Goal: Task Accomplishment & Management: Use online tool/utility

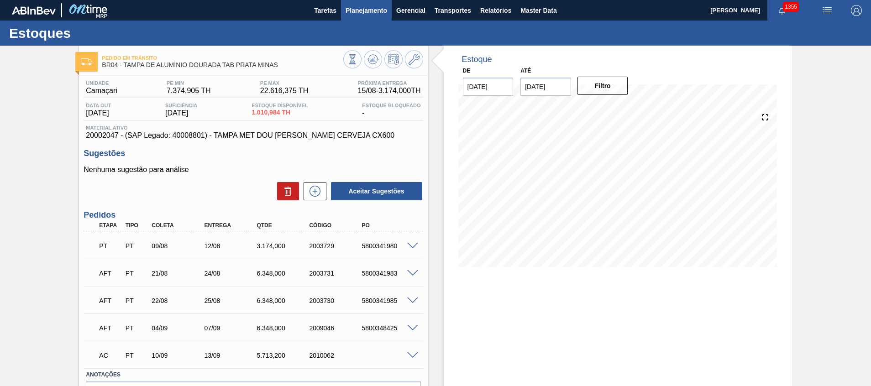
click at [360, 14] on span "Planejamento" at bounding box center [366, 10] width 42 height 11
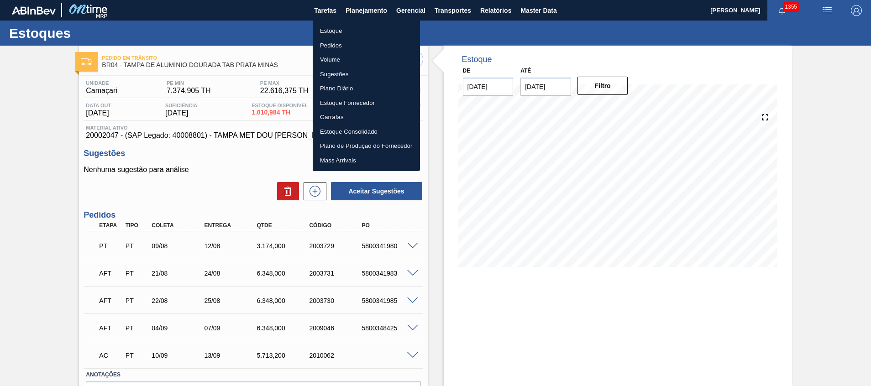
click at [358, 28] on li "Estoque" at bounding box center [366, 31] width 107 height 15
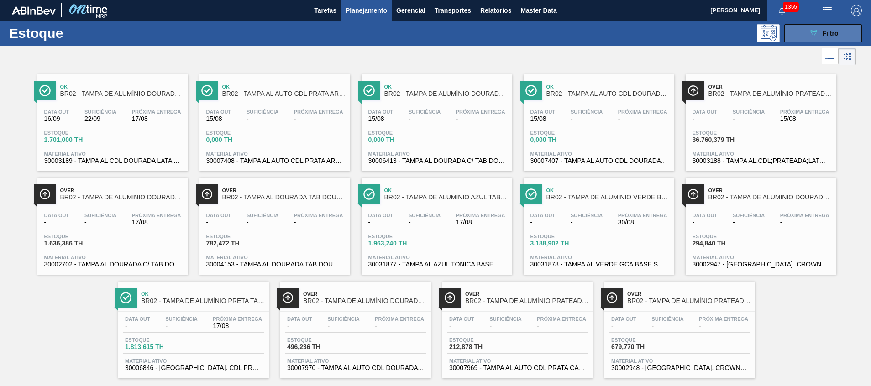
click at [795, 41] on button "089F7B8B-B2A5-4AFE-B5C0-19BA573D28AC Filtro" at bounding box center [823, 33] width 78 height 18
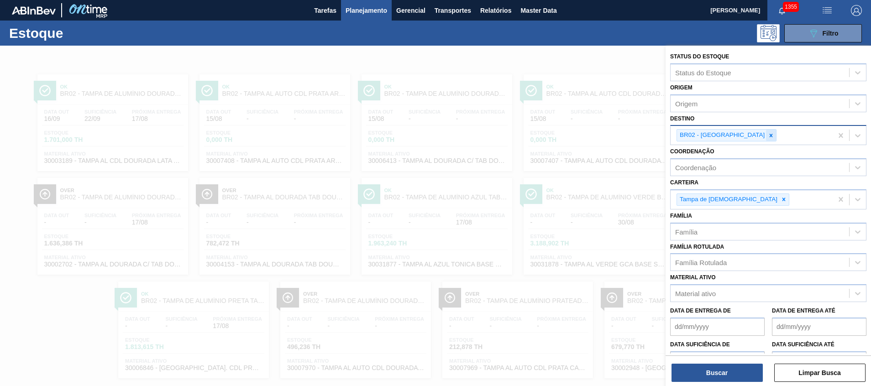
click at [768, 134] on icon at bounding box center [771, 135] width 6 height 6
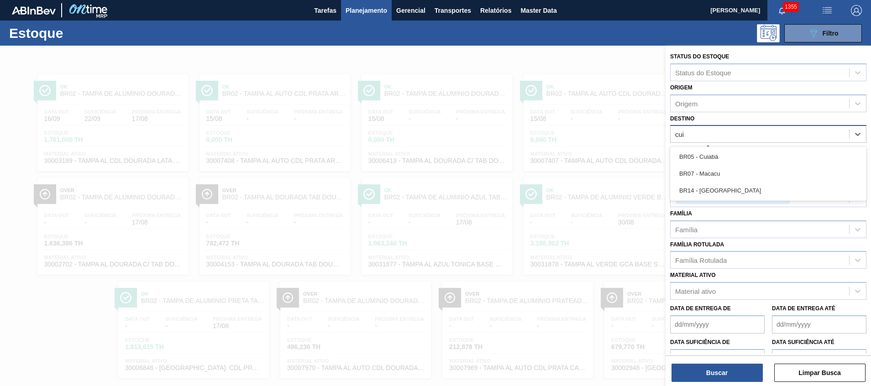
type input "cuia"
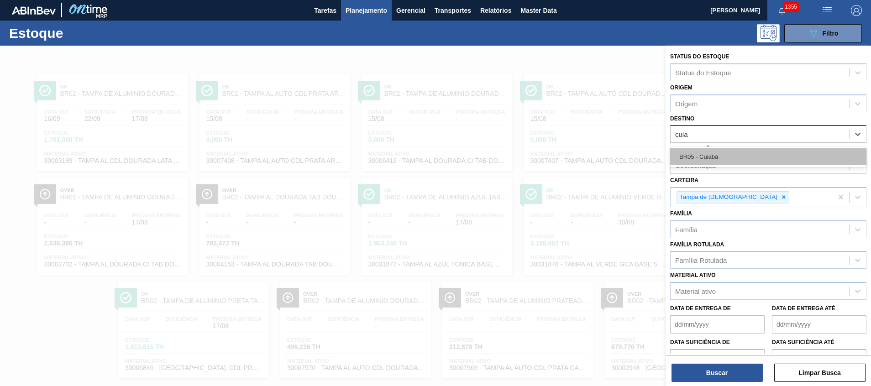
click at [715, 151] on div "BR05 - Cuiabá" at bounding box center [768, 156] width 196 height 17
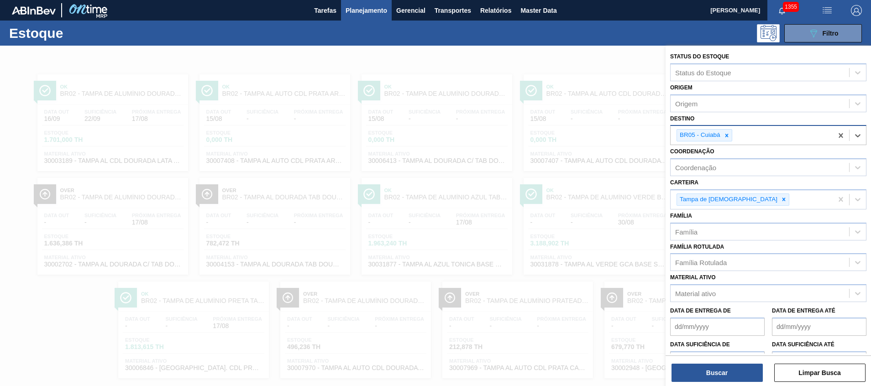
click at [702, 385] on div "Status do Estoque Status do Estoque Origem Origem Destino option BR05 - Cuiabá,…" at bounding box center [767, 217] width 205 height 342
click at [702, 379] on button "Buscar" at bounding box center [716, 373] width 91 height 18
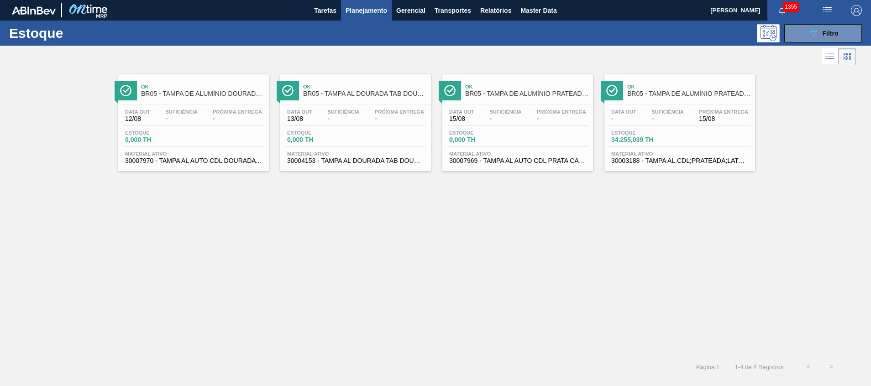
click at [638, 165] on div "Data out - Suficiência - Próxima Entrega 15/08 Estoque 34.255,039 TH Material a…" at bounding box center [679, 136] width 151 height 62
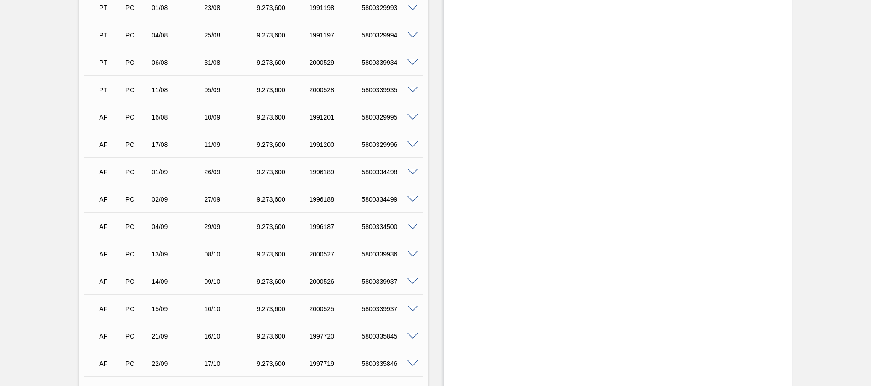
scroll to position [274, 0]
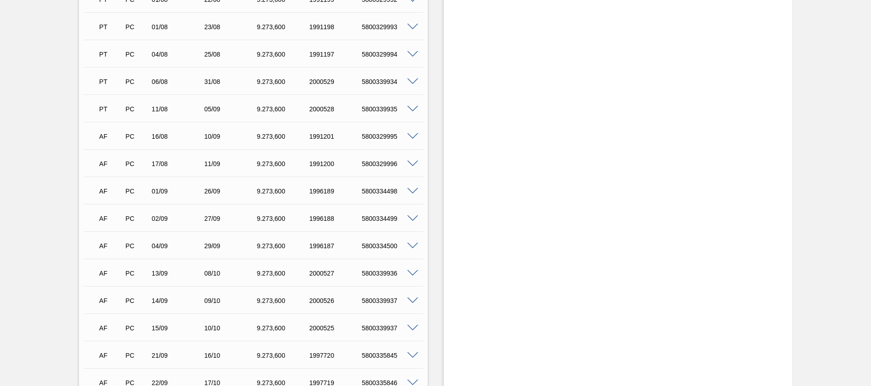
click at [385, 301] on div "5800339937" at bounding box center [388, 300] width 59 height 7
copy div "5800339937"
click at [501, 277] on div "Estoque De 15/08/2025 Até 31/08/2025 Filtro 20/08 Projeção de Estoque 31,484.01…" at bounding box center [618, 135] width 348 height 726
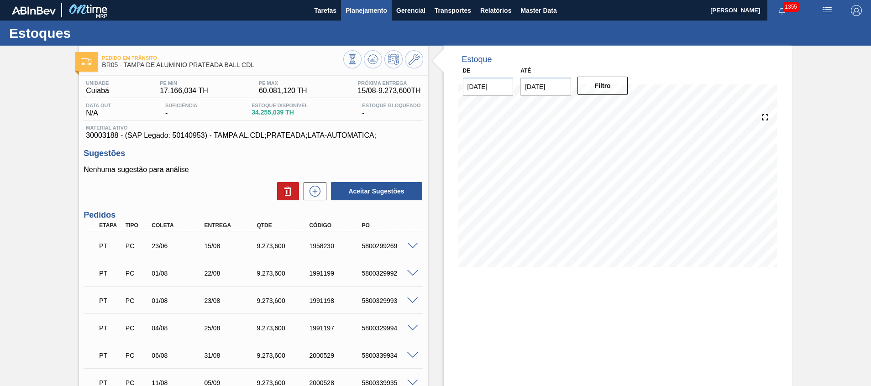
click at [374, 12] on span "Planejamento" at bounding box center [366, 10] width 42 height 11
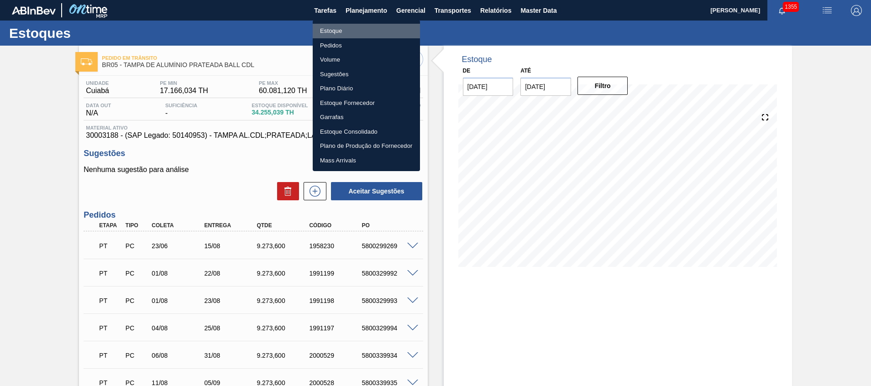
click at [367, 33] on li "Estoque" at bounding box center [366, 31] width 107 height 15
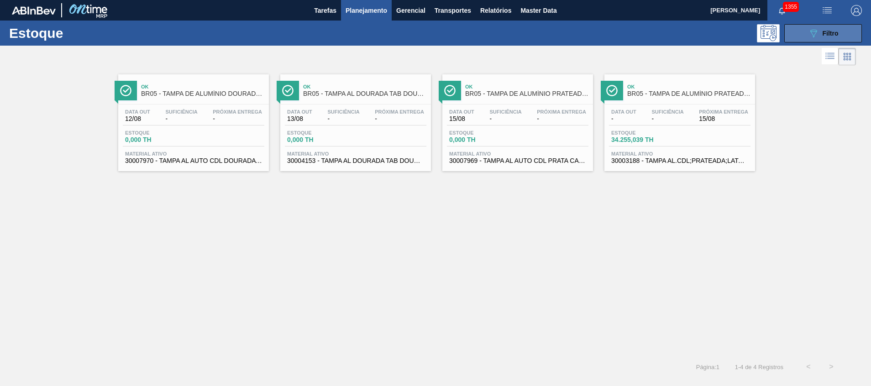
click at [822, 34] on span "Filtro" at bounding box center [830, 33] width 16 height 7
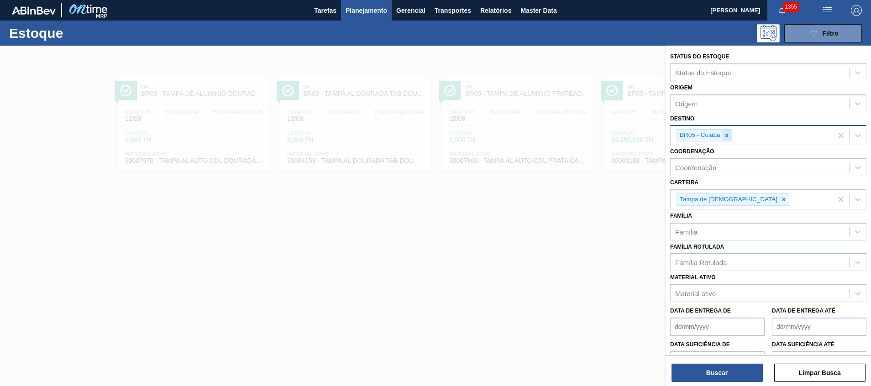
click at [727, 134] on icon at bounding box center [726, 135] width 3 height 3
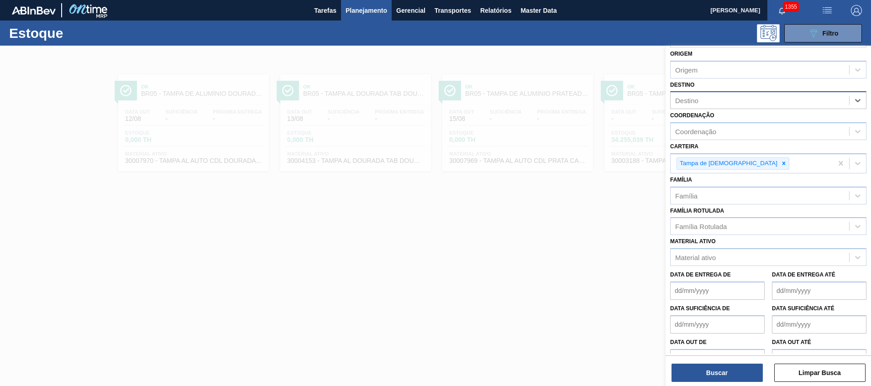
scroll to position [52, 0]
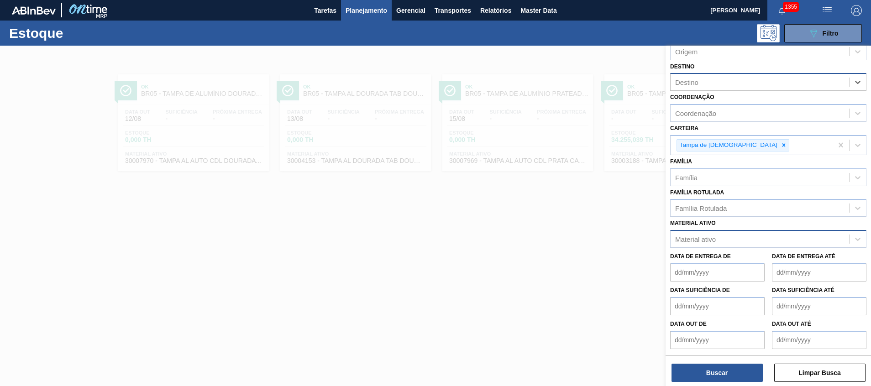
click at [701, 242] on div "Material ativo" at bounding box center [695, 239] width 41 height 8
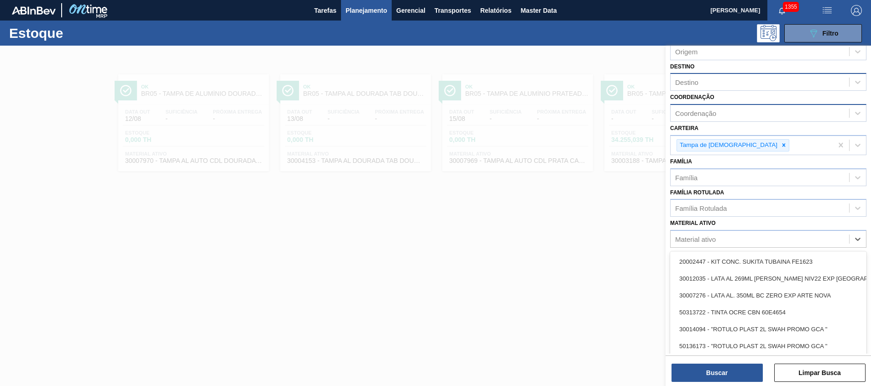
click at [696, 116] on div "Coordenação" at bounding box center [695, 114] width 41 height 8
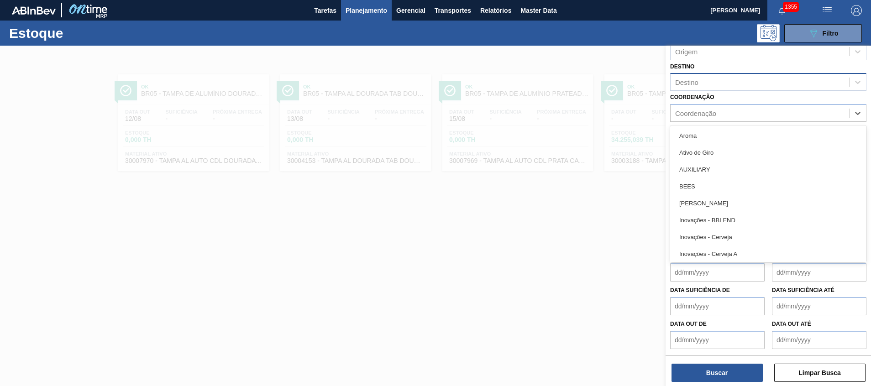
click at [689, 81] on div "Destino" at bounding box center [686, 82] width 23 height 8
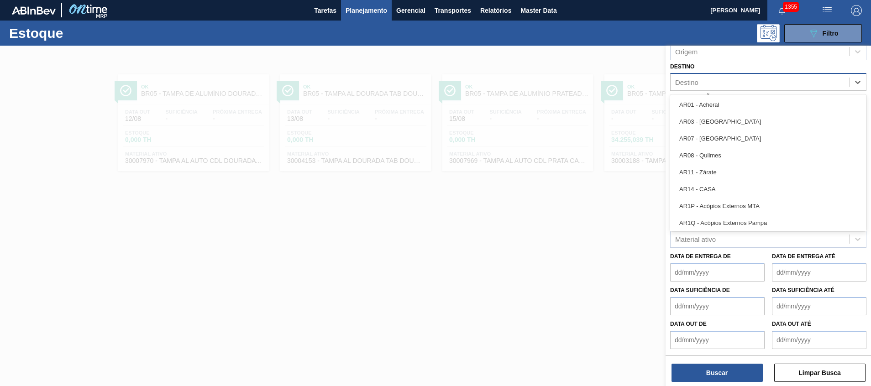
type input "ub"
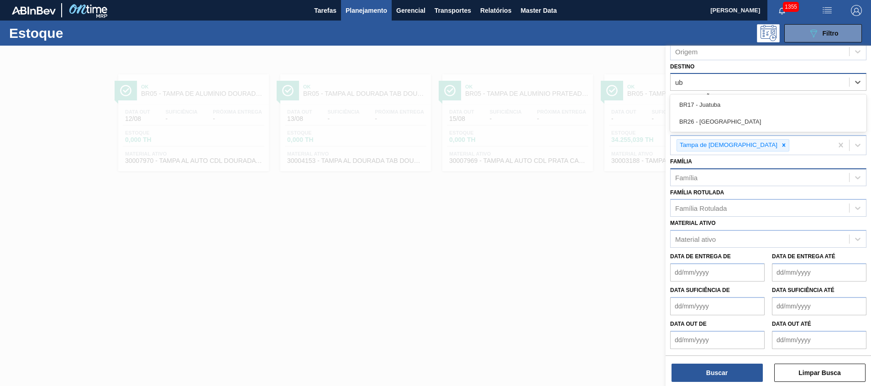
drag, startPoint x: 781, startPoint y: 115, endPoint x: 754, endPoint y: 178, distance: 68.1
click at [780, 115] on div "BR26 - Uberlândia" at bounding box center [768, 121] width 196 height 17
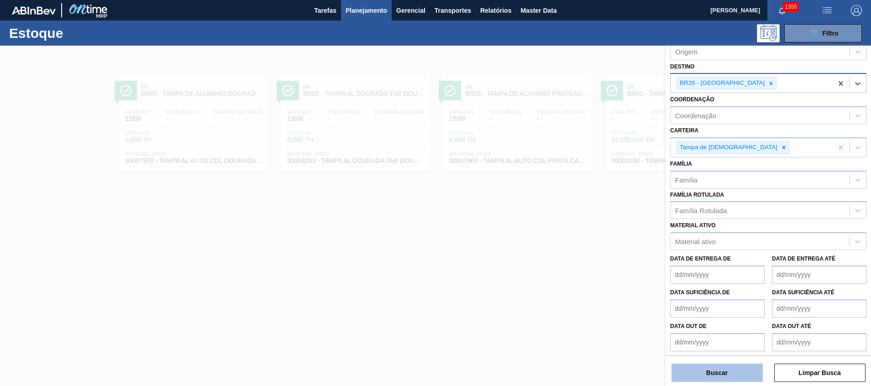
click at [688, 382] on button "Buscar" at bounding box center [716, 373] width 91 height 18
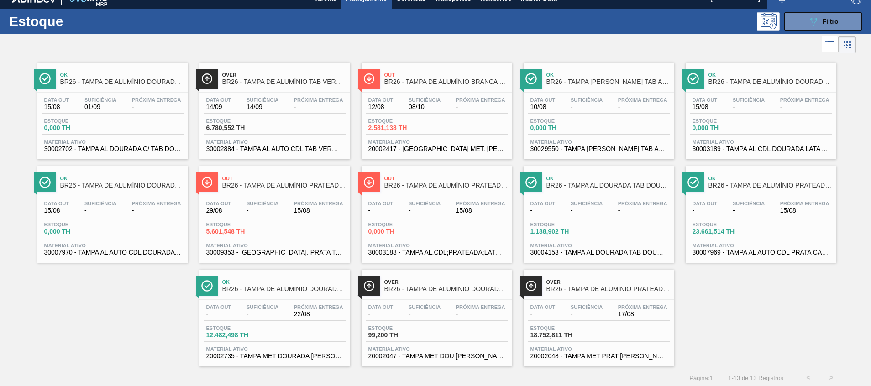
scroll to position [15, 0]
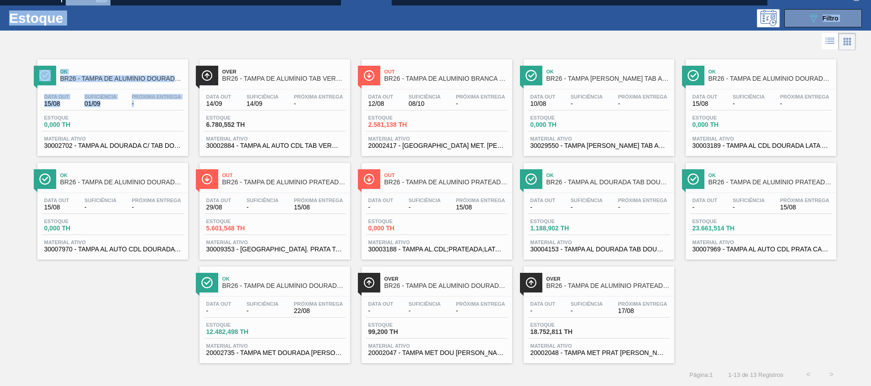
click at [0, 0] on html "Tarefas Planejamento Gerencial Transportes Relatórios Master Data Beatriz Marce…" at bounding box center [435, 0] width 871 height 0
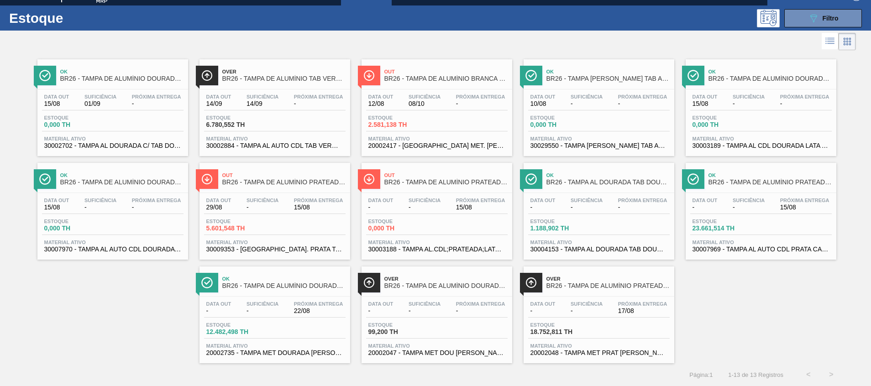
click at [115, 299] on div "Ok BR26 - TAMPA DE ALUMÍNIO DOURADA TAB DOURADO Data out 15/08 Suficiência 01/0…" at bounding box center [435, 207] width 871 height 311
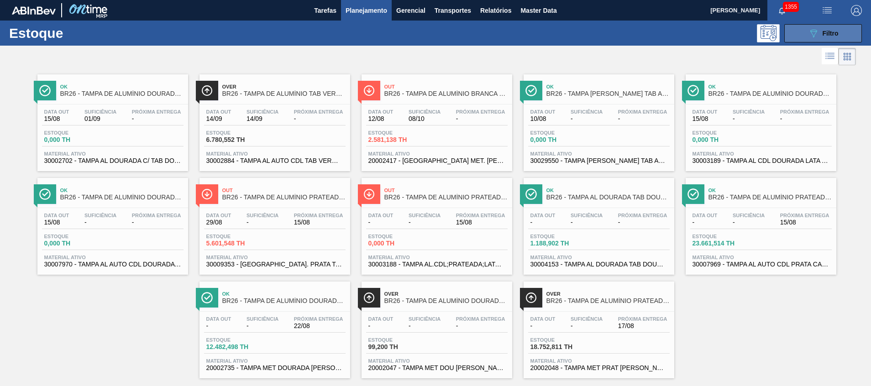
click at [794, 37] on button "089F7B8B-B2A5-4AFE-B5C0-19BA573D28AC Filtro" at bounding box center [823, 33] width 78 height 18
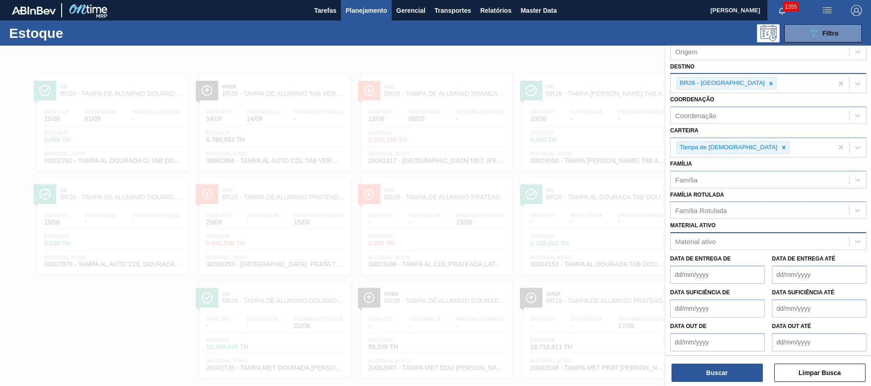
click at [711, 240] on div "Material ativo" at bounding box center [695, 242] width 41 height 8
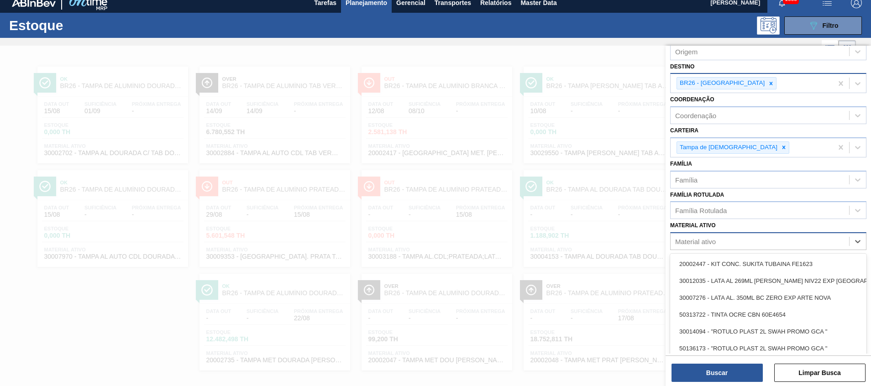
scroll to position [8, 0]
type ativo "20002735"
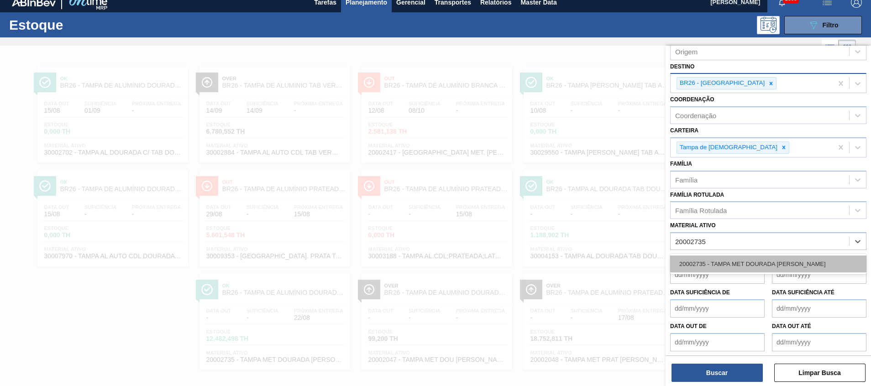
click at [720, 265] on div "20002735 - TAMPA MET DOURADA ANEL DOURADO" at bounding box center [768, 264] width 196 height 17
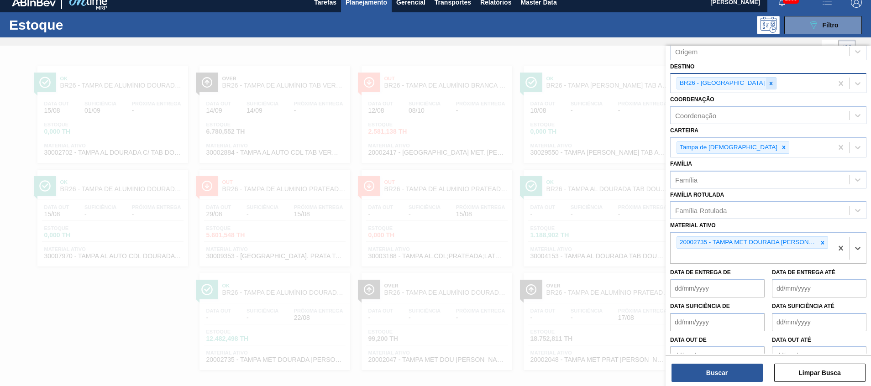
click at [768, 83] on icon at bounding box center [771, 83] width 6 height 6
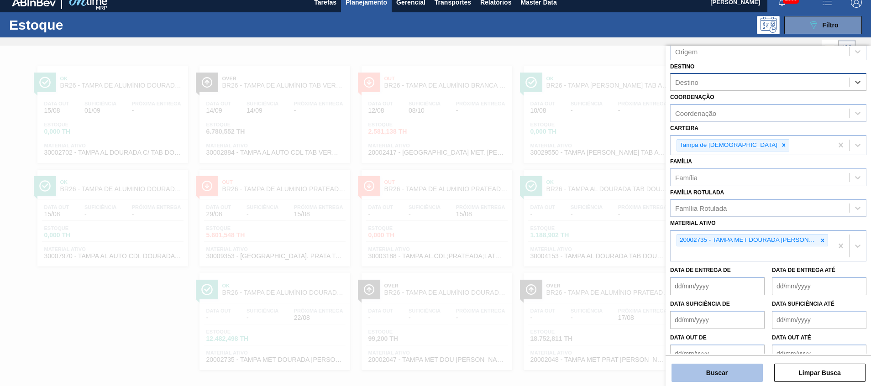
click at [725, 370] on button "Buscar" at bounding box center [716, 373] width 91 height 18
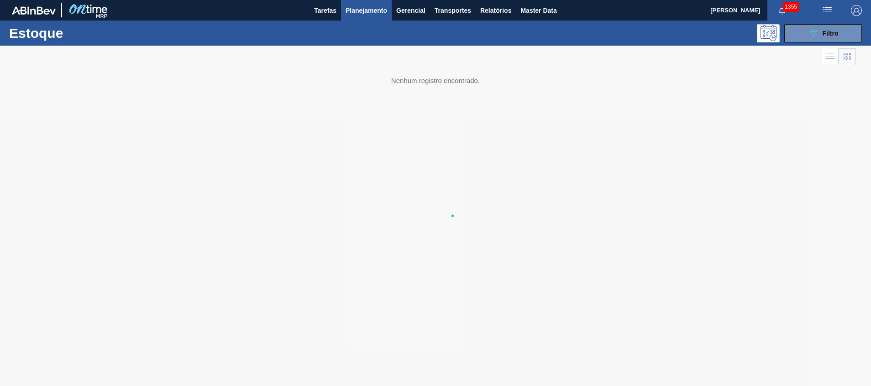
scroll to position [0, 0]
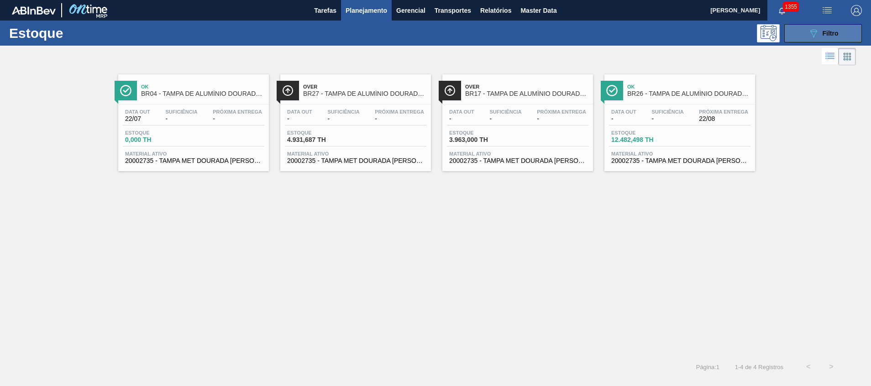
click at [803, 27] on button "089F7B8B-B2A5-4AFE-B5C0-19BA573D28AC Filtro" at bounding box center [823, 33] width 78 height 18
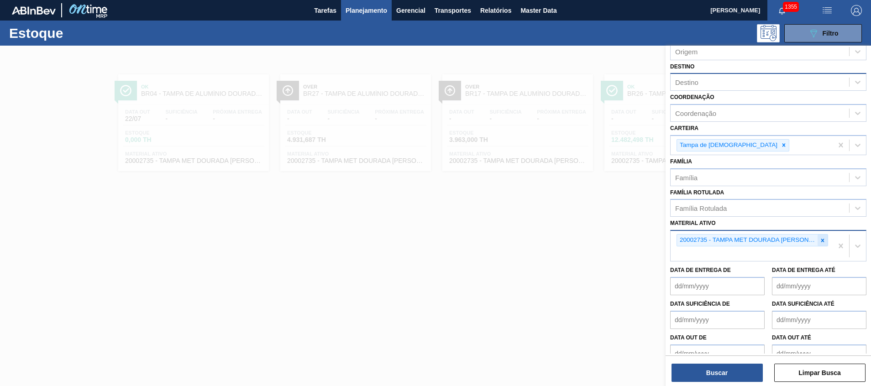
click at [820, 242] on icon at bounding box center [822, 240] width 6 height 6
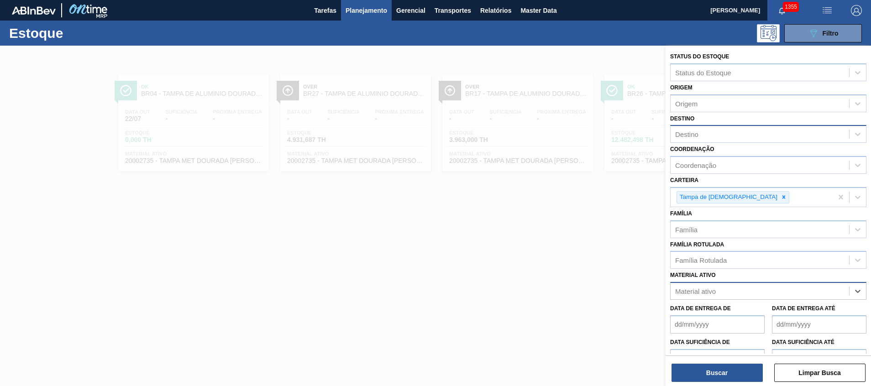
click at [742, 131] on div "Destino" at bounding box center [759, 134] width 178 height 13
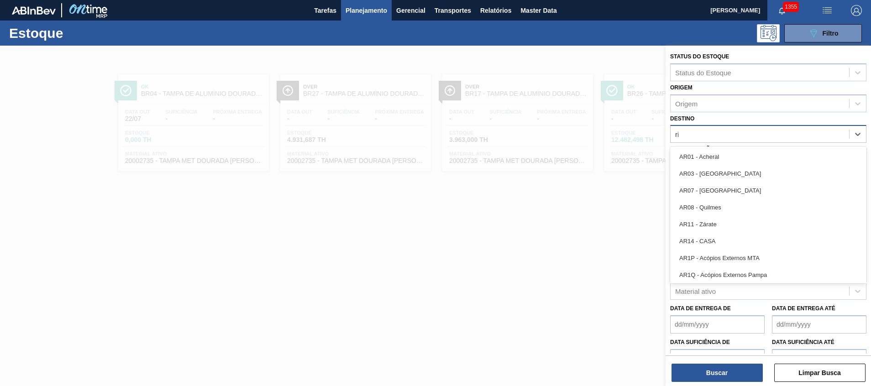
type input "rio"
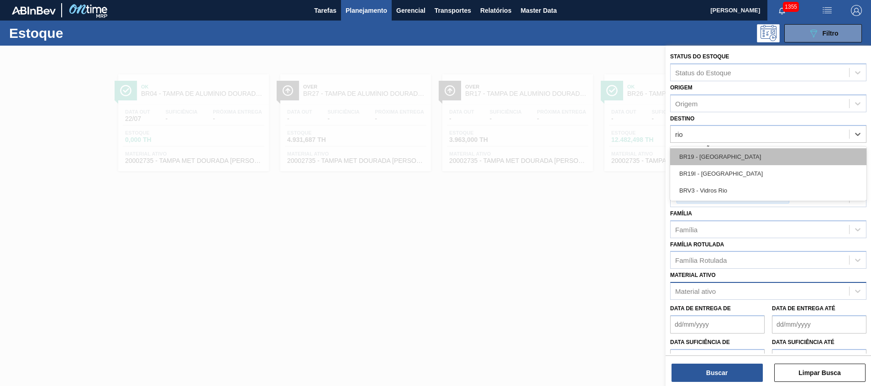
click at [736, 155] on div "BR19 - Nova Rio" at bounding box center [768, 156] width 196 height 17
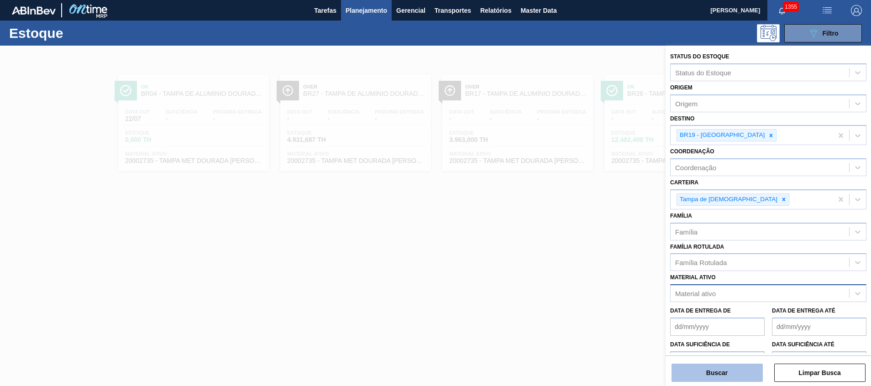
click at [706, 378] on button "Buscar" at bounding box center [716, 373] width 91 height 18
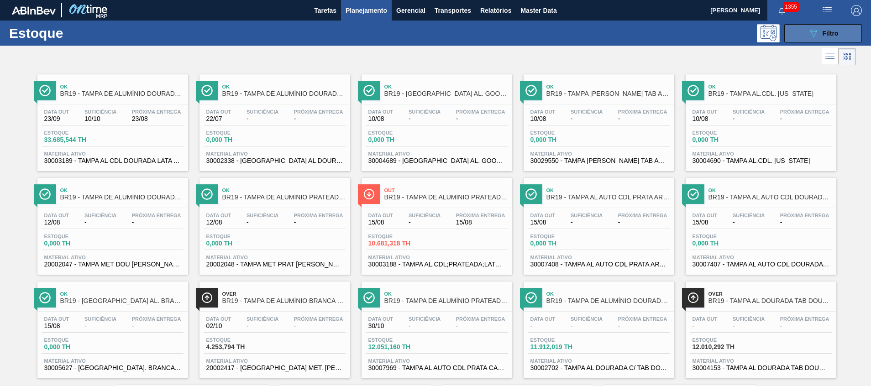
click at [819, 28] on div "089F7B8B-B2A5-4AFE-B5C0-19BA573D28AC Filtro" at bounding box center [823, 33] width 31 height 11
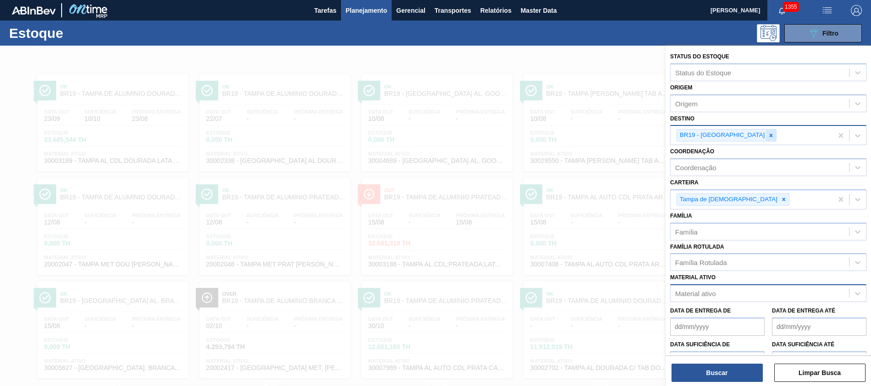
click at [768, 135] on icon at bounding box center [771, 135] width 6 height 6
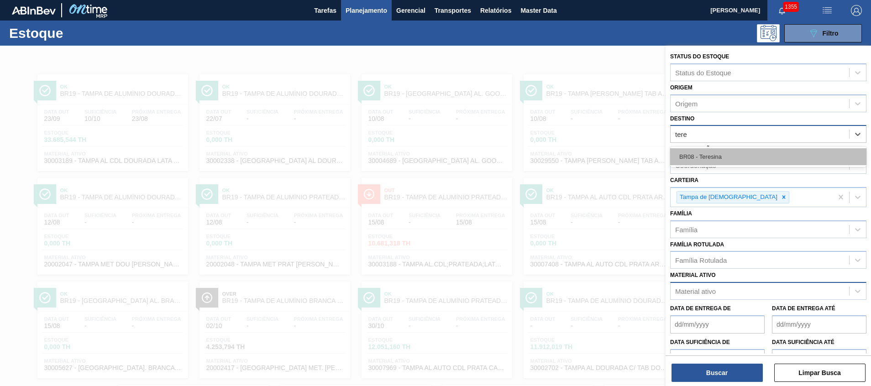
type input "teres"
click at [727, 156] on div "BR08 - Teresina" at bounding box center [768, 156] width 196 height 17
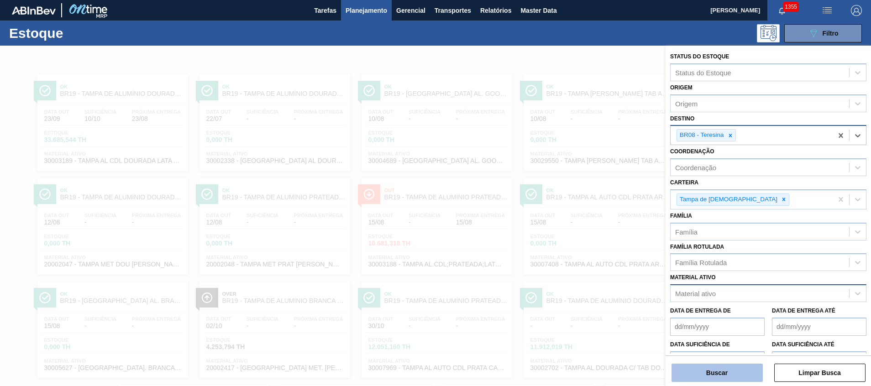
click at [714, 365] on button "Buscar" at bounding box center [716, 373] width 91 height 18
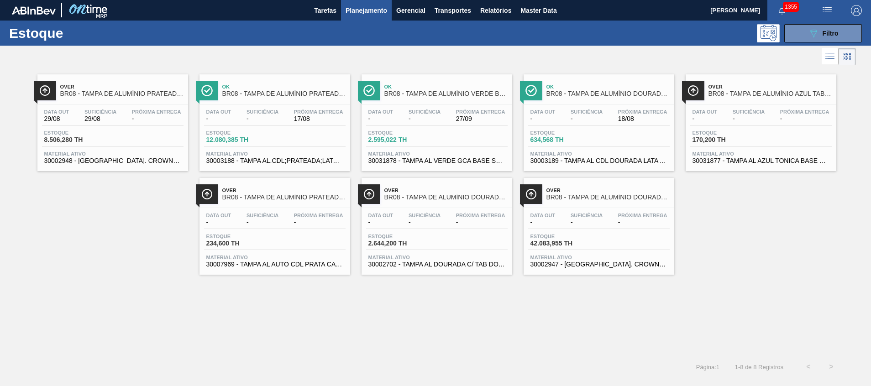
click at [347, 17] on button "Planejamento" at bounding box center [366, 10] width 51 height 21
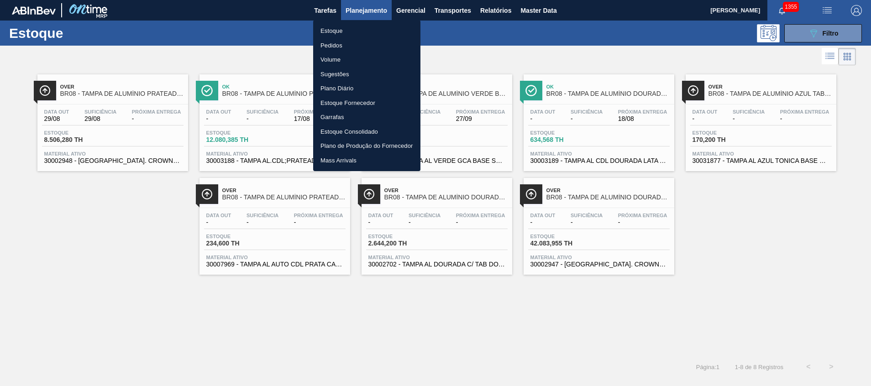
click at [341, 32] on li "Estoque" at bounding box center [366, 31] width 107 height 15
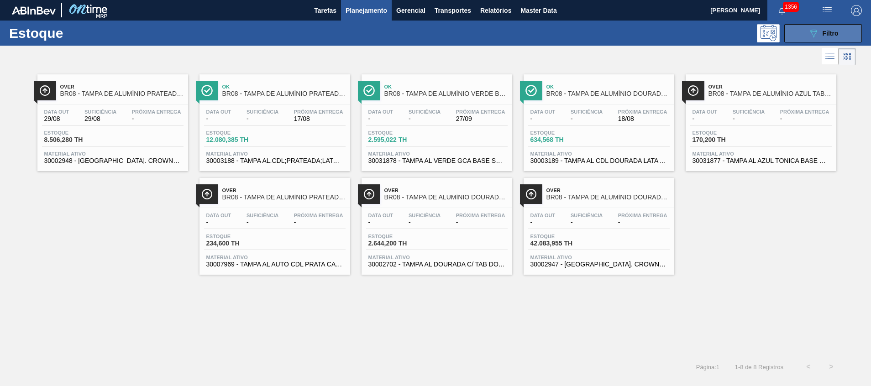
drag, startPoint x: 809, startPoint y: 25, endPoint x: 801, endPoint y: 36, distance: 13.4
click at [810, 25] on button "089F7B8B-B2A5-4AFE-B5C0-19BA573D28AC Filtro" at bounding box center [823, 33] width 78 height 18
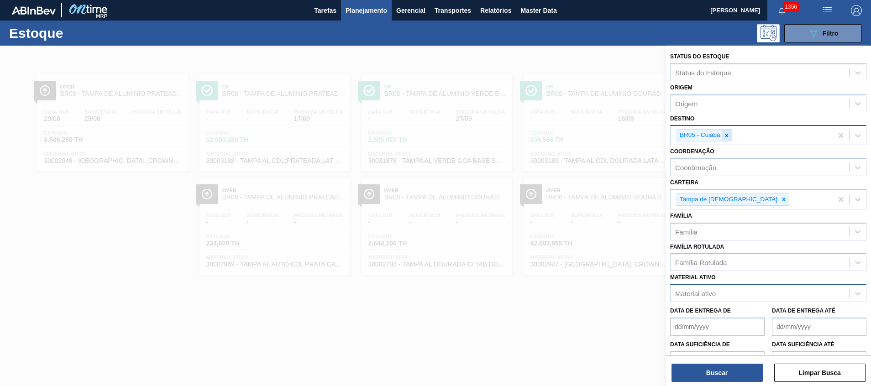
click at [727, 137] on icon at bounding box center [726, 135] width 6 height 6
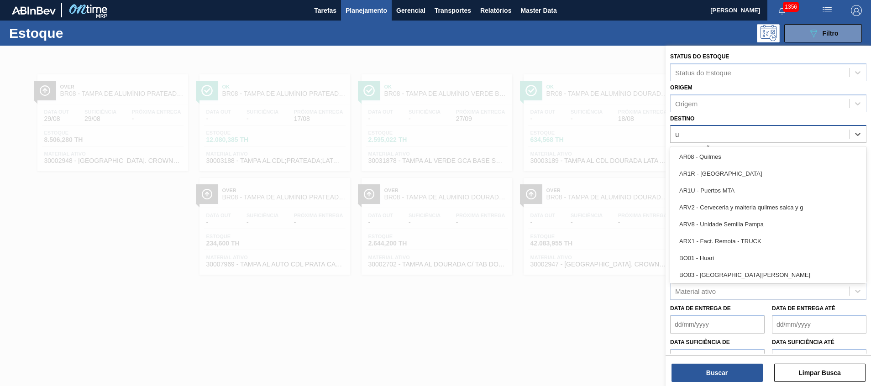
type input "ub"
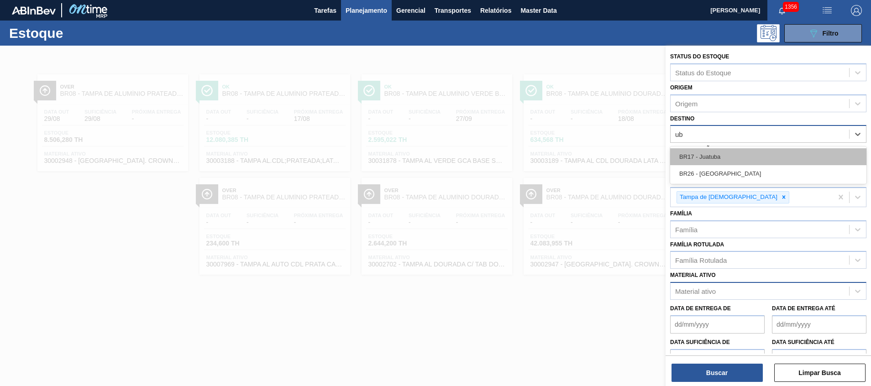
click at [706, 152] on div "BR17 - Juatuba" at bounding box center [768, 156] width 196 height 17
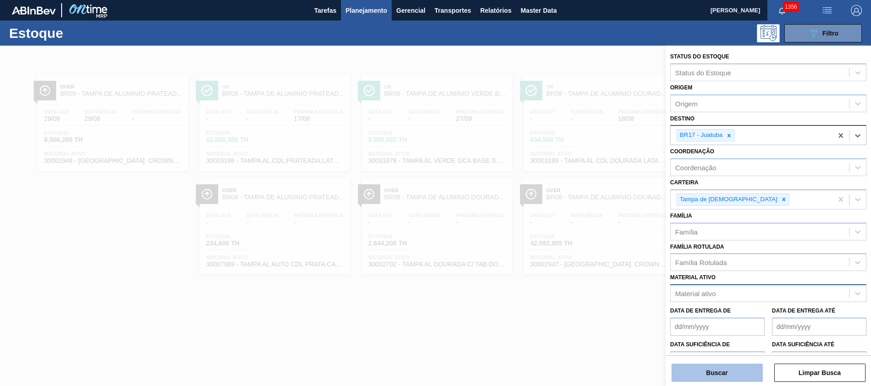
click at [716, 368] on button "Buscar" at bounding box center [716, 373] width 91 height 18
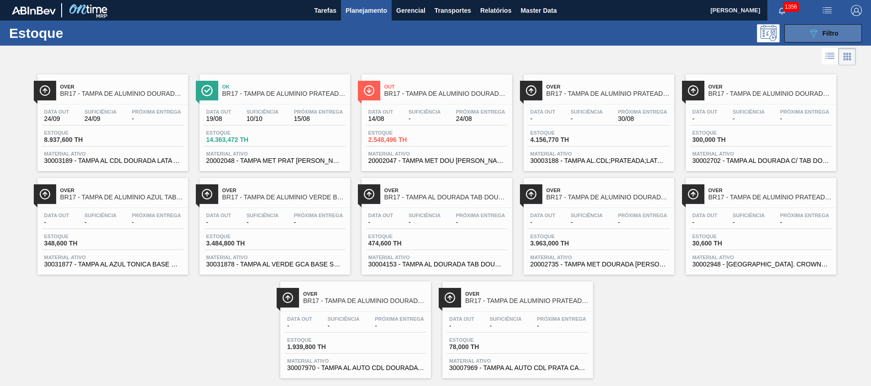
click at [830, 31] on span "Filtro" at bounding box center [830, 33] width 16 height 7
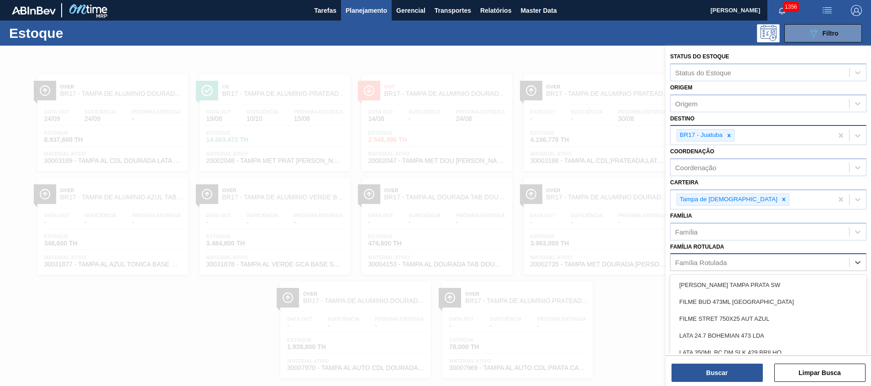
click at [728, 263] on div "Família Rotulada" at bounding box center [759, 262] width 178 height 13
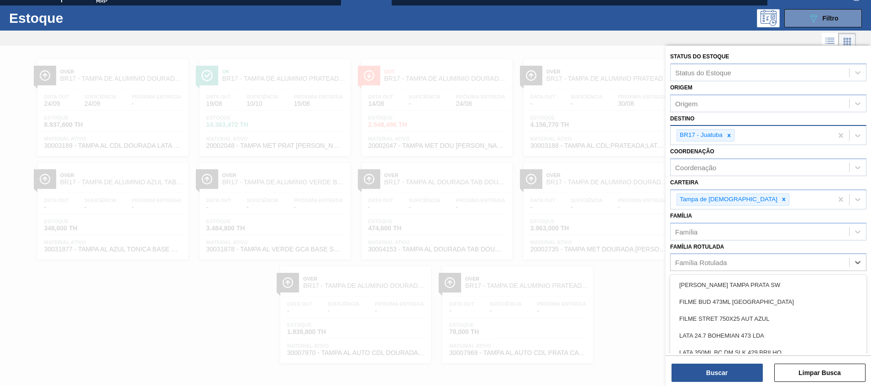
click at [721, 251] on div "Família Rotulada option BOBINA ALUMINIO TAMPA PRATA SW focused, 1 of 101. 101 r…" at bounding box center [768, 255] width 196 height 31
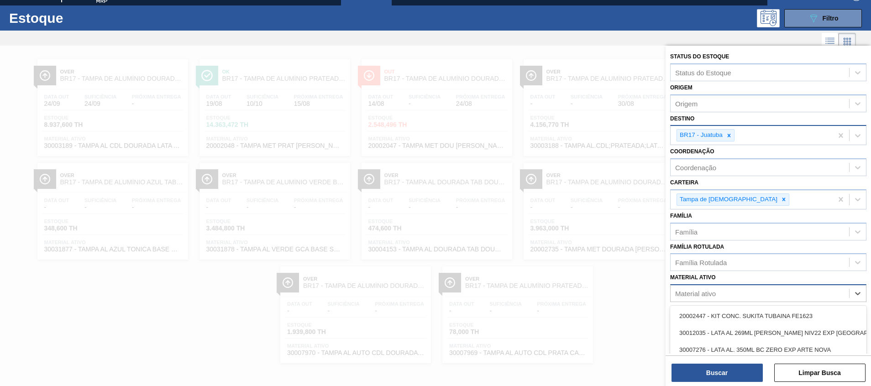
click at [719, 291] on div "Material ativo" at bounding box center [759, 293] width 178 height 13
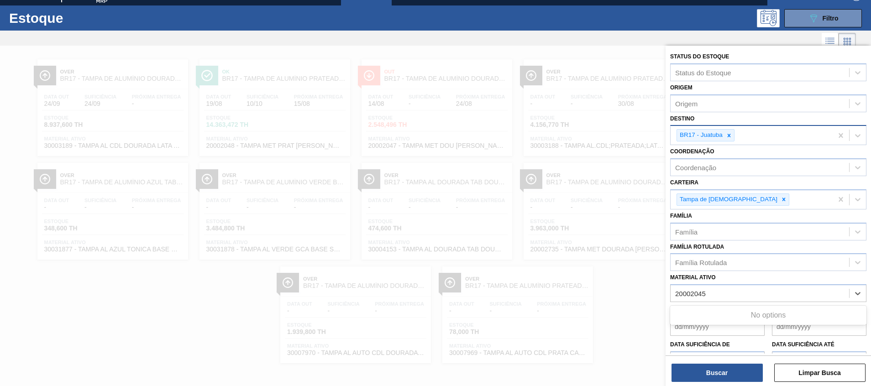
type ativo "20002045"
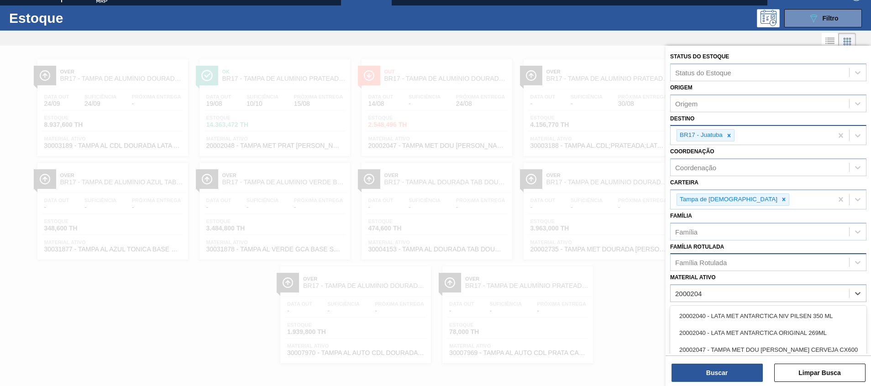
type ativo "20002047"
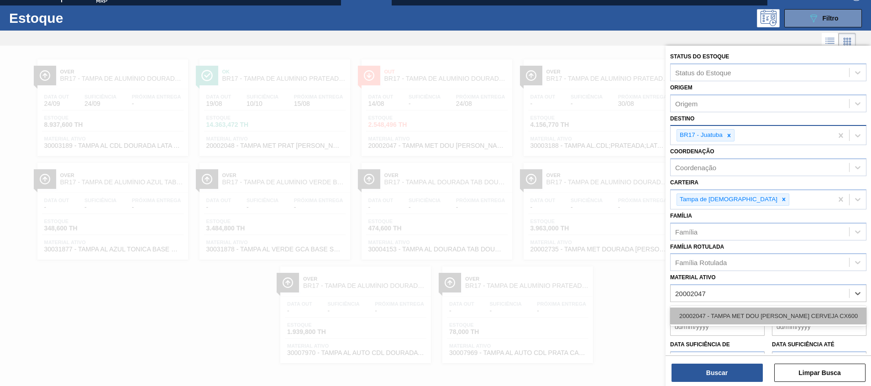
click at [683, 312] on div "20002047 - TAMPA MET DOU ANEL PRATA CERVEJA CX600" at bounding box center [768, 316] width 196 height 17
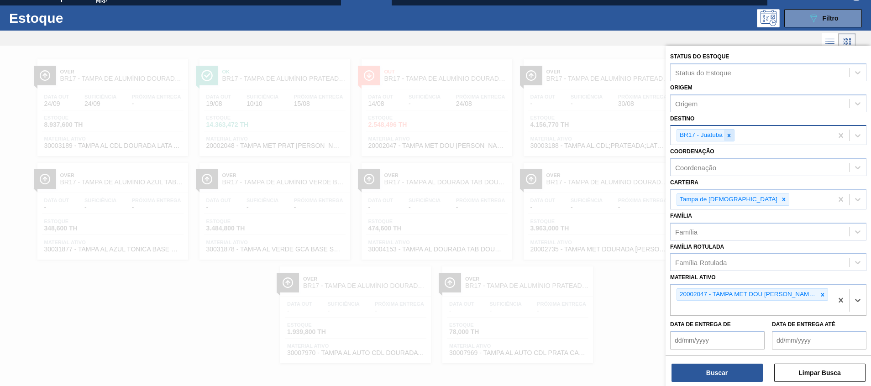
click at [729, 136] on icon at bounding box center [728, 135] width 3 height 3
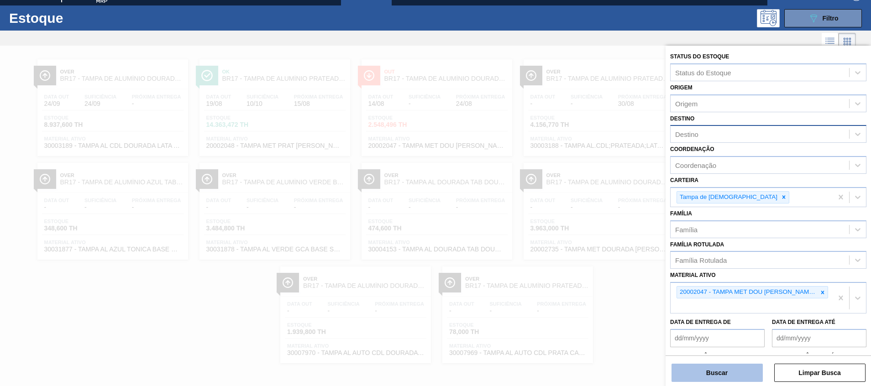
click at [721, 371] on button "Buscar" at bounding box center [716, 373] width 91 height 18
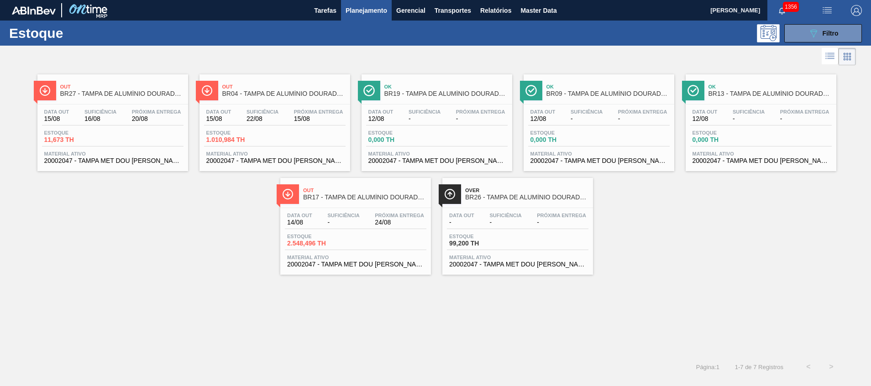
drag, startPoint x: 297, startPoint y: 167, endPoint x: 174, endPoint y: 214, distance: 131.0
click at [178, 213] on div "Out BR27 - TAMPA DE ALUMÍNIO DOURADA TAB PRATA MINAS Data out 15/08 Suficiência…" at bounding box center [435, 171] width 871 height 207
drag, startPoint x: 235, startPoint y: 141, endPoint x: 744, endPoint y: 265, distance: 523.7
click at [744, 265] on div "Out BR27 - TAMPA DE ALUMÍNIO DOURADA TAB PRATA MINAS Data out 15/08 Suficiência…" at bounding box center [435, 171] width 871 height 207
click at [805, 38] on button "089F7B8B-B2A5-4AFE-B5C0-19BA573D28AC Filtro" at bounding box center [823, 33] width 78 height 18
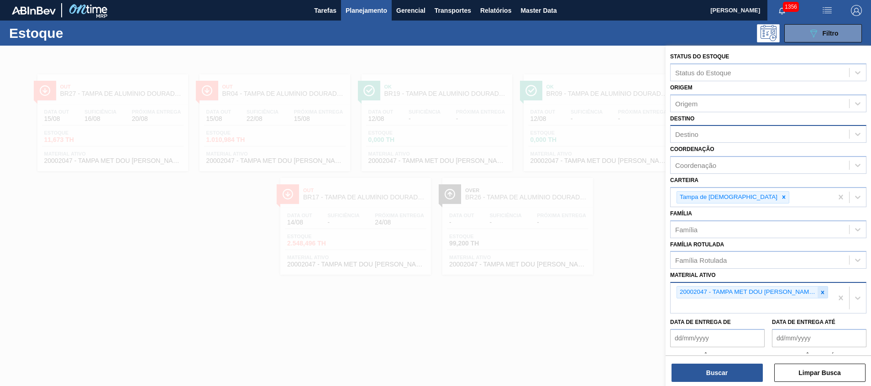
click at [820, 290] on icon at bounding box center [822, 292] width 6 height 6
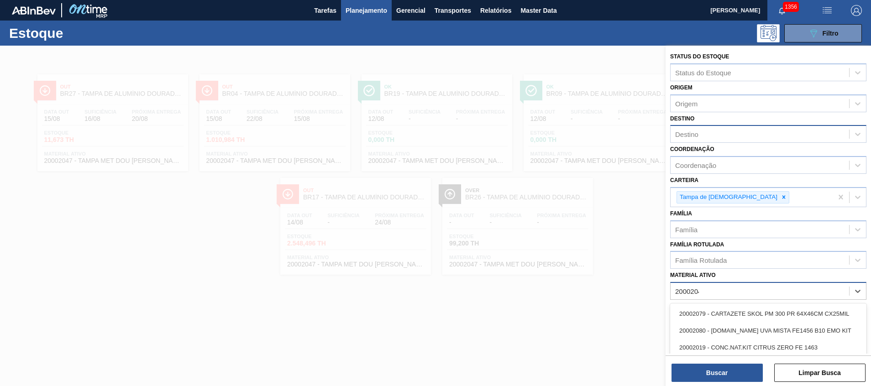
type ativo "20002048"
drag, startPoint x: 814, startPoint y: 313, endPoint x: 810, endPoint y: 322, distance: 10.0
click at [814, 313] on div "20002048 - TAMPA MET PRAT ANEL PRATA CERVEJA CX600" at bounding box center [768, 313] width 196 height 17
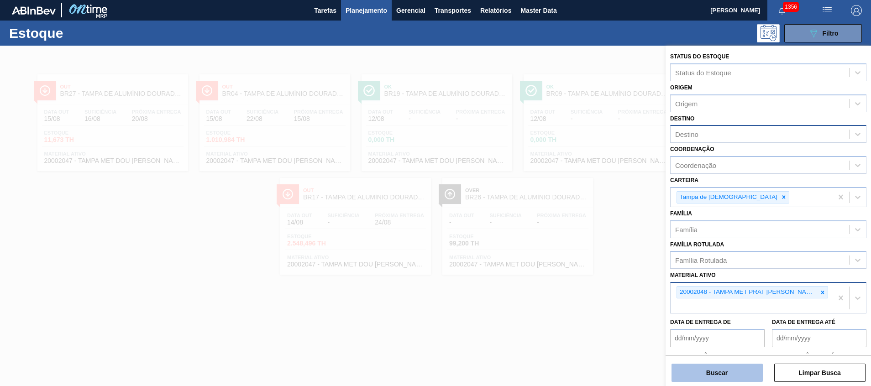
click at [762, 373] on button "Buscar" at bounding box center [716, 373] width 91 height 18
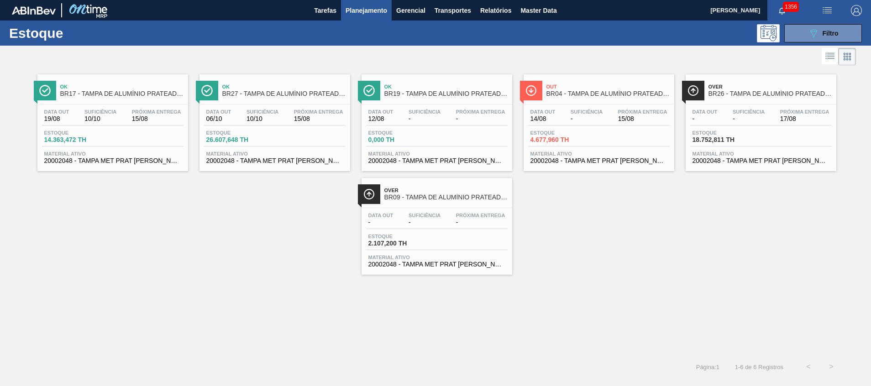
drag, startPoint x: 258, startPoint y: 130, endPoint x: 87, endPoint y: 209, distance: 188.3
click at [87, 209] on div "Ok BR17 - TAMPA DE ALUMÍNIO PRATEADA MINAS Data out 19/08 Suficiência 10/10 Pró…" at bounding box center [435, 171] width 871 height 207
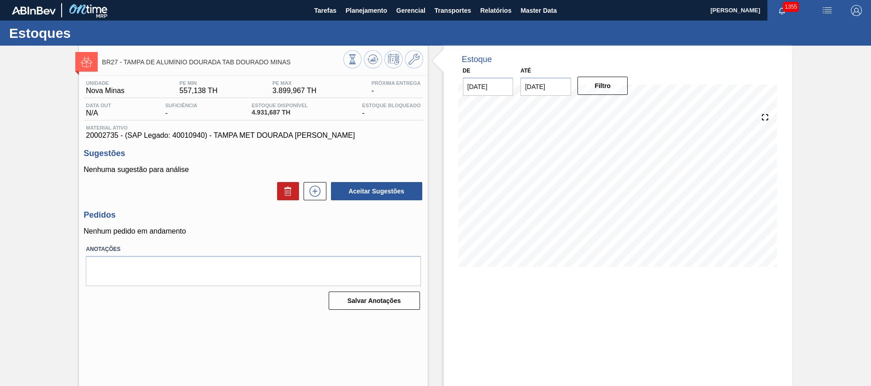
click at [484, 84] on input "[DATE]" at bounding box center [488, 87] width 51 height 18
click at [485, 213] on div "1" at bounding box center [488, 212] width 12 height 12
type input "01/09/2025"
click at [555, 89] on input "[DATE]" at bounding box center [545, 87] width 51 height 18
click at [620, 109] on button "Next Month" at bounding box center [622, 108] width 6 height 6
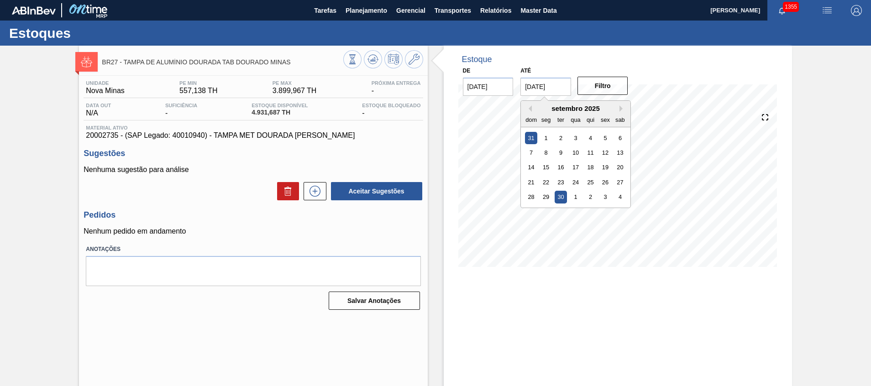
click at [556, 198] on div "30" at bounding box center [560, 197] width 12 height 12
type input "[DATE]"
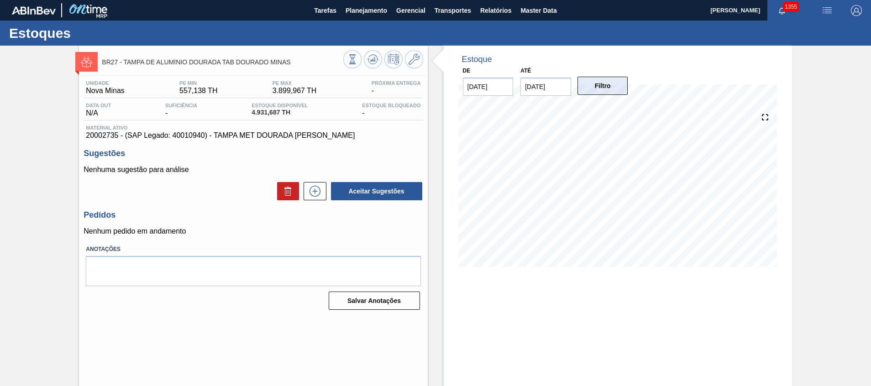
click at [588, 83] on button "Filtro" at bounding box center [602, 86] width 51 height 18
click at [357, 59] on icon at bounding box center [352, 59] width 10 height 10
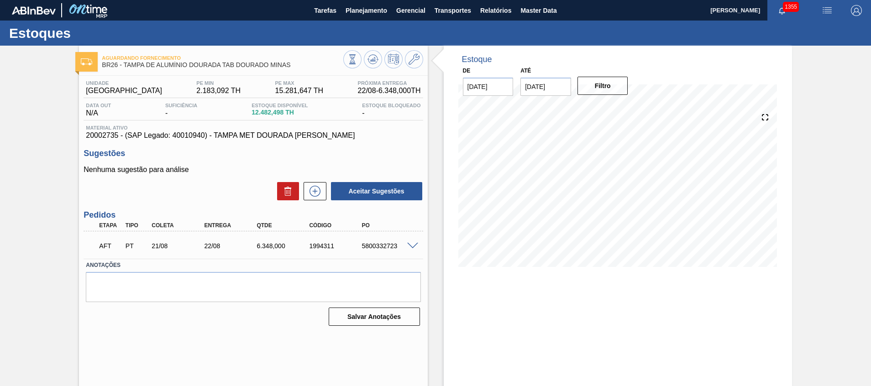
click at [504, 83] on input "[DATE]" at bounding box center [488, 87] width 51 height 18
click at [562, 112] on div "agosto 2025" at bounding box center [518, 109] width 110 height 8
click at [562, 108] on button "Next Month" at bounding box center [565, 108] width 6 height 6
click at [483, 137] on div "1" at bounding box center [488, 137] width 12 height 12
type input "[DATE]"
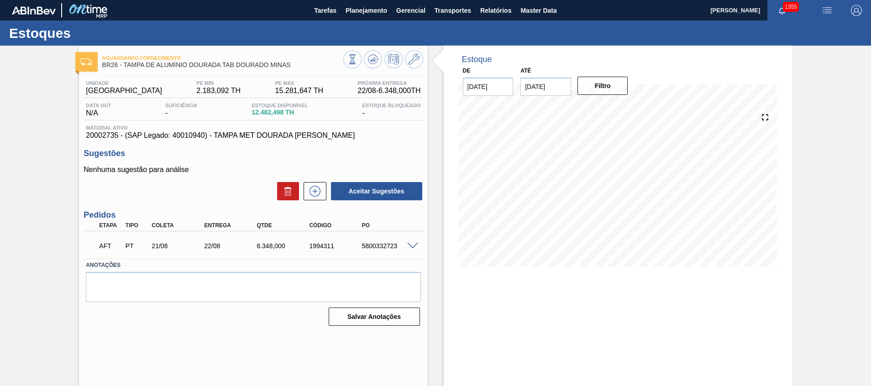
click at [549, 92] on input "31/08/2025" at bounding box center [545, 87] width 51 height 18
click at [621, 107] on button "Next Month" at bounding box center [622, 108] width 6 height 6
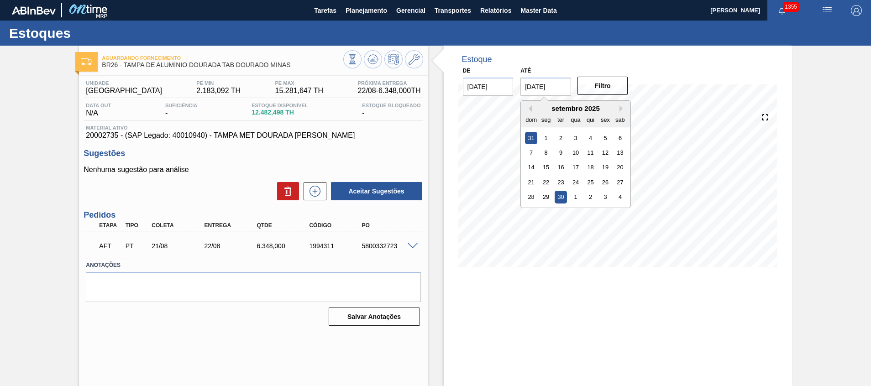
click at [558, 194] on div "30" at bounding box center [560, 197] width 12 height 12
type input "[DATE]"
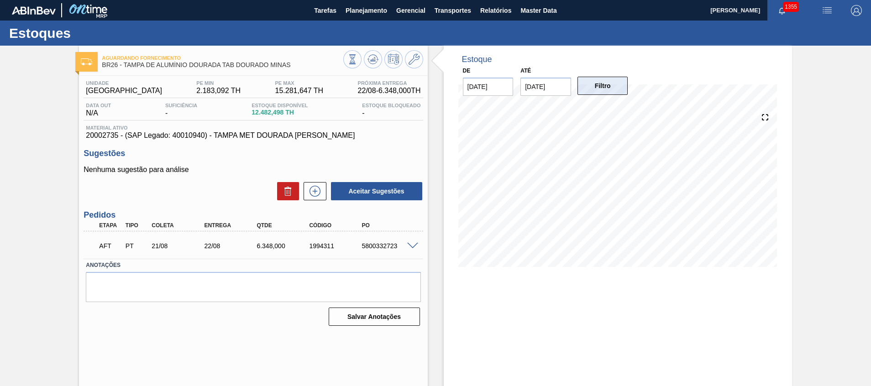
click at [607, 88] on button "Filtro" at bounding box center [602, 86] width 51 height 18
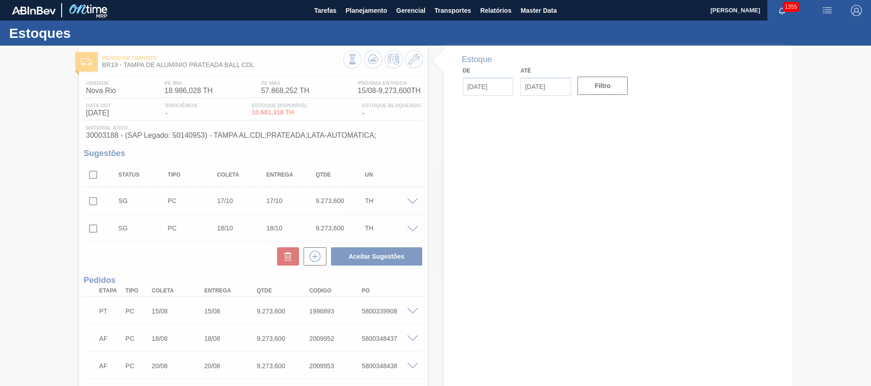
type input "[DATE]"
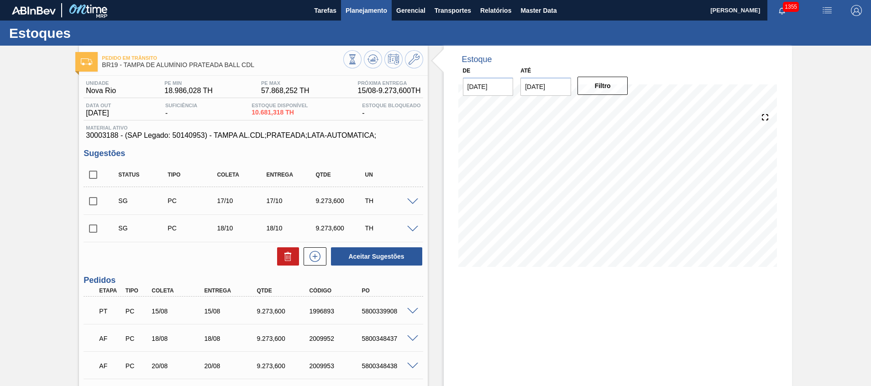
click at [369, 12] on span "Planejamento" at bounding box center [366, 10] width 42 height 11
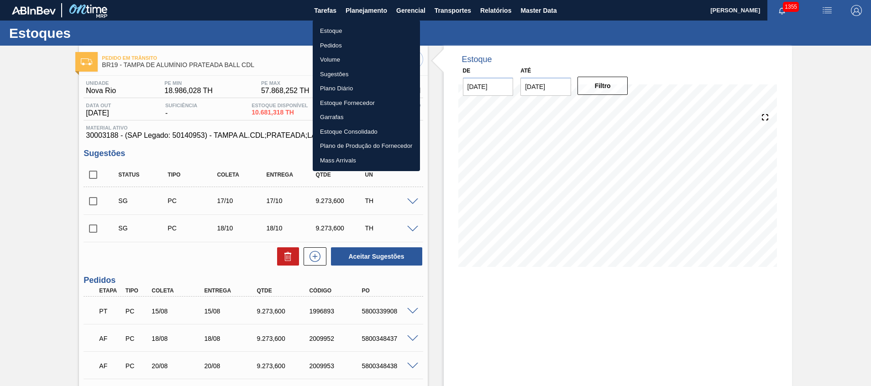
click at [365, 23] on ul "Estoque Pedidos Volume Sugestões Plano Diário Estoque Fornecedor Garrafas Estoq…" at bounding box center [366, 95] width 107 height 151
click at [366, 24] on li "Estoque" at bounding box center [366, 31] width 107 height 15
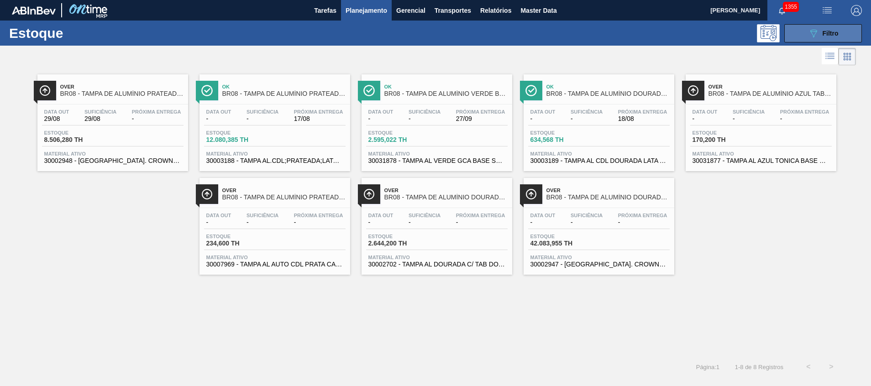
click at [797, 36] on button "089F7B8B-B2A5-4AFE-B5C0-19BA573D28AC Filtro" at bounding box center [823, 33] width 78 height 18
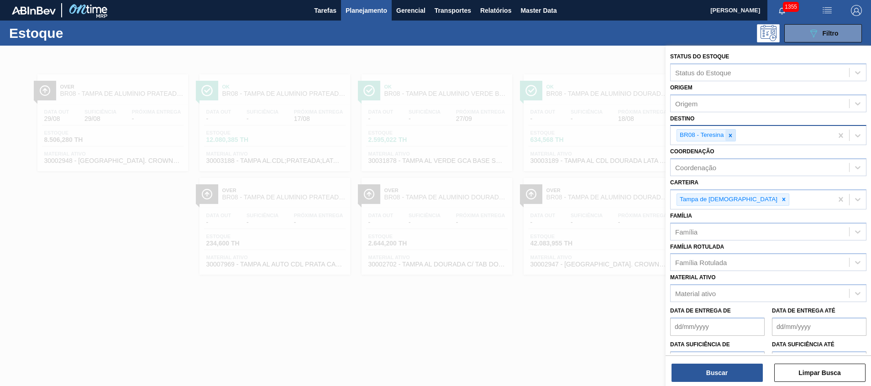
click at [731, 132] on icon at bounding box center [730, 135] width 6 height 6
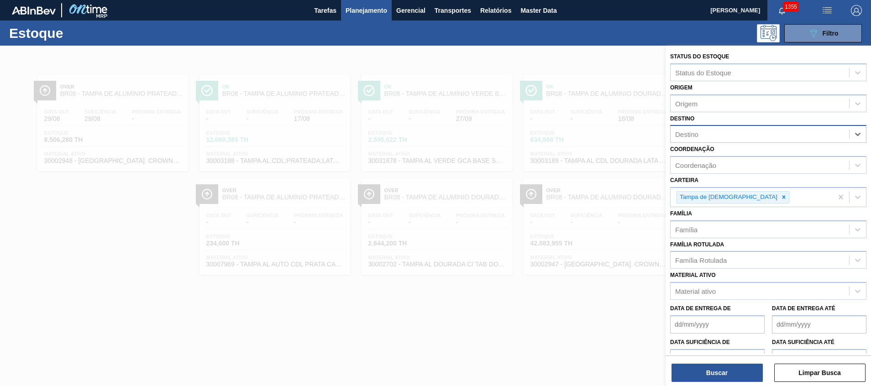
click at [730, 132] on div "Destino" at bounding box center [759, 134] width 178 height 13
type input "cui"
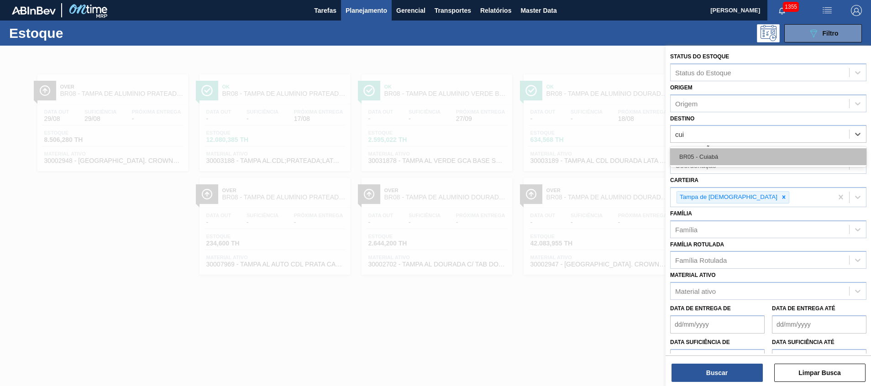
click at [720, 158] on div "BR05 - Cuiabá" at bounding box center [768, 156] width 196 height 17
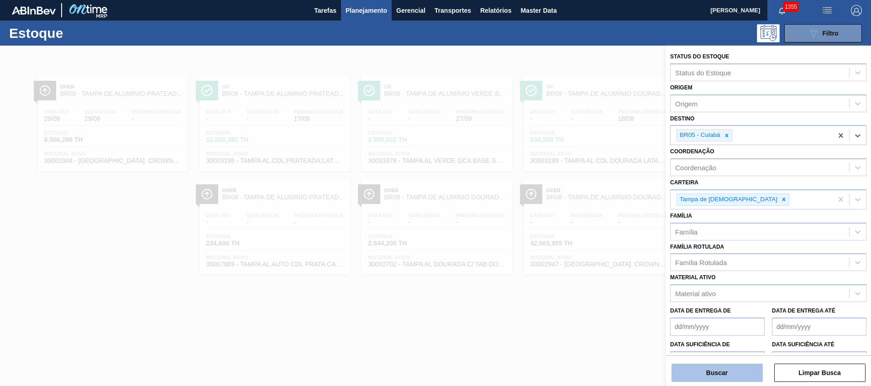
click at [708, 379] on button "Buscar" at bounding box center [716, 373] width 91 height 18
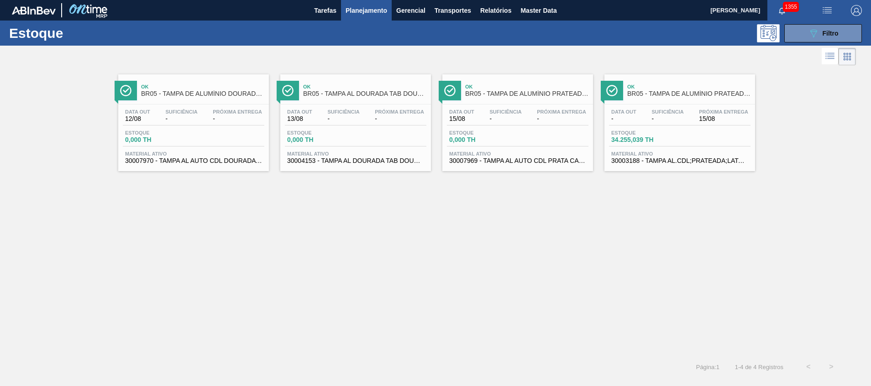
click at [695, 143] on div "Estoque 34.255,039 TH" at bounding box center [679, 138] width 141 height 16
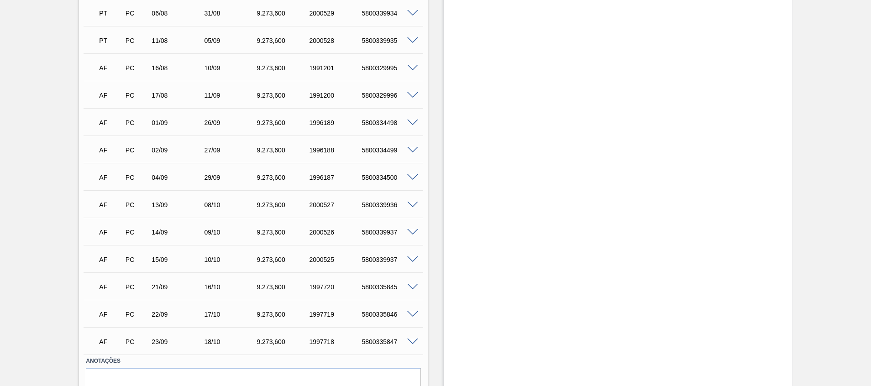
scroll to position [386, 0]
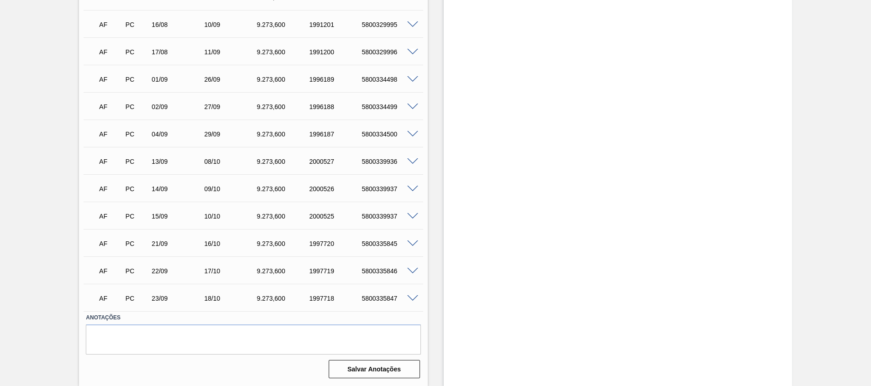
click at [408, 214] on span at bounding box center [412, 216] width 11 height 7
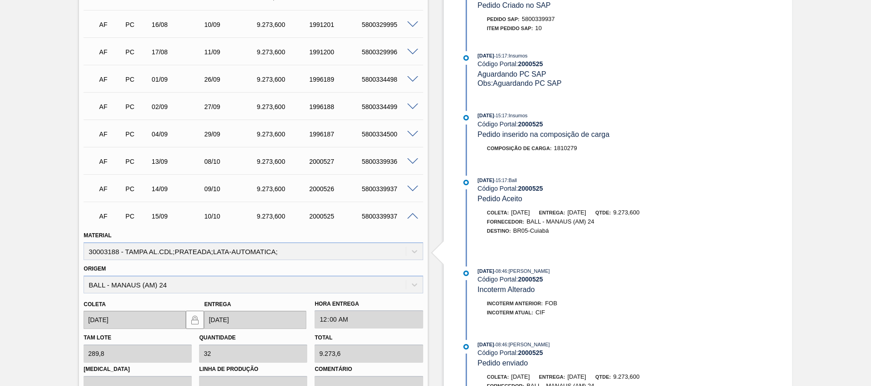
click at [319, 214] on div "2000525" at bounding box center [336, 216] width 59 height 7
copy div "2000525"
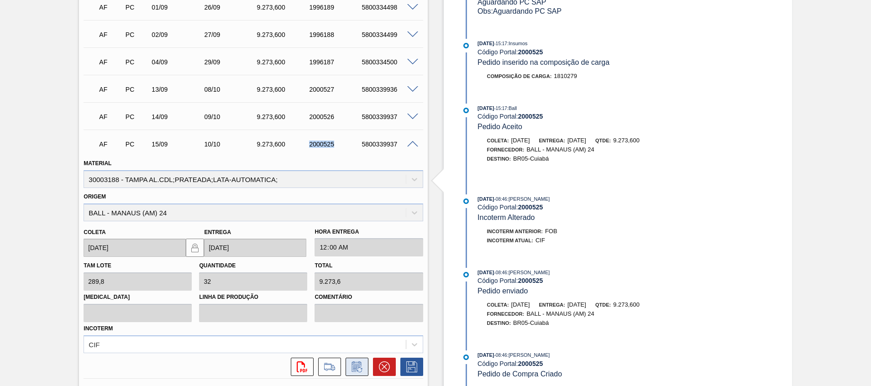
scroll to position [523, 0]
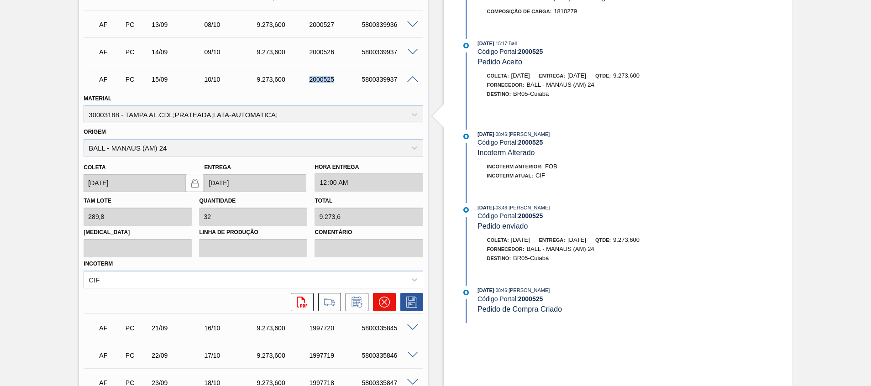
click at [392, 303] on button at bounding box center [384, 302] width 23 height 18
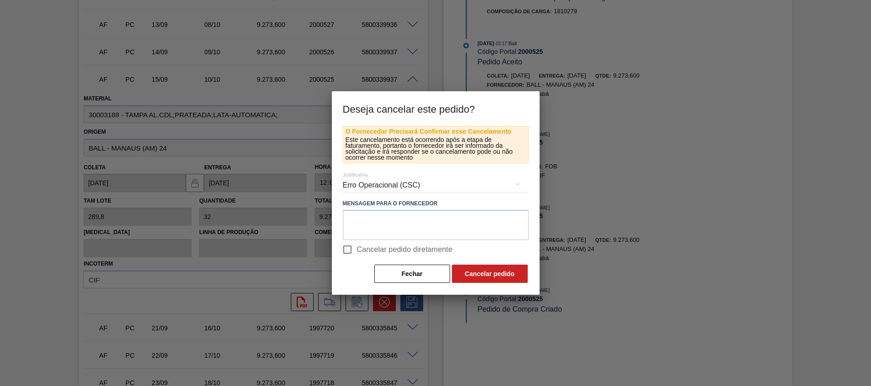
click at [408, 246] on span "Cancelar pedido diretamente" at bounding box center [405, 249] width 96 height 11
click at [357, 246] on input "Cancelar pedido diretamente" at bounding box center [347, 249] width 19 height 19
checkbox input "true"
click at [410, 234] on textarea at bounding box center [436, 225] width 186 height 30
click at [482, 272] on button "Cancelar pedido" at bounding box center [490, 274] width 76 height 18
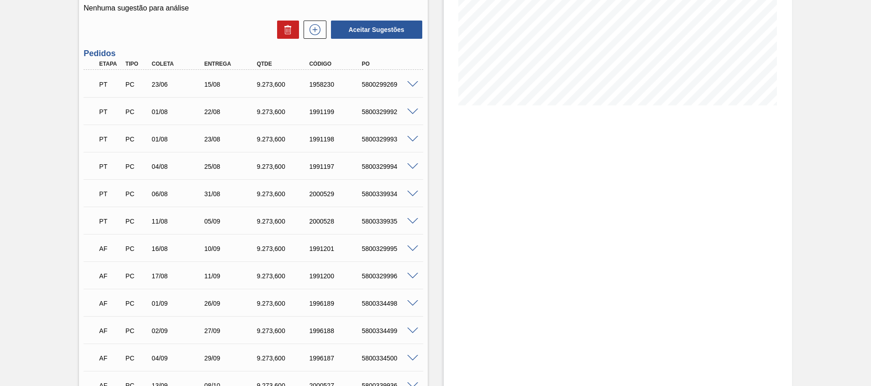
scroll to position [0, 0]
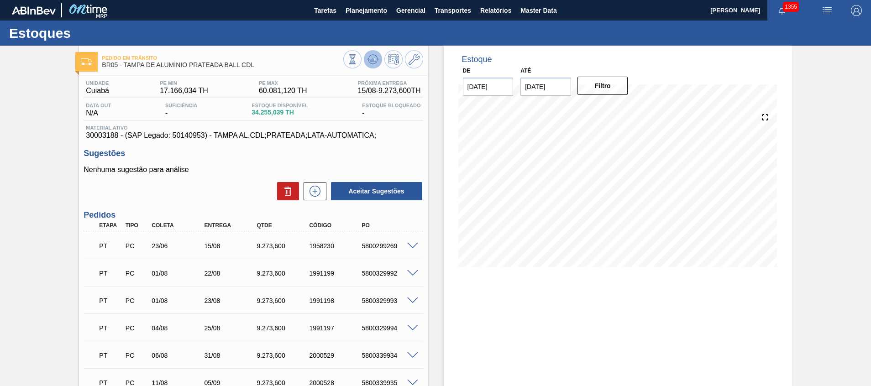
click at [374, 63] on icon at bounding box center [372, 61] width 9 height 5
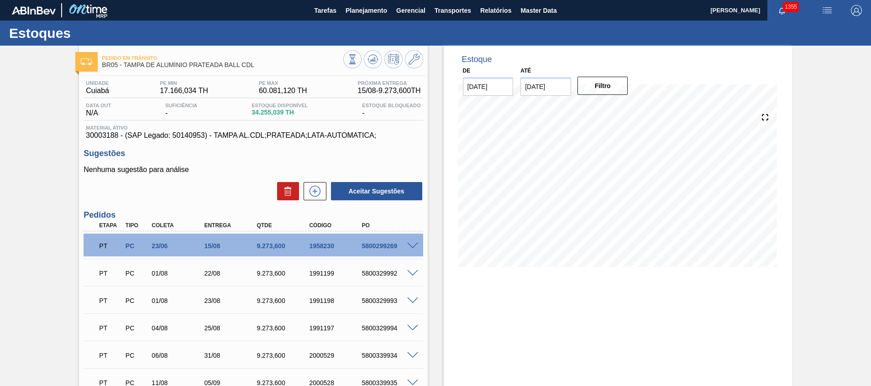
drag, startPoint x: 549, startPoint y: 85, endPoint x: 548, endPoint y: 95, distance: 10.0
click at [549, 85] on input "31/08/2025" at bounding box center [545, 87] width 51 height 18
click at [619, 106] on button "Next Month" at bounding box center [622, 108] width 6 height 6
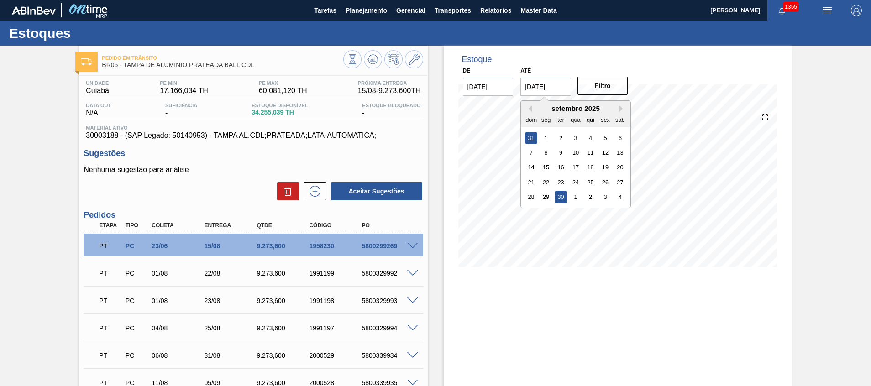
click at [563, 197] on div "30" at bounding box center [560, 197] width 12 height 12
type input "30/09/2025"
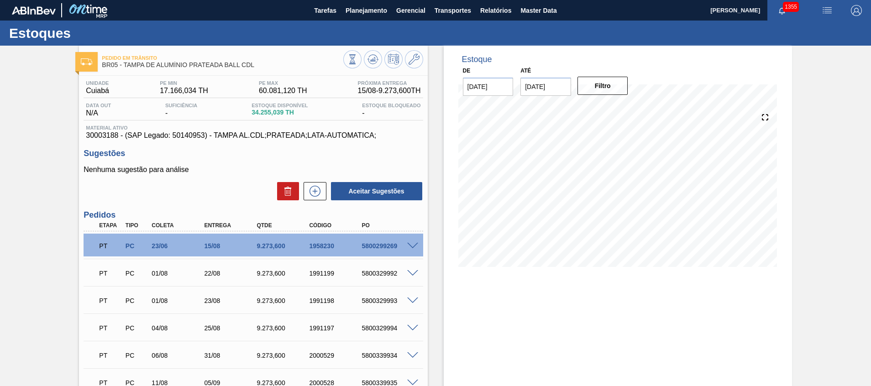
click at [505, 89] on input "15/08/2025" at bounding box center [488, 87] width 51 height 18
click at [559, 107] on div "agosto 2025" at bounding box center [518, 109] width 110 height 8
click at [560, 107] on div "agosto 2025" at bounding box center [518, 109] width 110 height 8
click at [563, 108] on button "Next Month" at bounding box center [565, 108] width 6 height 6
click at [489, 136] on div "1" at bounding box center [488, 137] width 12 height 12
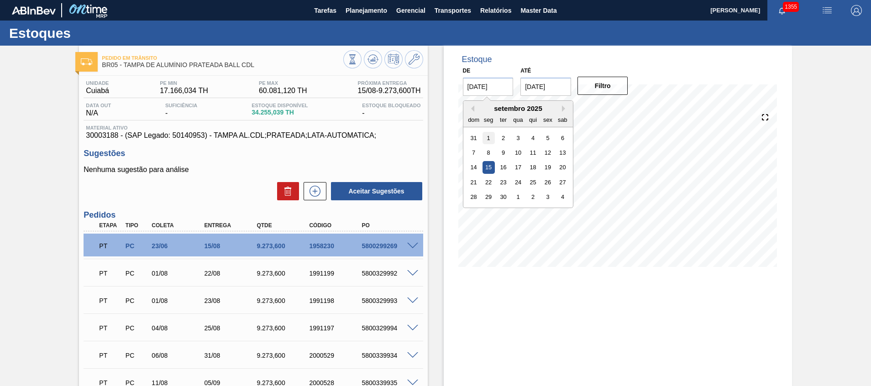
type input "[DATE]"
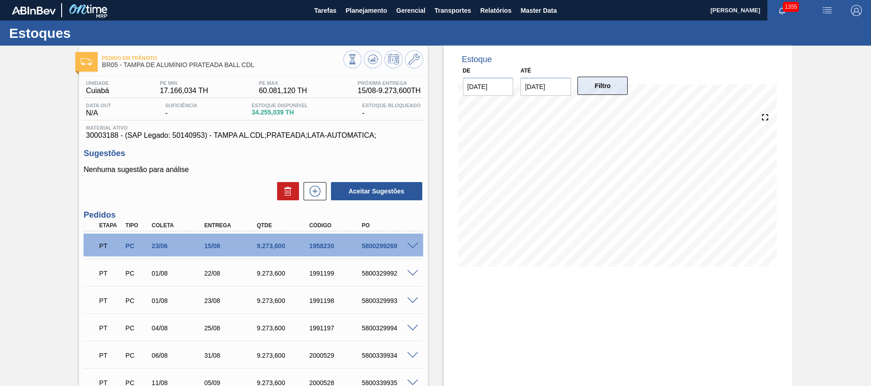
click at [615, 82] on button "Filtro" at bounding box center [602, 86] width 51 height 18
click at [371, 60] on icon at bounding box center [373, 59] width 6 height 4
click at [357, 59] on icon at bounding box center [352, 59] width 10 height 10
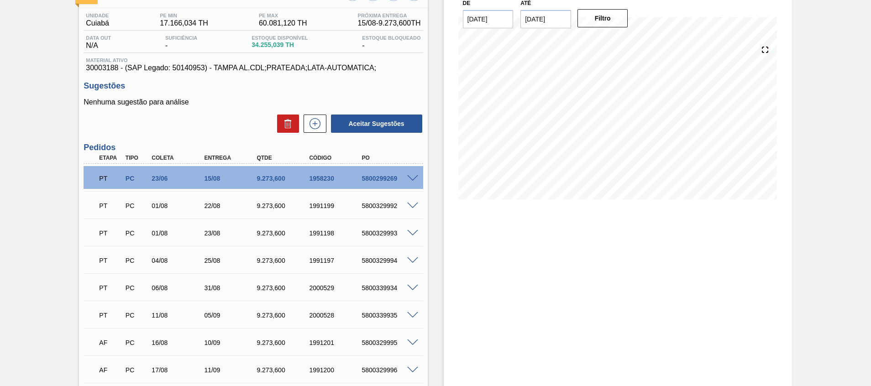
scroll to position [16, 0]
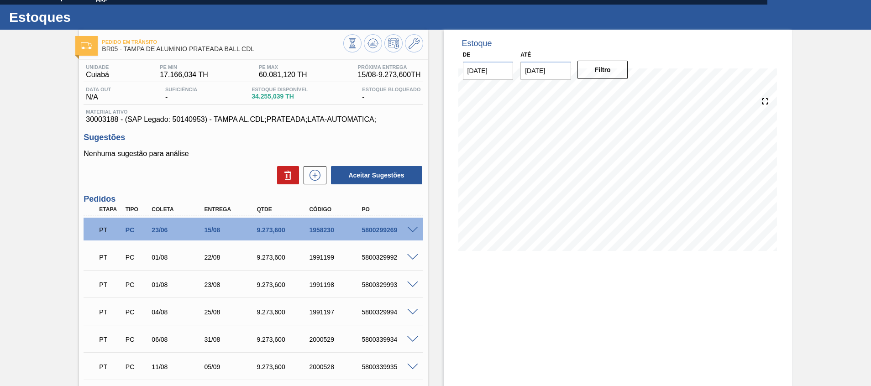
click at [559, 67] on input "[DATE]" at bounding box center [545, 71] width 51 height 18
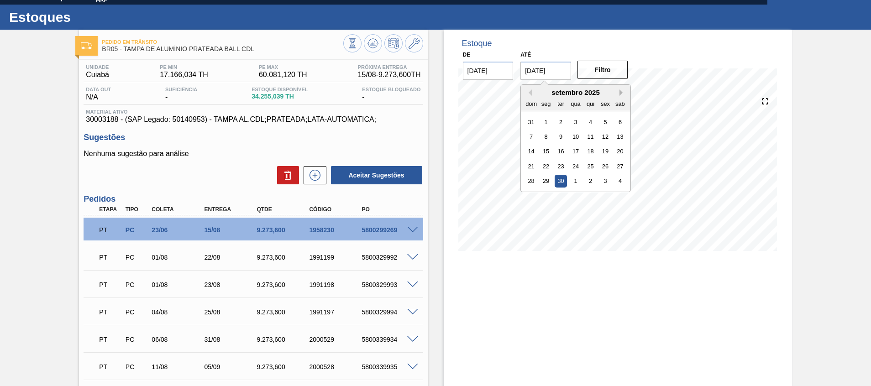
click at [619, 89] on div "setembro 2025" at bounding box center [576, 93] width 110 height 8
click at [617, 94] on div "setembro 2025" at bounding box center [576, 93] width 110 height 8
click at [622, 93] on button "Next Month" at bounding box center [622, 92] width 6 height 6
click at [598, 183] on div "26 27 28 29 30 31 1" at bounding box center [576, 181] width 104 height 15
click at [602, 182] on div "31" at bounding box center [605, 181] width 12 height 12
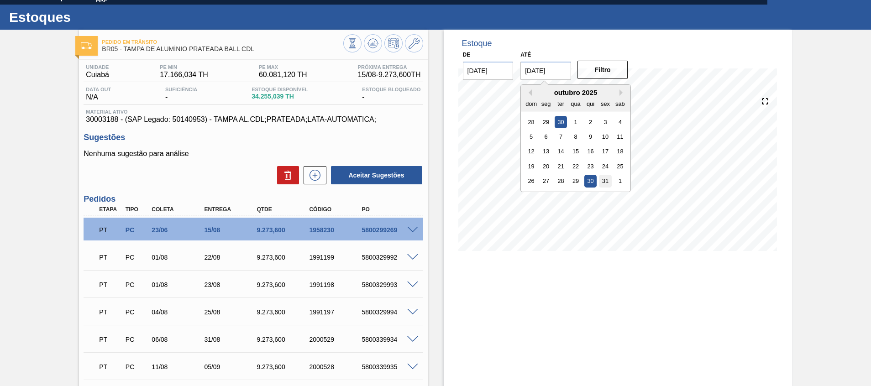
type input "[DATE]"
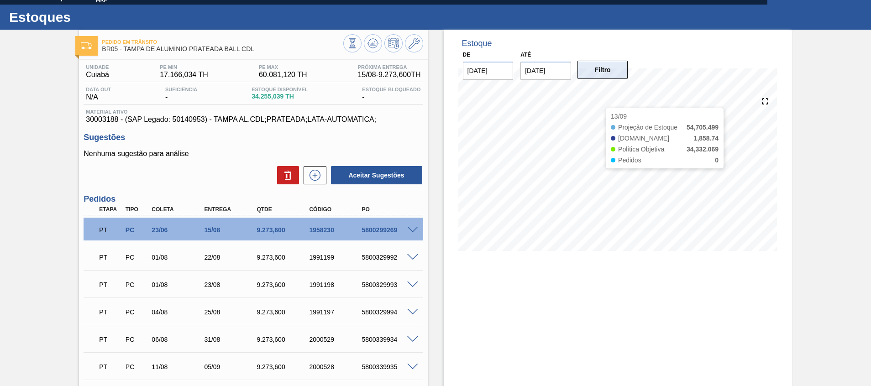
click at [595, 67] on button "Filtro" at bounding box center [602, 70] width 51 height 18
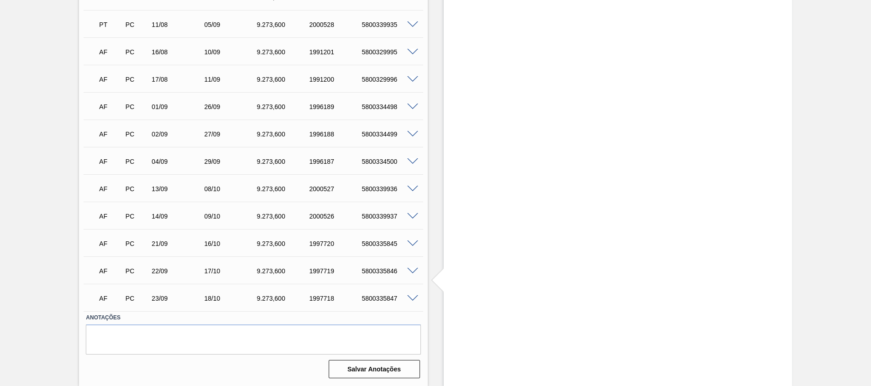
scroll to position [0, 0]
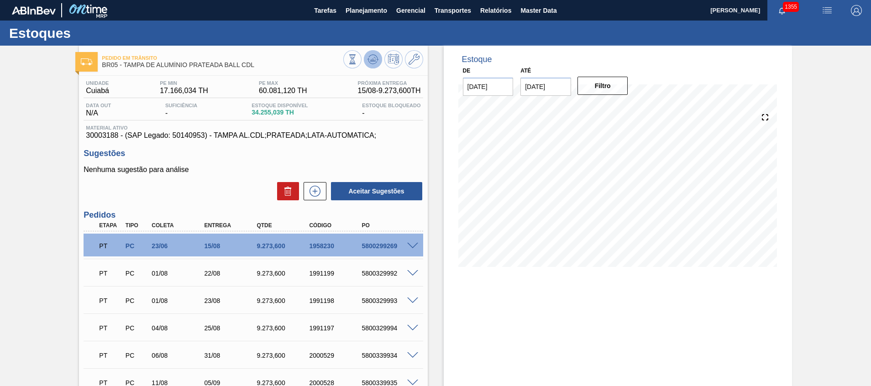
click at [365, 61] on button at bounding box center [373, 59] width 18 height 18
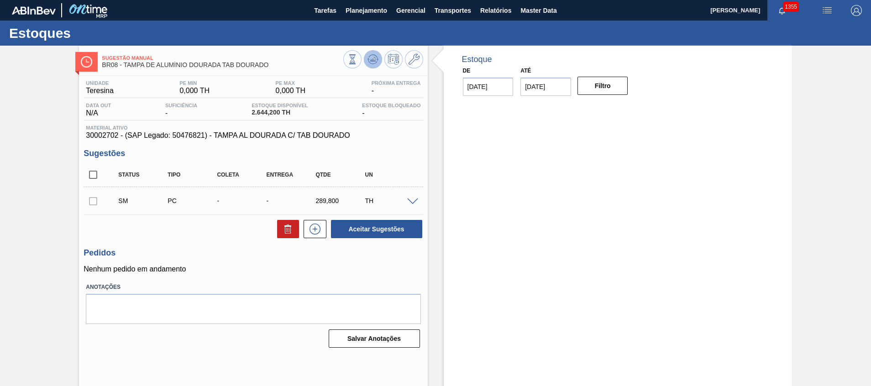
click at [374, 60] on icon at bounding box center [374, 59] width 1 height 4
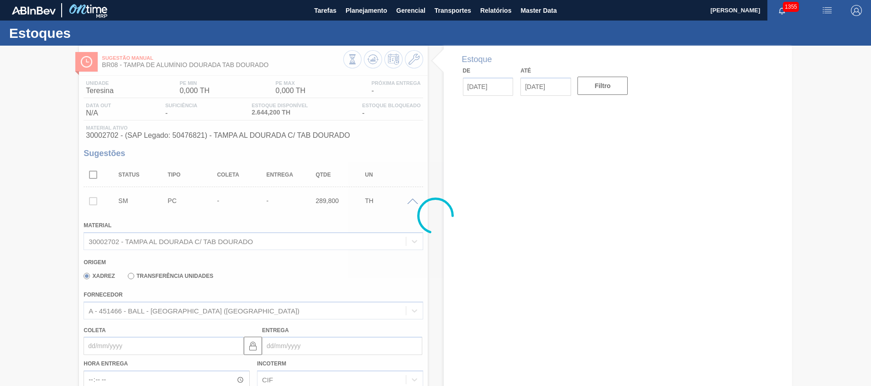
click at [491, 82] on div at bounding box center [435, 216] width 871 height 340
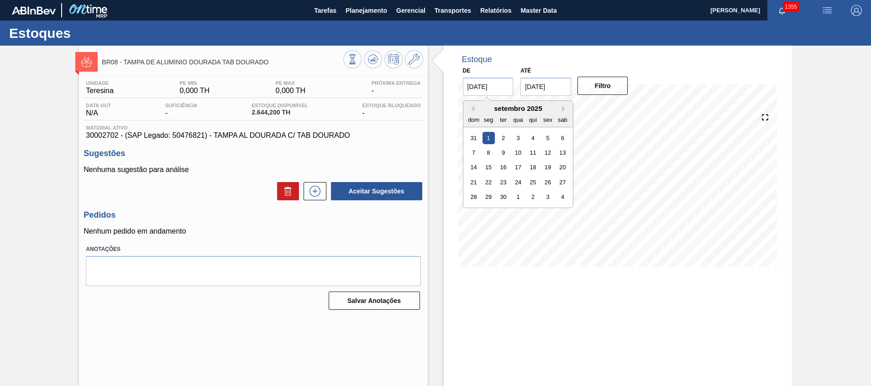
click at [486, 94] on input "[DATE]" at bounding box center [488, 87] width 51 height 18
click at [476, 110] on div "setembro 2025" at bounding box center [518, 109] width 110 height 8
click at [474, 108] on div "setembro 2025" at bounding box center [518, 109] width 110 height 8
click at [469, 108] on button "Previous Month" at bounding box center [471, 108] width 6 height 6
click at [542, 167] on div "15" at bounding box center [547, 167] width 12 height 12
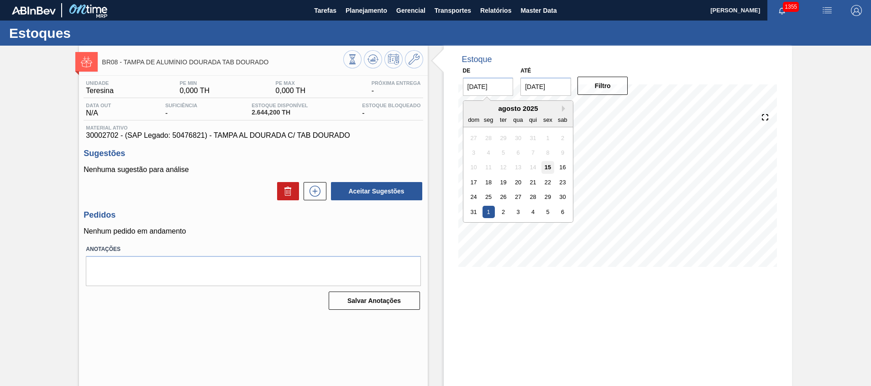
type input "[DATE]"
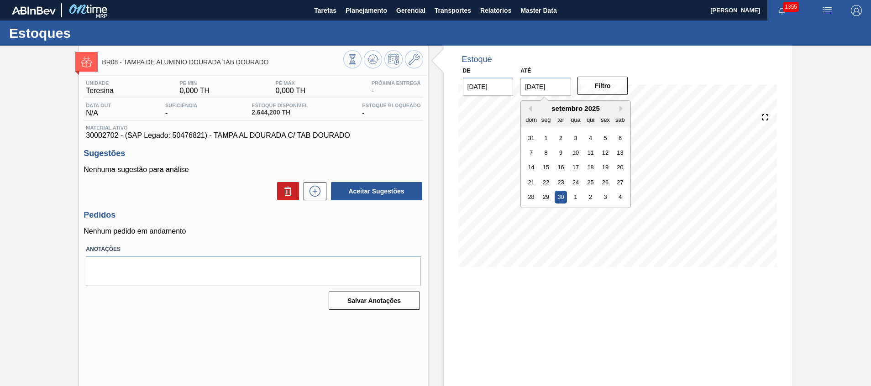
click at [539, 95] on input "[DATE]" at bounding box center [545, 87] width 51 height 18
click at [531, 111] on button "Previous Month" at bounding box center [528, 108] width 6 height 6
click at [530, 209] on div "31" at bounding box center [531, 212] width 12 height 12
type input "31/08/2025"
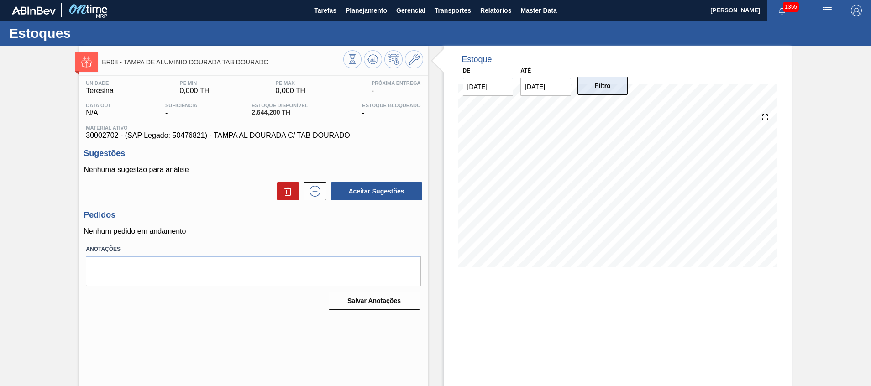
click at [599, 90] on button "Filtro" at bounding box center [602, 86] width 51 height 18
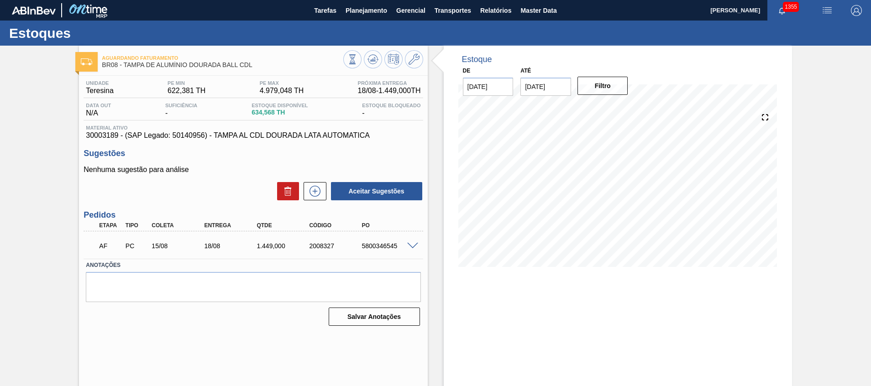
click at [409, 243] on span at bounding box center [412, 246] width 11 height 7
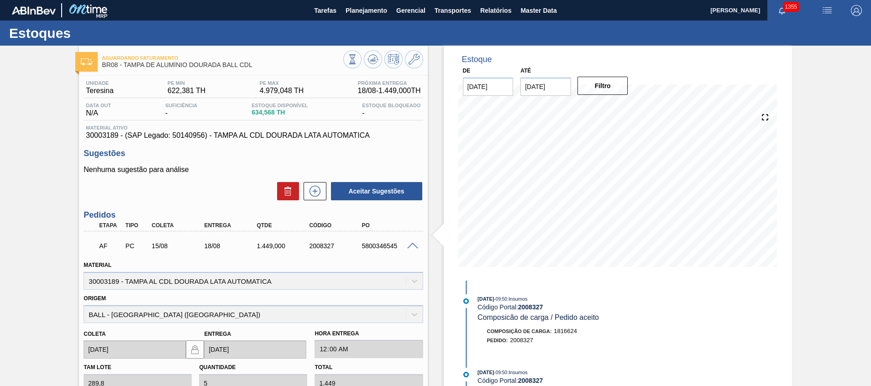
click at [411, 243] on span at bounding box center [412, 246] width 11 height 7
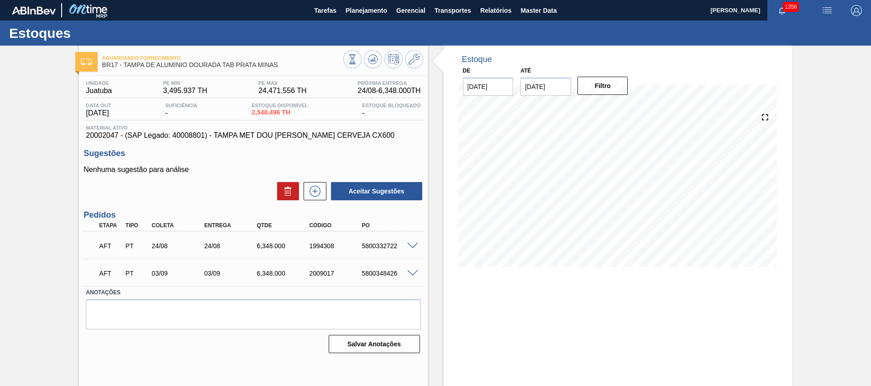
drag, startPoint x: 495, startPoint y: 89, endPoint x: 499, endPoint y: 93, distance: 5.2
click at [495, 89] on input "[DATE]" at bounding box center [488, 87] width 51 height 18
click at [551, 94] on input "[DATE]" at bounding box center [545, 87] width 51 height 18
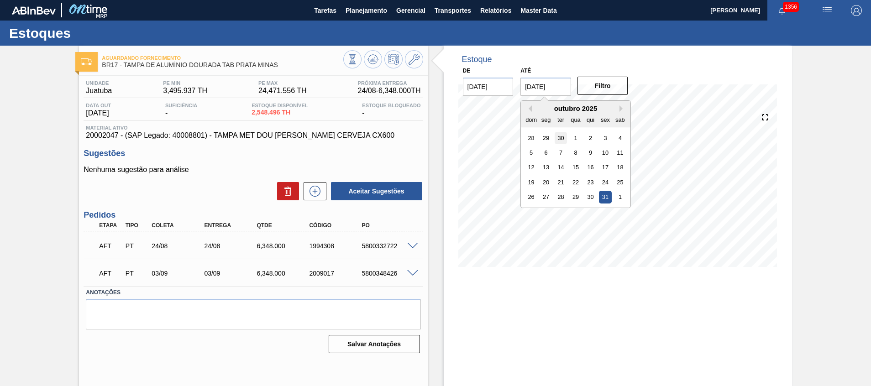
click at [561, 135] on div "30" at bounding box center [560, 137] width 12 height 12
type input "[DATE]"
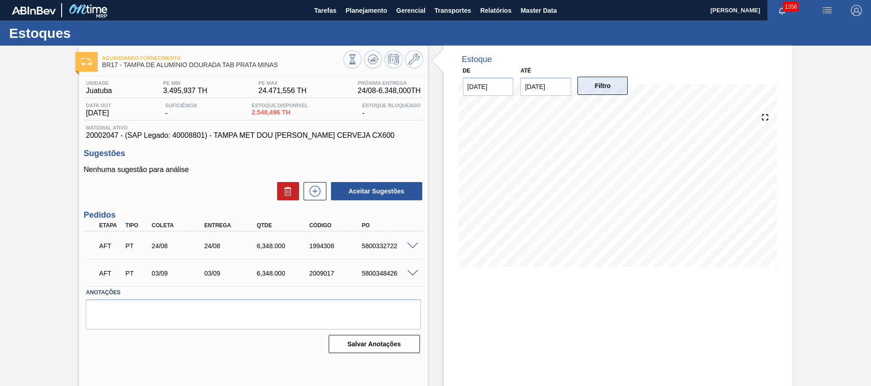
click at [587, 84] on button "Filtro" at bounding box center [602, 86] width 51 height 18
click at [318, 192] on icon at bounding box center [315, 191] width 15 height 11
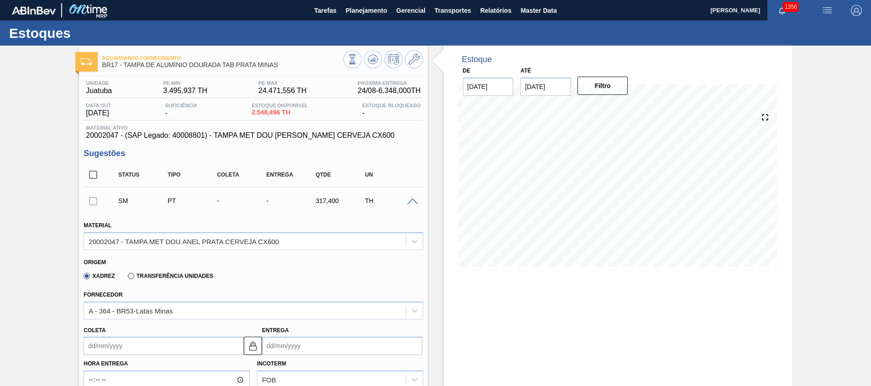
scroll to position [68, 0]
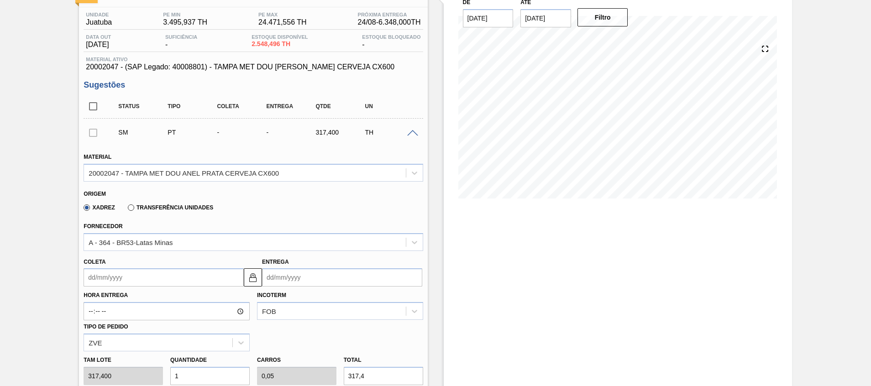
click at [162, 275] on input "Coleta" at bounding box center [164, 277] width 160 height 18
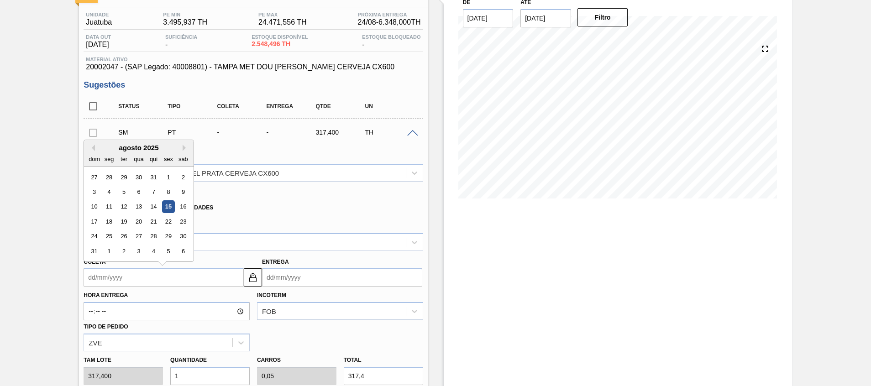
type input "2"
type input "[DATE]"
type input "21"
type input "[DATE]"
type input "21/09"
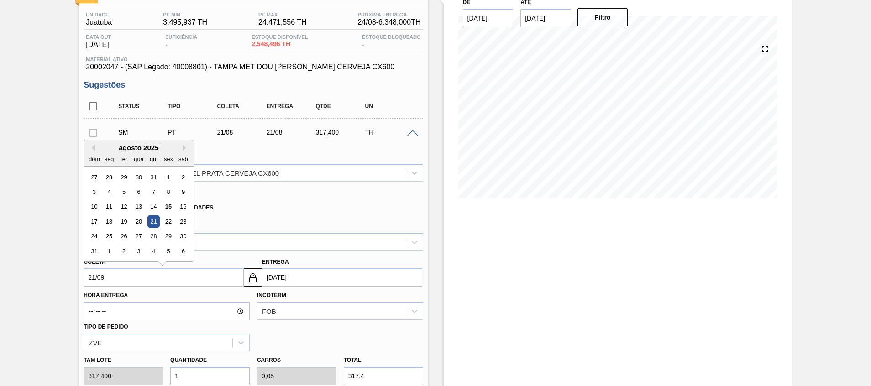
type input "[DATE]"
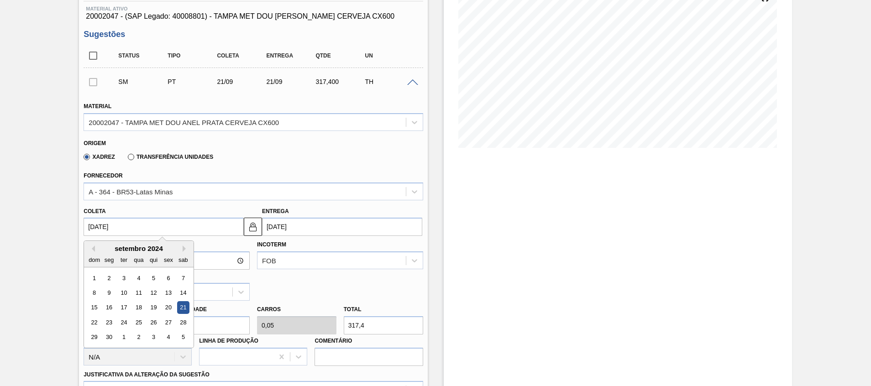
scroll to position [205, 0]
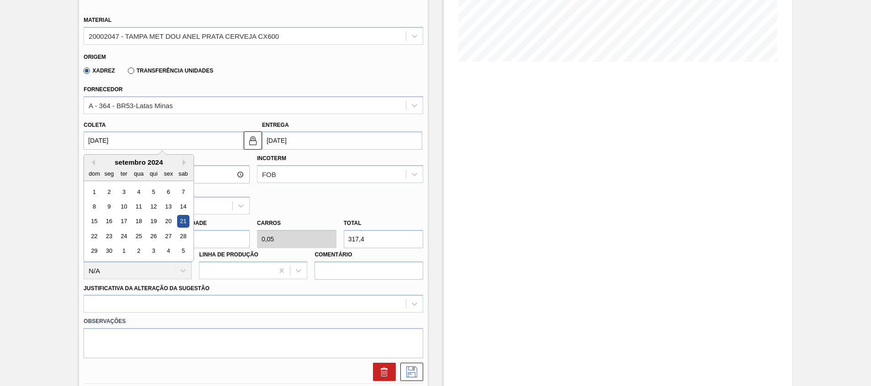
click at [212, 234] on input "1" at bounding box center [209, 239] width 79 height 18
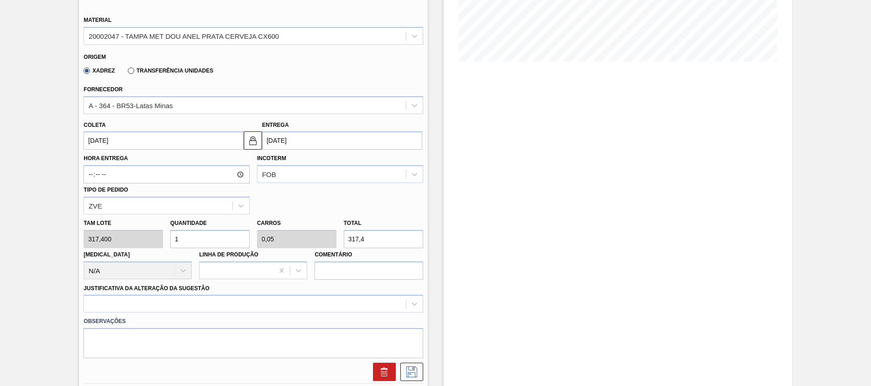
click at [212, 234] on input "1" at bounding box center [209, 239] width 79 height 18
type input "3"
type input "0,15"
type input "952,2"
type input "30"
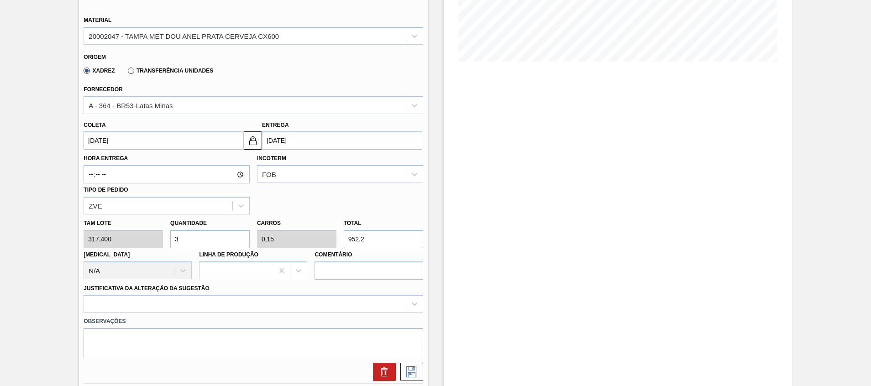
type input "1,5"
type input "9.522"
type input "3"
type input "0,15"
type input "952,2"
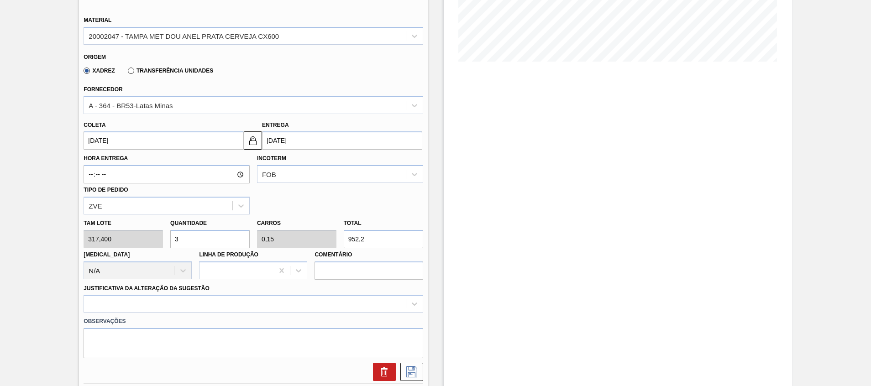
type input "0"
type input "2"
type input "0,1"
type input "634,8"
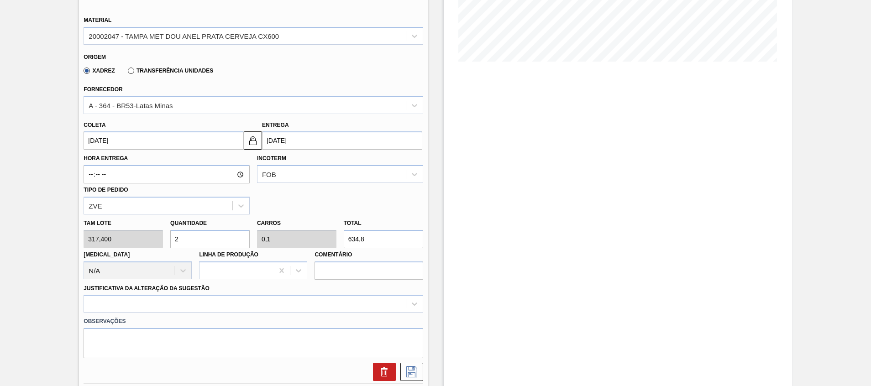
type input "20"
type input "1"
type input "6.348"
type input "20"
click at [272, 308] on div at bounding box center [253, 304] width 339 height 18
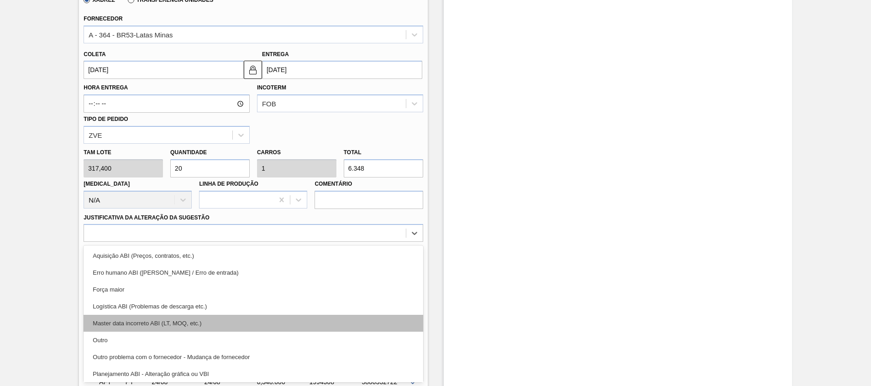
scroll to position [171, 0]
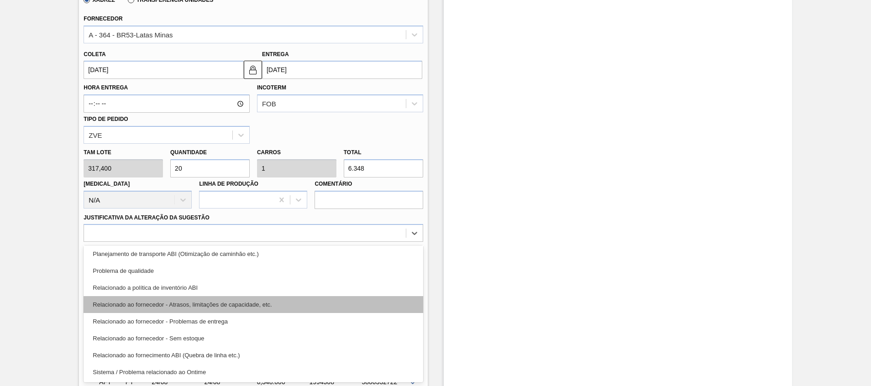
click at [273, 297] on div "Relacionado ao fornecedor - Atrasos, limitações de capacidade, etc." at bounding box center [253, 304] width 339 height 17
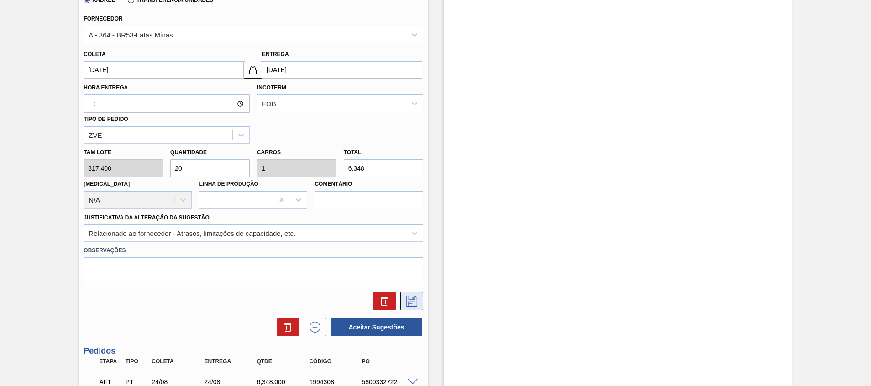
click at [417, 303] on icon at bounding box center [411, 301] width 15 height 11
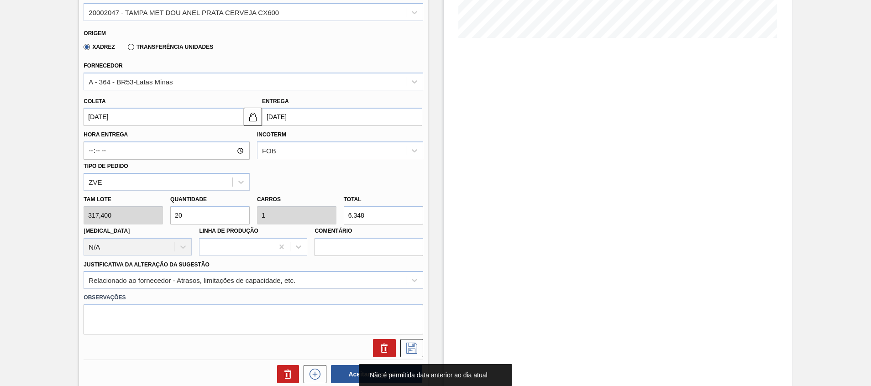
scroll to position [208, 0]
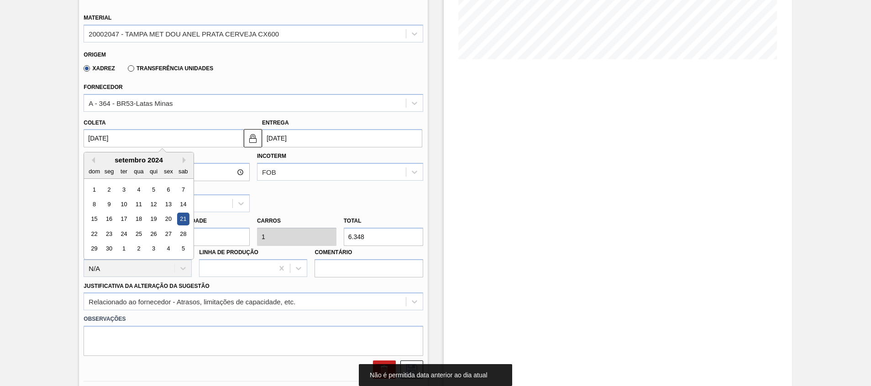
click at [177, 139] on input "21/09/2024" at bounding box center [164, 138] width 160 height 18
type input "[DATE]"
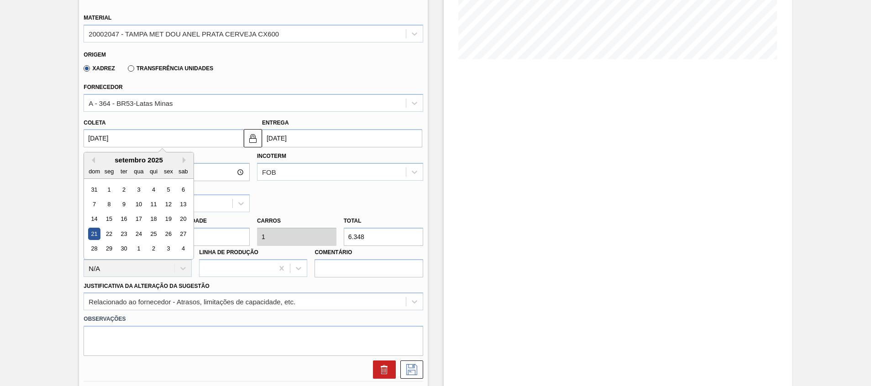
type input "[DATE]"
click at [568, 196] on div "Estoque De 01/09/2025 Até 30/09/2025 Filtro 09/09 Projeção de Estoque 6,901.652…" at bounding box center [618, 201] width 348 height 727
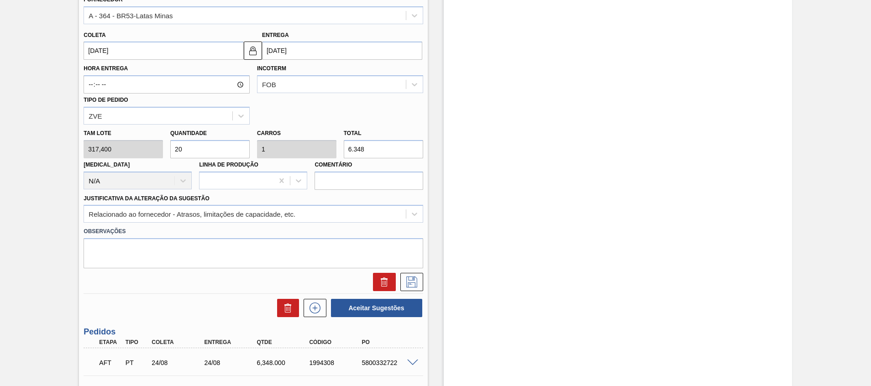
scroll to position [345, 0]
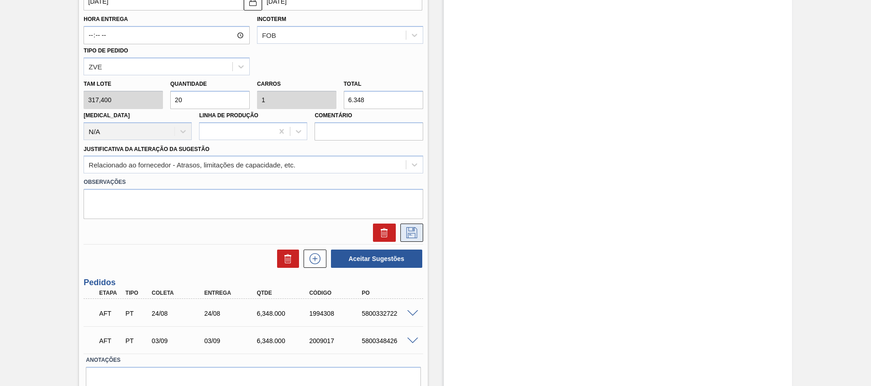
click at [414, 233] on icon at bounding box center [411, 232] width 15 height 11
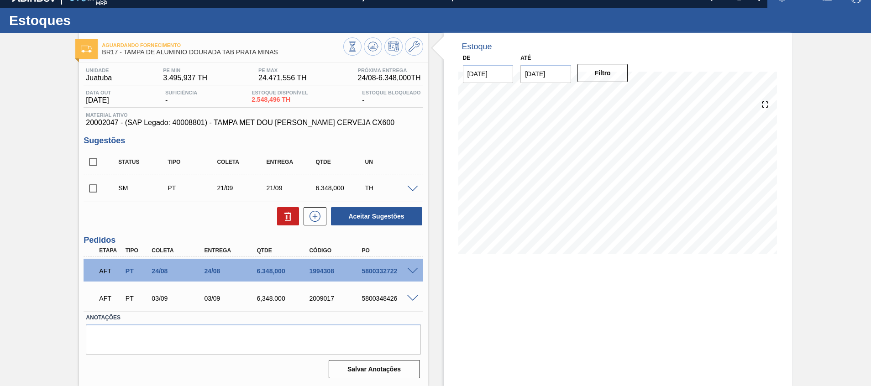
scroll to position [13, 0]
click at [90, 188] on input "checkbox" at bounding box center [93, 188] width 19 height 19
click at [349, 216] on button "Aceitar Sugestões" at bounding box center [376, 216] width 91 height 18
checkbox input "false"
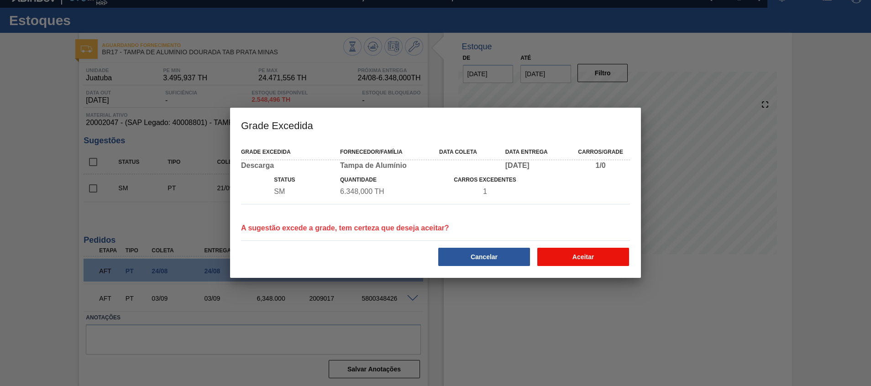
click at [570, 260] on button "Aceitar" at bounding box center [583, 257] width 92 height 18
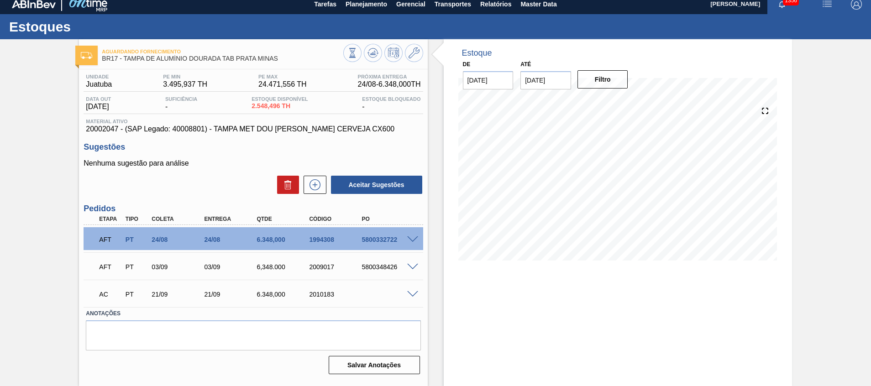
scroll to position [6, 0]
click at [357, 52] on icon at bounding box center [352, 53] width 10 height 10
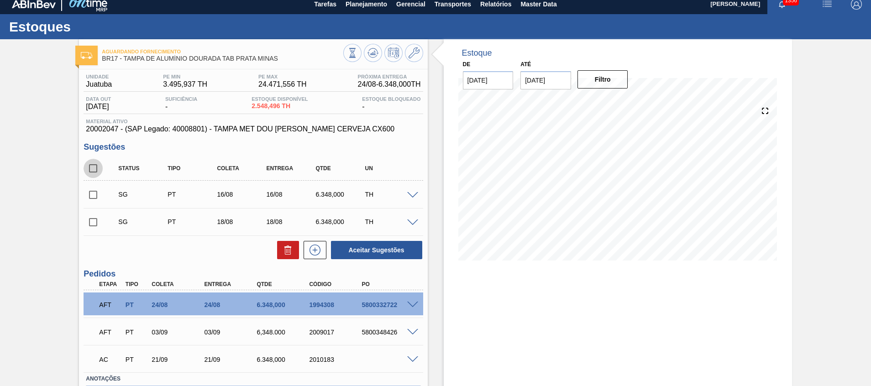
click at [92, 167] on input "checkbox" at bounding box center [93, 168] width 19 height 19
checkbox input "true"
click at [275, 246] on div at bounding box center [285, 250] width 26 height 18
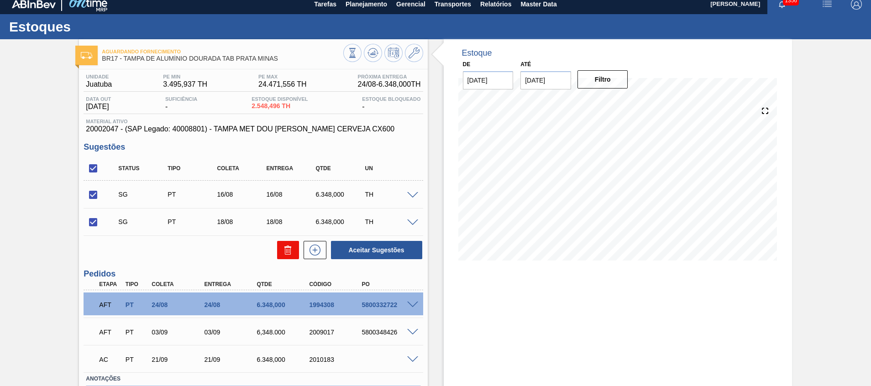
click at [0, 0] on icon at bounding box center [0, 0] width 0 height 0
checkbox input "false"
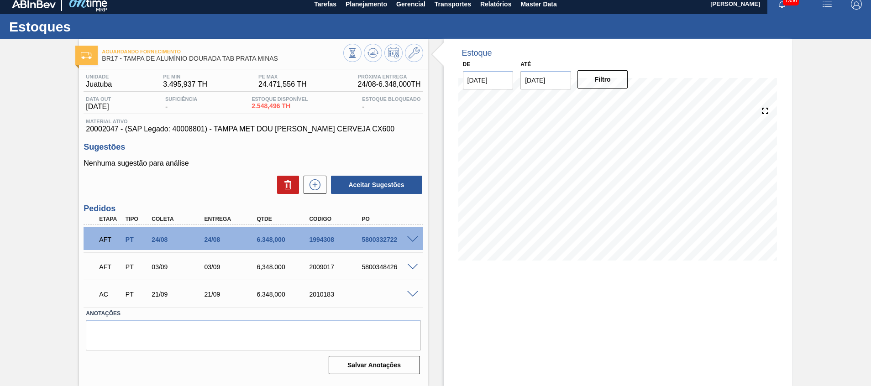
click at [413, 293] on span at bounding box center [412, 294] width 11 height 7
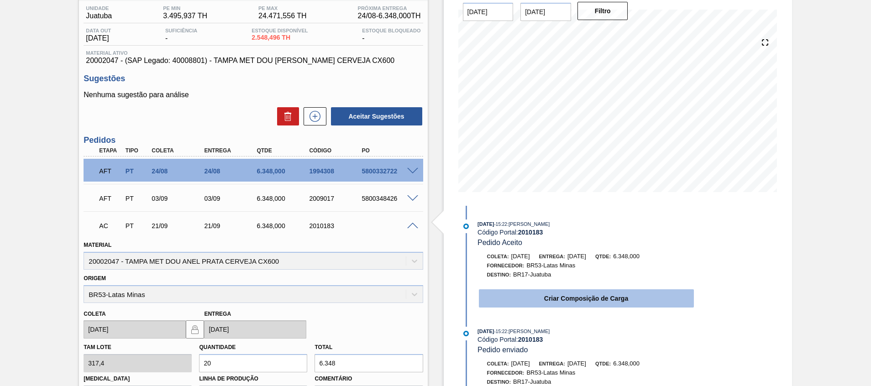
click at [517, 293] on button "Criar Composição de Carga" at bounding box center [586, 298] width 215 height 18
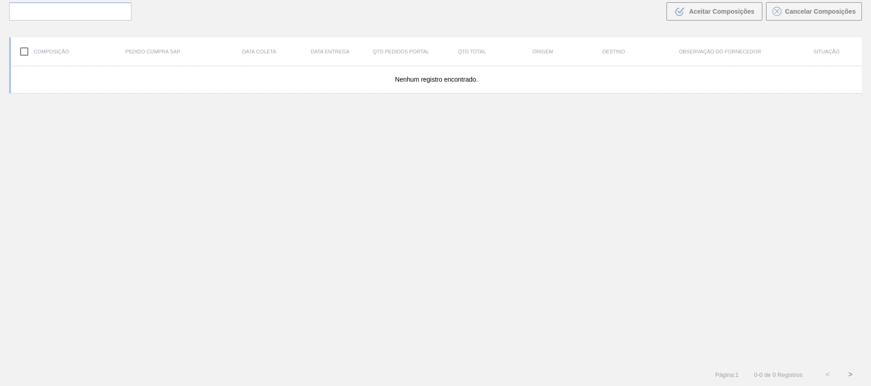
scroll to position [66, 0]
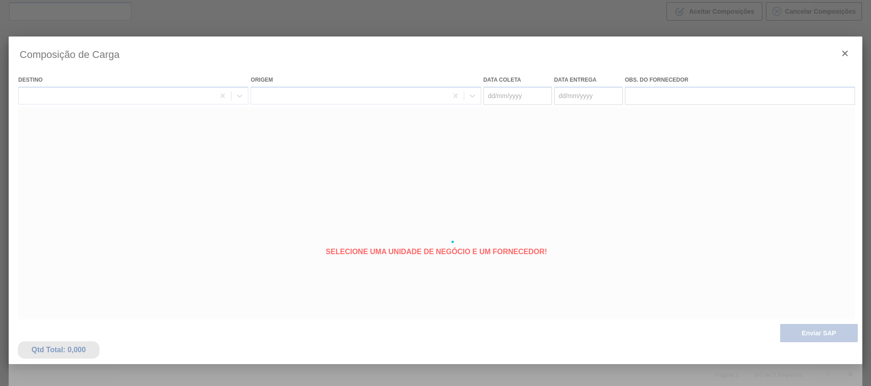
type coleta "[DATE]"
type entrega "[DATE]"
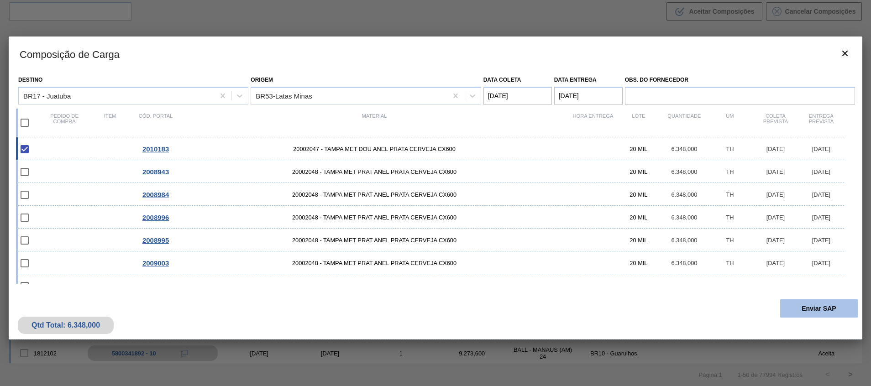
click at [803, 303] on button "Enviar SAP" at bounding box center [819, 308] width 78 height 18
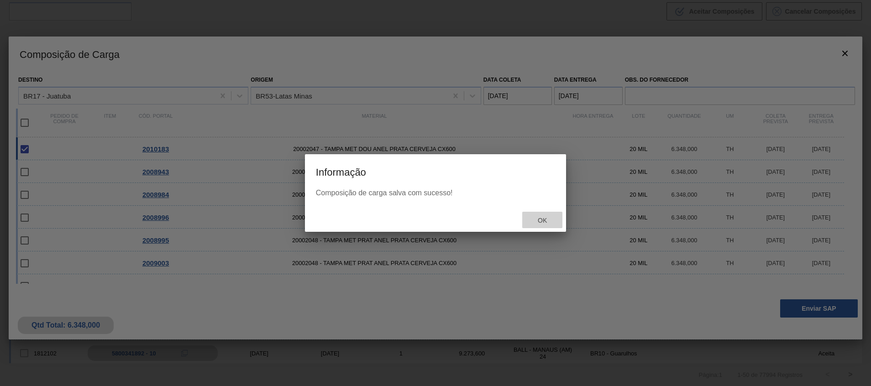
click at [549, 220] on span "Ok" at bounding box center [542, 220] width 24 height 7
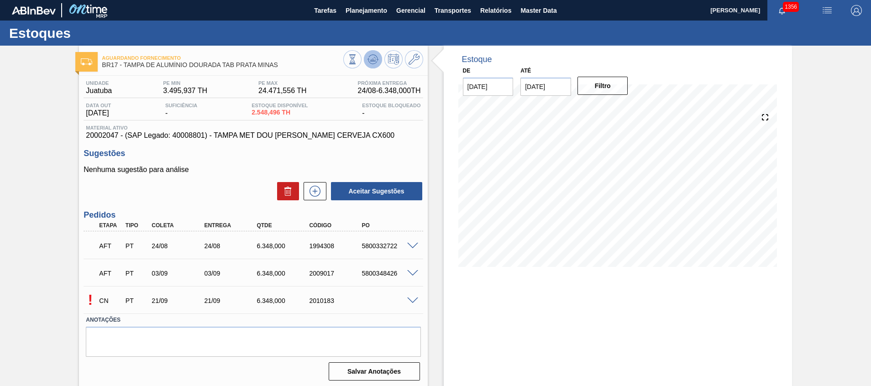
click at [377, 61] on button at bounding box center [373, 59] width 18 height 18
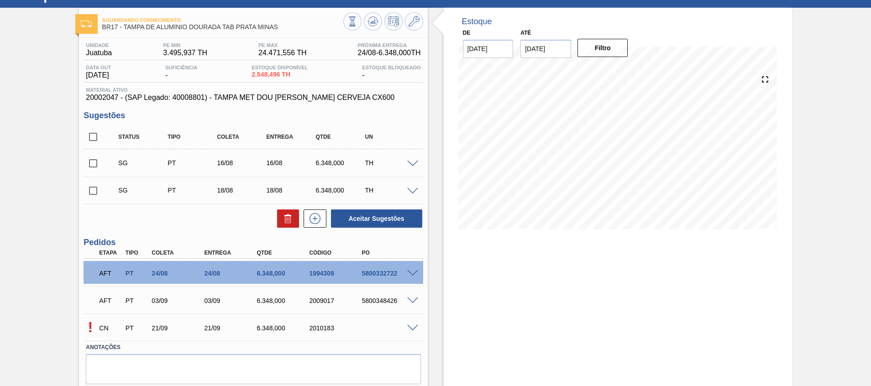
scroll to position [68, 0]
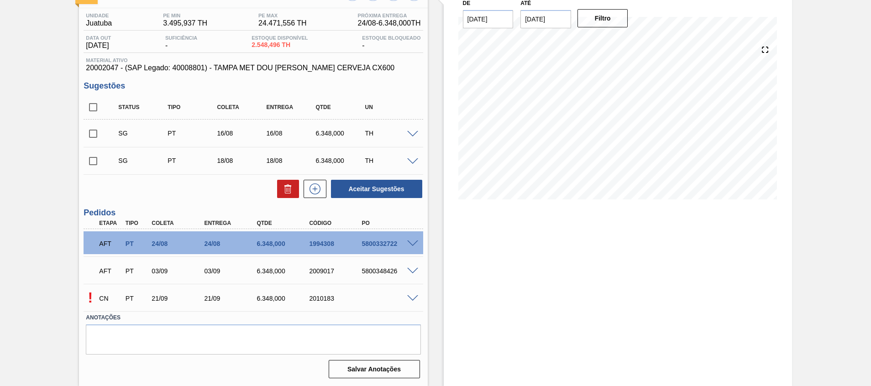
click at [411, 303] on div "! CN PT 21/09 21/09 6.348,000 2010183" at bounding box center [253, 297] width 339 height 23
click at [411, 299] on span at bounding box center [412, 298] width 11 height 7
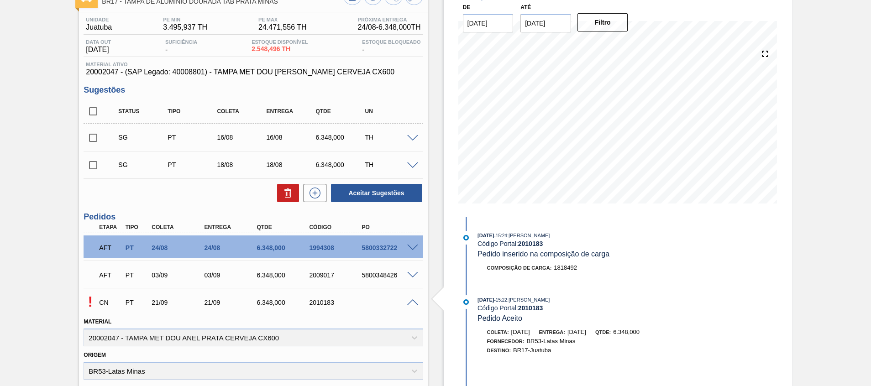
scroll to position [0, 0]
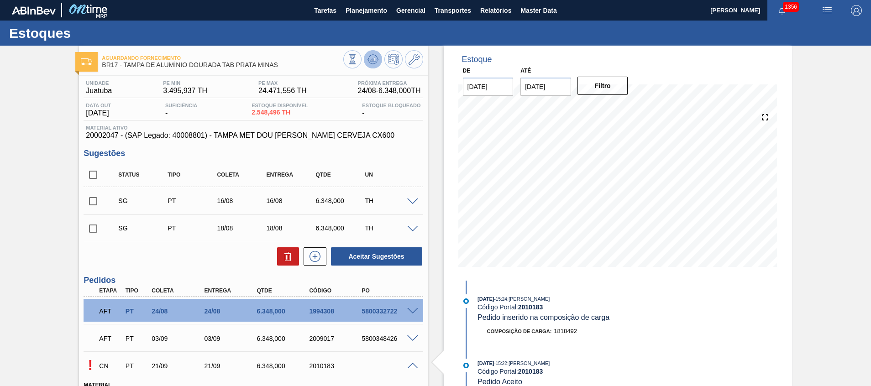
click at [372, 59] on icon at bounding box center [372, 60] width 1 height 2
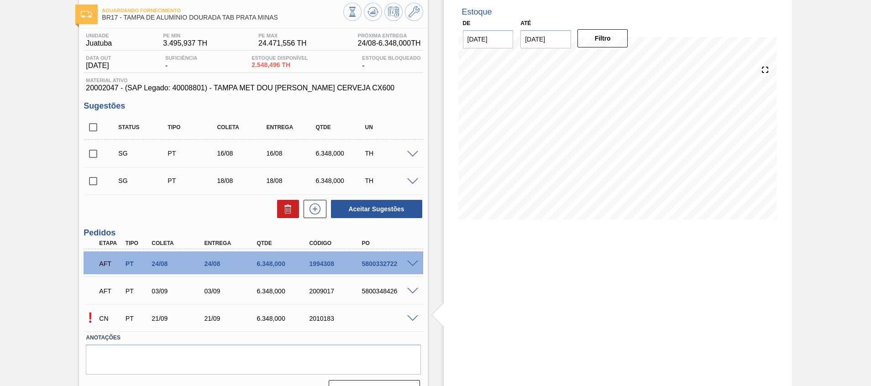
scroll to position [68, 0]
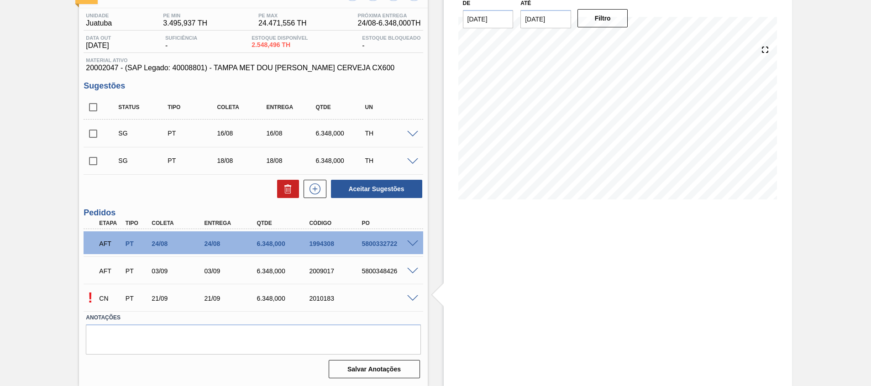
drag, startPoint x: 414, startPoint y: 291, endPoint x: 414, endPoint y: 297, distance: 5.5
click at [414, 296] on div "! CN PT 21/09 21/09 6.348,000 2010183" at bounding box center [253, 297] width 339 height 23
click at [413, 300] on span at bounding box center [412, 298] width 11 height 7
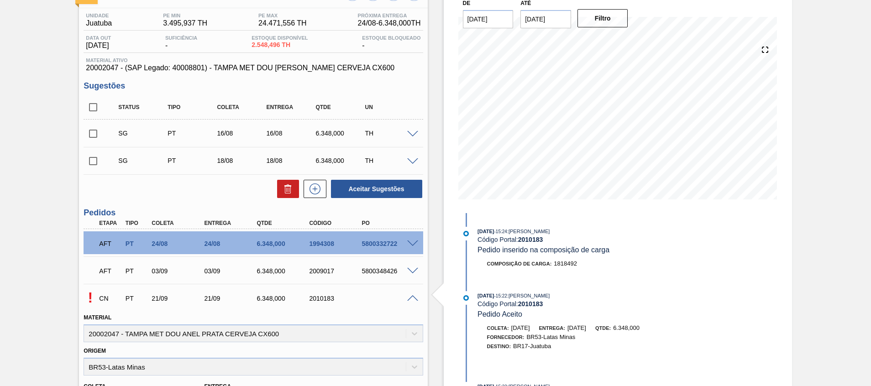
scroll to position [273, 0]
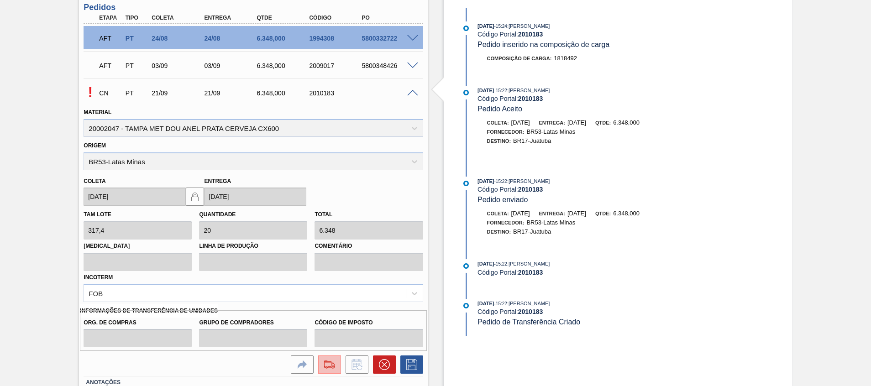
click at [328, 366] on img at bounding box center [329, 364] width 15 height 11
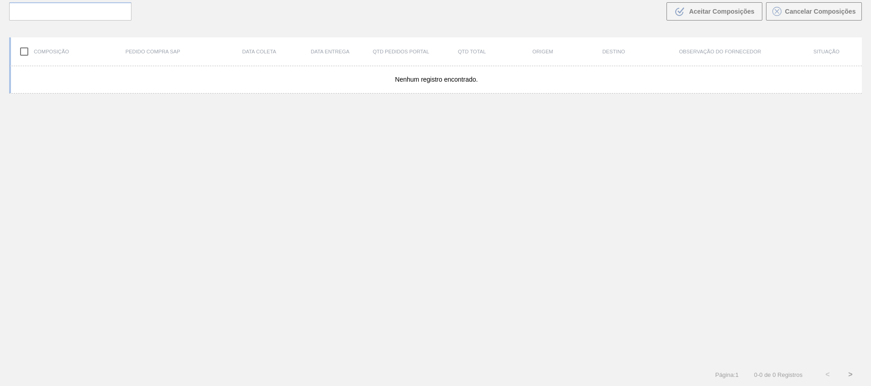
scroll to position [66, 0]
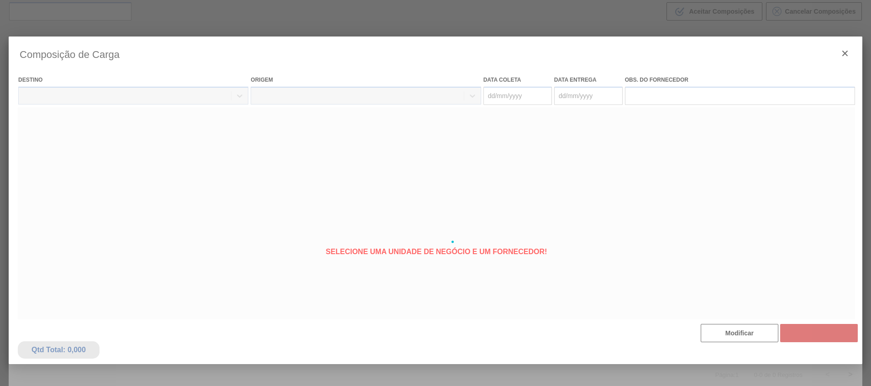
type coleta "21/09/2025"
type entrega "21/09/2025"
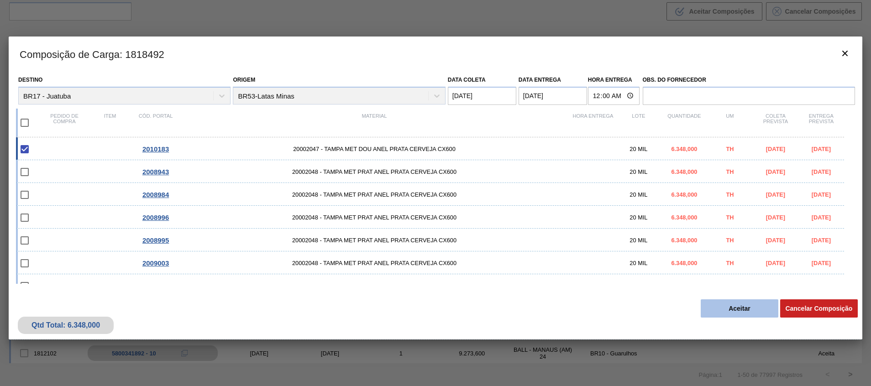
click at [729, 308] on button "Aceitar" at bounding box center [739, 308] width 78 height 18
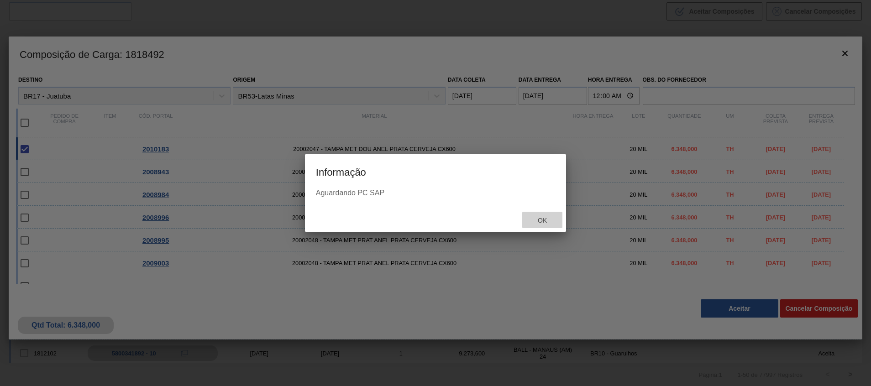
click at [540, 212] on div "Ok" at bounding box center [542, 220] width 40 height 17
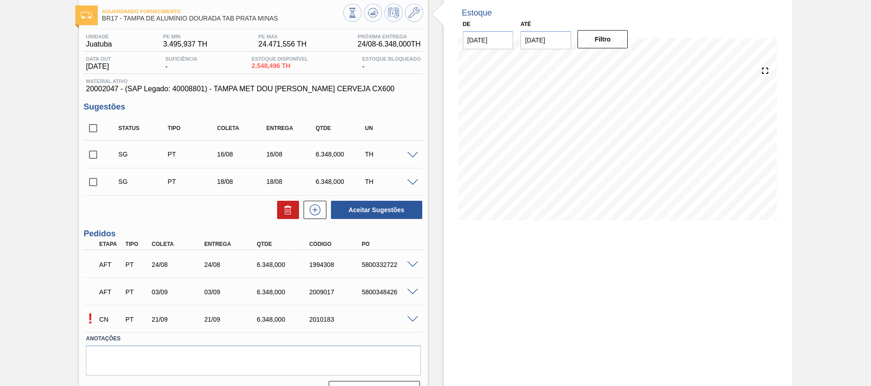
scroll to position [68, 0]
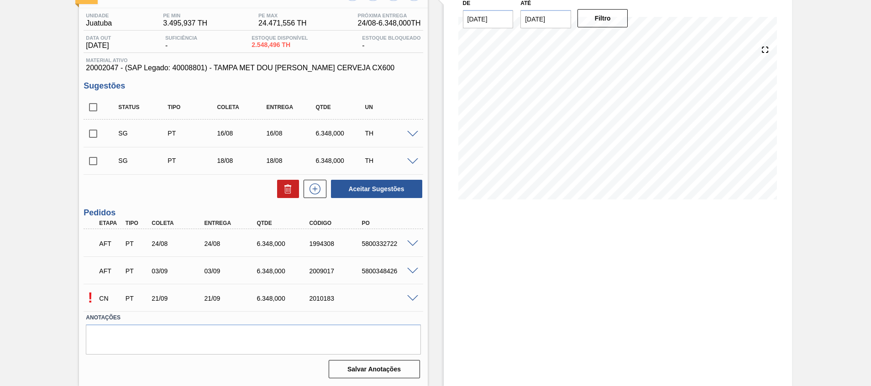
click at [411, 296] on span at bounding box center [412, 298] width 11 height 7
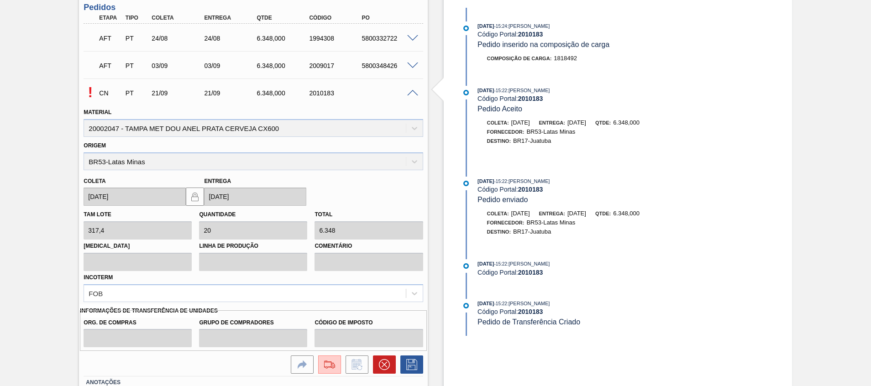
scroll to position [0, 0]
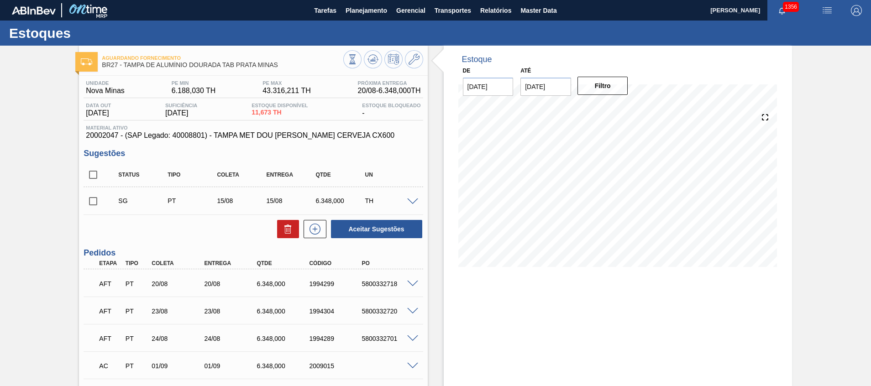
click at [416, 199] on span at bounding box center [412, 202] width 11 height 7
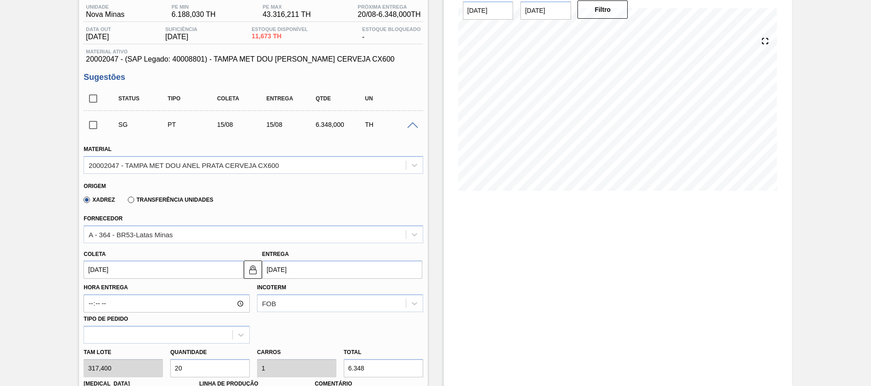
scroll to position [137, 0]
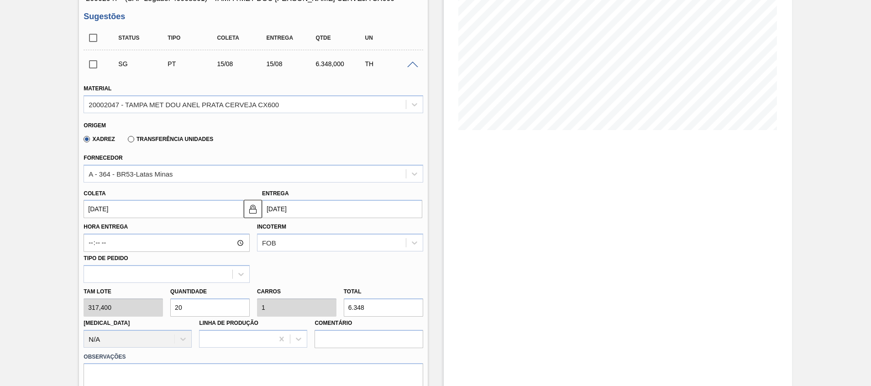
click at [158, 213] on input "[DATE]" at bounding box center [164, 209] width 160 height 18
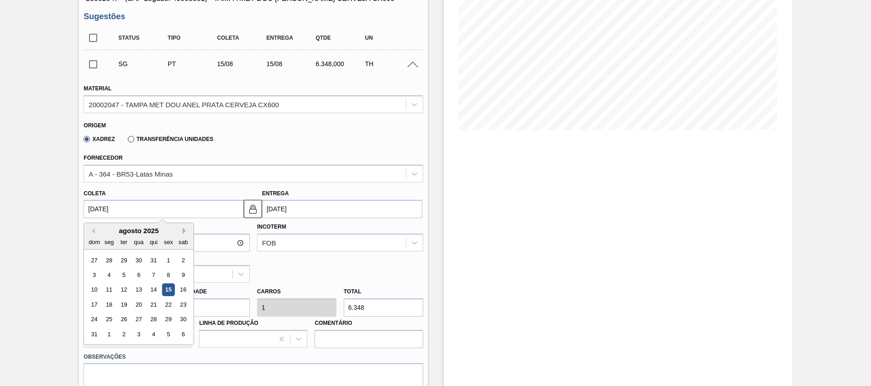
click at [183, 232] on button "Next Month" at bounding box center [186, 231] width 6 height 6
click at [113, 303] on div "22" at bounding box center [109, 304] width 12 height 12
type input "22/09/2025"
type input "[DATE]"
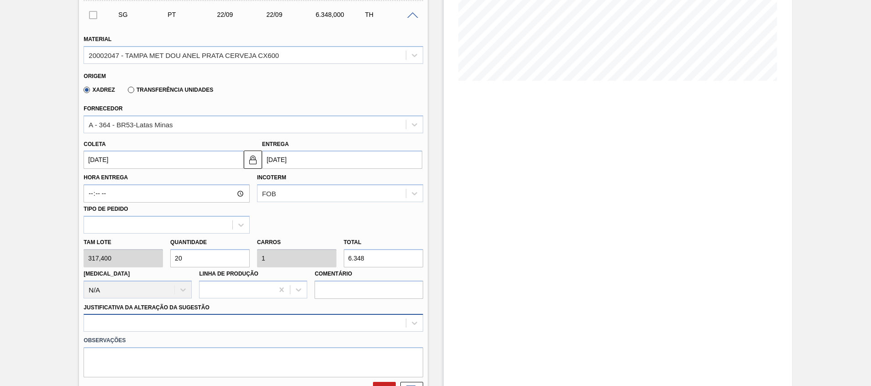
scroll to position [205, 0]
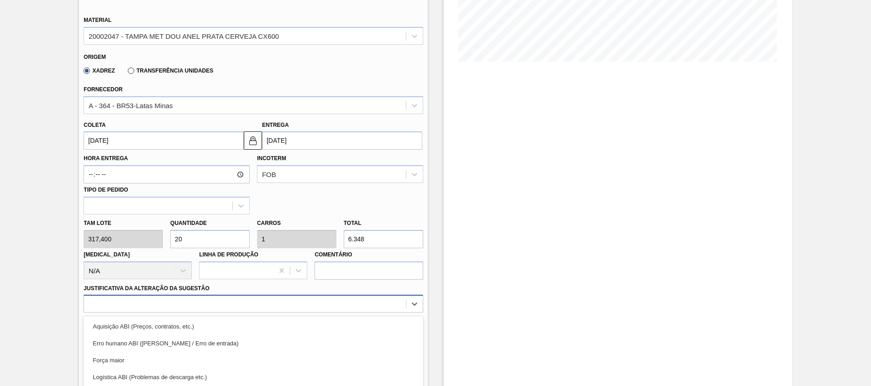
click at [297, 300] on div "option Logística ABI (Problemas de descarga etc.) focused, 4 of 18. 18 results …" at bounding box center [253, 304] width 339 height 18
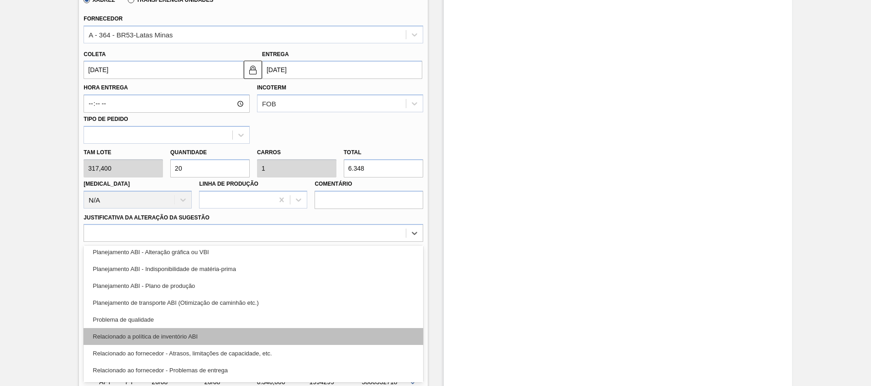
scroll to position [171, 0]
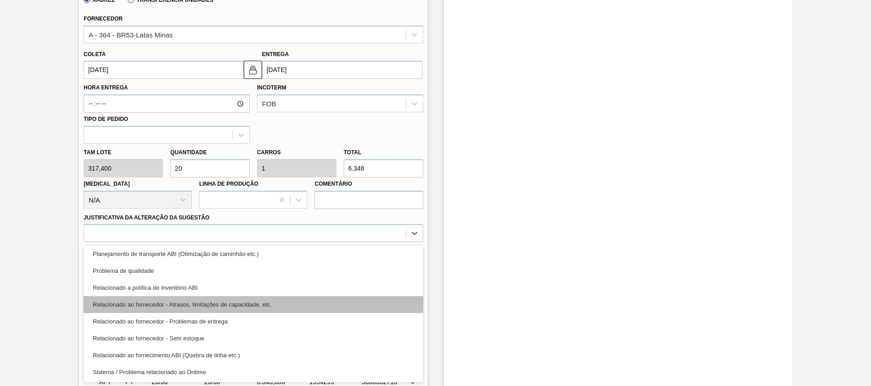
click at [301, 303] on div "Relacionado ao fornecedor - Atrasos, limitações de capacidade, etc." at bounding box center [253, 304] width 339 height 17
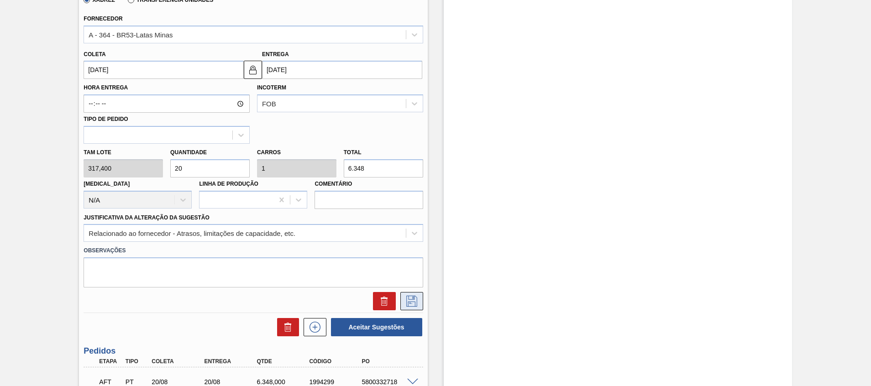
click at [417, 298] on icon at bounding box center [411, 301] width 15 height 11
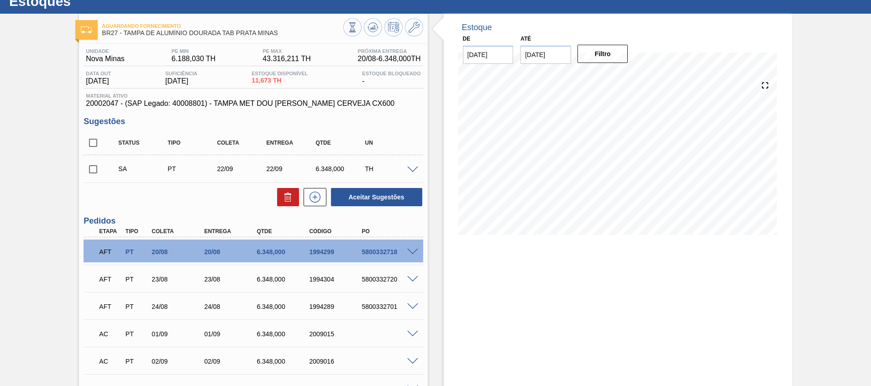
scroll to position [0, 0]
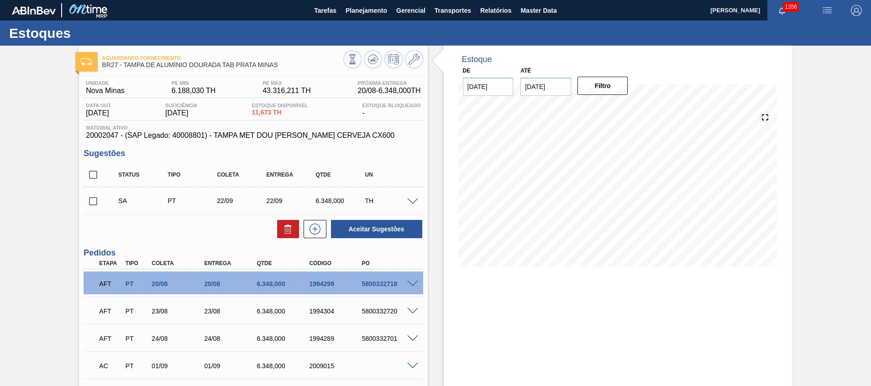
click at [91, 206] on input "checkbox" at bounding box center [93, 201] width 19 height 19
click at [366, 225] on button "Aceitar Sugestões" at bounding box center [376, 229] width 91 height 18
checkbox input "false"
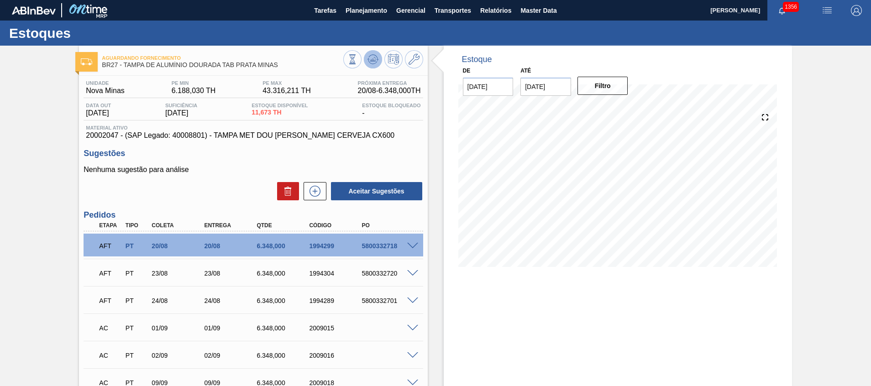
click at [377, 57] on button at bounding box center [373, 59] width 18 height 18
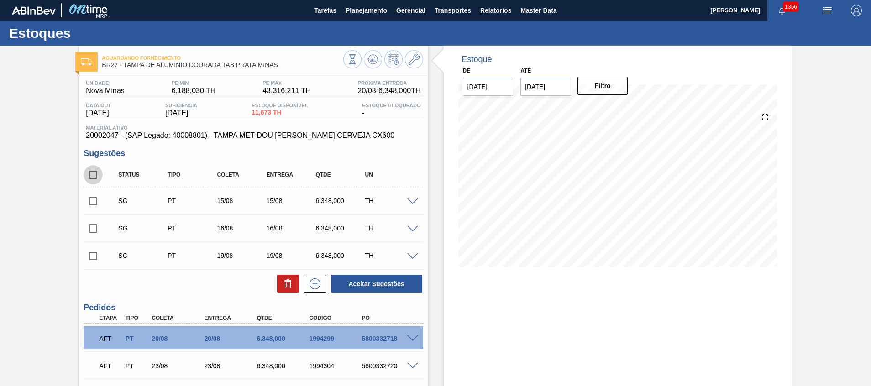
click at [93, 180] on input "checkbox" at bounding box center [93, 174] width 19 height 19
checkbox input "true"
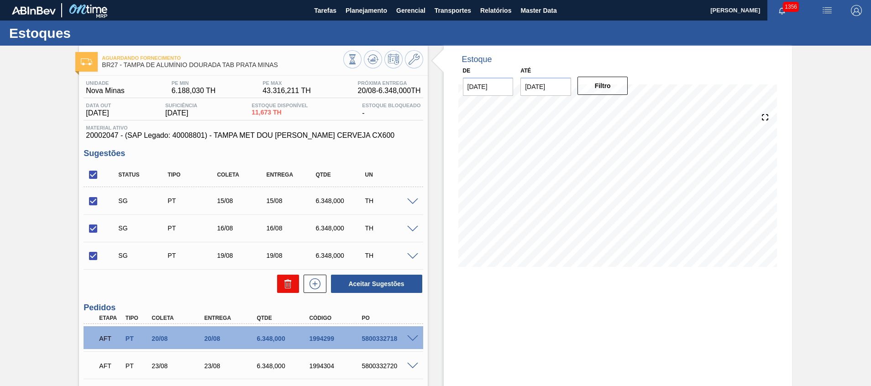
click at [0, 0] on icon at bounding box center [0, 0] width 0 height 0
checkbox input "false"
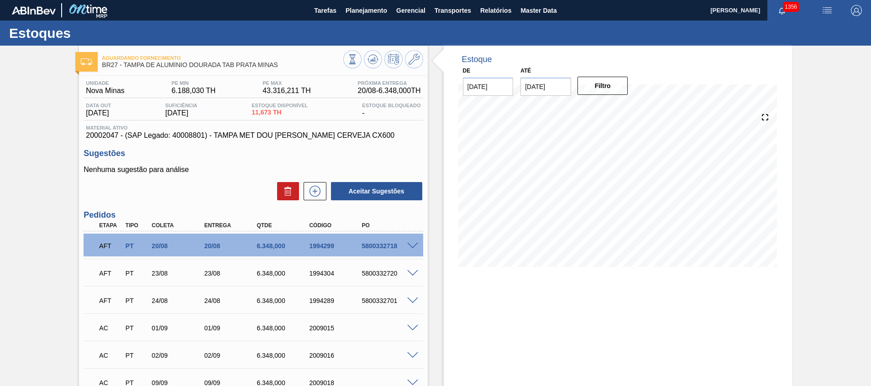
click at [413, 326] on span at bounding box center [412, 328] width 11 height 7
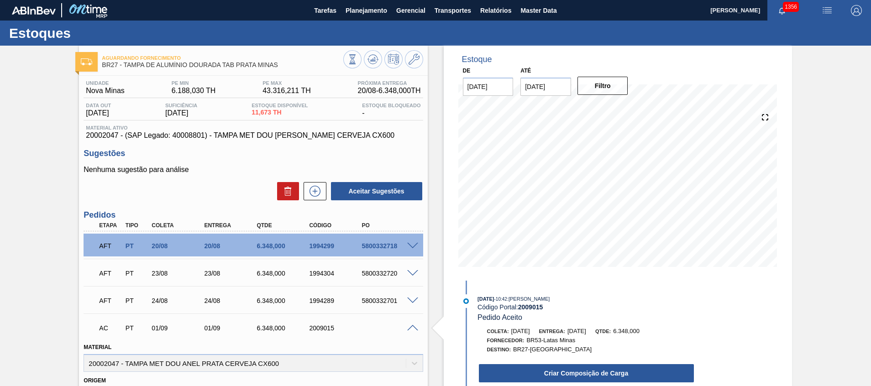
click at [527, 361] on div "Criar Composição de Carga" at bounding box center [577, 371] width 235 height 25
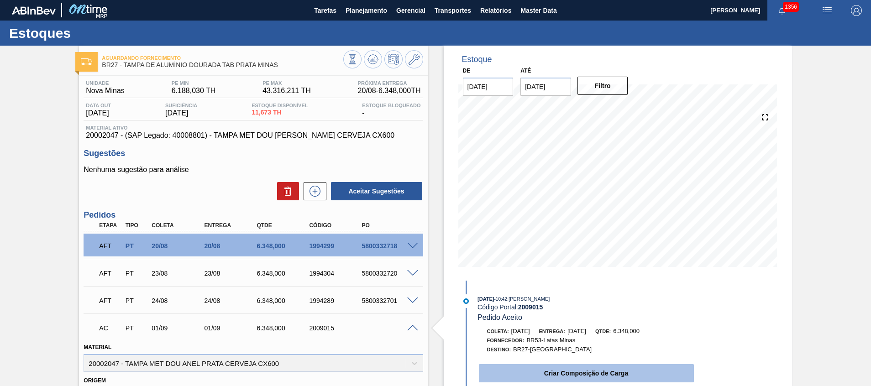
click at [527, 368] on button "Criar Composição de Carga" at bounding box center [586, 373] width 215 height 18
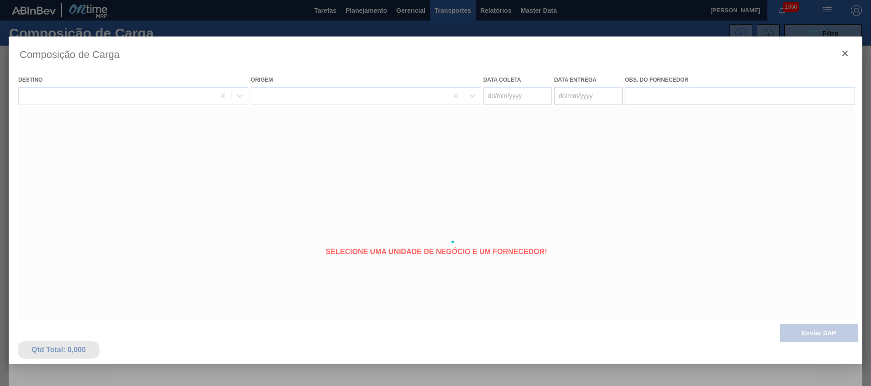
type coleta "[DATE]"
type entrega "[DATE]"
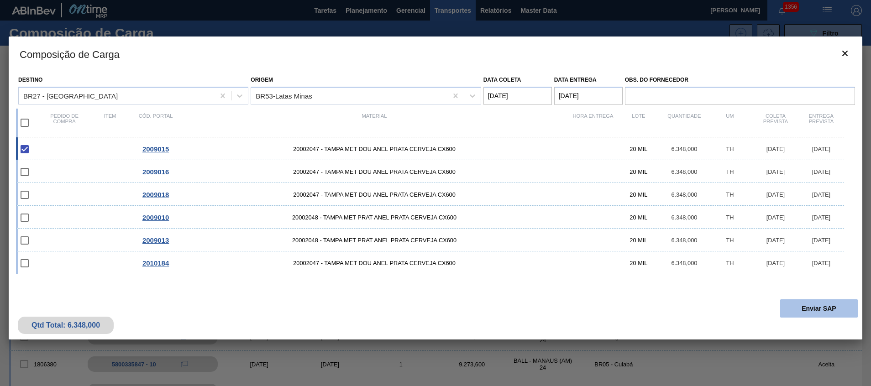
click at [804, 315] on button "Enviar SAP" at bounding box center [819, 308] width 78 height 18
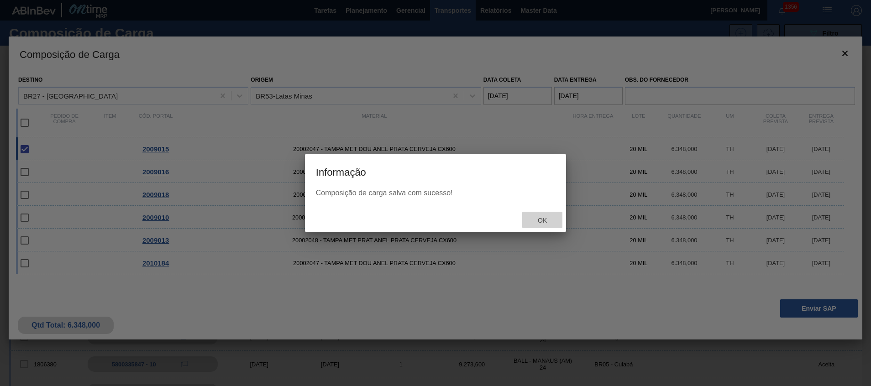
click at [542, 222] on span "Ok" at bounding box center [542, 220] width 24 height 7
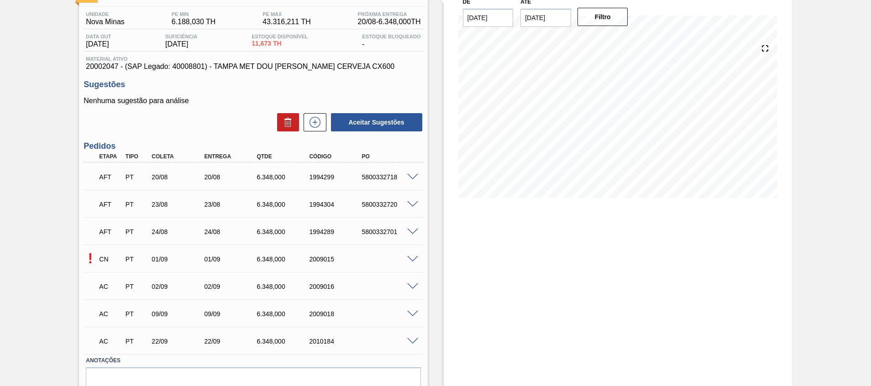
scroll to position [112, 0]
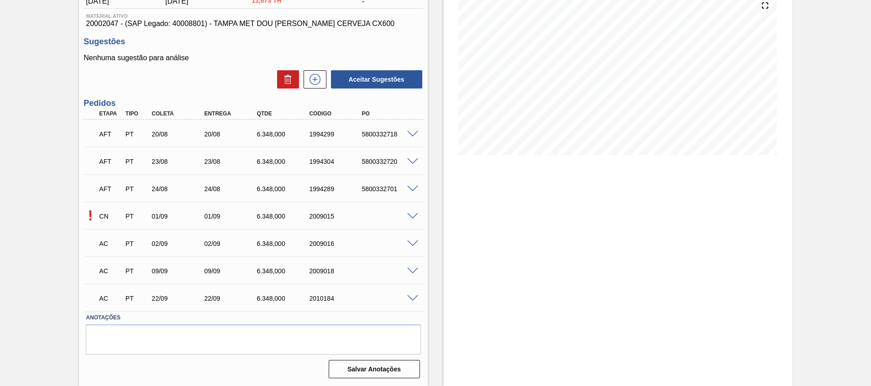
click at [411, 213] on span at bounding box center [412, 216] width 11 height 7
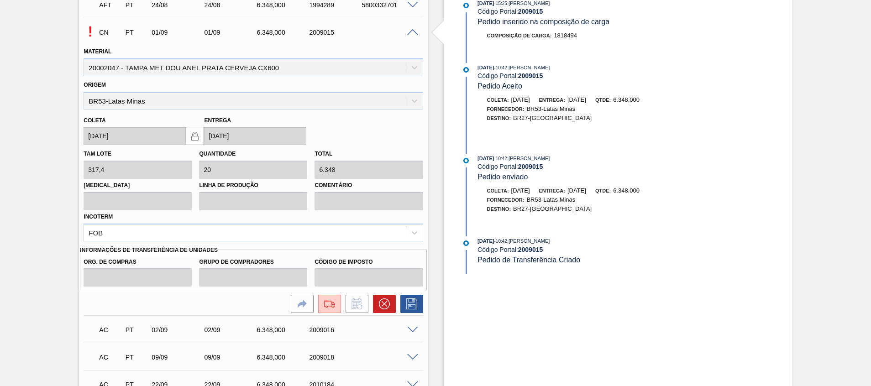
scroll to position [317, 0]
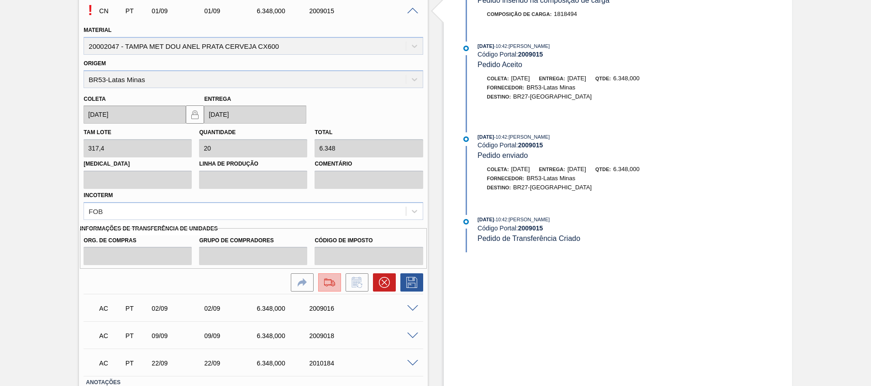
click at [338, 281] on button at bounding box center [329, 282] width 23 height 18
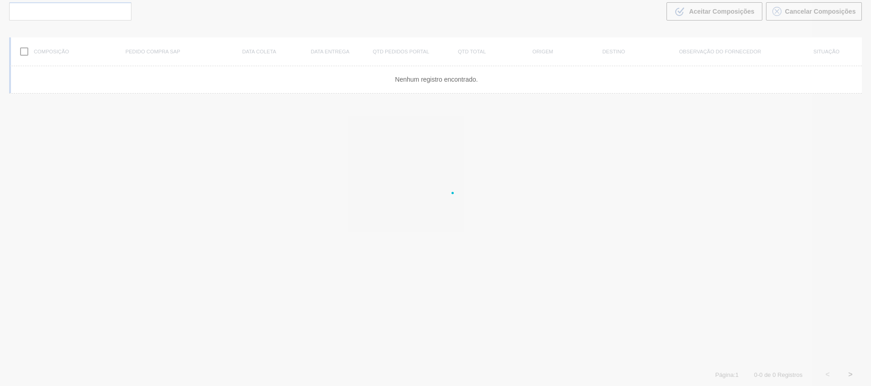
scroll to position [66, 0]
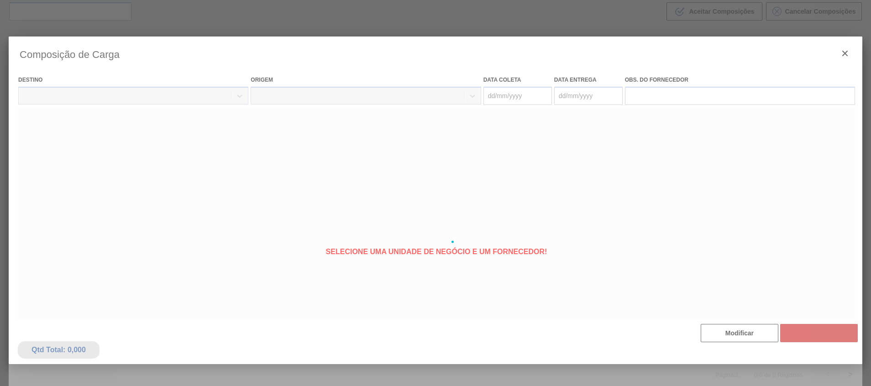
type coleta "[DATE]"
type entrega "[DATE]"
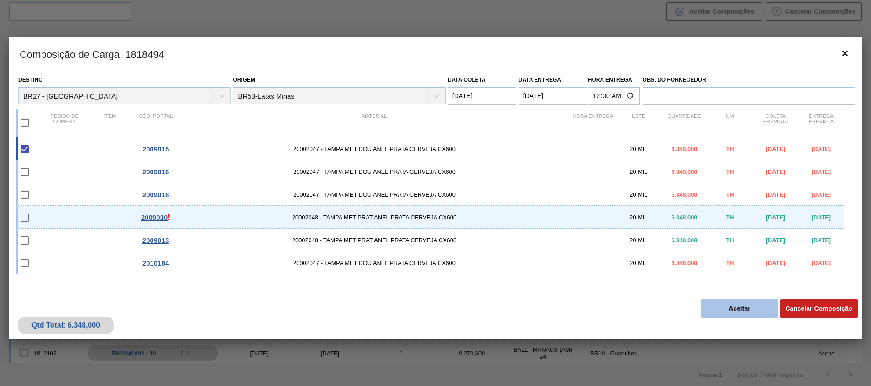
click at [713, 305] on button "Aceitar" at bounding box center [739, 308] width 78 height 18
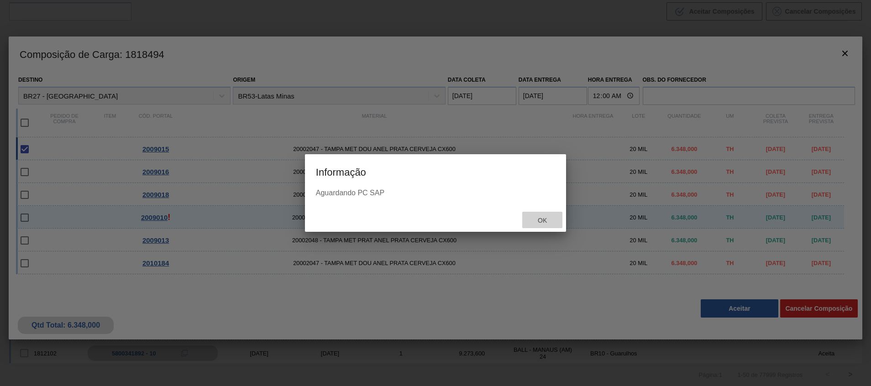
click at [549, 223] on span "Ok" at bounding box center [542, 220] width 24 height 7
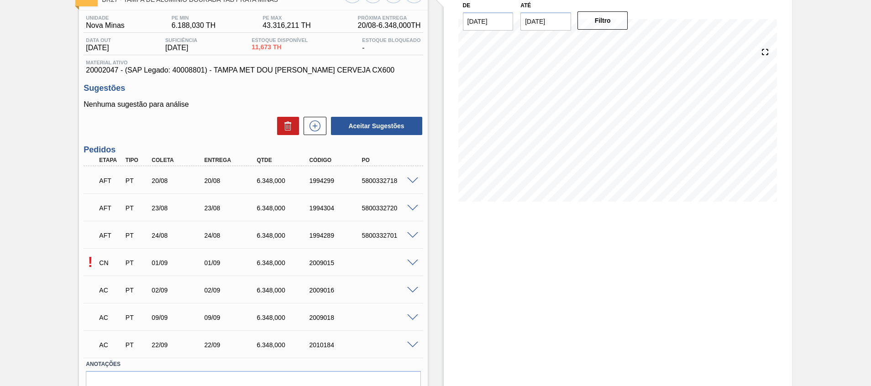
scroll to position [112, 0]
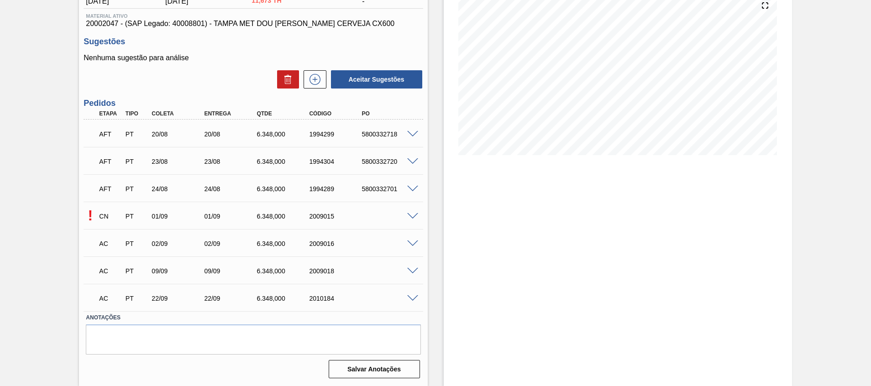
click at [410, 215] on span at bounding box center [412, 216] width 11 height 7
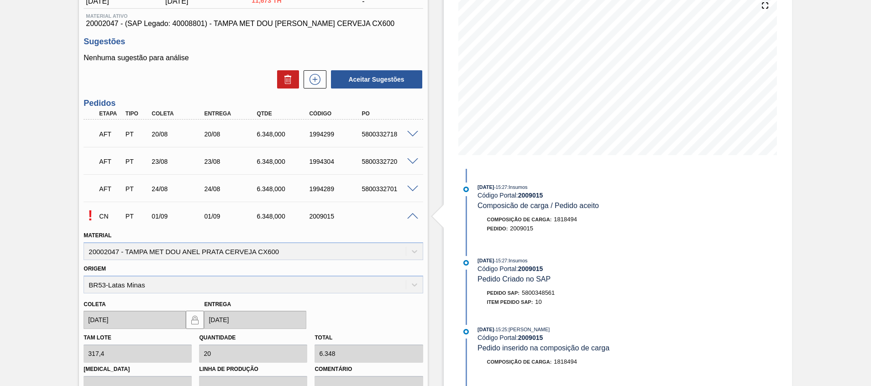
click at [409, 220] on div "! CN PT 01/09 01/09 6.348,000 2009015" at bounding box center [253, 215] width 339 height 23
click at [413, 216] on span at bounding box center [412, 216] width 11 height 7
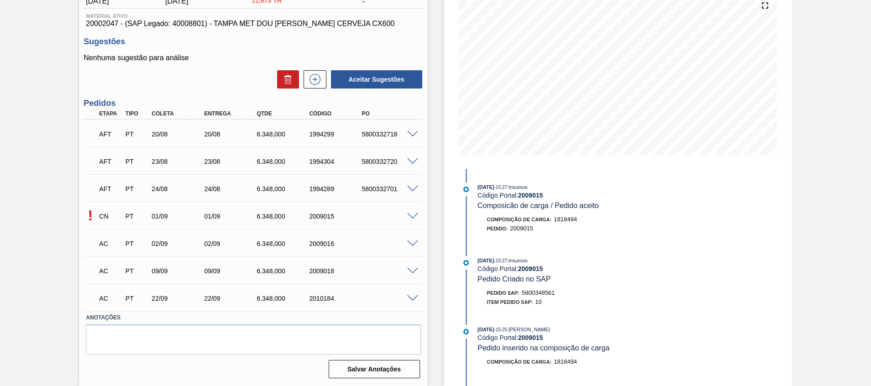
click at [413, 247] on div "AC PT 02/09 02/09 6.348,000 2009016" at bounding box center [253, 242] width 339 height 23
click at [413, 246] on span at bounding box center [412, 243] width 11 height 7
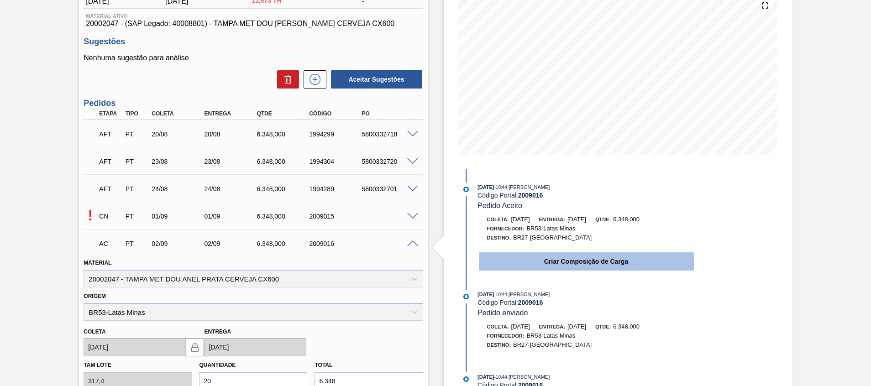
click at [534, 261] on button "Criar Composição de Carga" at bounding box center [586, 261] width 215 height 18
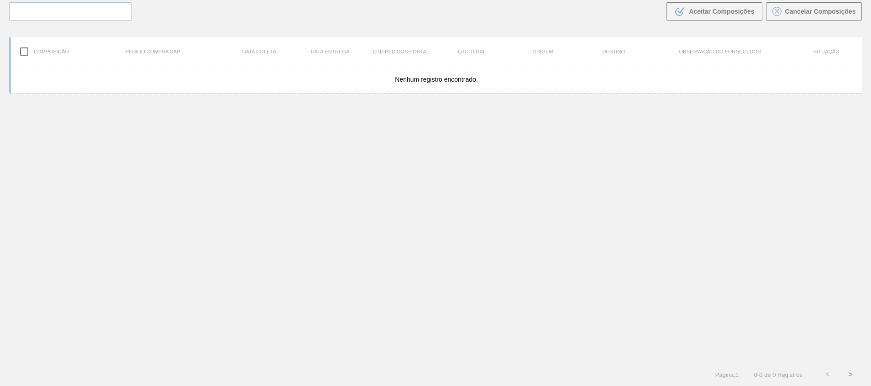
scroll to position [66, 0]
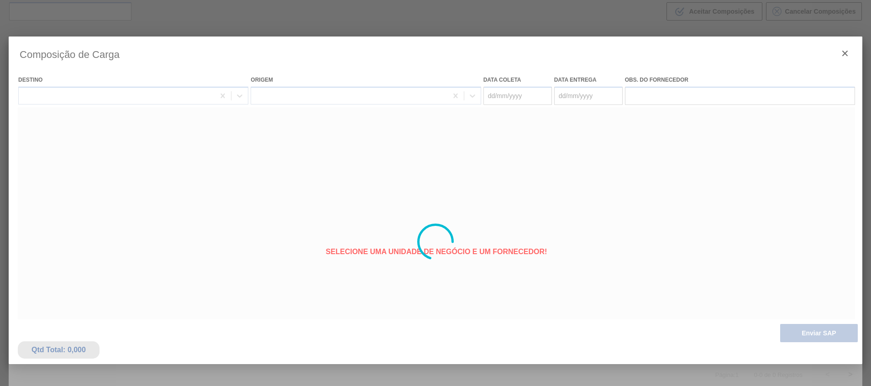
type coleta "[DATE]"
type entrega "[DATE]"
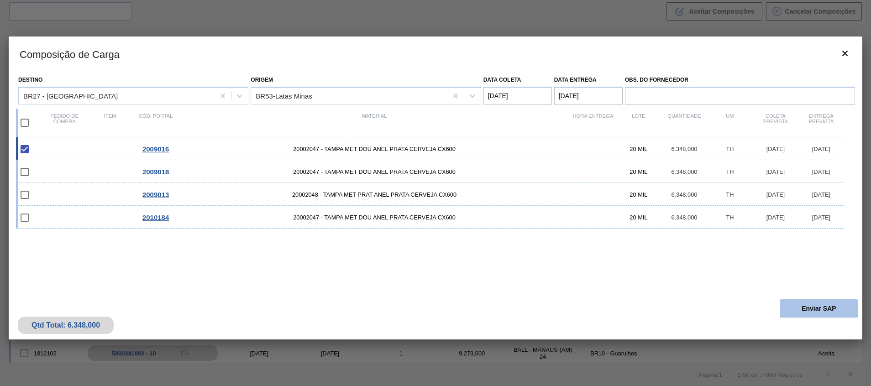
click at [809, 314] on button "Enviar SAP" at bounding box center [819, 308] width 78 height 18
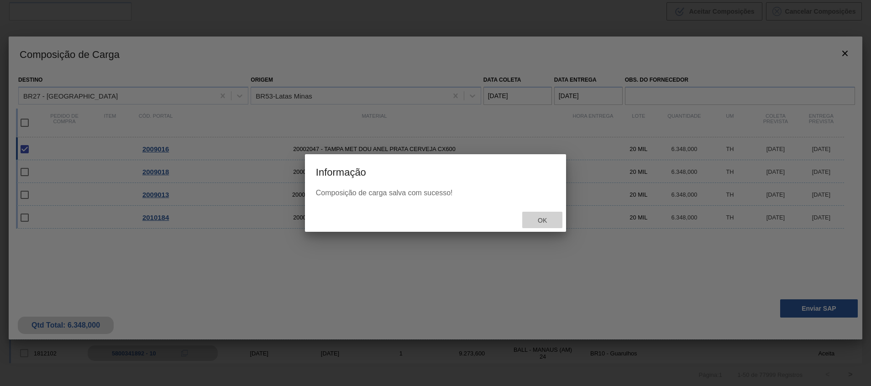
click at [544, 213] on div "Ok" at bounding box center [542, 220] width 40 height 17
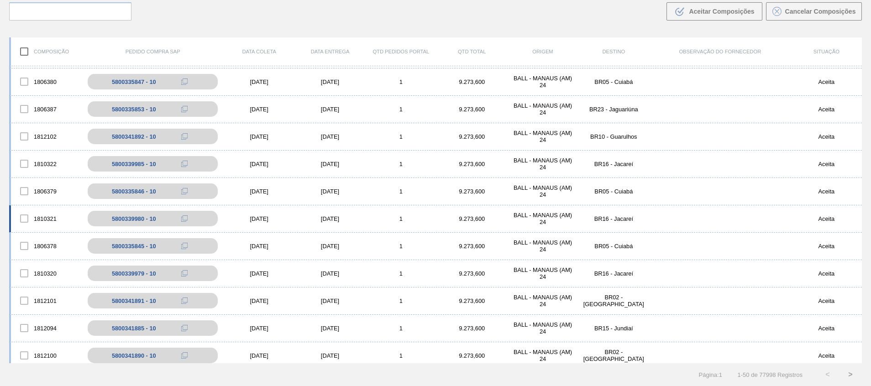
scroll to position [342, 0]
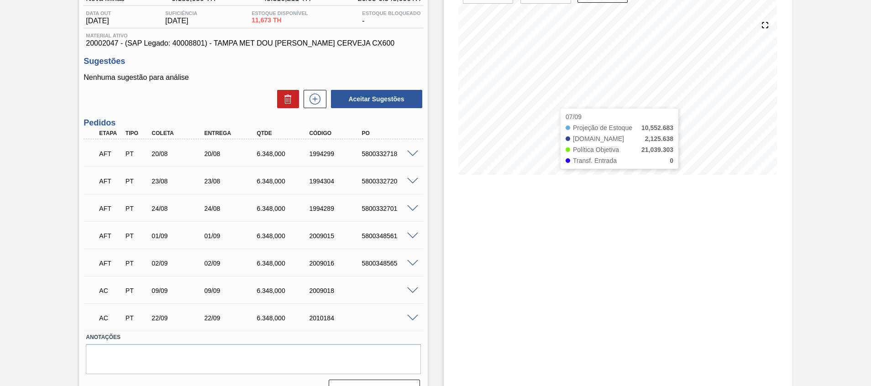
scroll to position [112, 0]
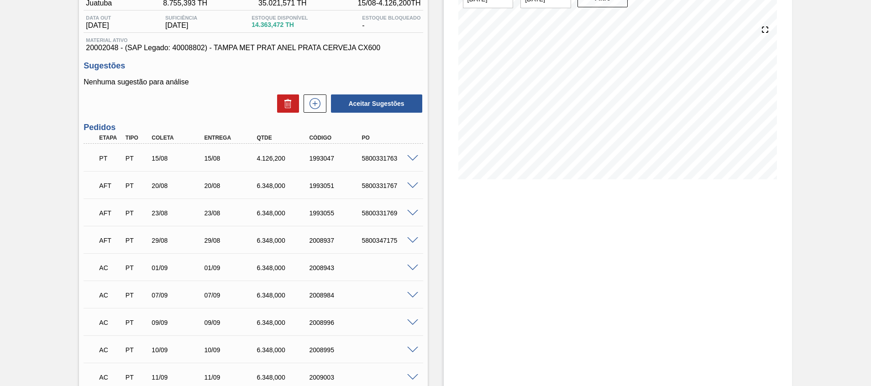
scroll to position [205, 0]
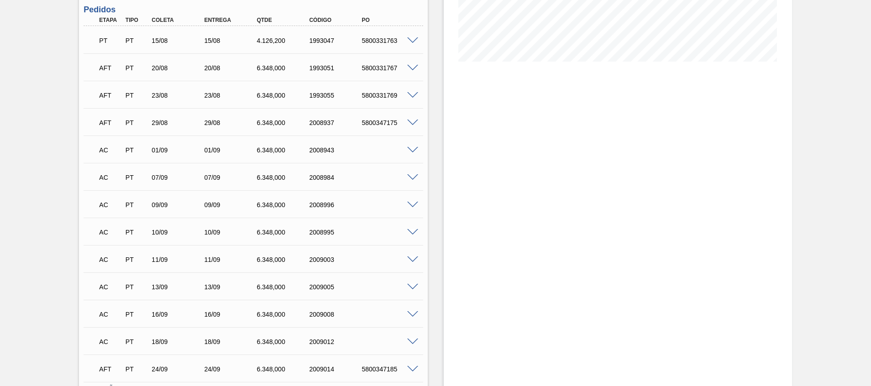
click at [412, 145] on div "AC PT 01/09 01/09 6.348,000 2008943" at bounding box center [253, 149] width 339 height 23
click at [411, 151] on span at bounding box center [412, 150] width 11 height 7
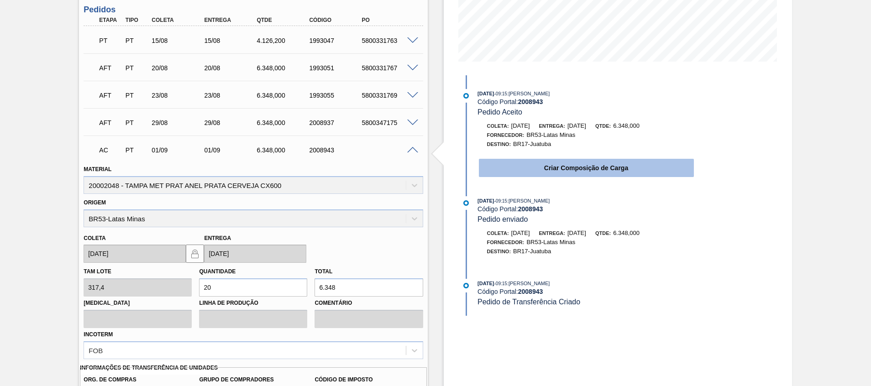
click at [541, 169] on button "Criar Composição de Carga" at bounding box center [586, 168] width 215 height 18
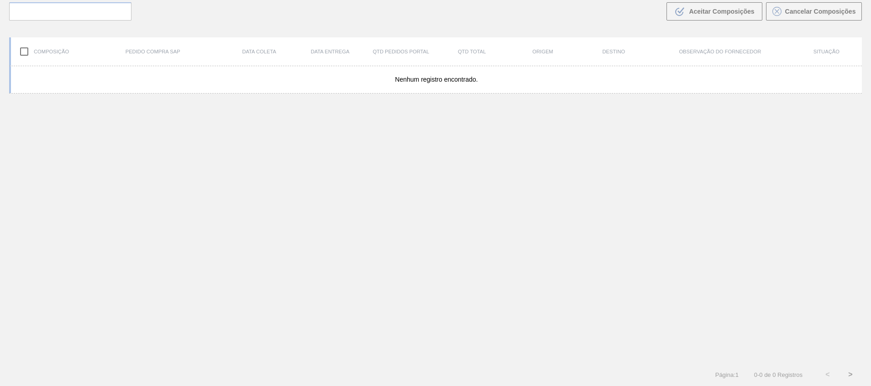
scroll to position [66, 0]
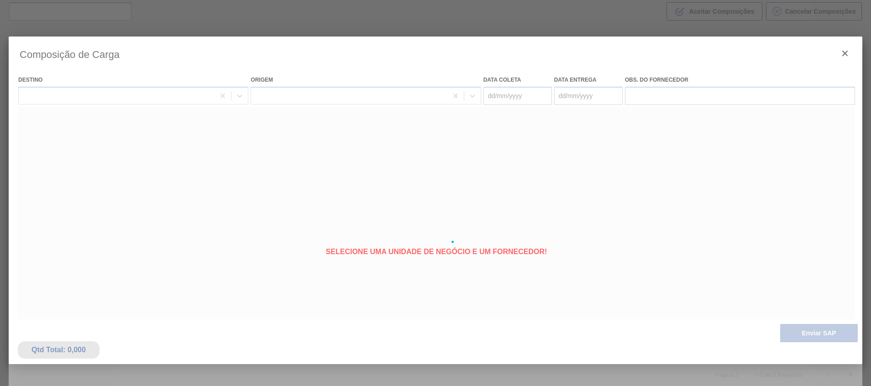
type coleta "[DATE]"
type entrega "[DATE]"
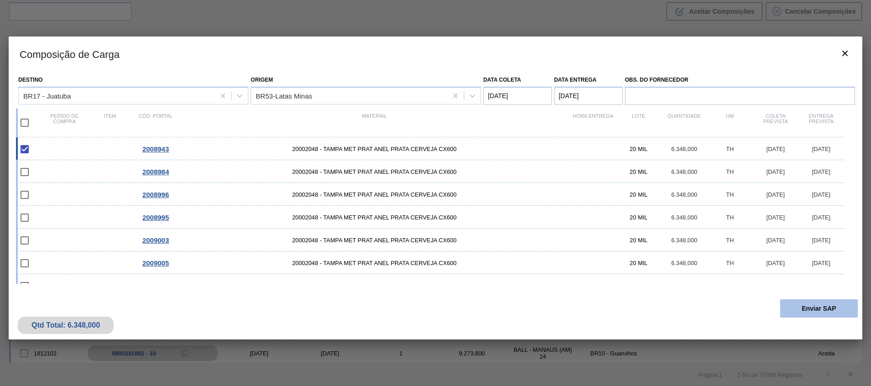
click at [821, 311] on button "Enviar SAP" at bounding box center [819, 308] width 78 height 18
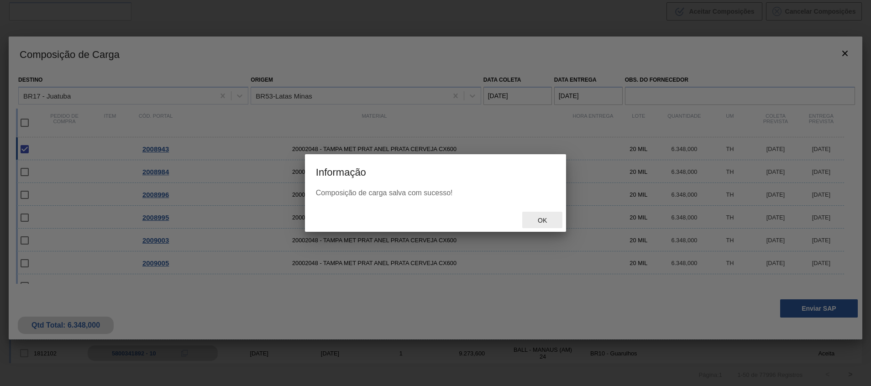
click at [542, 216] on div "Ok" at bounding box center [542, 220] width 40 height 17
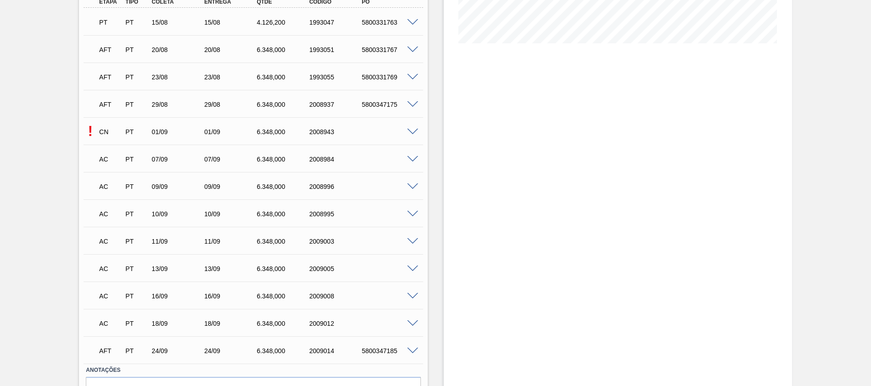
scroll to position [276, 0]
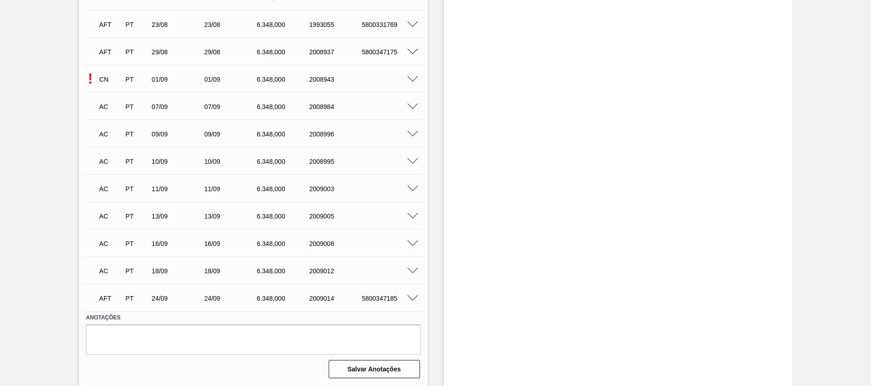
click at [408, 105] on span at bounding box center [412, 107] width 11 height 7
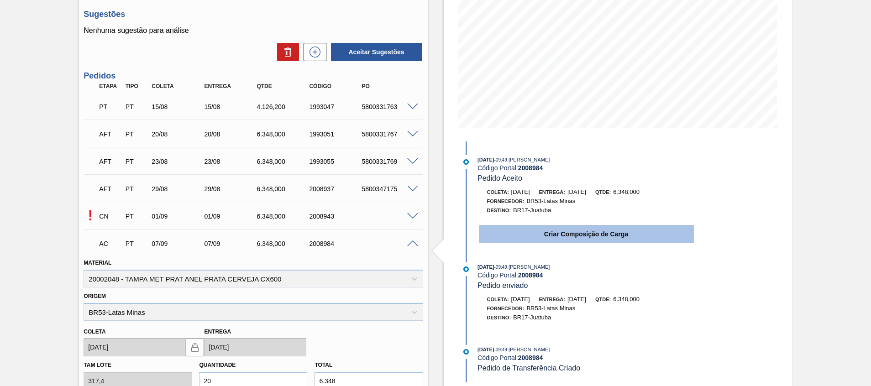
click at [517, 239] on button "Criar Composição de Carga" at bounding box center [586, 234] width 215 height 18
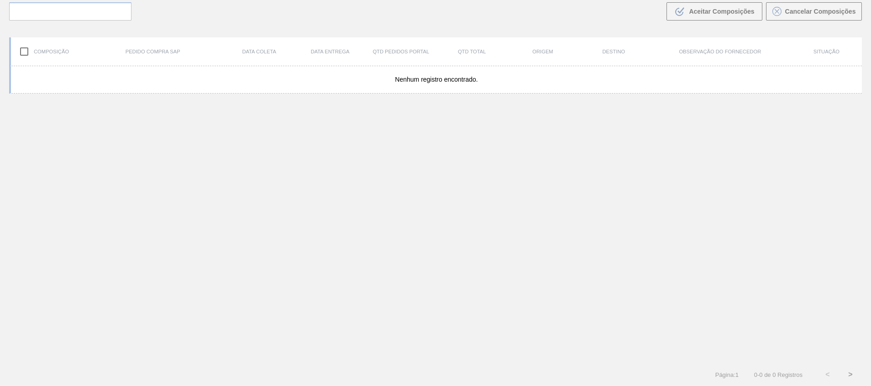
scroll to position [66, 0]
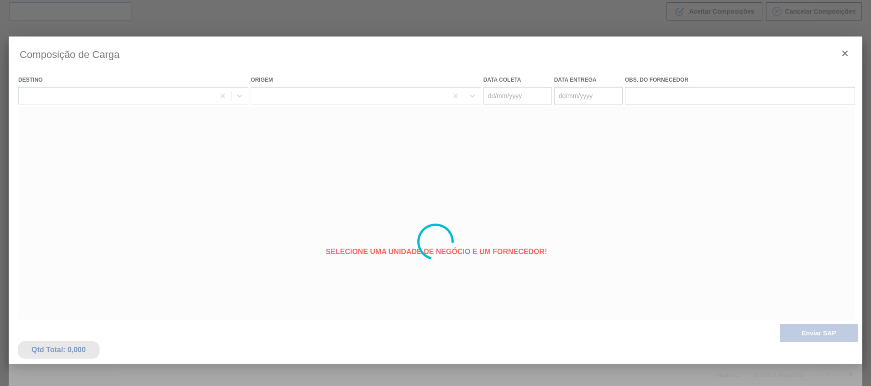
type coleta "[DATE]"
type entrega "[DATE]"
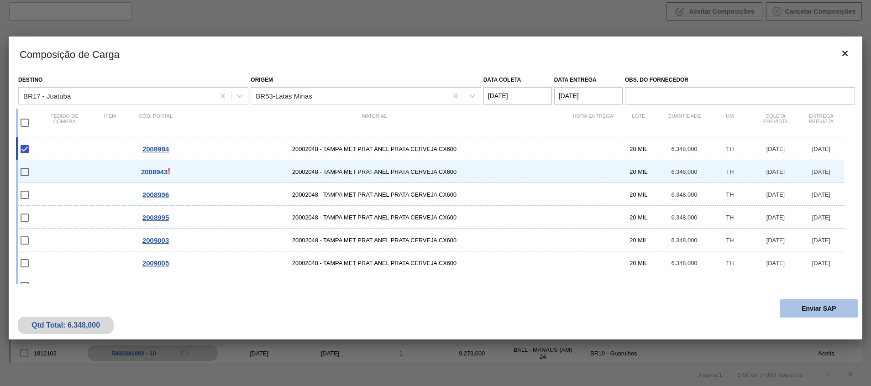
click at [801, 305] on button "Enviar SAP" at bounding box center [819, 308] width 78 height 18
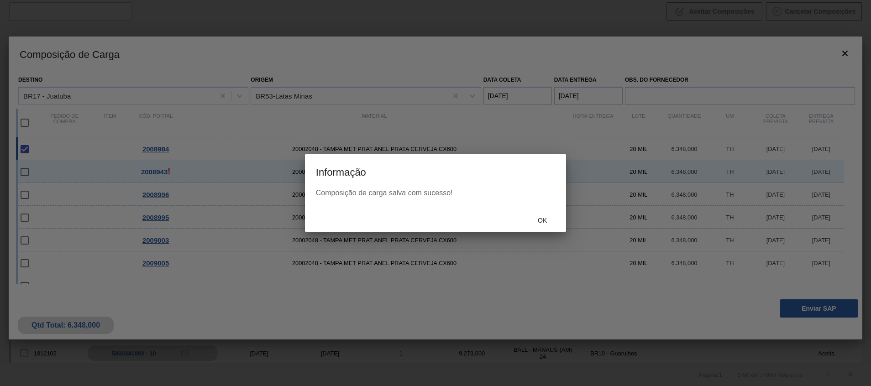
click at [541, 210] on div "Ok" at bounding box center [435, 220] width 261 height 24
click at [545, 220] on span "Ok" at bounding box center [542, 220] width 24 height 7
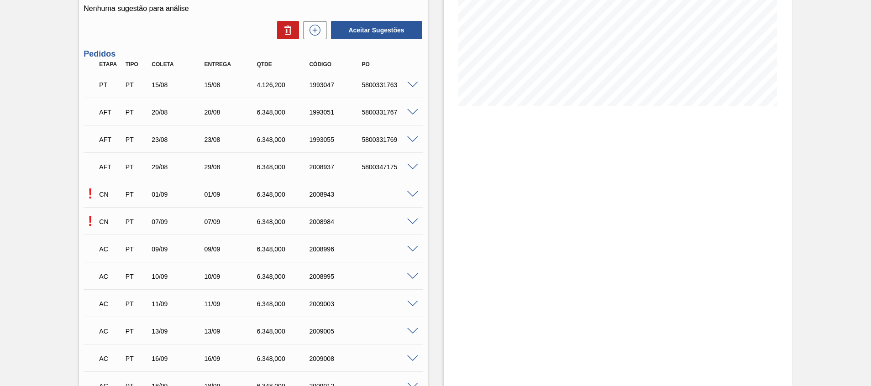
scroll to position [276, 0]
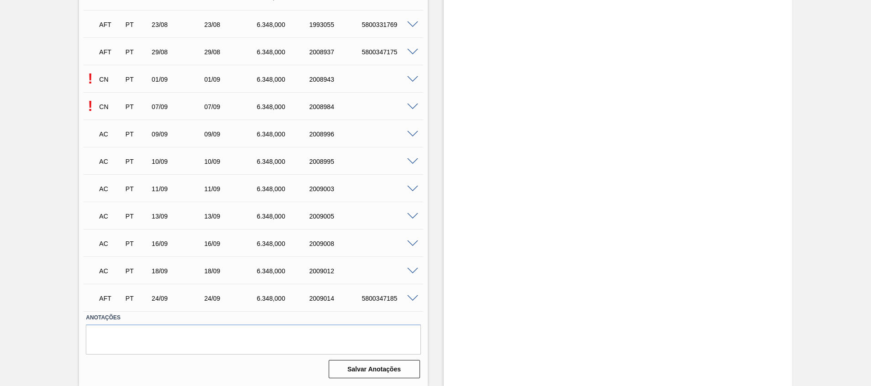
click at [415, 133] on span at bounding box center [412, 134] width 11 height 7
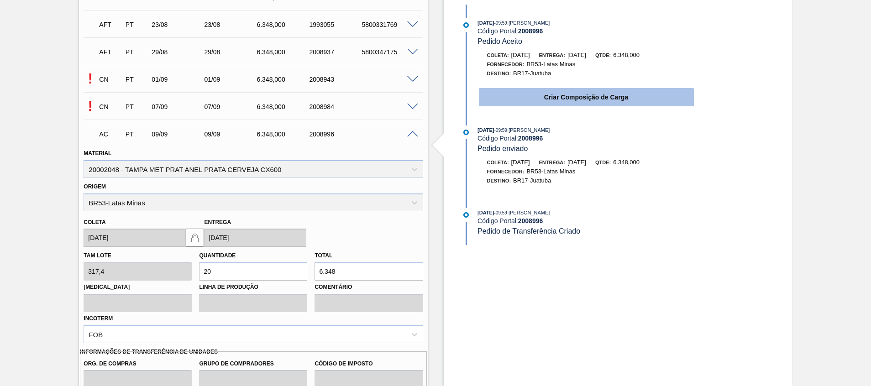
click at [531, 102] on button "Criar Composição de Carga" at bounding box center [586, 97] width 215 height 18
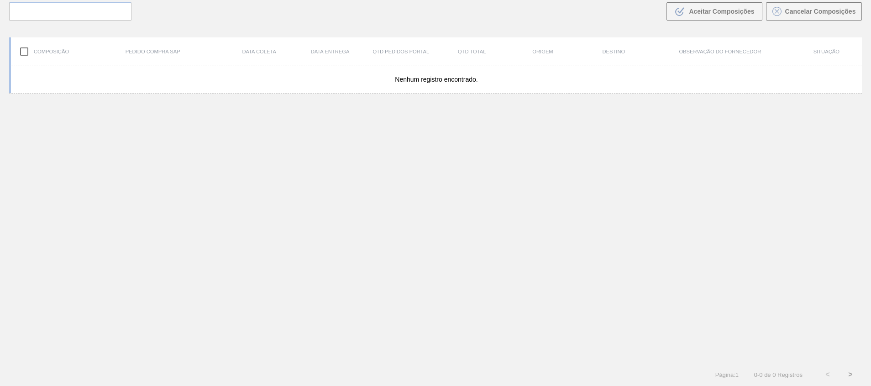
scroll to position [66, 0]
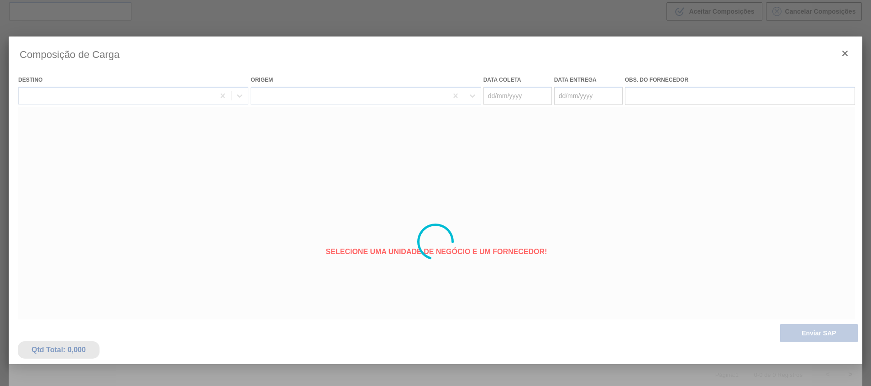
type coleta "[DATE]"
type entrega "09/09/2025"
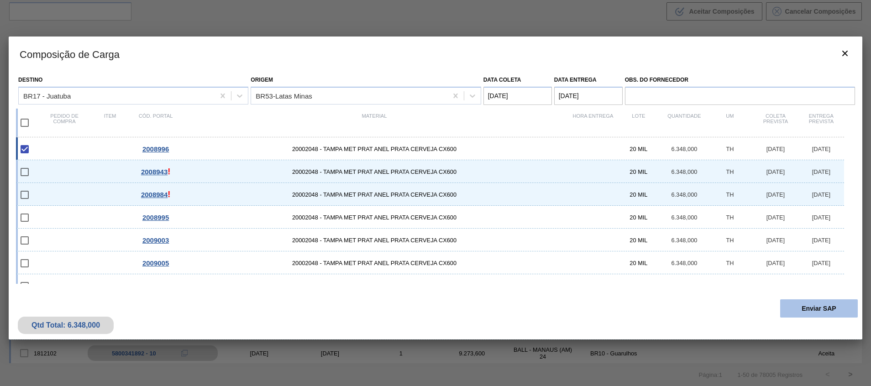
click at [826, 308] on button "Enviar SAP" at bounding box center [819, 308] width 78 height 18
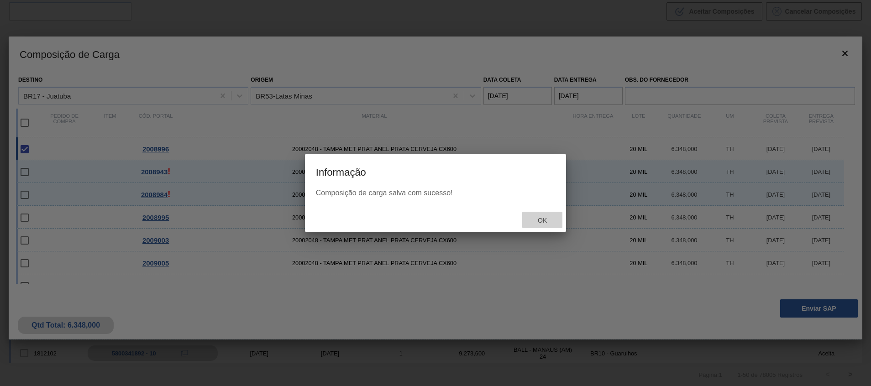
click at [543, 220] on span "Ok" at bounding box center [542, 220] width 24 height 7
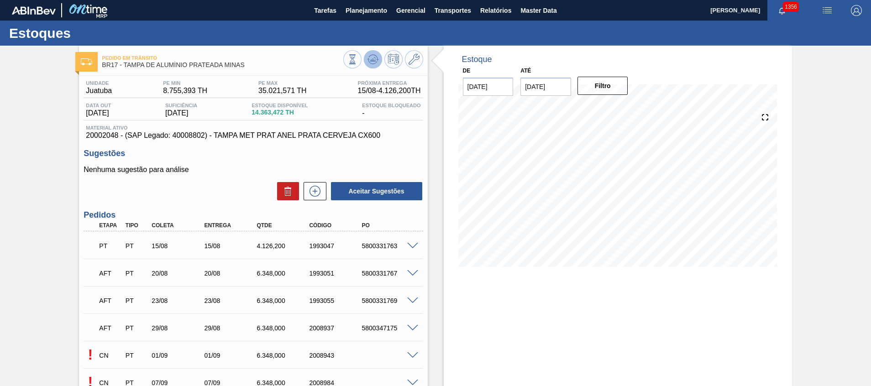
click at [357, 62] on icon at bounding box center [352, 59] width 10 height 10
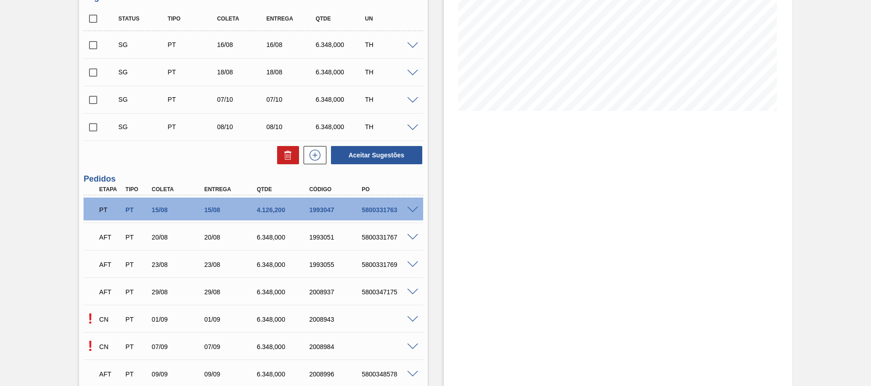
scroll to position [137, 0]
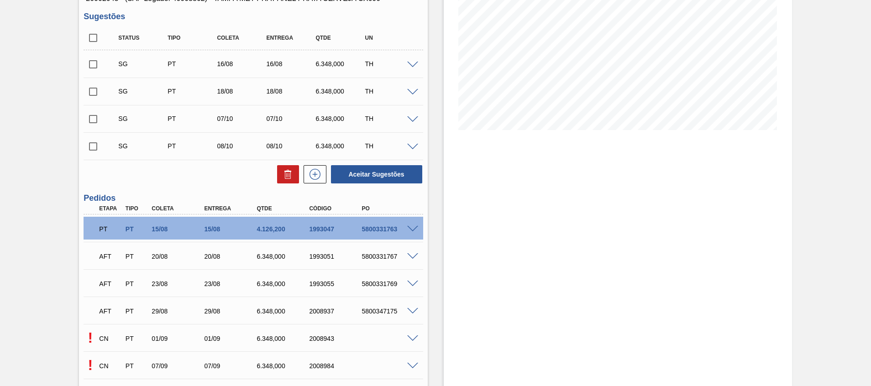
click at [97, 38] on input "checkbox" at bounding box center [93, 37] width 19 height 19
checkbox input "true"
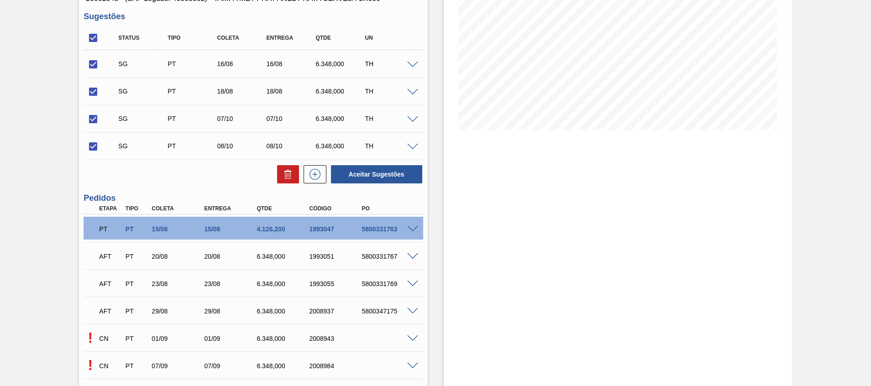
checkbox input "true"
click at [283, 176] on icon at bounding box center [287, 174] width 11 height 11
checkbox input "false"
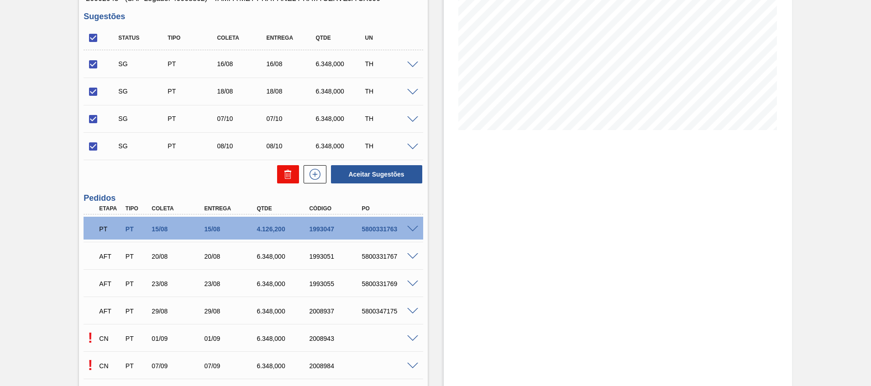
checkbox input "false"
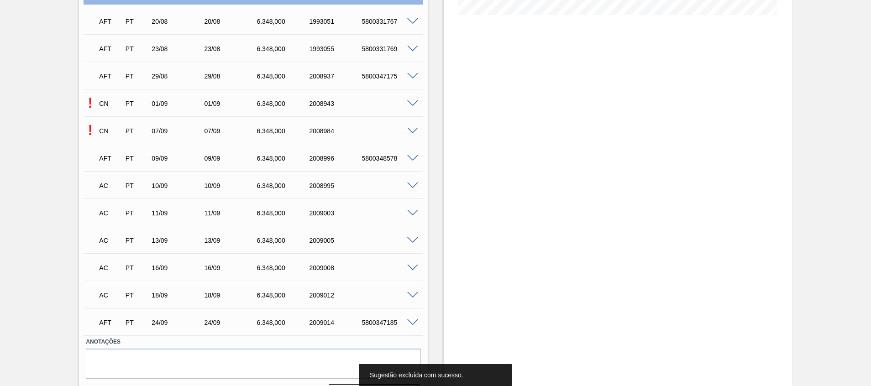
scroll to position [274, 0]
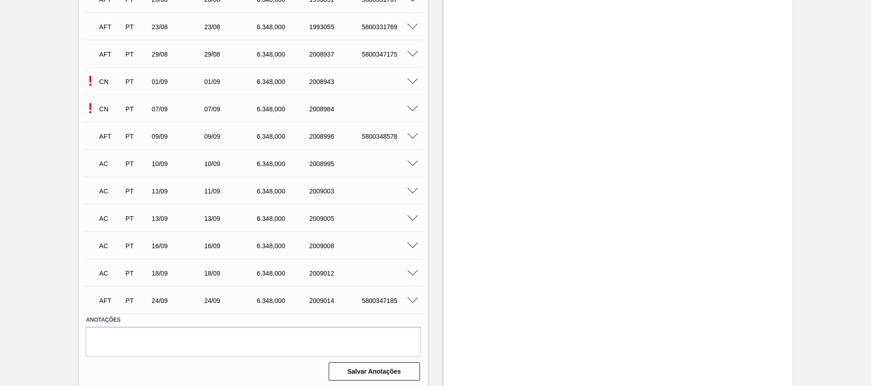
click at [407, 108] on span at bounding box center [412, 109] width 11 height 7
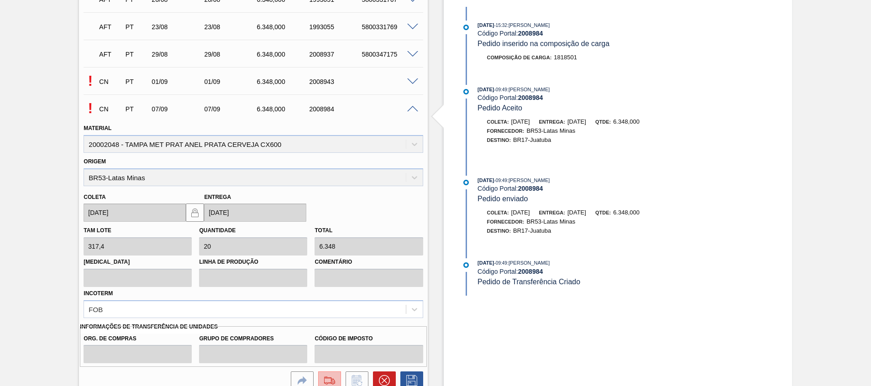
click at [334, 376] on img at bounding box center [329, 380] width 15 height 11
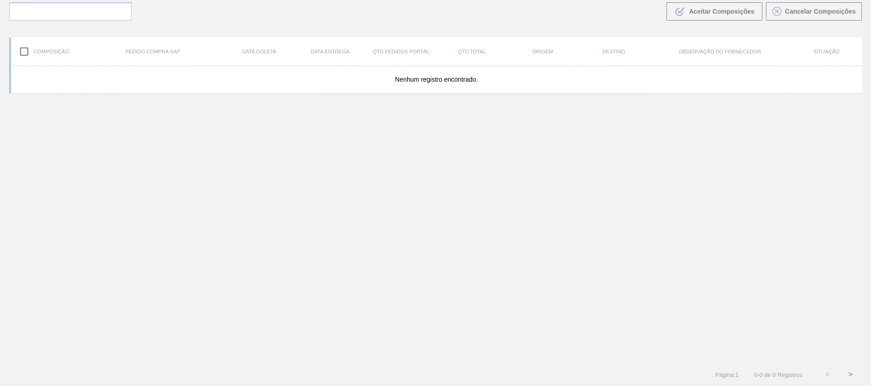
scroll to position [66, 0]
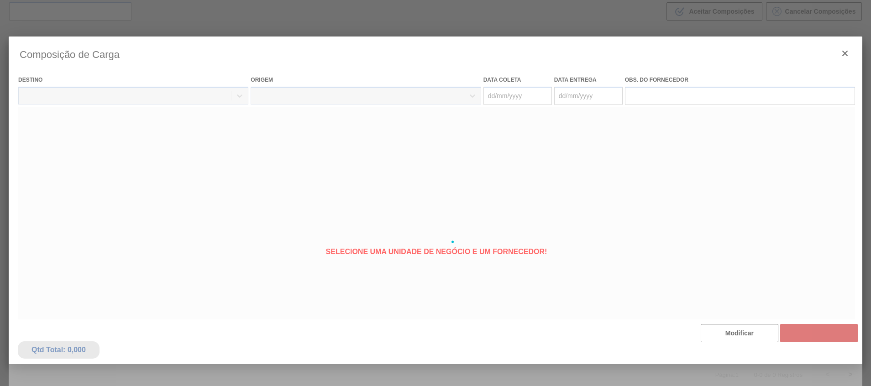
type coleta "[DATE]"
type entrega "[DATE]"
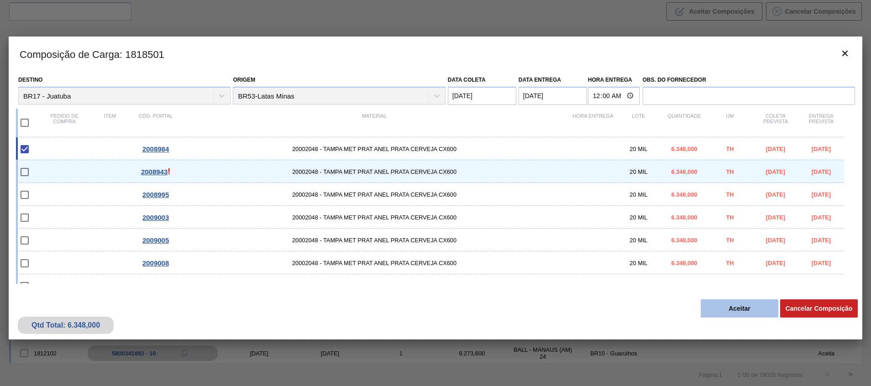
click at [731, 310] on button "Aceitar" at bounding box center [739, 308] width 78 height 18
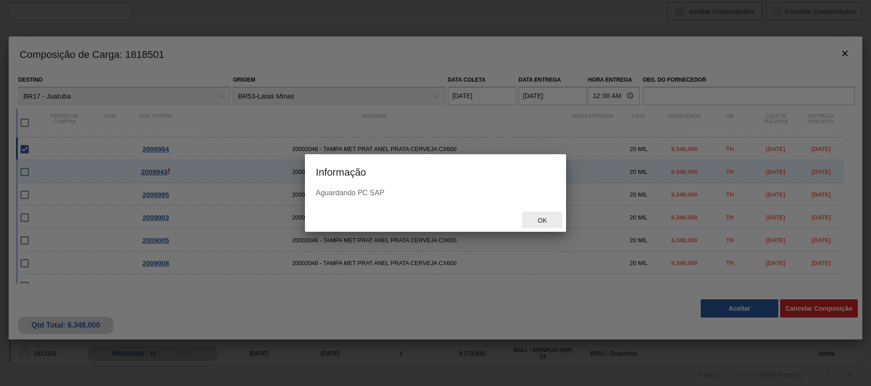
click at [548, 214] on div "Ok" at bounding box center [542, 220] width 40 height 17
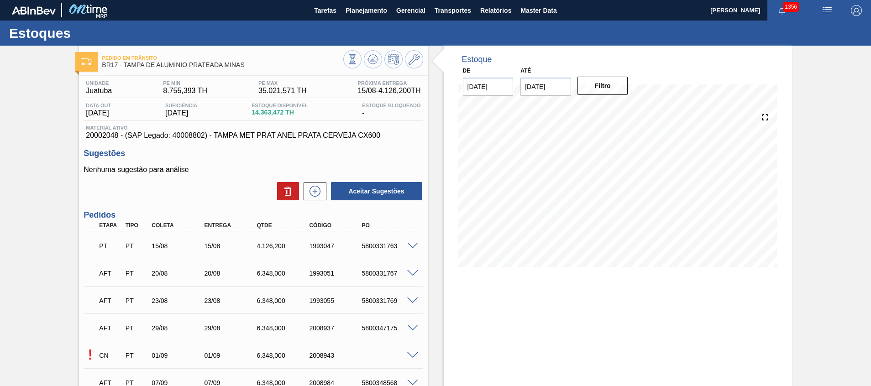
scroll to position [274, 0]
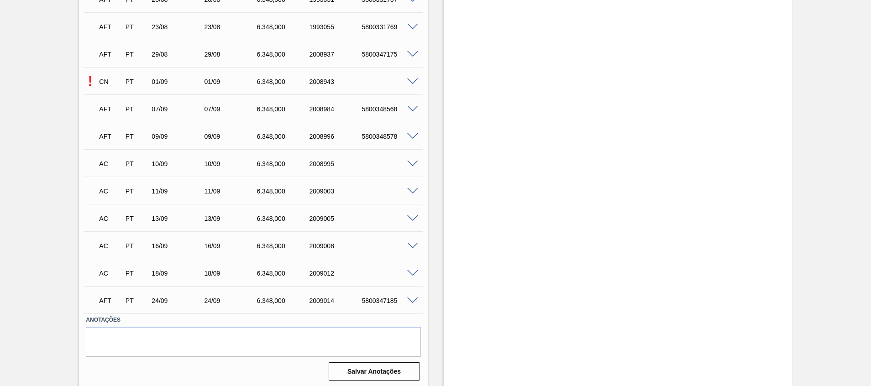
click at [412, 78] on span at bounding box center [412, 81] width 11 height 7
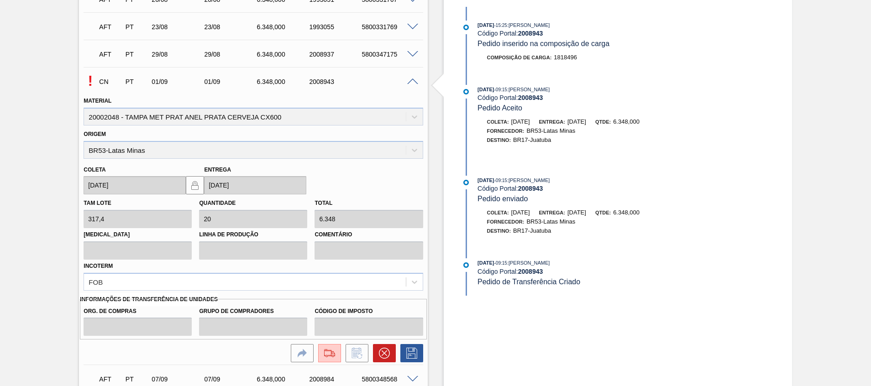
scroll to position [137, 0]
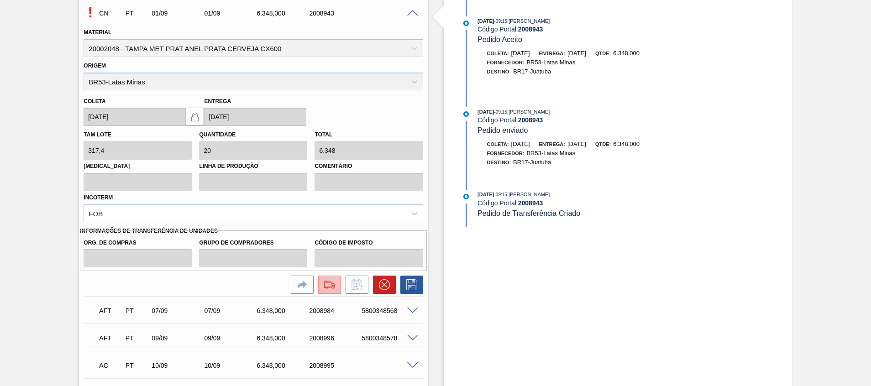
click at [330, 283] on img at bounding box center [329, 284] width 15 height 11
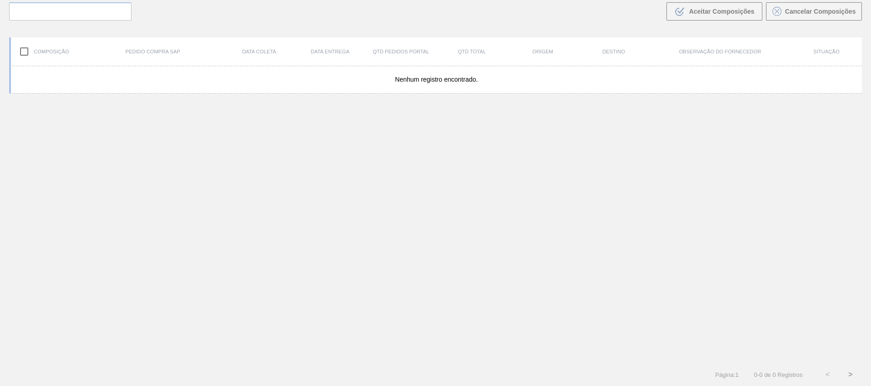
scroll to position [66, 0]
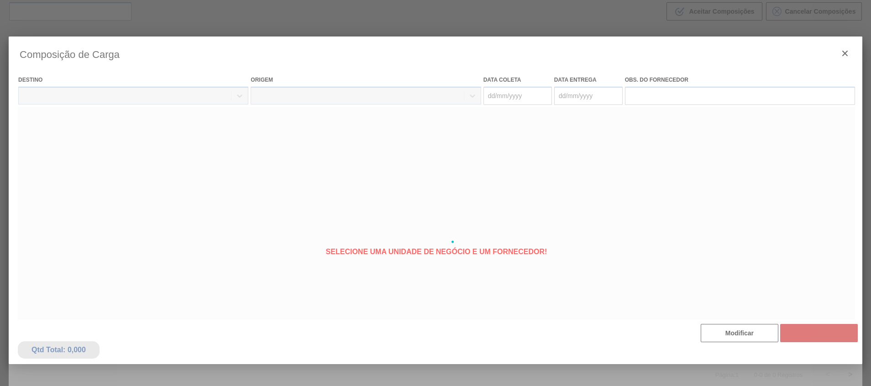
type coleta "[DATE]"
type entrega "[DATE]"
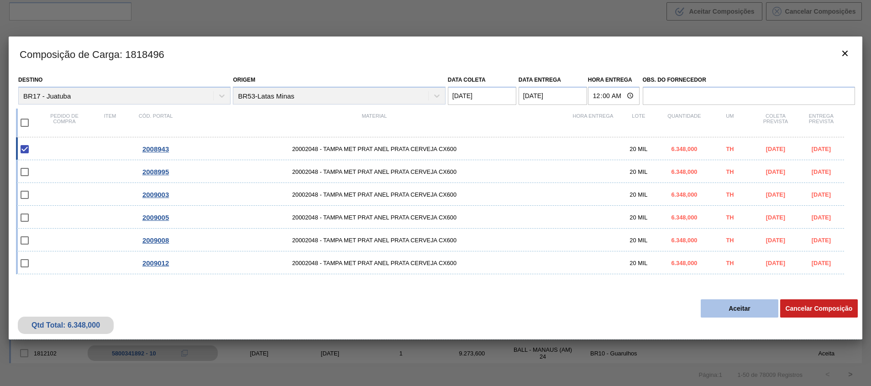
click at [716, 301] on button "Aceitar" at bounding box center [739, 308] width 78 height 18
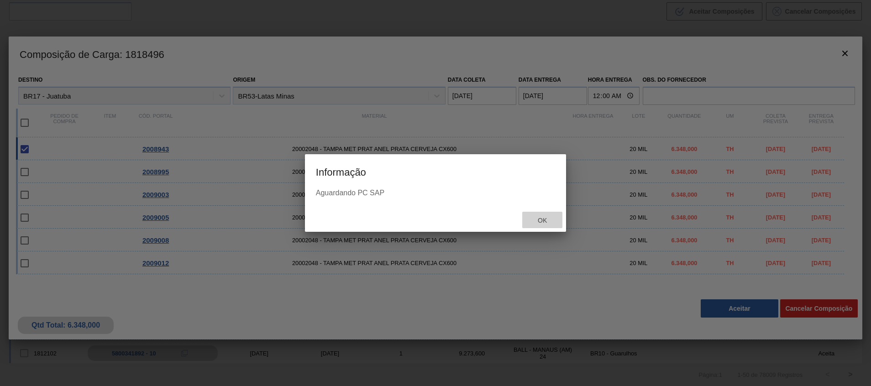
click at [540, 218] on span "Ok" at bounding box center [542, 220] width 24 height 7
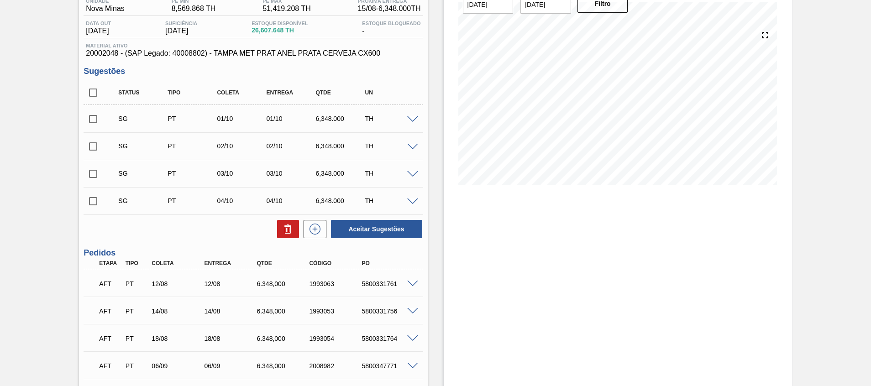
scroll to position [274, 0]
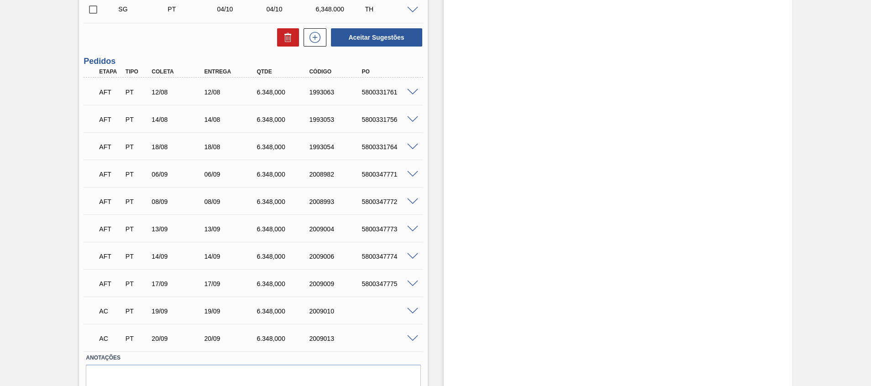
click at [414, 316] on div "AC PT 19/09 19/09 6.348,000 2009010" at bounding box center [253, 310] width 339 height 23
click at [414, 310] on span at bounding box center [412, 311] width 11 height 7
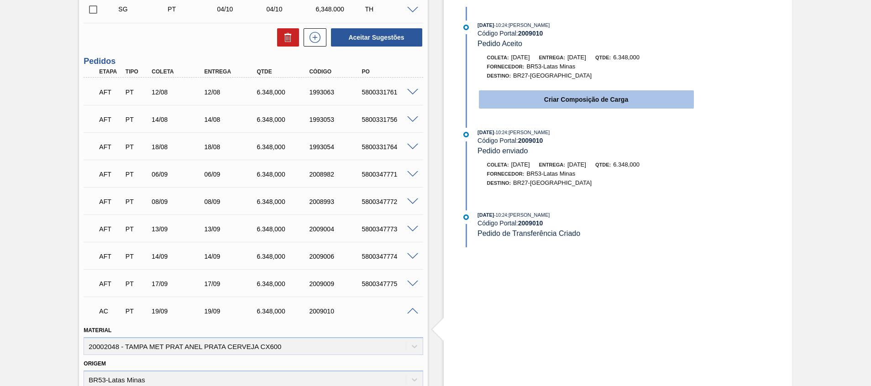
click at [531, 100] on button "Criar Composição de Carga" at bounding box center [586, 99] width 215 height 18
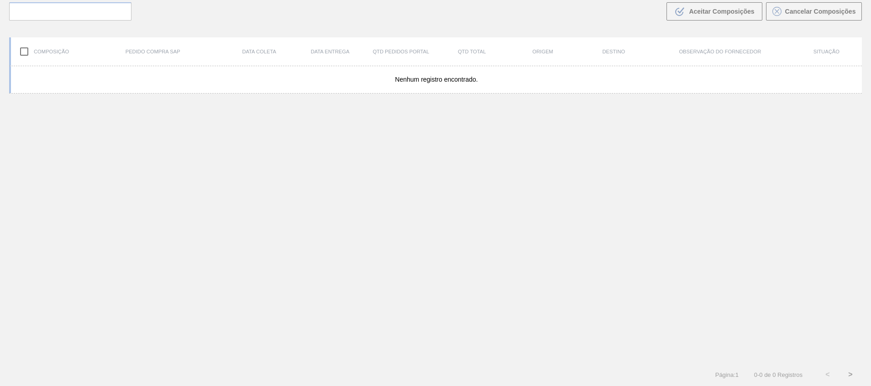
scroll to position [66, 0]
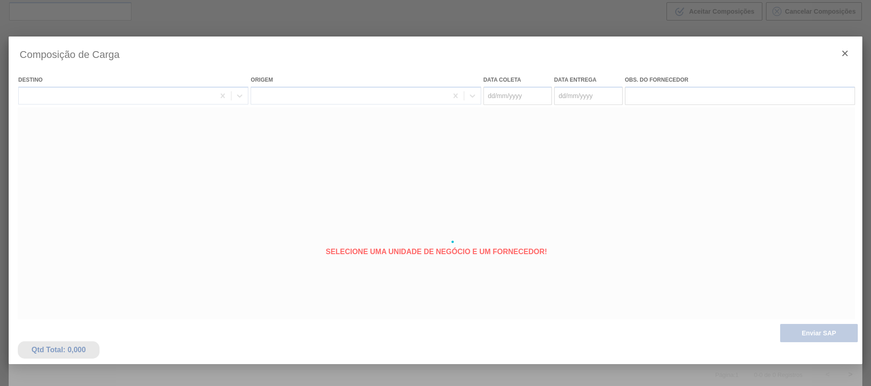
type coleta "[DATE]"
type entrega "[DATE]"
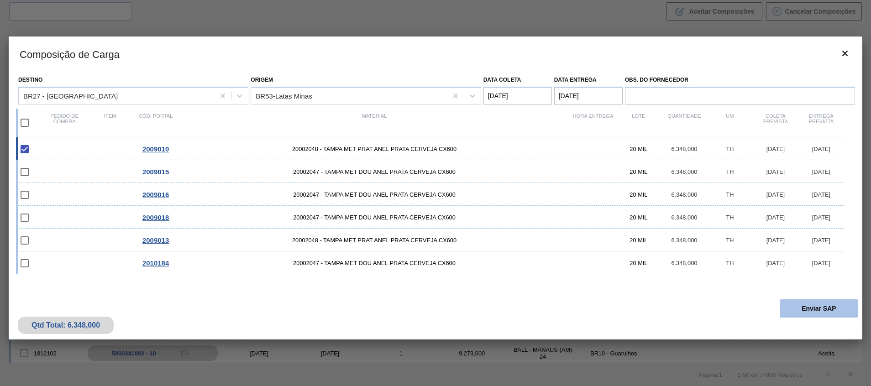
click at [815, 306] on button "Enviar SAP" at bounding box center [819, 308] width 78 height 18
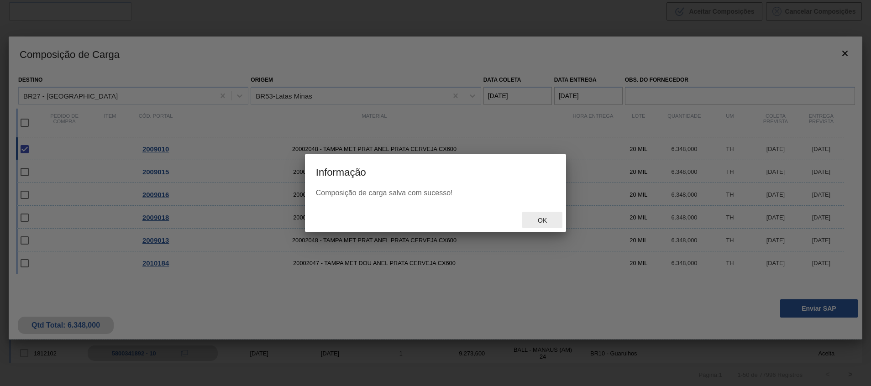
click at [543, 220] on span "Ok" at bounding box center [542, 220] width 24 height 7
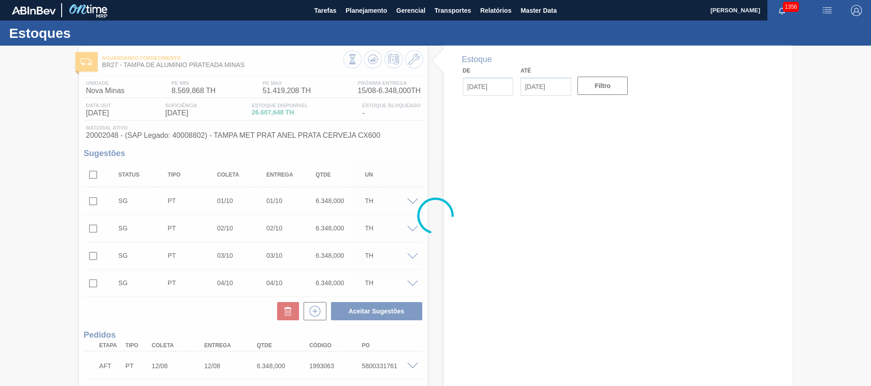
type input "[DATE]"
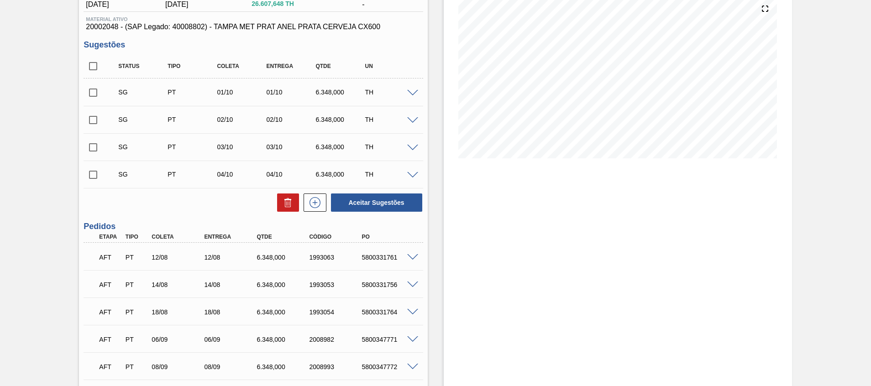
scroll to position [274, 0]
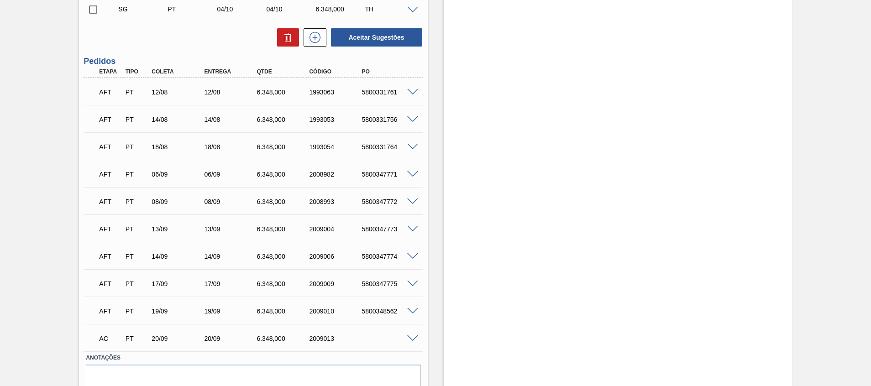
click at [405, 336] on div at bounding box center [414, 337] width 18 height 7
click at [412, 340] on span at bounding box center [412, 338] width 11 height 7
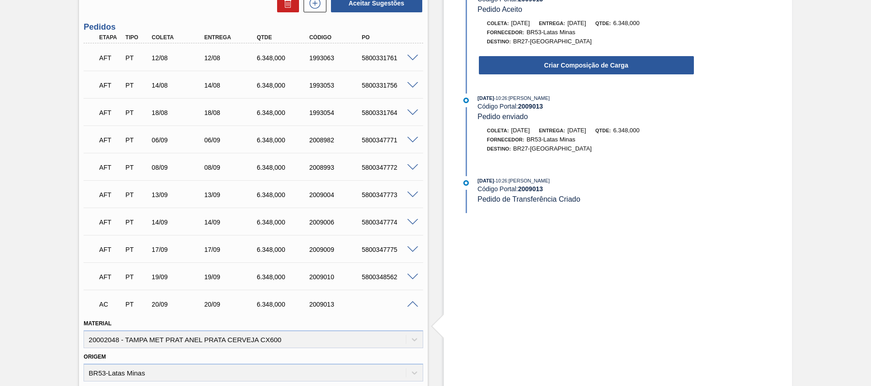
scroll to position [137, 0]
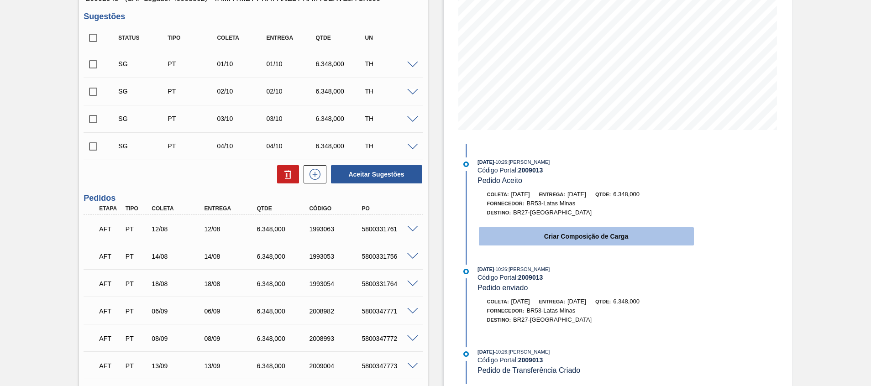
click at [524, 230] on button "Criar Composição de Carga" at bounding box center [586, 236] width 215 height 18
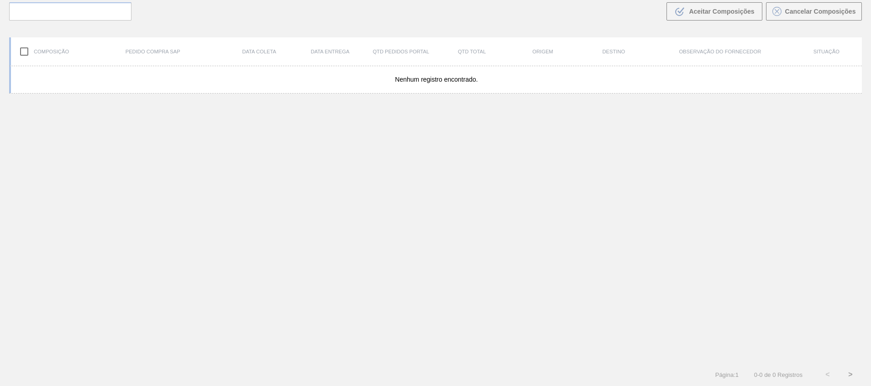
scroll to position [66, 0]
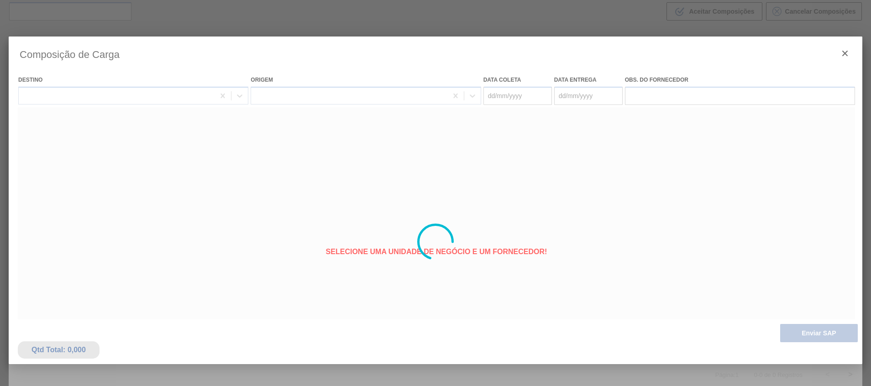
type coleta "[DATE]"
type entrega "[DATE]"
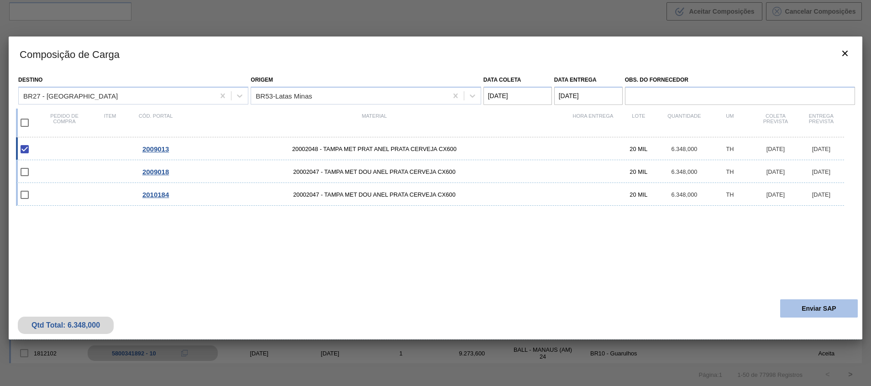
click at [847, 308] on button "Enviar SAP" at bounding box center [819, 308] width 78 height 18
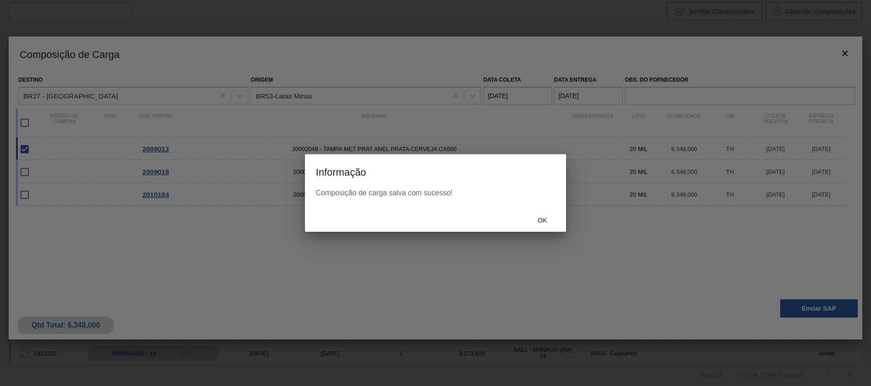
click at [554, 222] on div "Ok" at bounding box center [542, 220] width 40 height 17
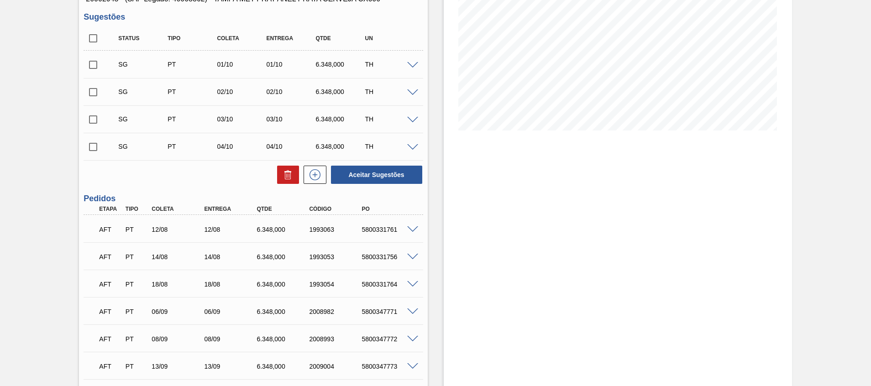
scroll to position [274, 0]
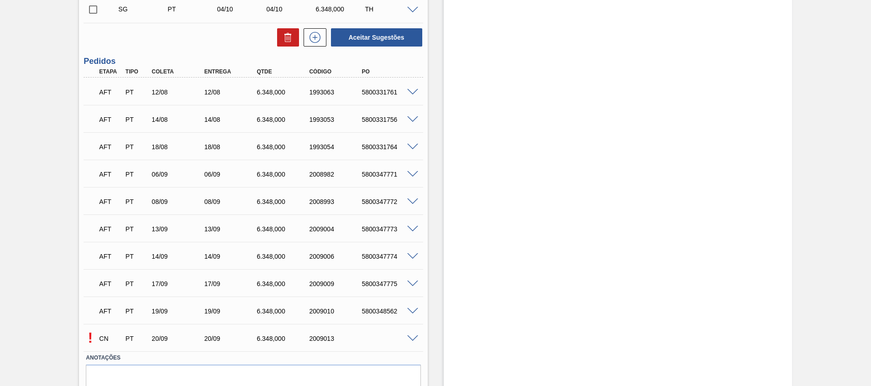
click at [414, 339] on span at bounding box center [412, 338] width 11 height 7
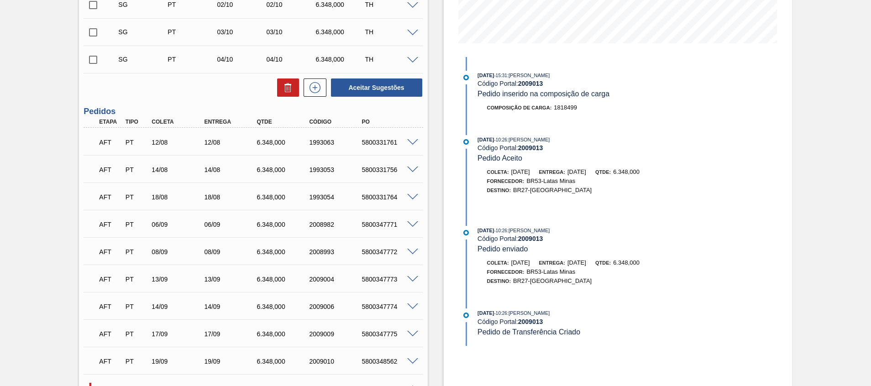
scroll to position [205, 0]
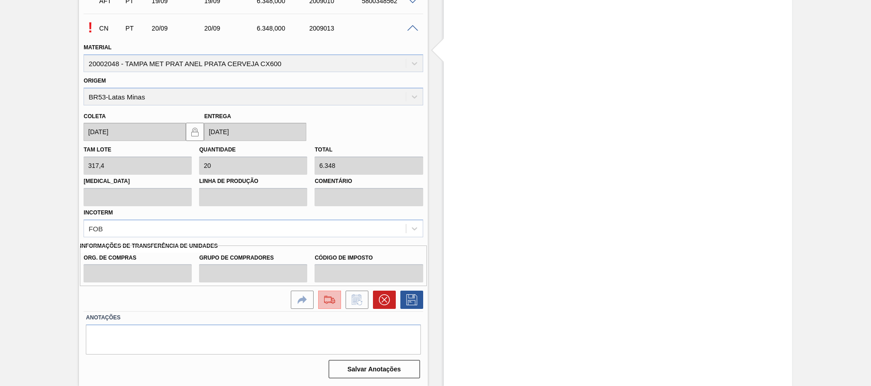
click at [324, 301] on img at bounding box center [329, 299] width 15 height 11
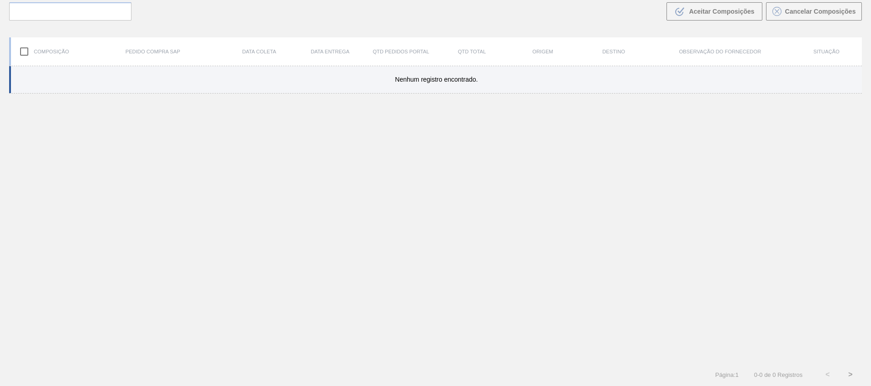
scroll to position [66, 0]
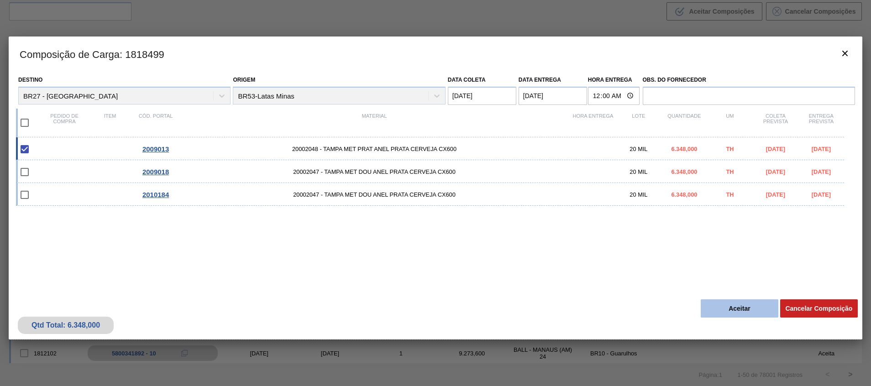
click at [746, 303] on button "Aceitar" at bounding box center [739, 308] width 78 height 18
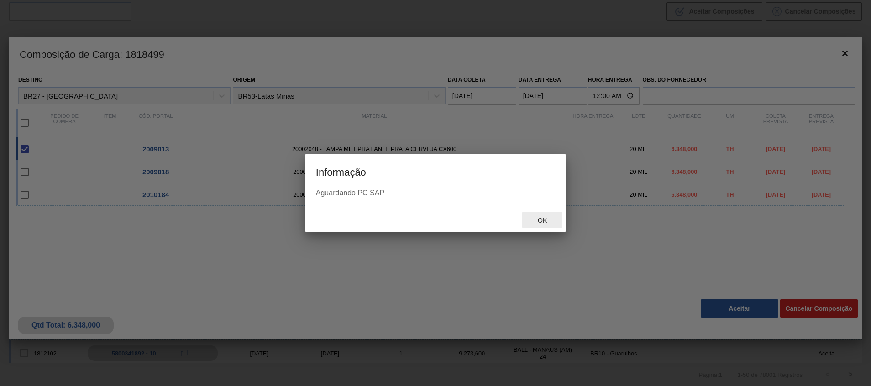
click at [541, 214] on div "Ok" at bounding box center [542, 220] width 40 height 17
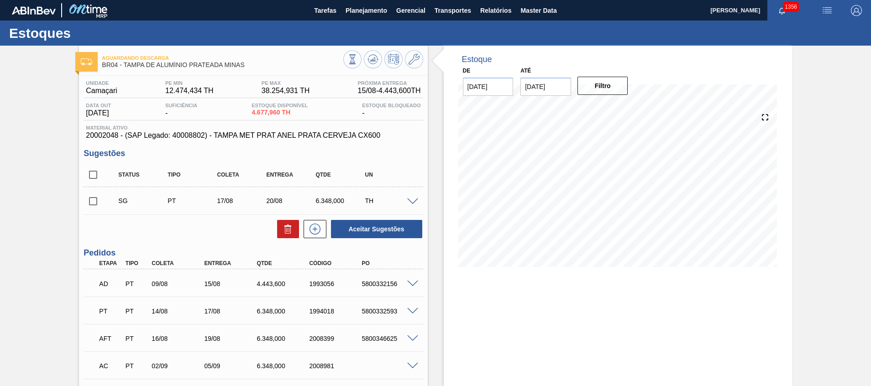
scroll to position [68, 0]
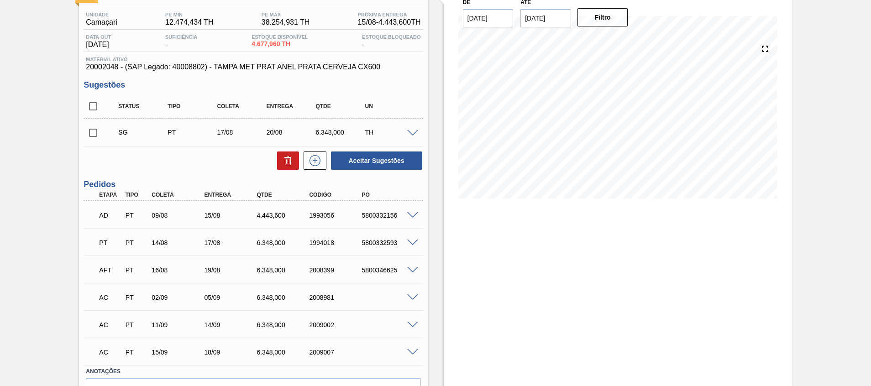
click at [413, 299] on span at bounding box center [412, 297] width 11 height 7
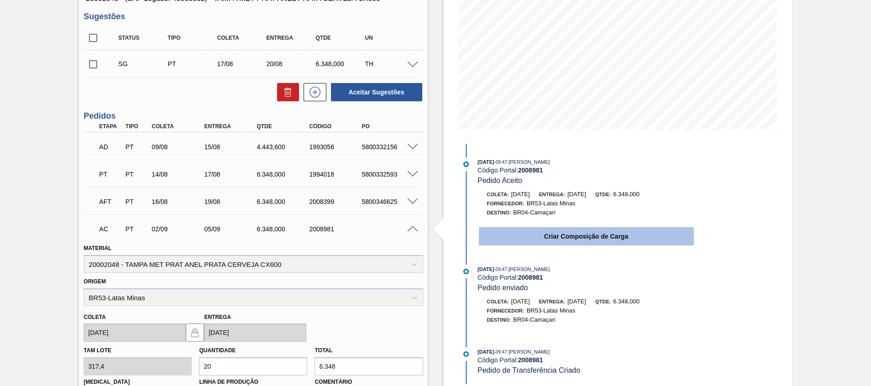
click at [520, 241] on button "Criar Composição de Carga" at bounding box center [586, 236] width 215 height 18
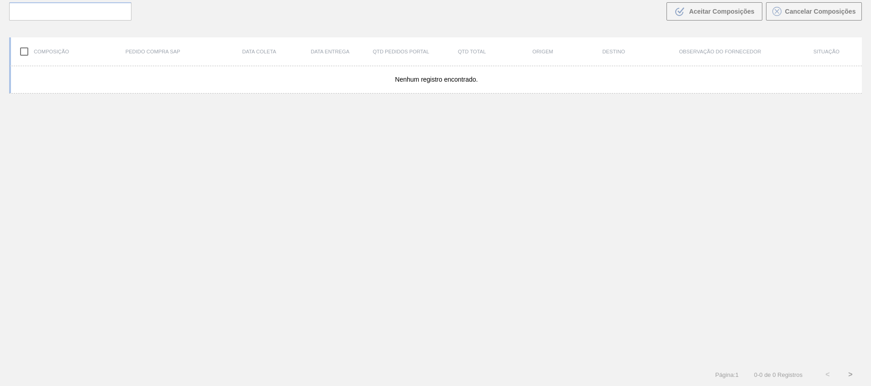
scroll to position [66, 0]
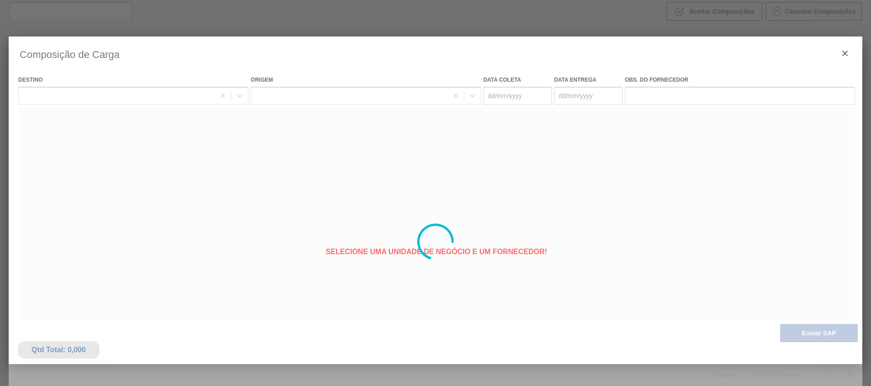
type coleta "[DATE]"
type entrega "[DATE]"
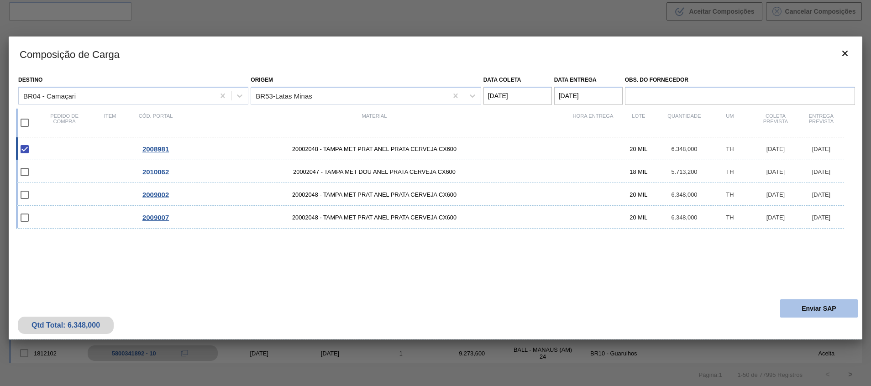
click at [808, 311] on button "Enviar SAP" at bounding box center [819, 308] width 78 height 18
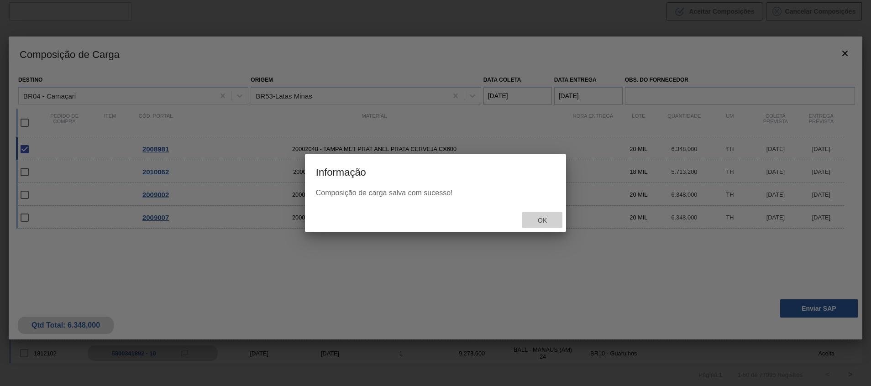
click at [543, 220] on span "Ok" at bounding box center [542, 220] width 24 height 7
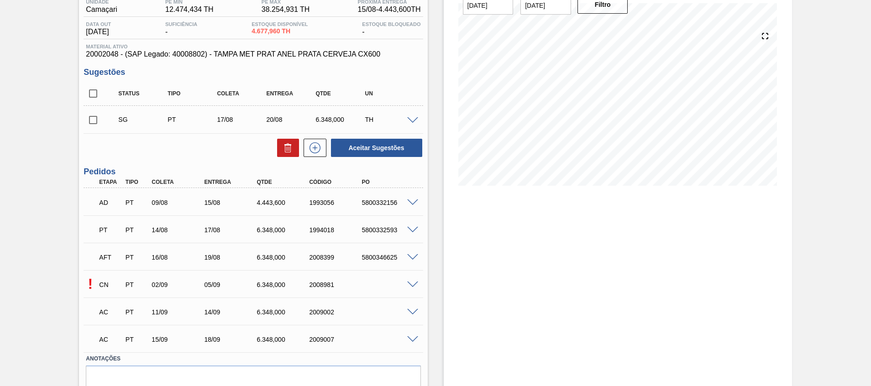
scroll to position [122, 0]
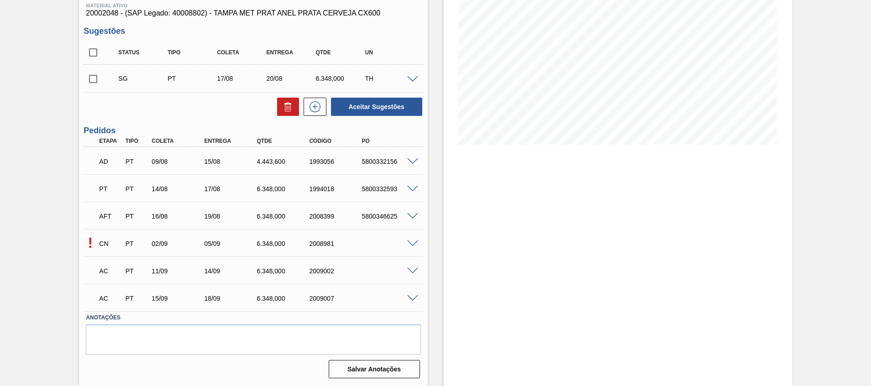
click at [411, 270] on span at bounding box center [412, 271] width 11 height 7
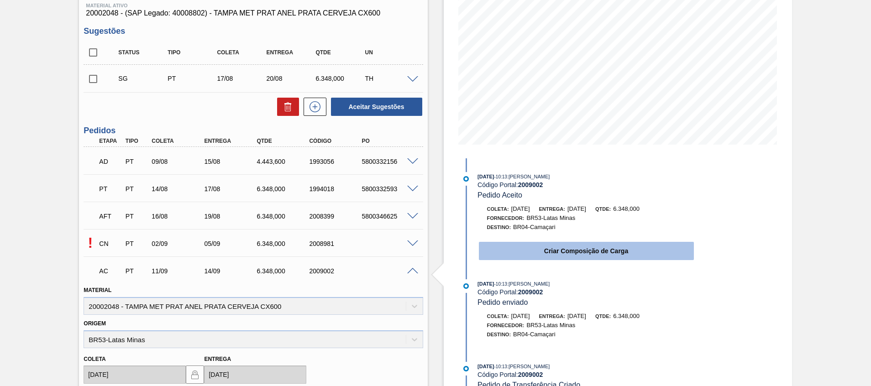
click at [495, 250] on button "Criar Composição de Carga" at bounding box center [586, 251] width 215 height 18
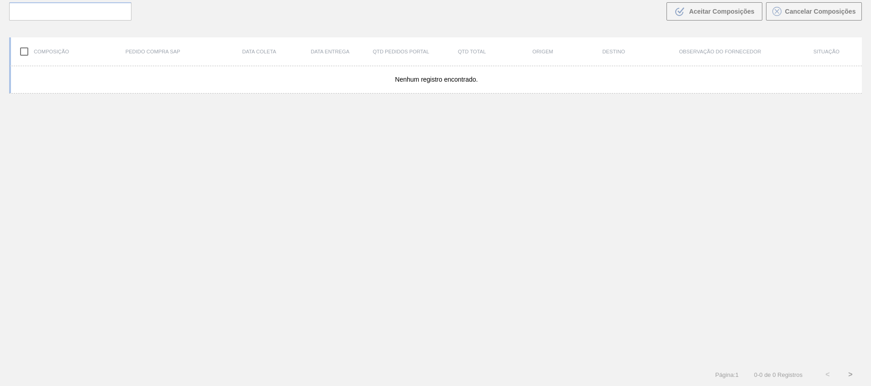
scroll to position [66, 0]
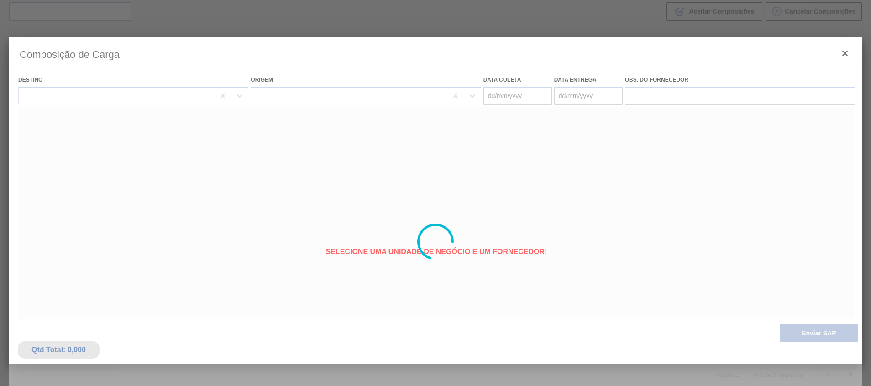
type coleta "[DATE]"
type entrega "[DATE]"
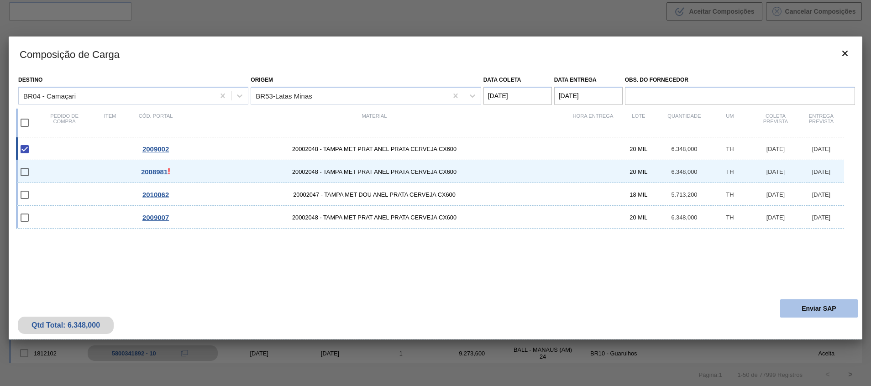
click at [814, 314] on button "Enviar SAP" at bounding box center [819, 308] width 78 height 18
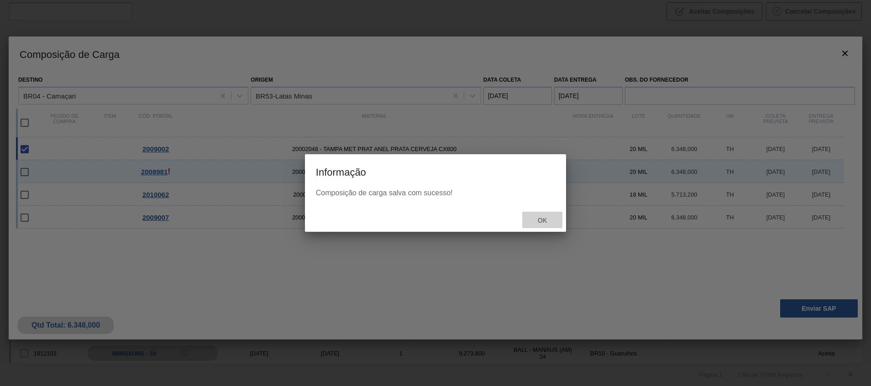
click at [533, 222] on span "Ok" at bounding box center [542, 220] width 24 height 7
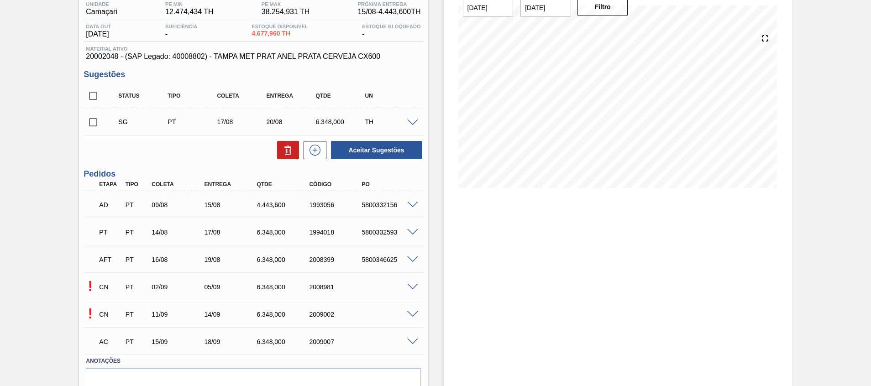
scroll to position [122, 0]
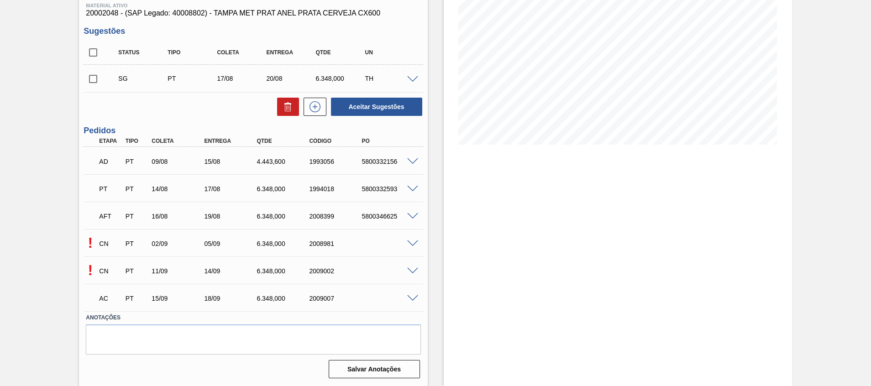
click at [410, 273] on span at bounding box center [412, 271] width 11 height 7
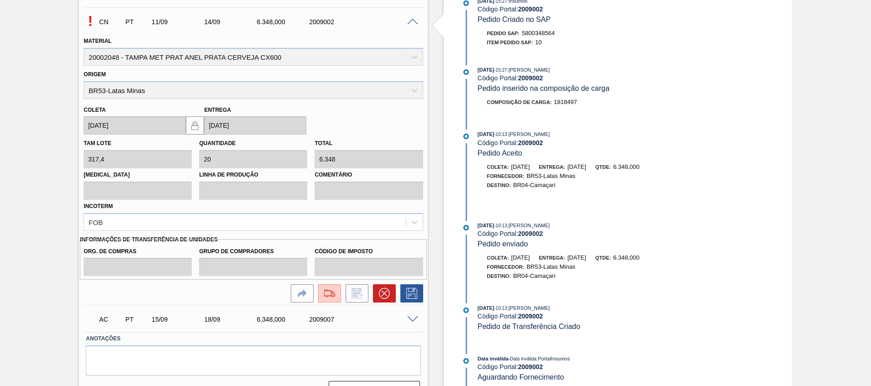
scroll to position [392, 0]
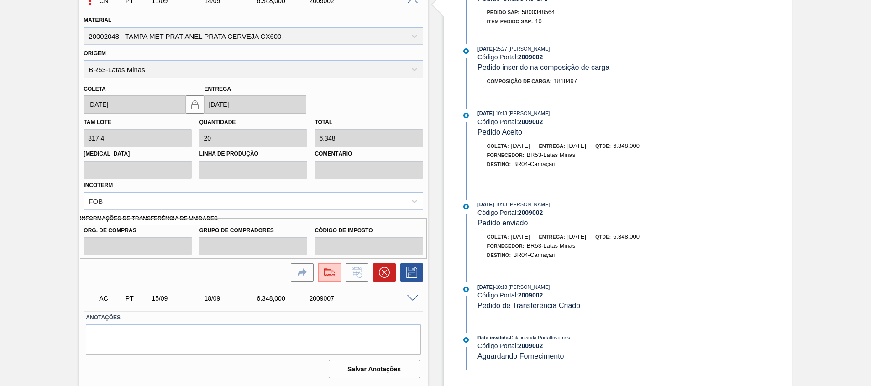
click at [415, 298] on span at bounding box center [412, 298] width 11 height 7
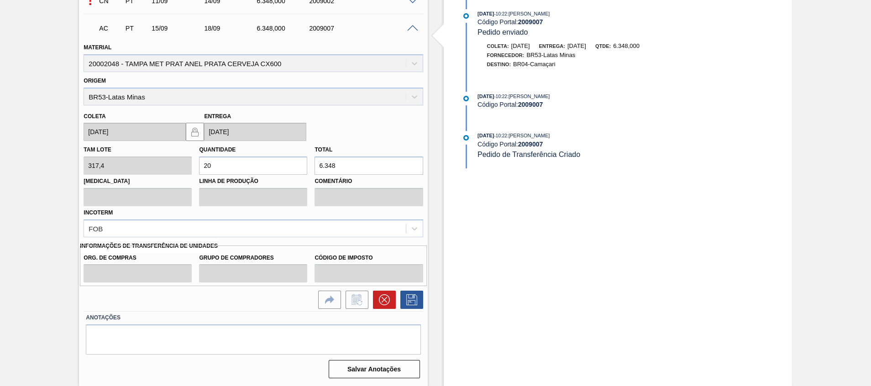
scroll to position [119, 0]
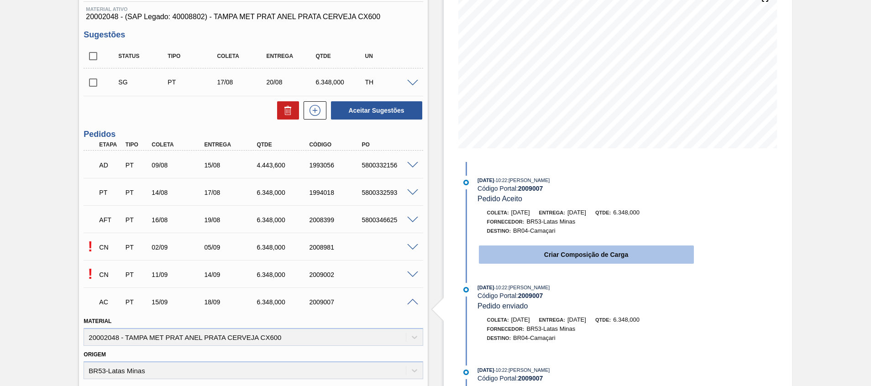
click at [506, 251] on button "Criar Composição de Carga" at bounding box center [586, 255] width 215 height 18
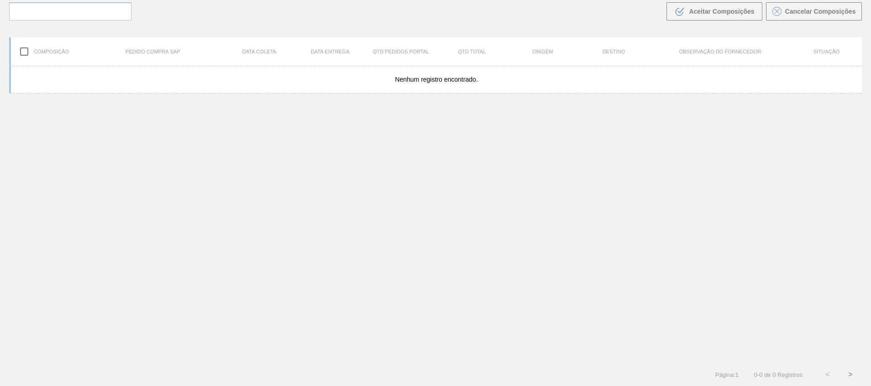
scroll to position [66, 0]
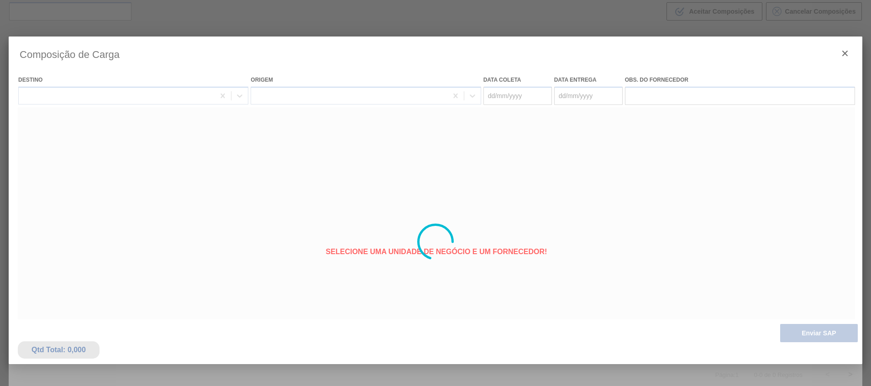
type coleta "[DATE]"
type entrega "[DATE]"
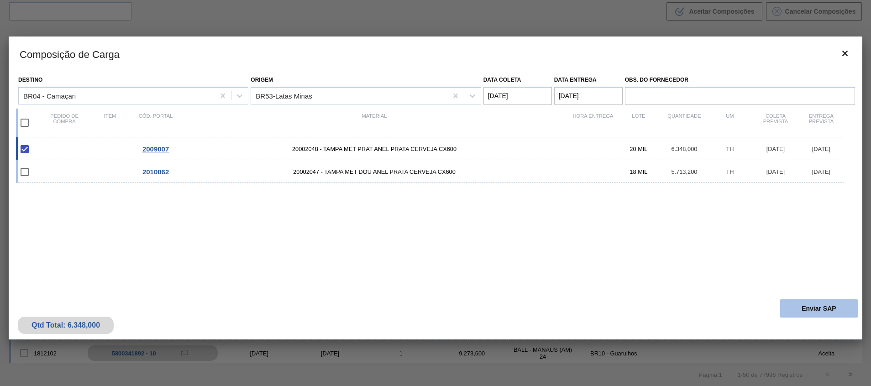
click at [805, 309] on button "Enviar SAP" at bounding box center [819, 308] width 78 height 18
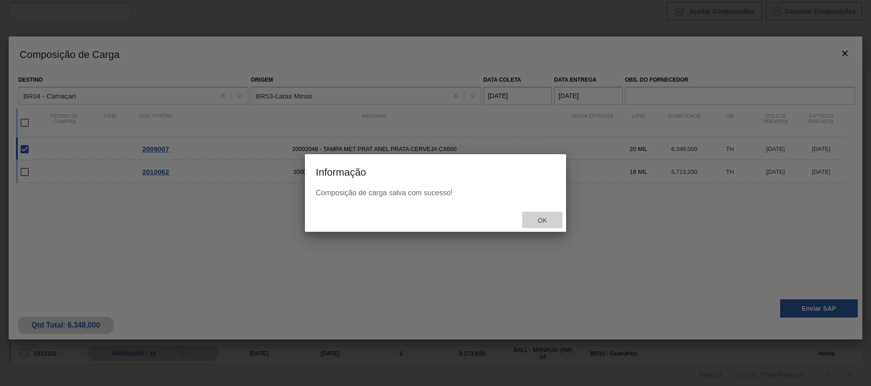
click at [538, 220] on span "Ok" at bounding box center [542, 220] width 24 height 7
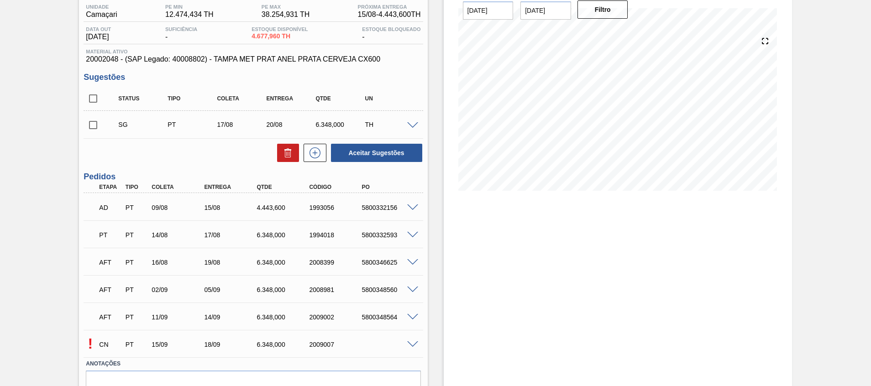
scroll to position [122, 0]
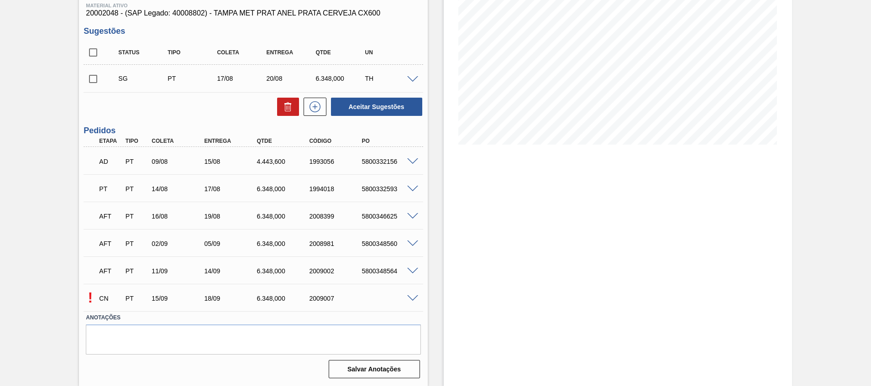
click at [411, 298] on span at bounding box center [412, 298] width 11 height 7
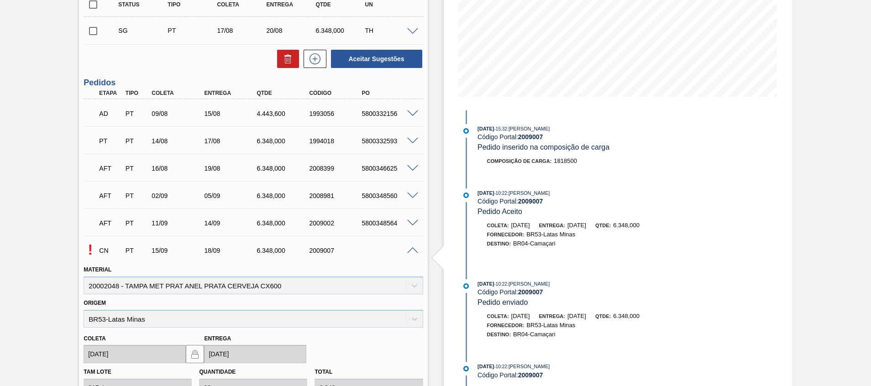
scroll to position [0, 0]
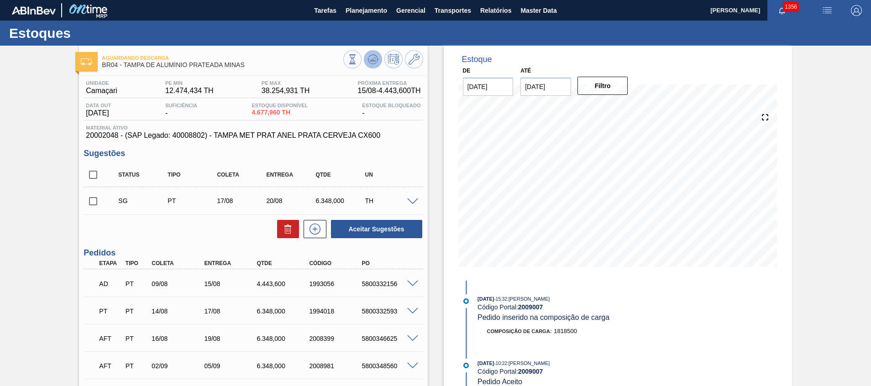
click at [367, 66] on button at bounding box center [373, 59] width 18 height 18
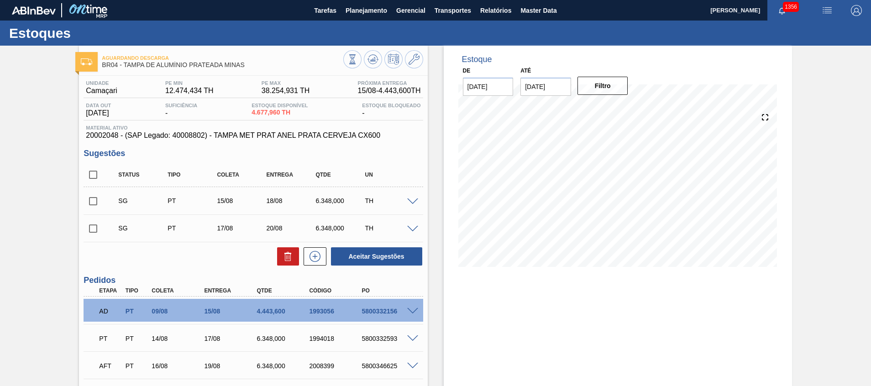
scroll to position [150, 0]
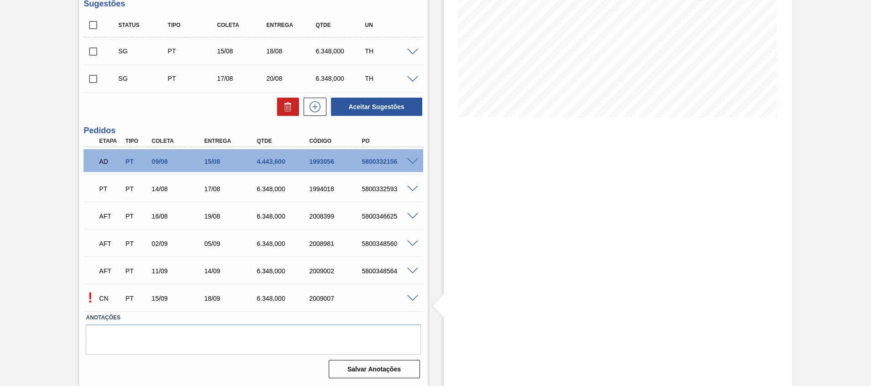
click at [413, 298] on span at bounding box center [412, 298] width 11 height 7
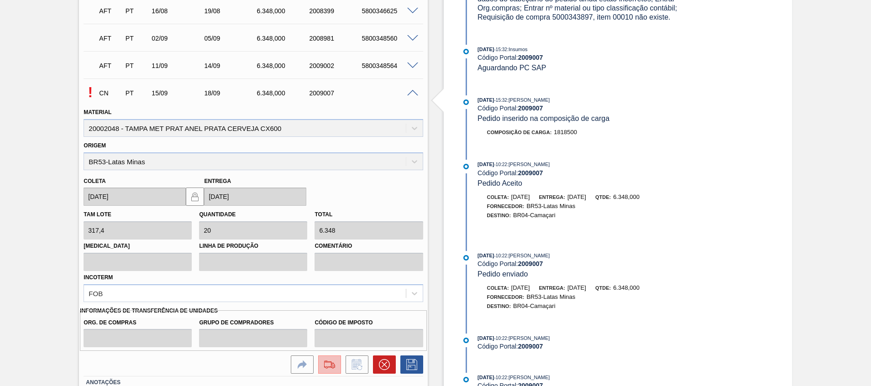
click at [320, 362] on button at bounding box center [329, 364] width 23 height 18
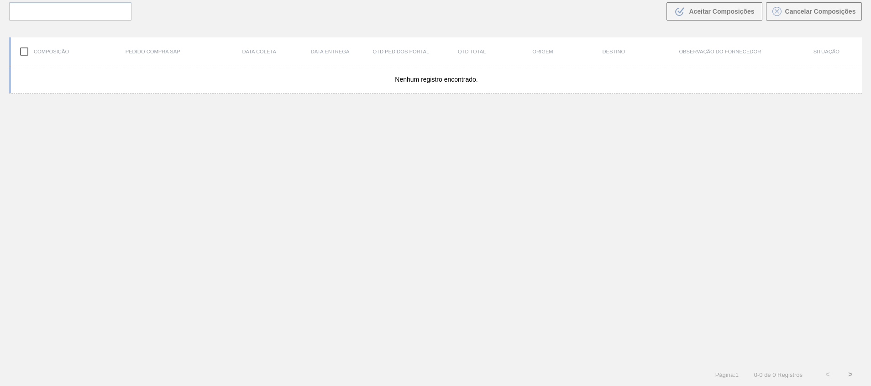
scroll to position [66, 0]
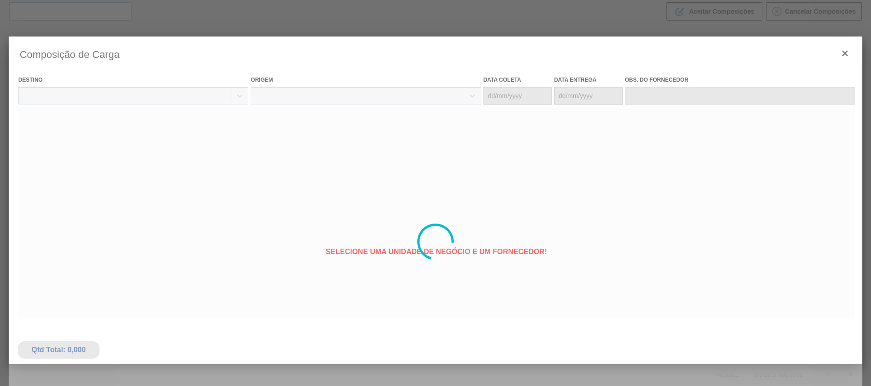
type coleta "[DATE]"
type entrega "[DATE]"
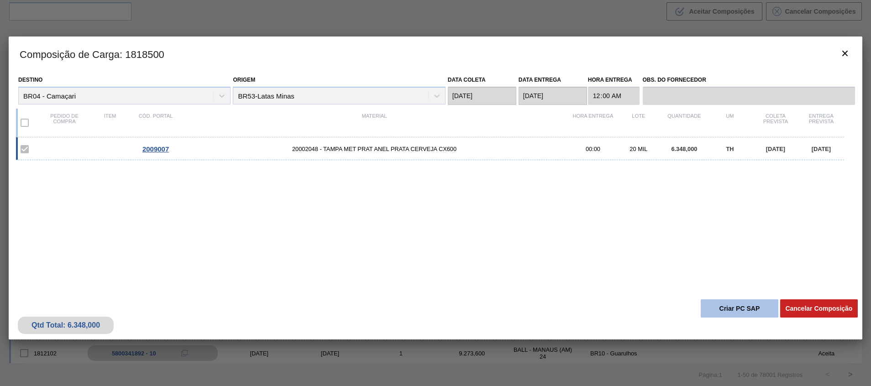
click at [741, 311] on button "Criar PC SAP" at bounding box center [739, 308] width 78 height 18
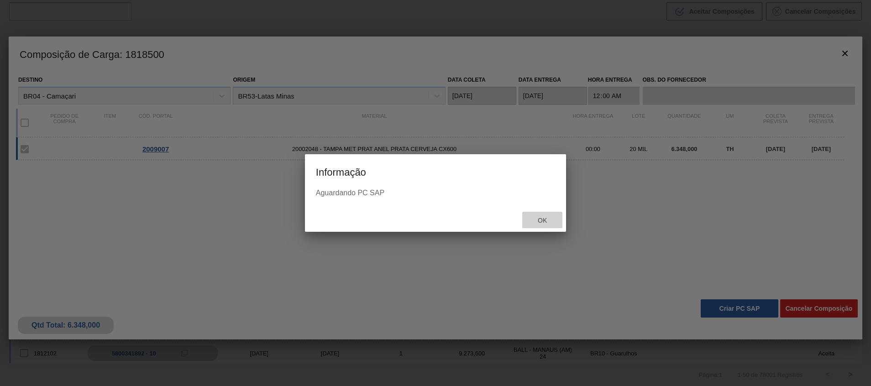
click at [540, 220] on span "Ok" at bounding box center [542, 220] width 24 height 7
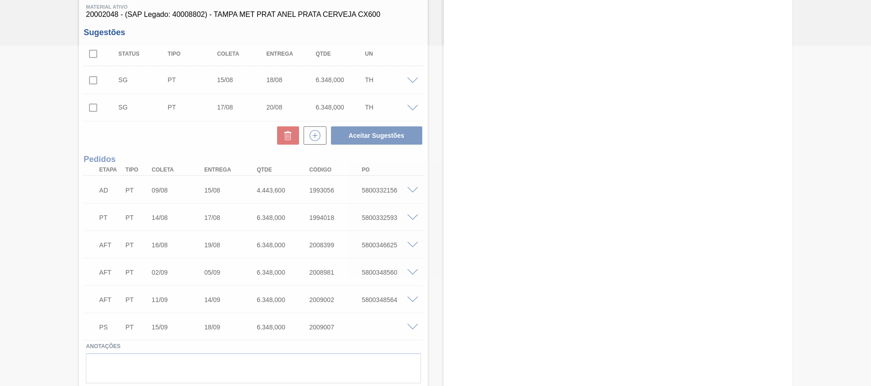
scroll to position [150, 0]
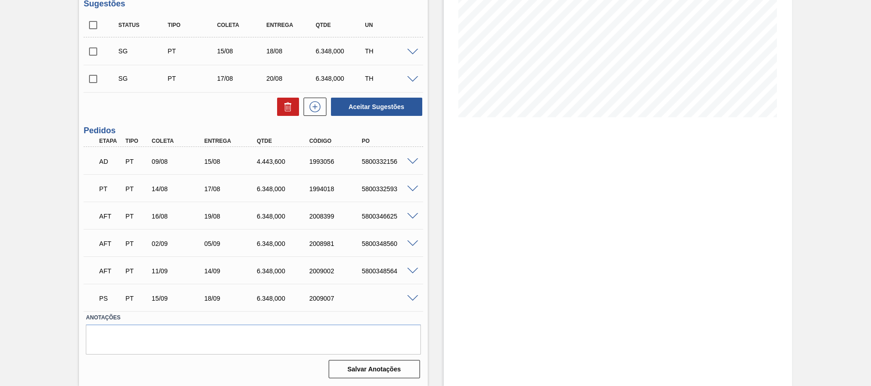
click at [414, 299] on span at bounding box center [412, 298] width 11 height 7
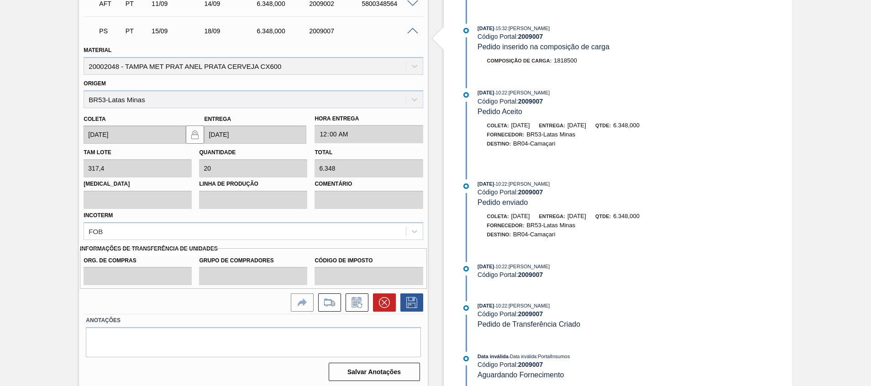
scroll to position [420, 0]
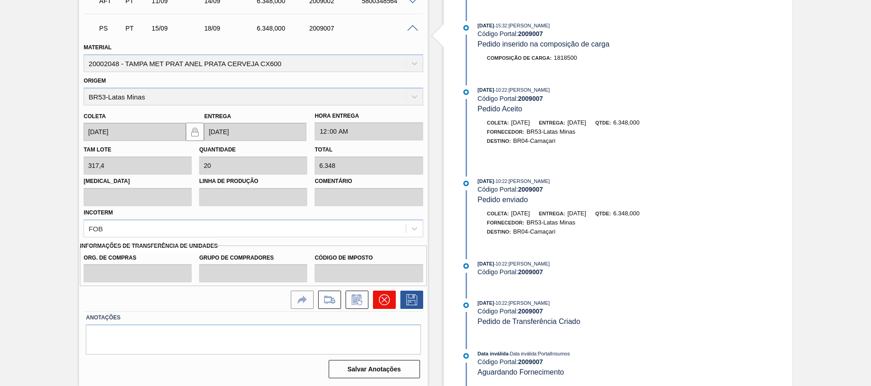
click at [376, 302] on button at bounding box center [384, 300] width 23 height 18
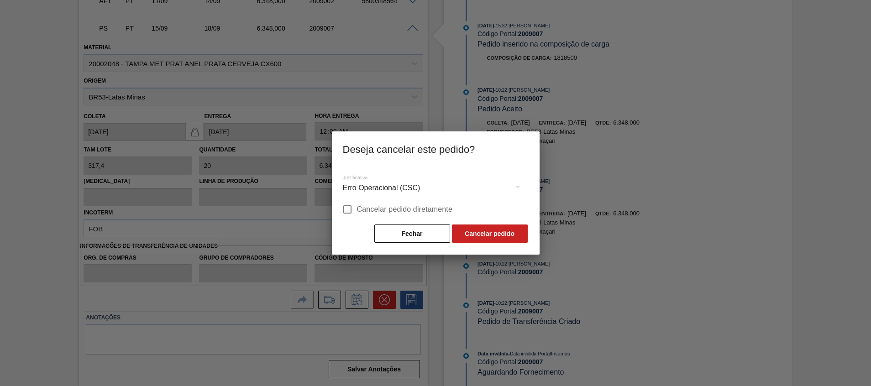
click at [430, 210] on span "Cancelar pedido diretamente" at bounding box center [405, 209] width 96 height 11
click at [357, 210] on input "Cancelar pedido diretamente" at bounding box center [347, 209] width 19 height 19
checkbox input "true"
click at [470, 224] on div "Fechar Cancelar pedido" at bounding box center [436, 234] width 186 height 20
click at [470, 230] on button "Cancelar pedido" at bounding box center [490, 234] width 76 height 18
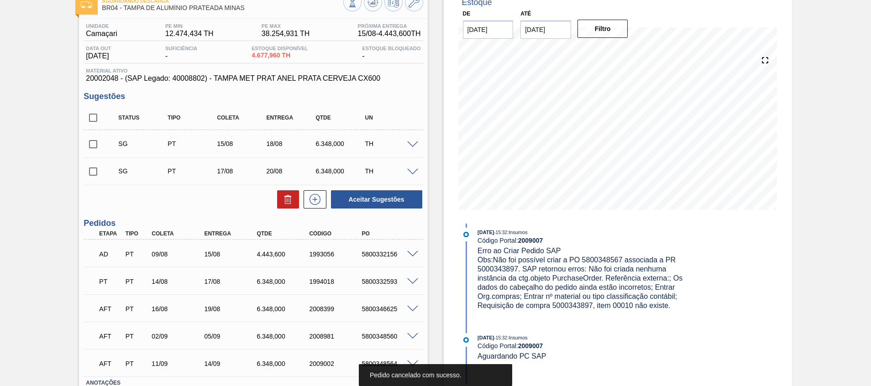
scroll to position [0, 0]
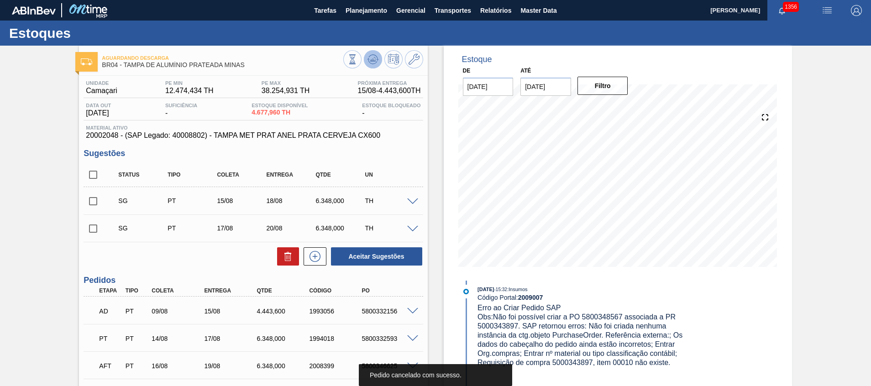
click at [378, 66] on button at bounding box center [373, 59] width 18 height 18
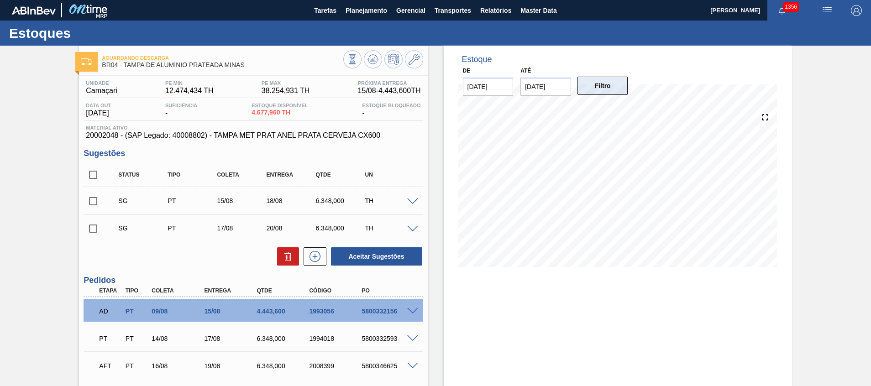
click at [584, 91] on button "Filtro" at bounding box center [602, 86] width 51 height 18
click at [411, 199] on span at bounding box center [412, 202] width 11 height 7
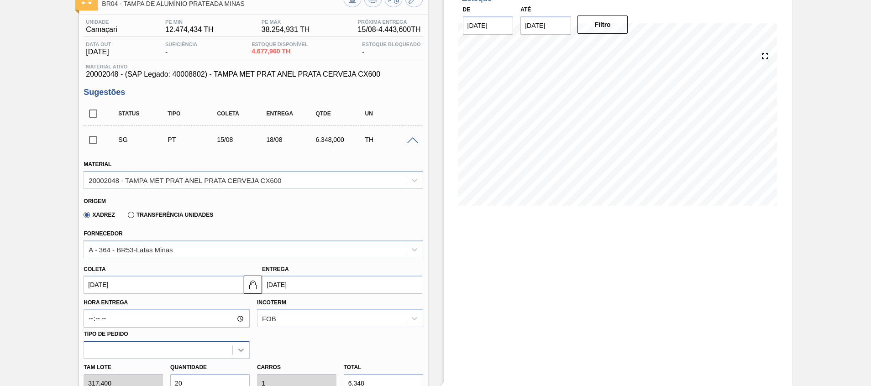
scroll to position [137, 0]
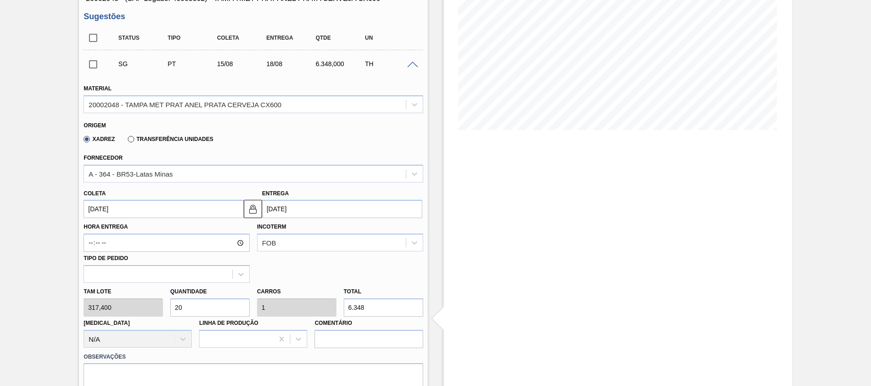
click at [159, 208] on input "[DATE]" at bounding box center [164, 209] width 160 height 18
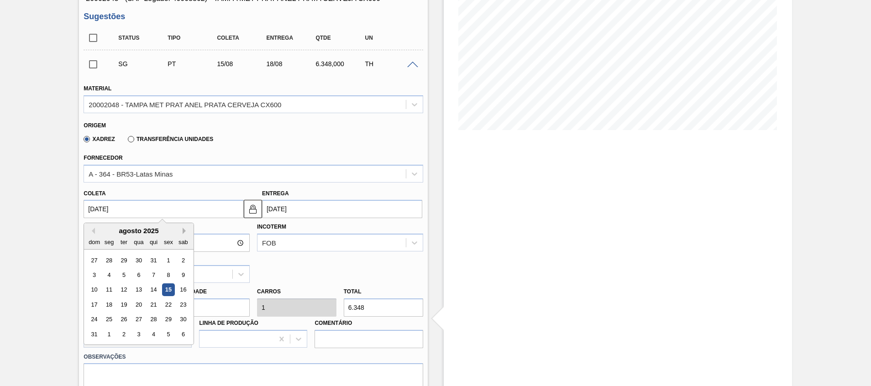
click at [183, 231] on button "Next Month" at bounding box center [186, 231] width 6 height 6
click at [107, 289] on div "15" at bounding box center [109, 290] width 12 height 12
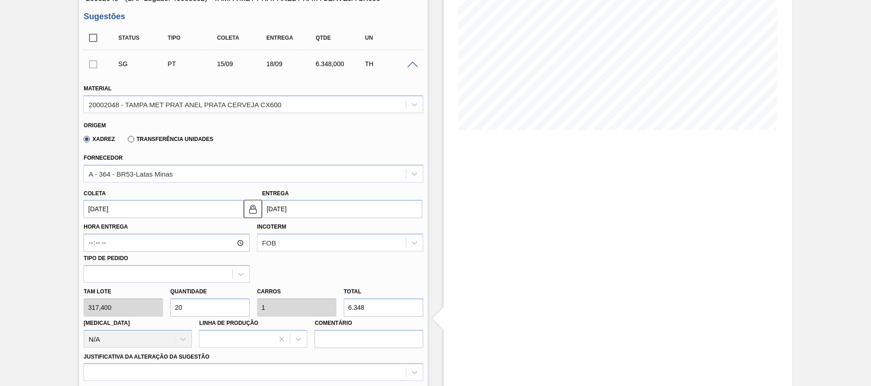
type input "[DATE]"
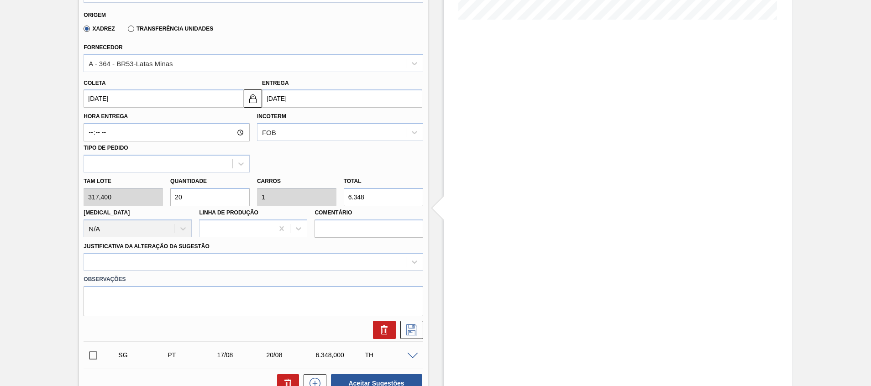
scroll to position [274, 0]
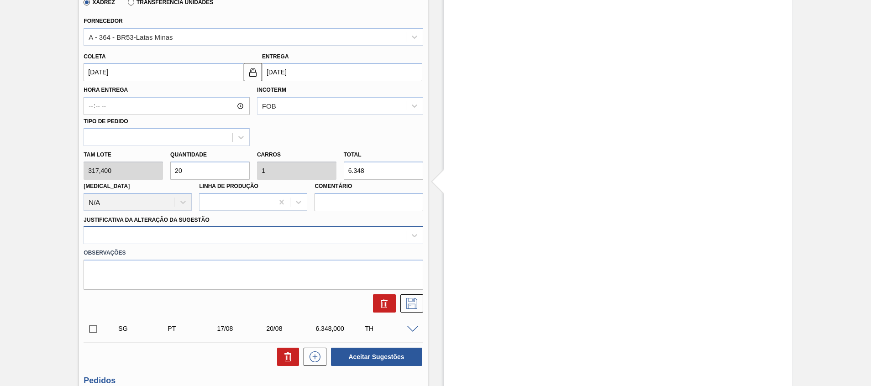
click at [190, 241] on div at bounding box center [244, 235] width 321 height 13
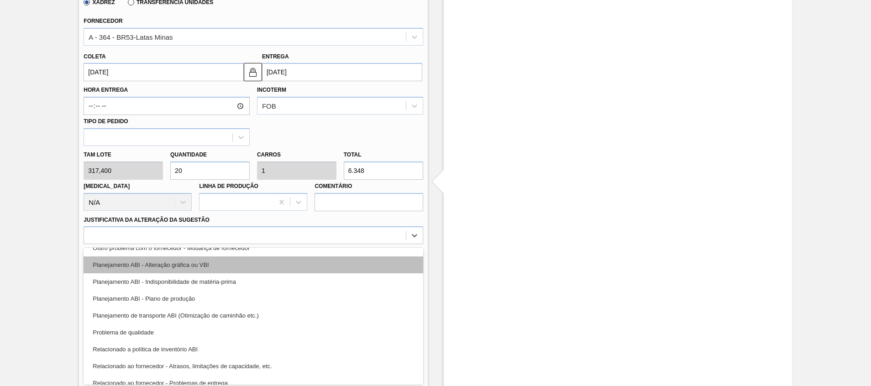
scroll to position [171, 0]
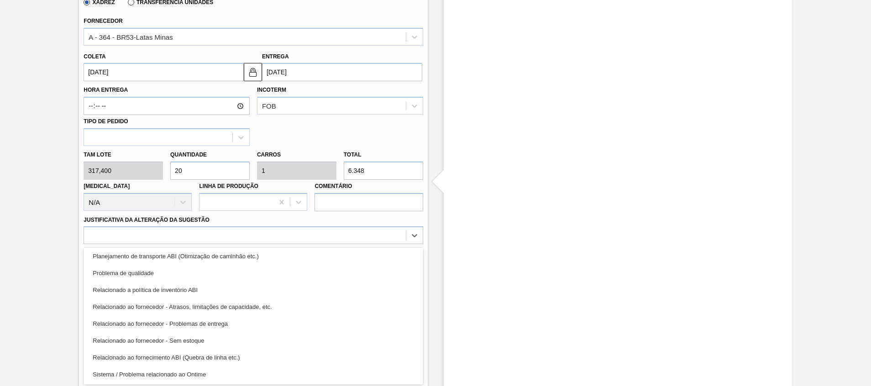
click at [220, 310] on div "Relacionado ao fornecedor - Atrasos, limitações de capacidade, etc." at bounding box center [253, 306] width 339 height 17
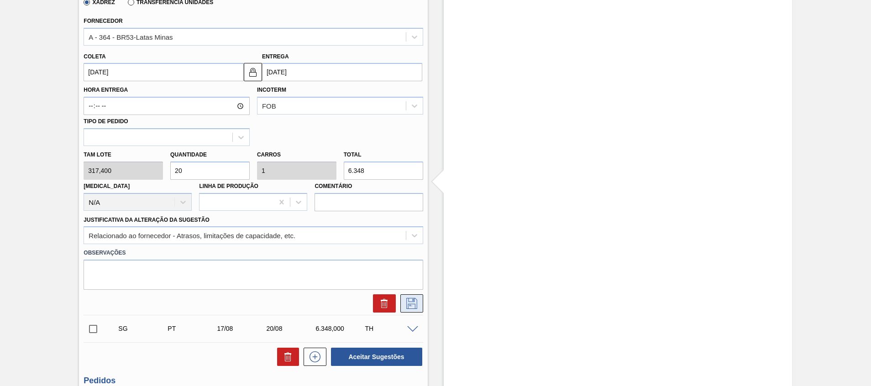
click at [413, 303] on icon at bounding box center [411, 303] width 15 height 11
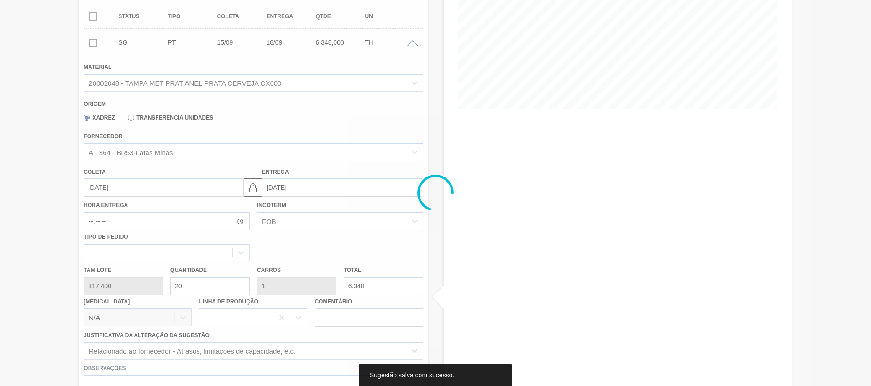
scroll to position [89, 0]
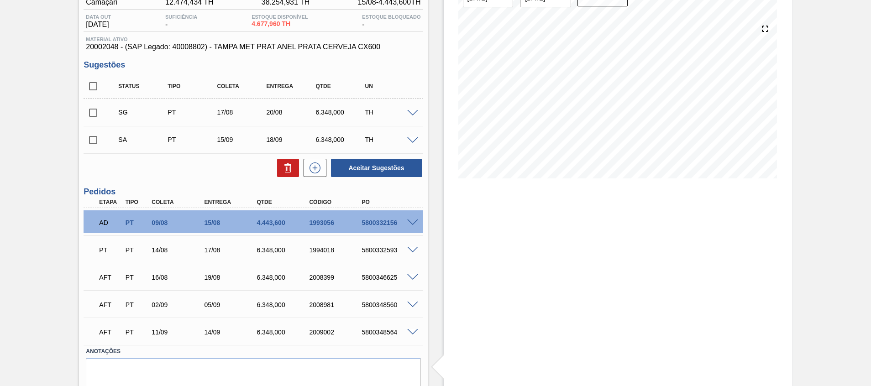
click at [94, 142] on input "checkbox" at bounding box center [93, 140] width 19 height 19
click at [368, 168] on button "Aceitar Sugestões" at bounding box center [376, 168] width 91 height 18
checkbox input "false"
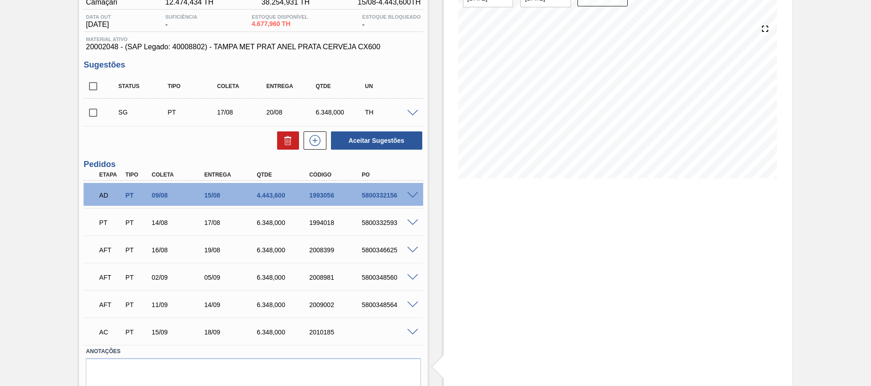
click at [415, 333] on span at bounding box center [412, 332] width 11 height 7
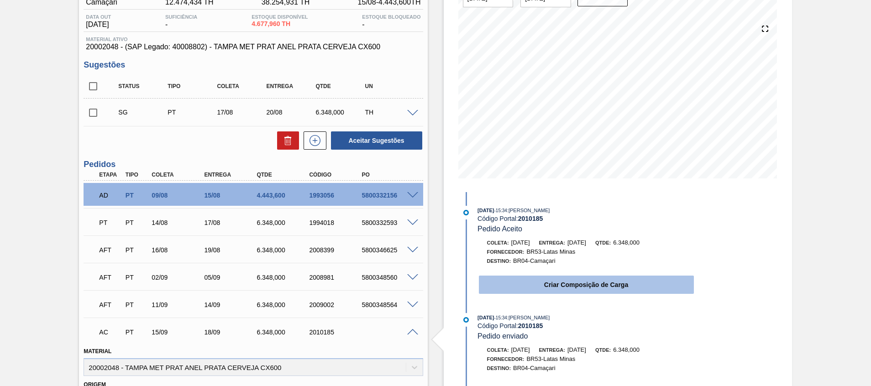
click at [489, 293] on div "Criar Composição de Carga" at bounding box center [586, 285] width 217 height 20
click at [532, 281] on button "Criar Composição de Carga" at bounding box center [586, 285] width 215 height 18
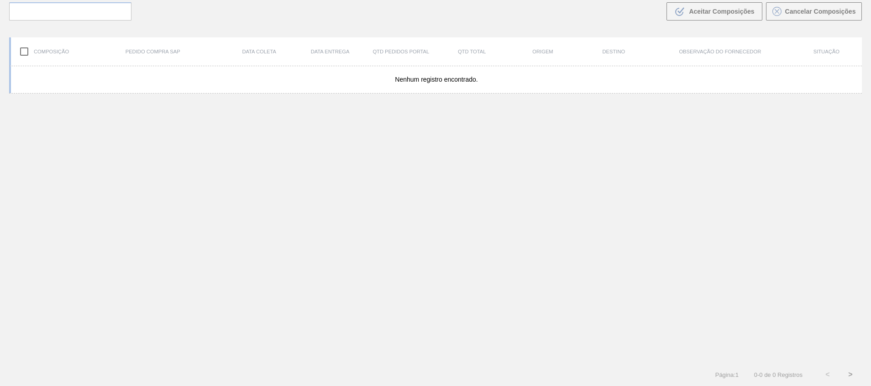
scroll to position [66, 0]
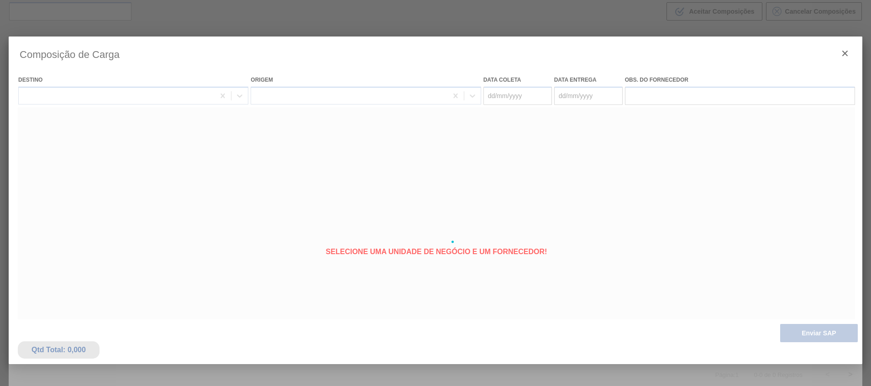
type coleta "[DATE]"
type entrega "[DATE]"
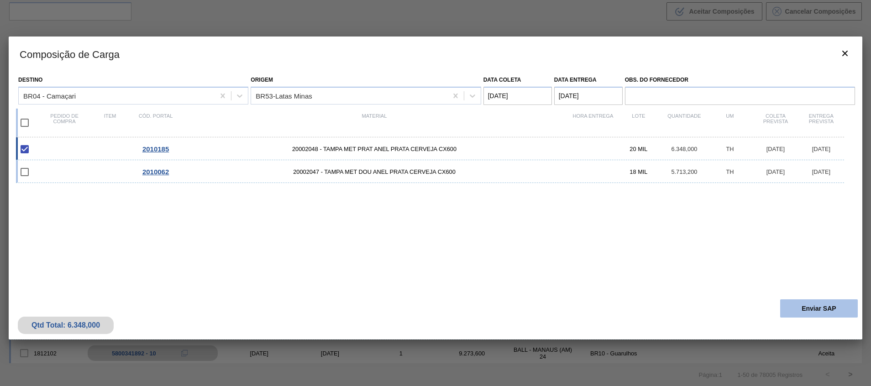
click at [800, 309] on button "Enviar SAP" at bounding box center [819, 308] width 78 height 18
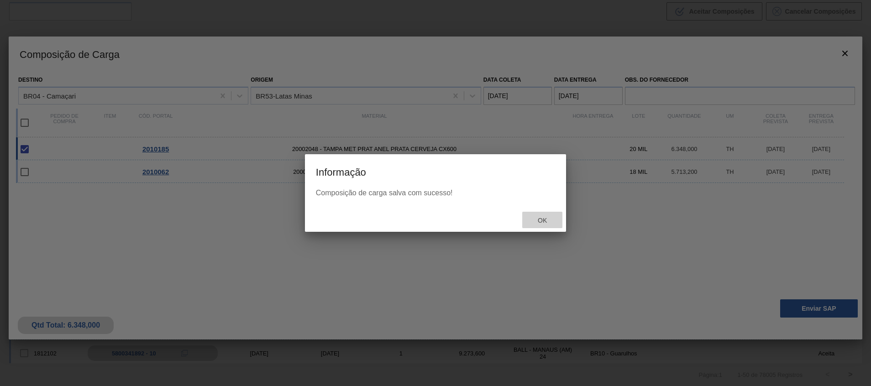
click at [550, 214] on div "Ok" at bounding box center [542, 220] width 40 height 17
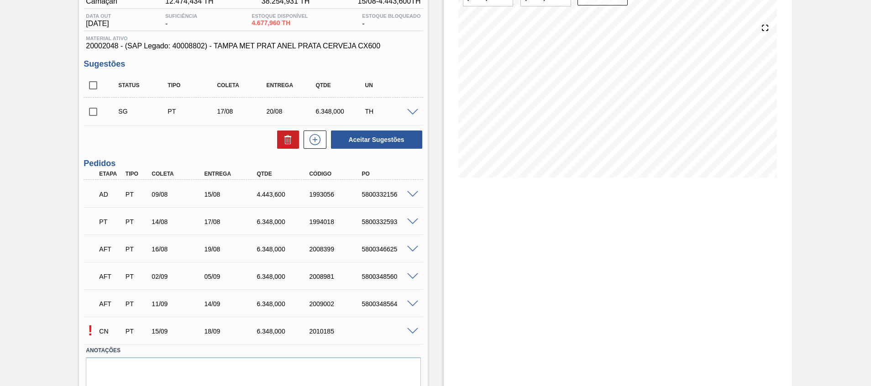
scroll to position [122, 0]
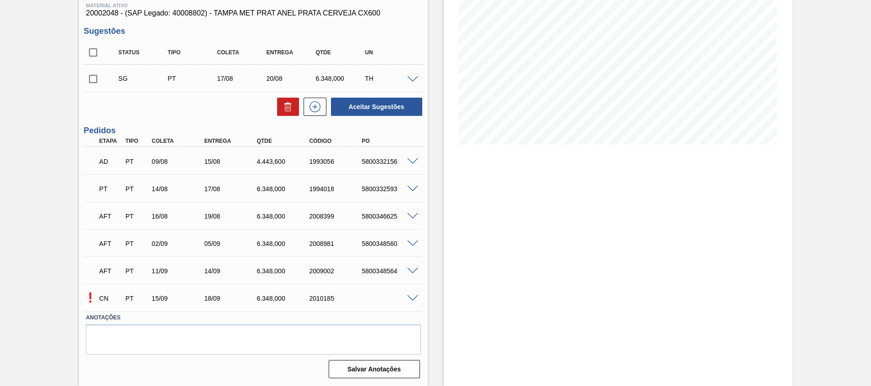
drag, startPoint x: 414, startPoint y: 287, endPoint x: 413, endPoint y: 297, distance: 9.1
click at [413, 291] on div "! CN PT 15/09 18/09 6.348,000 2010185" at bounding box center [253, 297] width 339 height 23
click at [413, 300] on span at bounding box center [412, 298] width 11 height 7
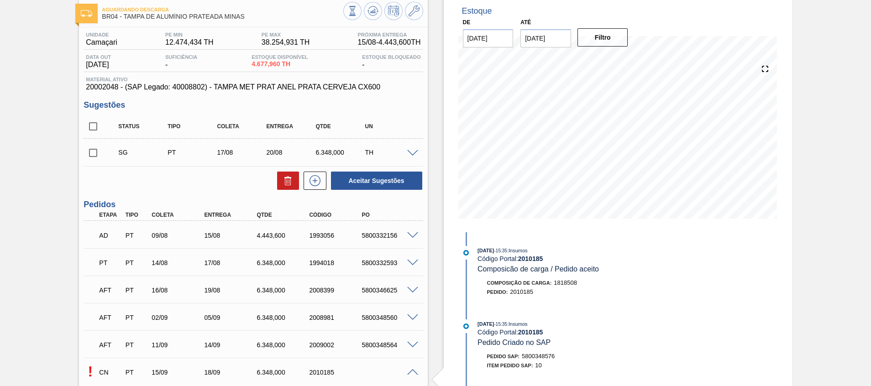
scroll to position [0, 0]
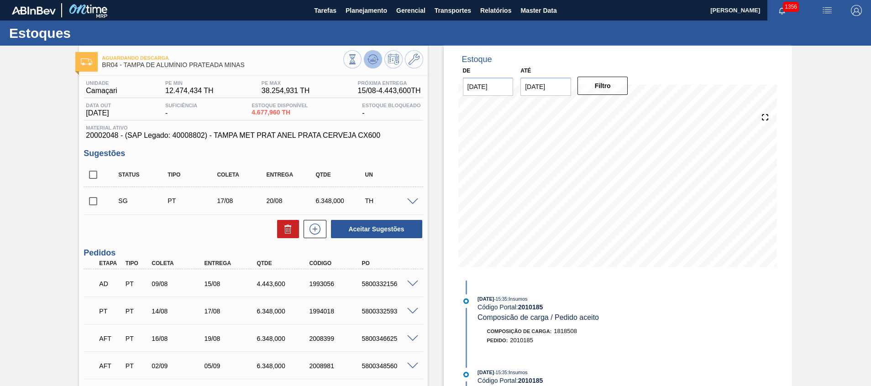
click at [357, 56] on icon at bounding box center [352, 59] width 10 height 10
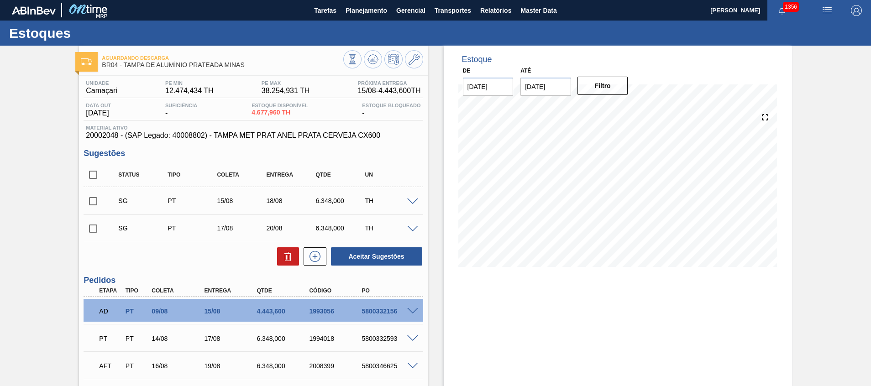
scroll to position [150, 0]
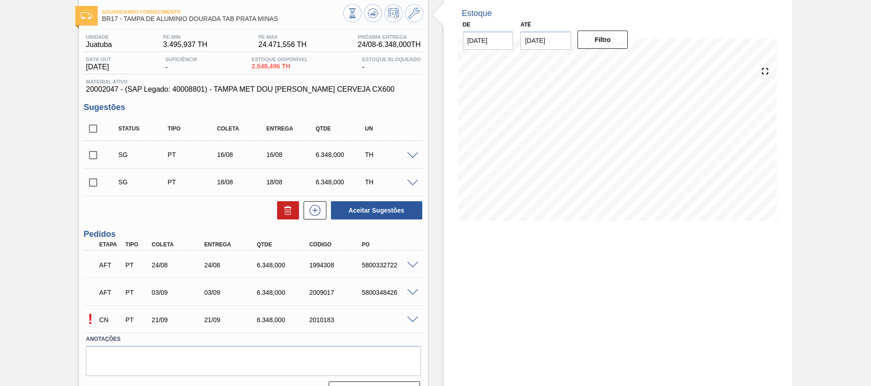
scroll to position [68, 0]
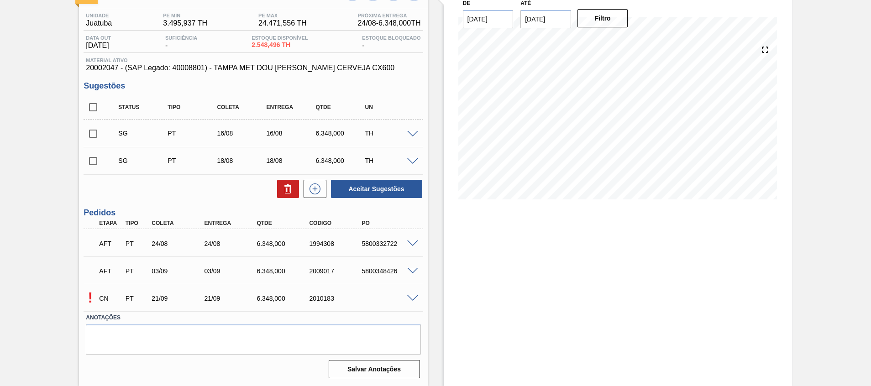
click at [413, 295] on span at bounding box center [412, 298] width 11 height 7
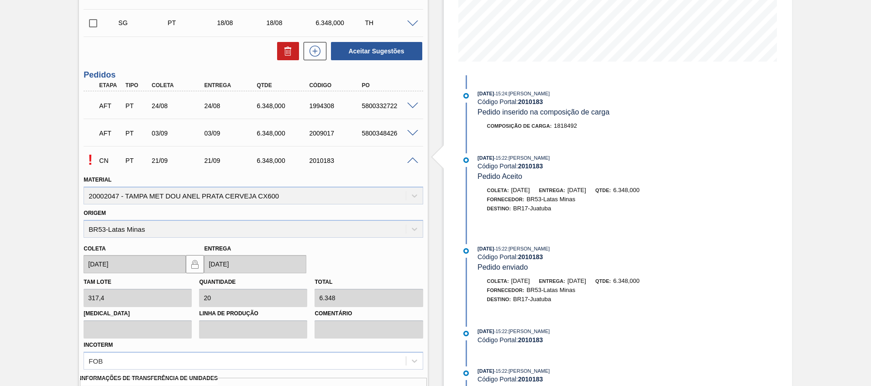
scroll to position [273, 0]
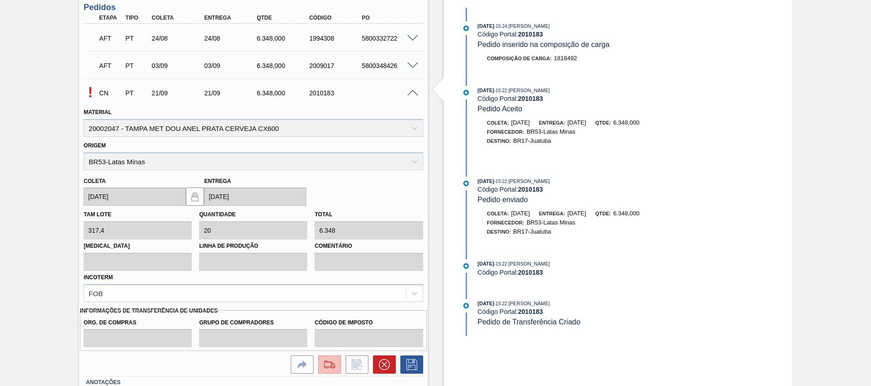
click at [325, 363] on img at bounding box center [329, 364] width 15 height 11
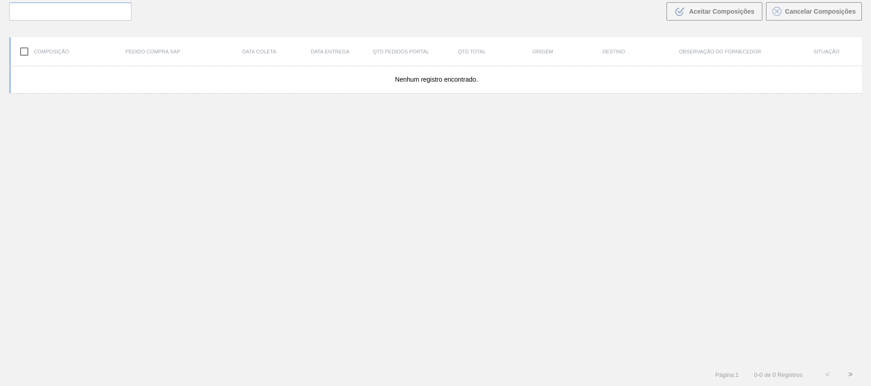
scroll to position [66, 0]
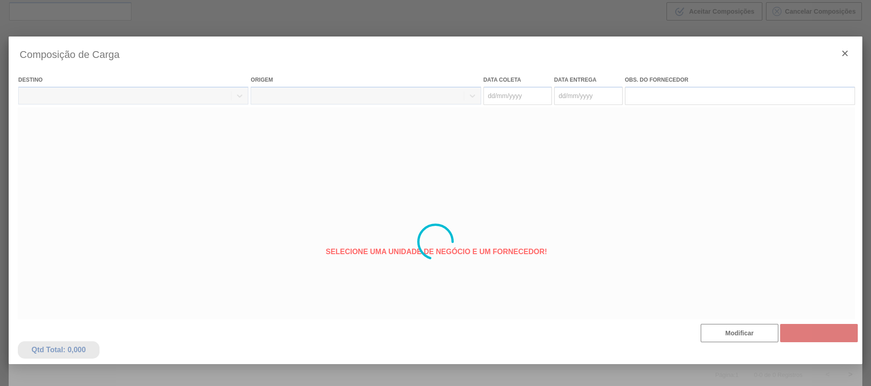
type coleta "[DATE]"
type entrega "[DATE]"
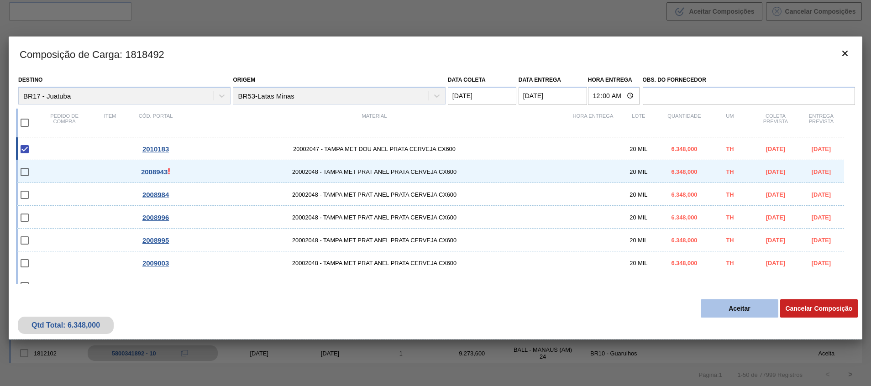
click at [748, 308] on button "Aceitar" at bounding box center [739, 308] width 78 height 18
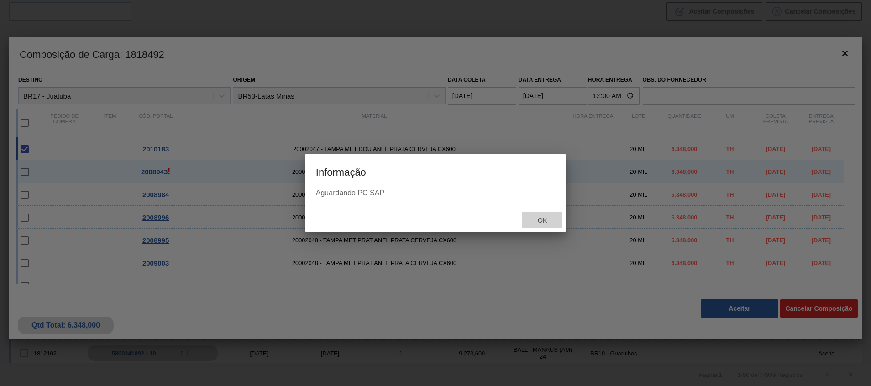
click at [537, 218] on span "Ok" at bounding box center [542, 220] width 24 height 7
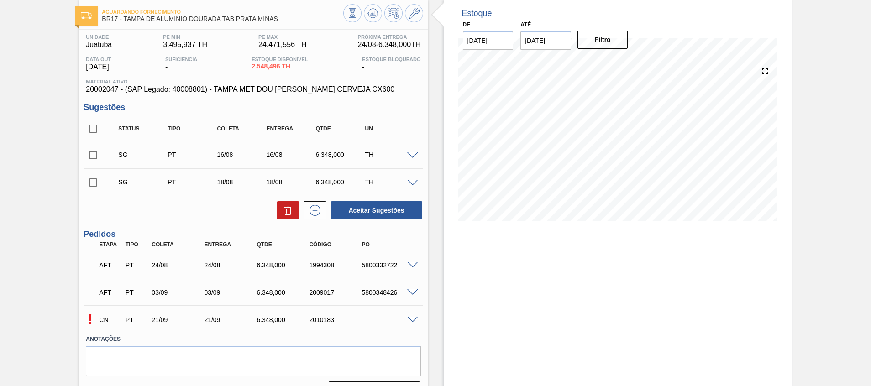
scroll to position [68, 0]
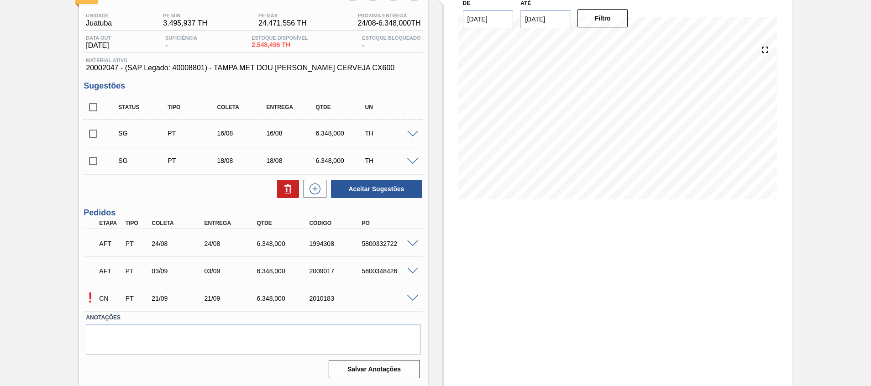
click at [411, 302] on div "! CN PT 21/09 21/09 6.348,000 2010183" at bounding box center [253, 297] width 339 height 23
click at [412, 296] on span at bounding box center [412, 298] width 11 height 7
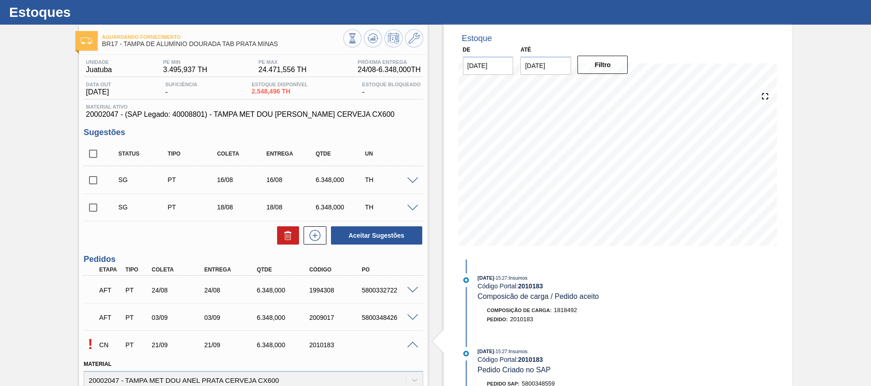
scroll to position [0, 0]
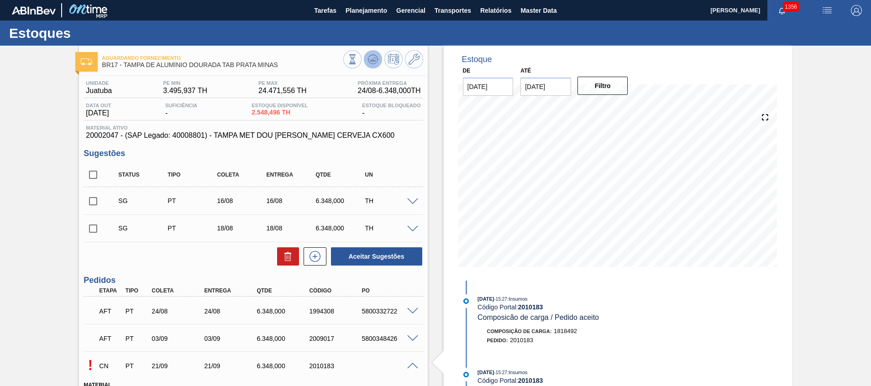
click at [357, 62] on icon at bounding box center [352, 59] width 10 height 10
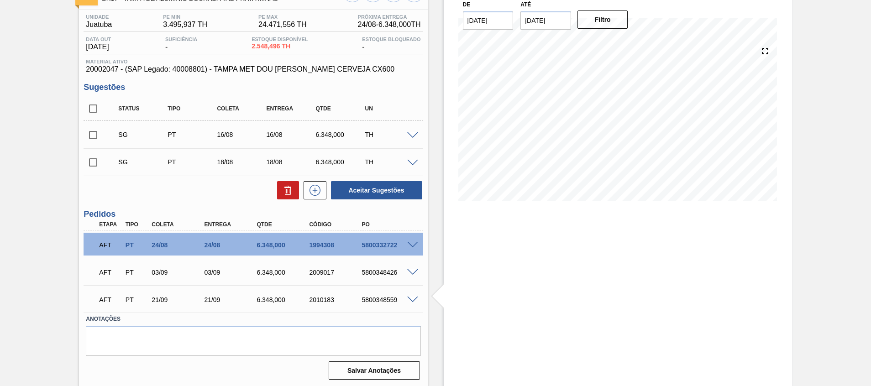
scroll to position [68, 0]
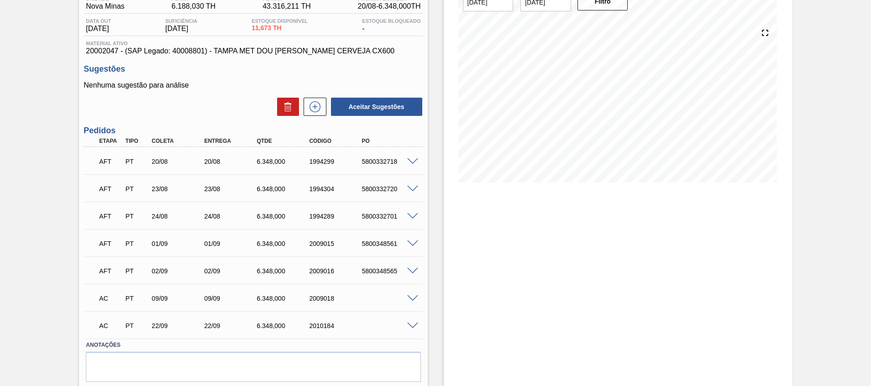
scroll to position [112, 0]
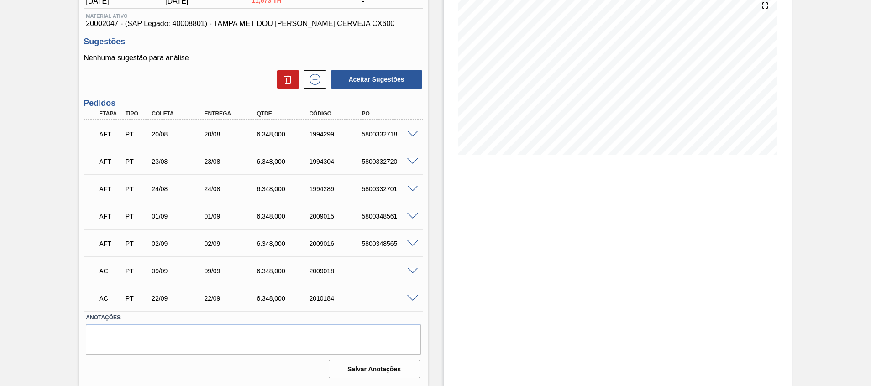
click at [408, 297] on span at bounding box center [412, 298] width 11 height 7
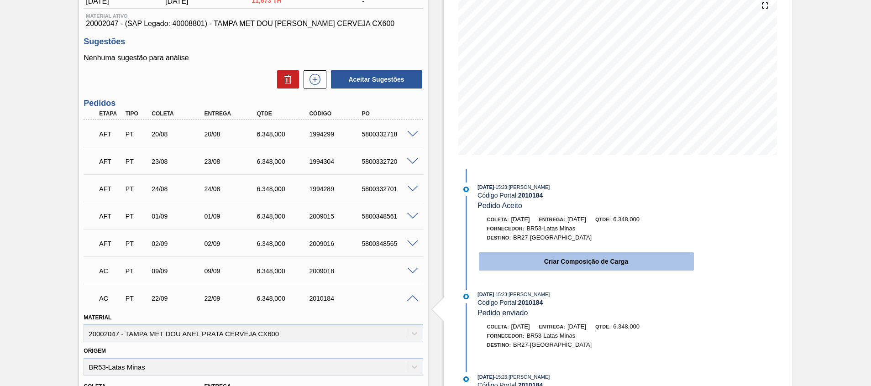
click at [495, 261] on button "Criar Composição de Carga" at bounding box center [586, 261] width 215 height 18
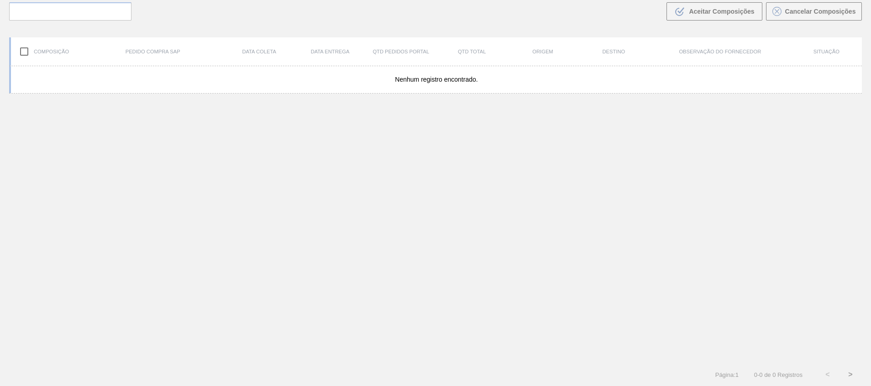
scroll to position [66, 0]
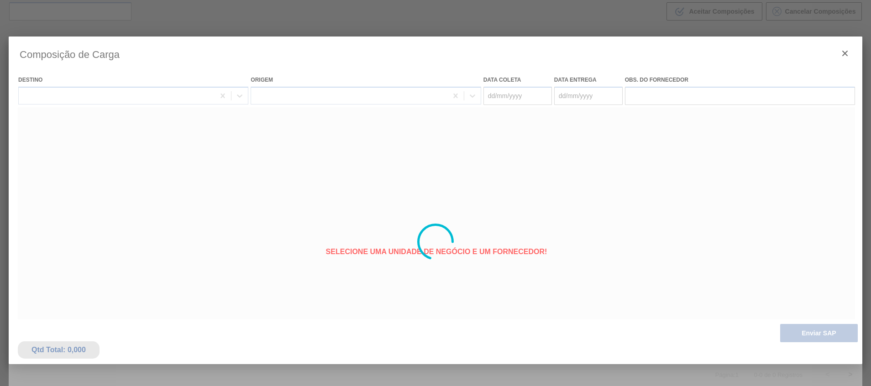
type coleta "[DATE]"
type entrega "[DATE]"
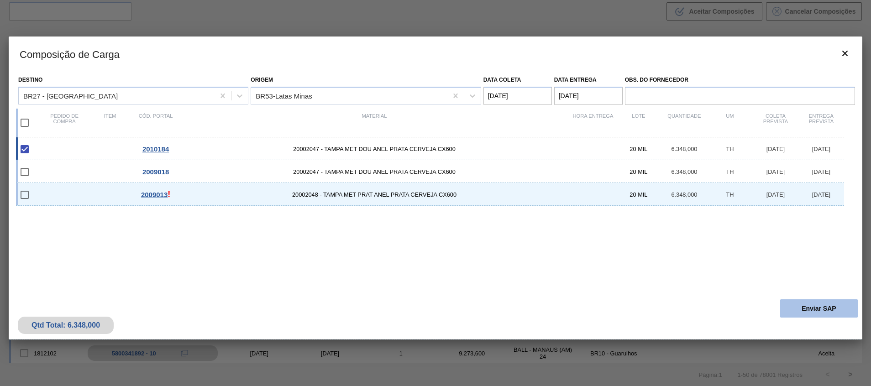
click at [847, 311] on button "Enviar SAP" at bounding box center [819, 308] width 78 height 18
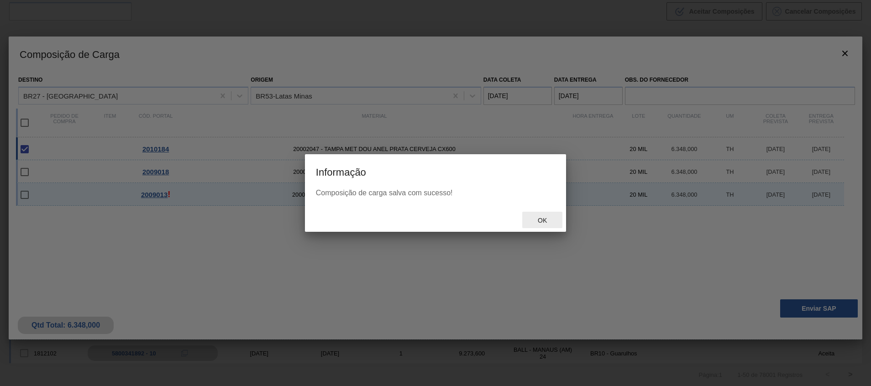
click at [549, 220] on span "Ok" at bounding box center [542, 220] width 24 height 7
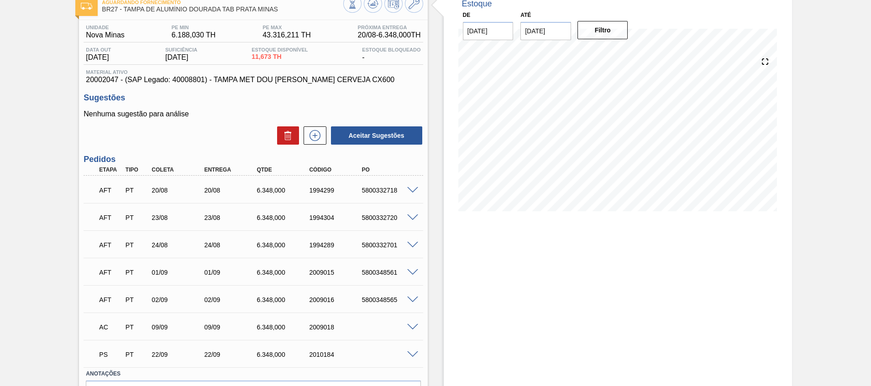
scroll to position [112, 0]
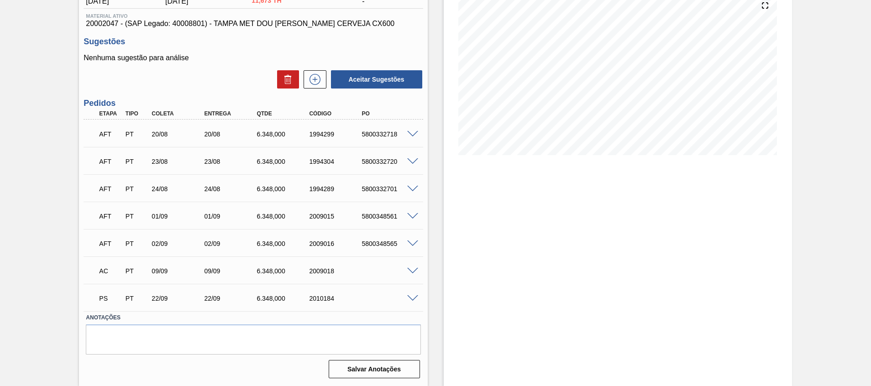
click at [413, 277] on div "AC PT 09/09 09/09 6.348,000 2009018" at bounding box center [253, 270] width 339 height 23
click at [412, 272] on span at bounding box center [412, 271] width 11 height 7
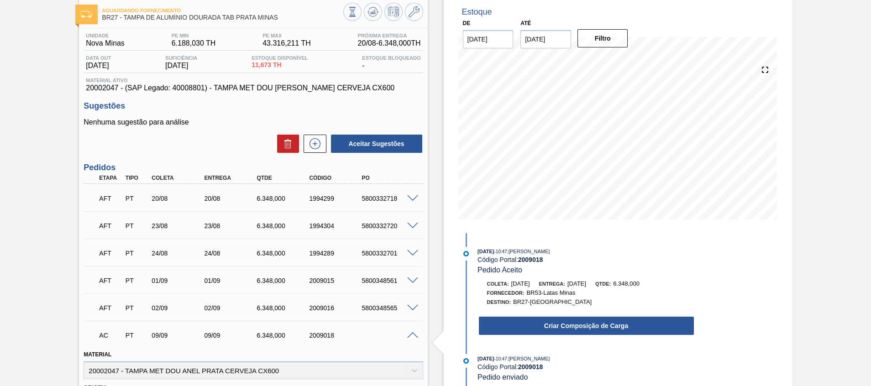
scroll to position [0, 0]
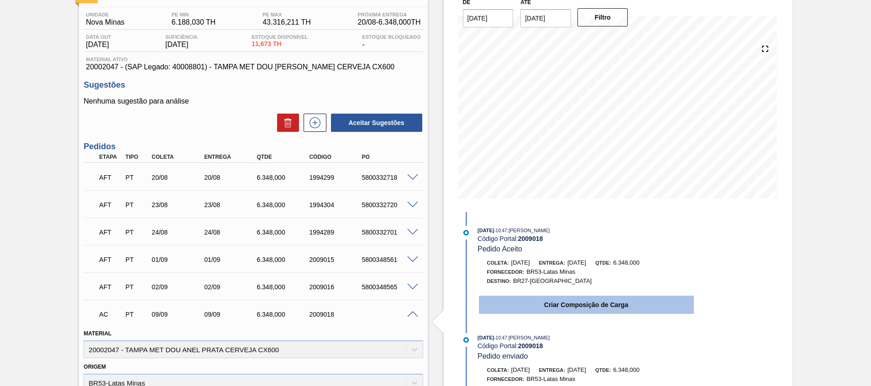
click at [518, 307] on button "Criar Composição de Carga" at bounding box center [586, 305] width 215 height 18
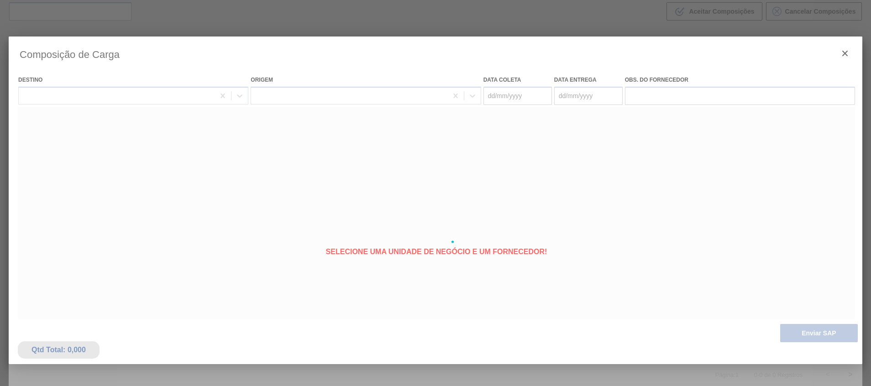
type coleta "[DATE]"
type entrega "[DATE]"
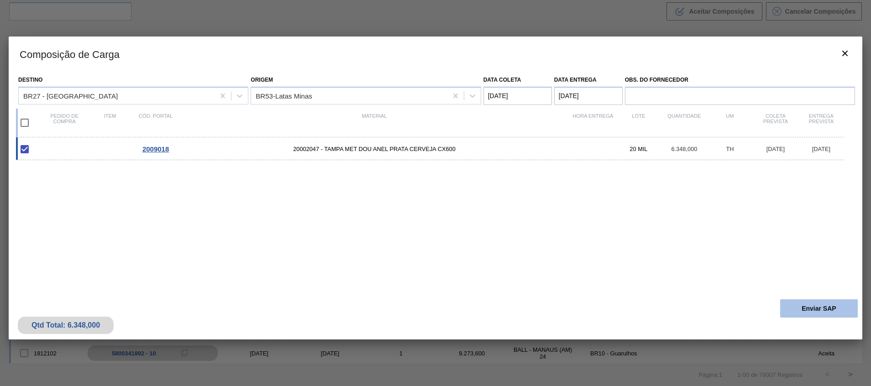
click at [806, 308] on button "Enviar SAP" at bounding box center [819, 308] width 78 height 18
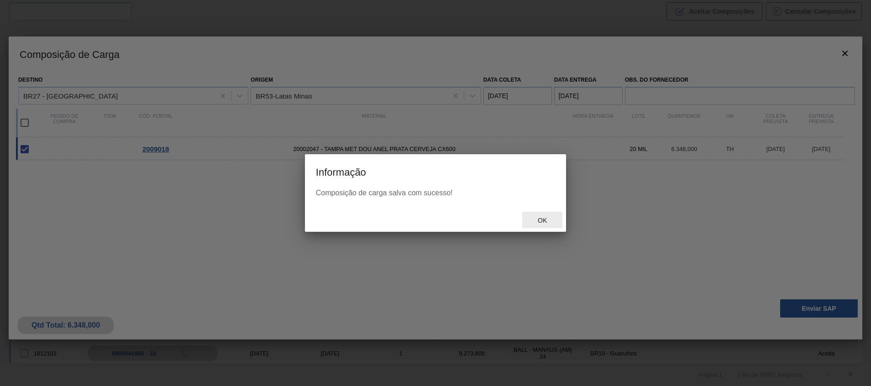
click at [536, 219] on span "Ok" at bounding box center [542, 220] width 24 height 7
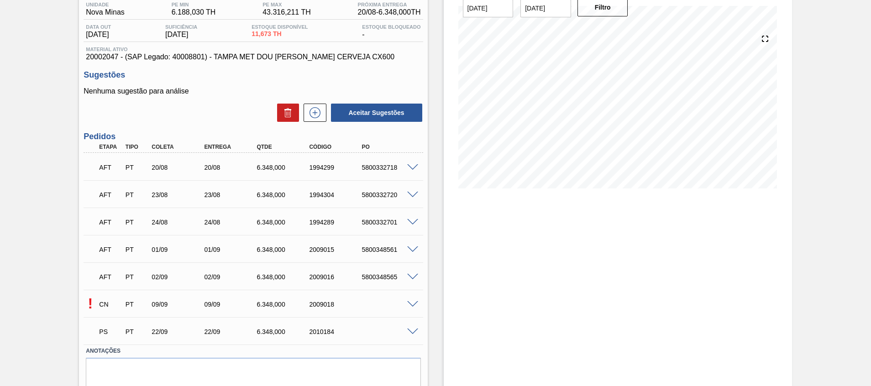
scroll to position [112, 0]
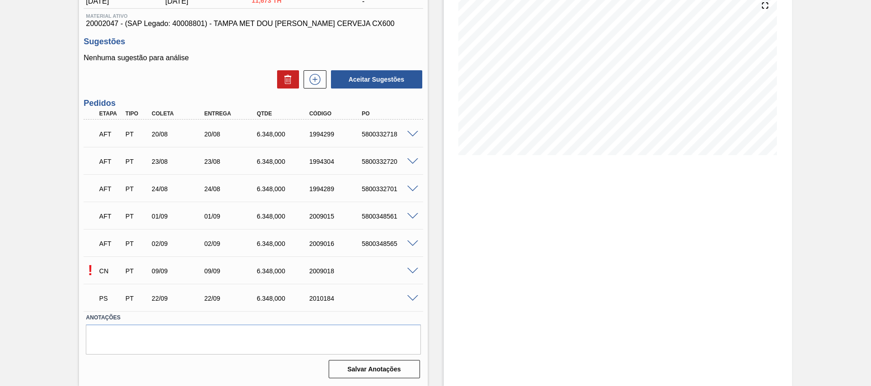
click at [415, 272] on span at bounding box center [412, 271] width 11 height 7
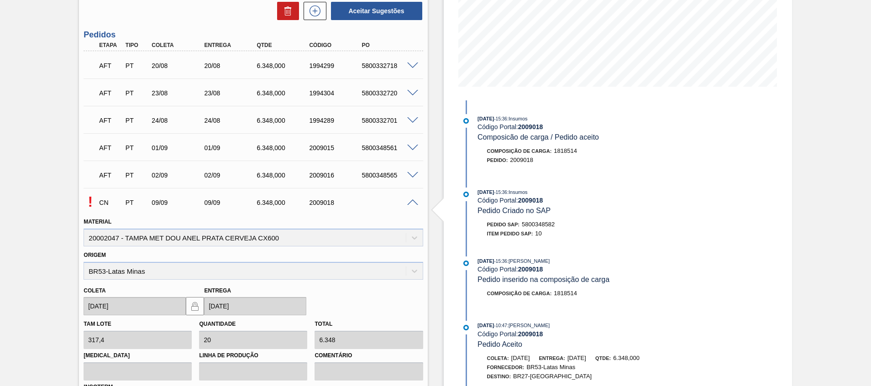
drag, startPoint x: 413, startPoint y: 203, endPoint x: 418, endPoint y: 208, distance: 6.8
click at [414, 202] on span at bounding box center [412, 202] width 11 height 7
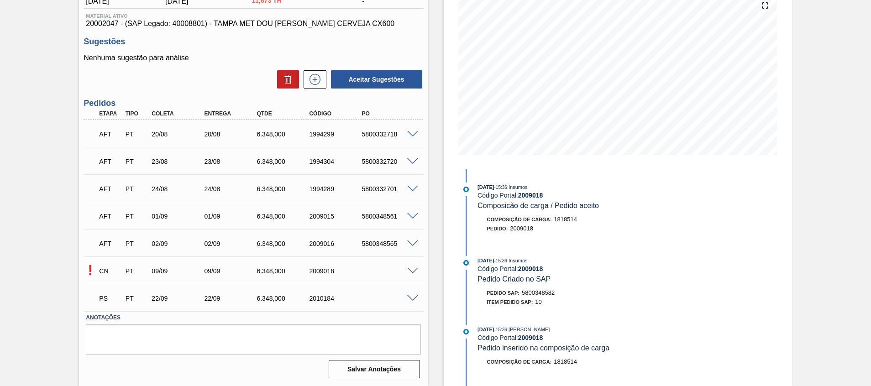
click at [413, 296] on span at bounding box center [412, 298] width 11 height 7
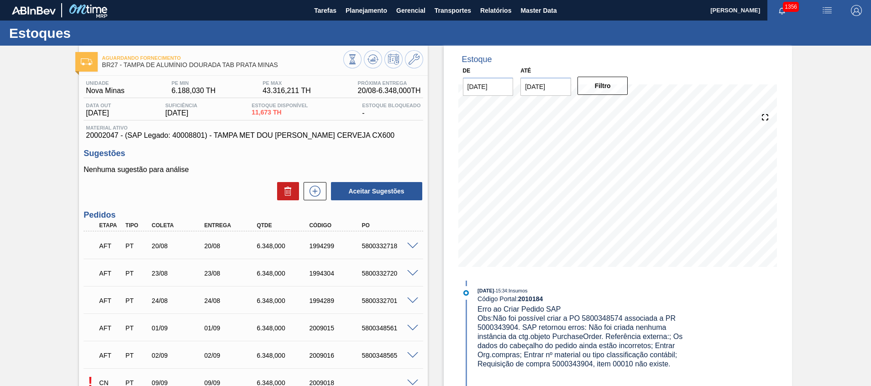
scroll to position [342, 0]
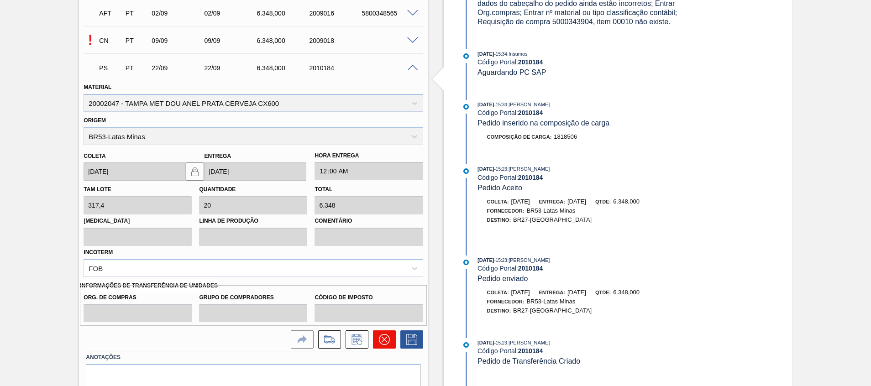
click at [380, 340] on icon at bounding box center [384, 339] width 11 height 11
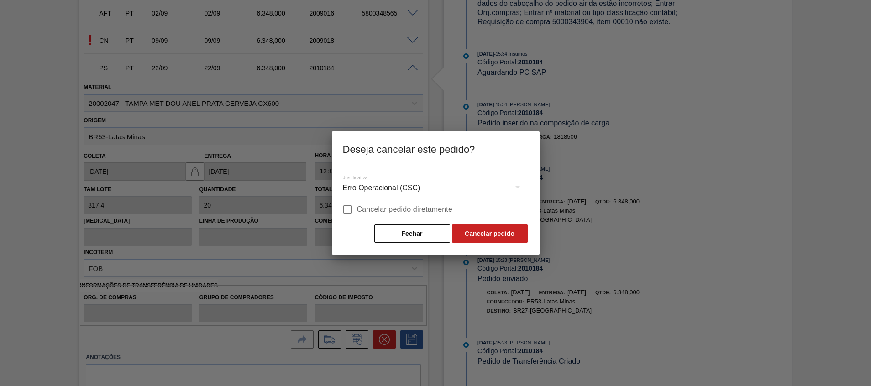
click at [414, 217] on label "Cancelar pedido diretamente" at bounding box center [395, 209] width 115 height 19
click at [357, 217] on input "Cancelar pedido diretamente" at bounding box center [347, 209] width 19 height 19
click at [414, 213] on span "Cancelar pedido diretamente" at bounding box center [405, 209] width 96 height 11
click at [357, 213] on input "Cancelar pedido diretamente" at bounding box center [347, 209] width 19 height 19
click at [414, 213] on span "Cancelar pedido diretamente" at bounding box center [405, 209] width 96 height 11
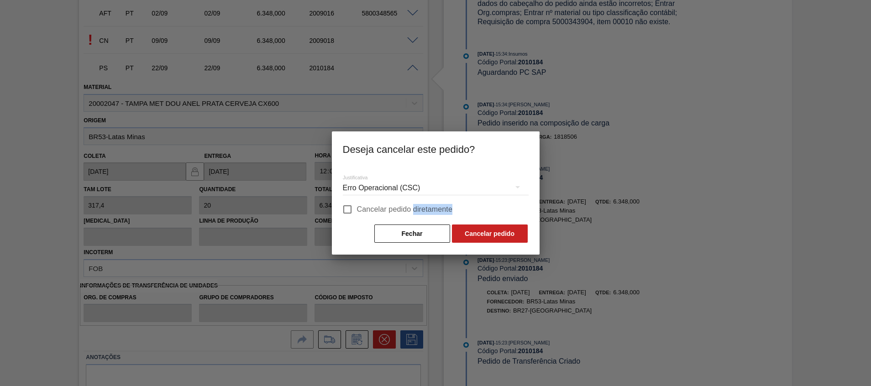
click at [357, 213] on input "Cancelar pedido diretamente" at bounding box center [347, 209] width 19 height 19
checkbox input "true"
click at [460, 229] on button "Cancelar pedido" at bounding box center [490, 234] width 76 height 18
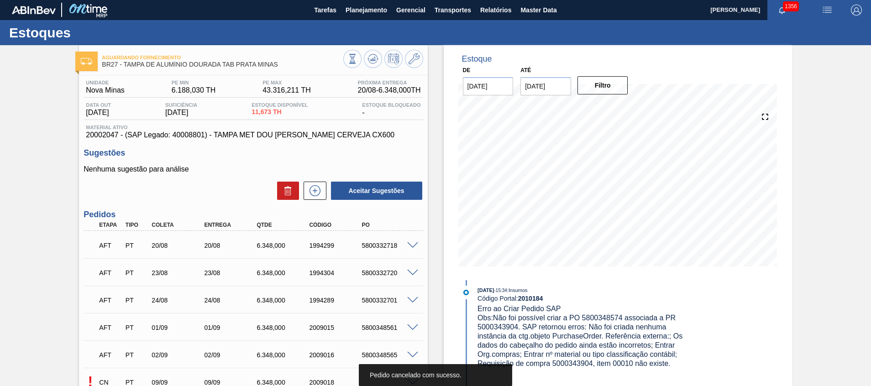
scroll to position [0, 0]
click at [357, 58] on icon at bounding box center [352, 59] width 10 height 10
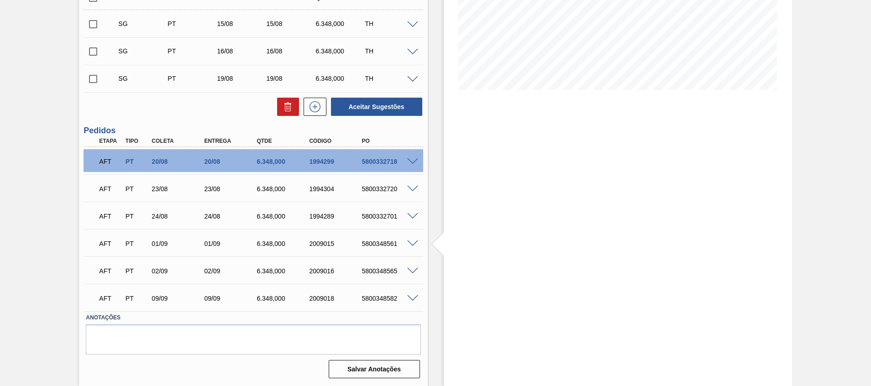
scroll to position [40, 0]
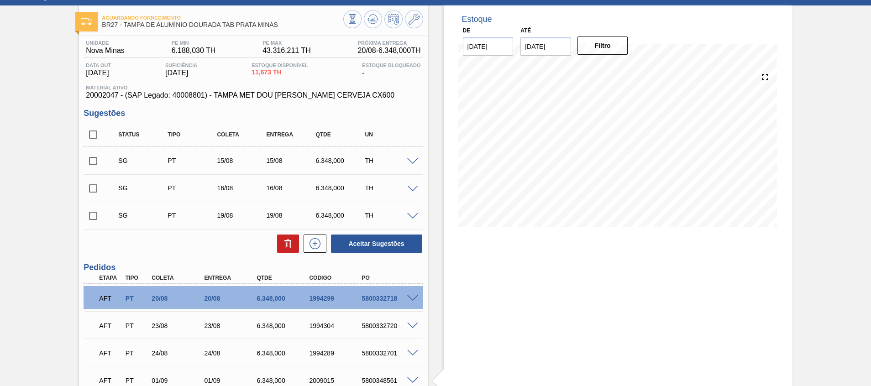
click at [412, 159] on span at bounding box center [412, 161] width 11 height 7
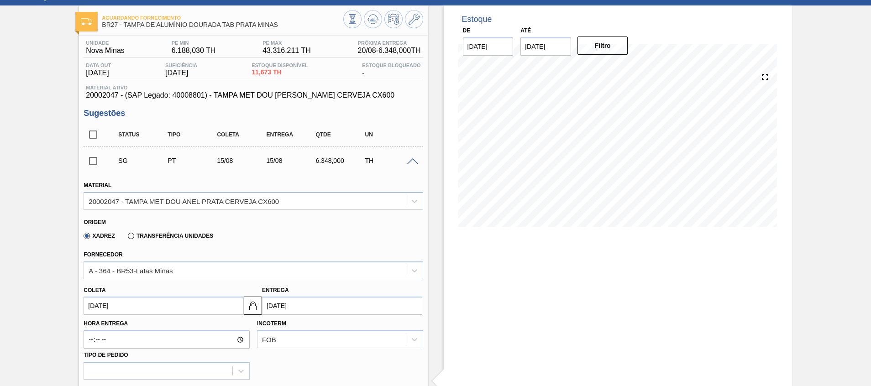
click at [124, 302] on input "[DATE]" at bounding box center [164, 306] width 160 height 18
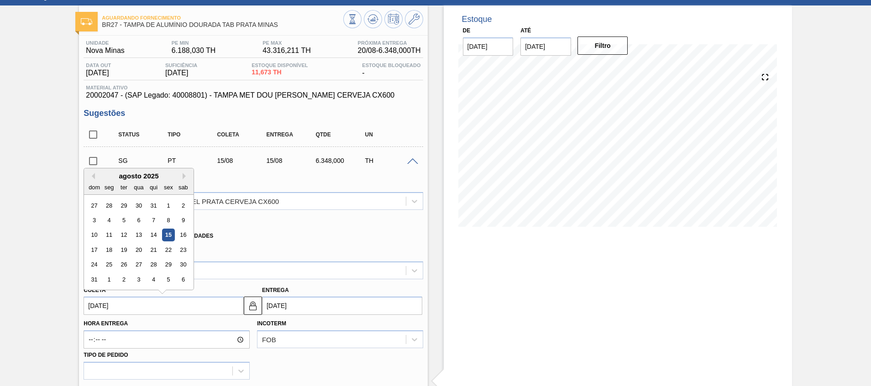
click at [182, 174] on div "agosto 2025" at bounding box center [139, 176] width 110 height 8
click at [165, 250] on div "22" at bounding box center [168, 250] width 12 height 12
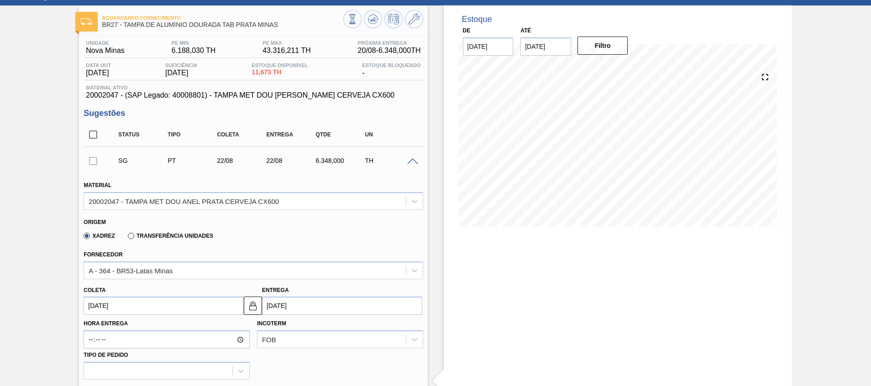
type input "22/08/2025"
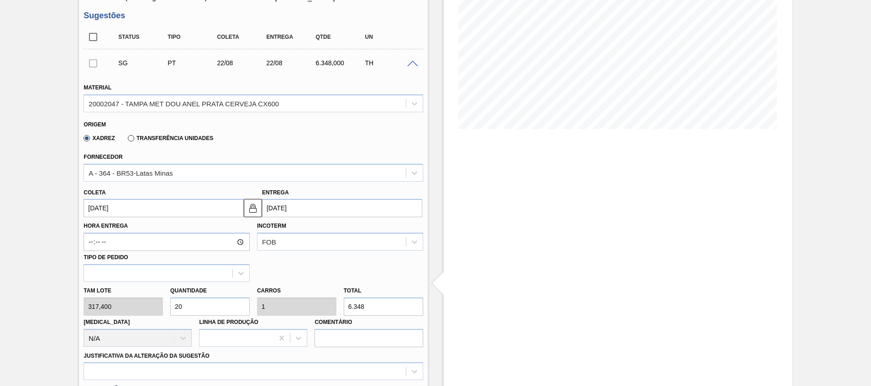
scroll to position [177, 0]
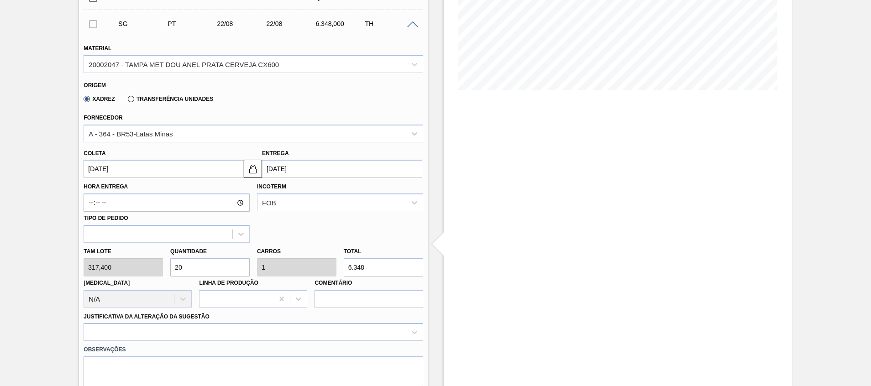
click at [209, 270] on input "20" at bounding box center [209, 267] width 79 height 18
click at [201, 331] on div at bounding box center [253, 332] width 339 height 18
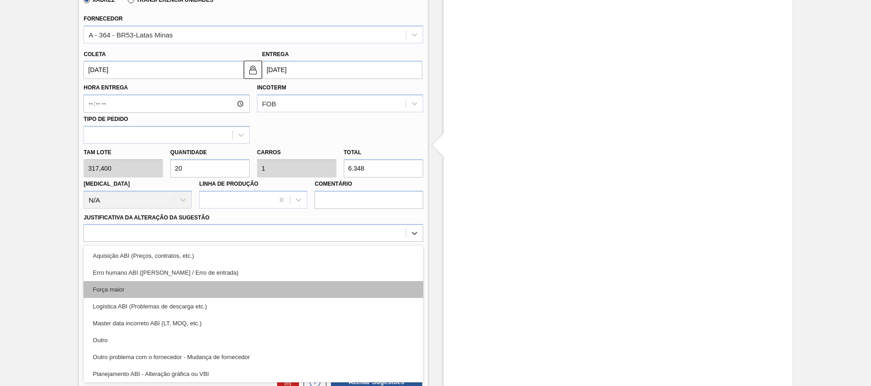
scroll to position [171, 0]
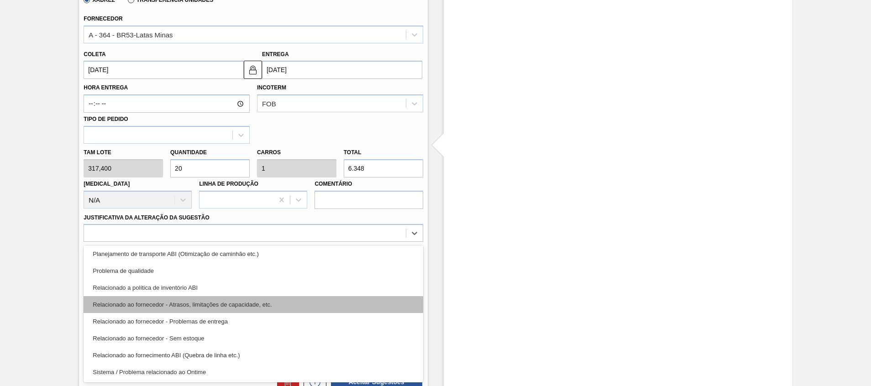
click at [262, 303] on div "Relacionado ao fornecedor - Atrasos, limitações de capacidade, etc." at bounding box center [253, 304] width 339 height 17
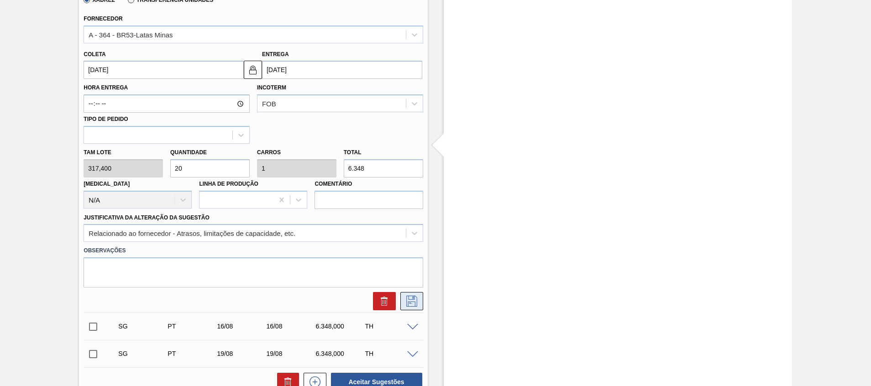
click at [410, 304] on icon at bounding box center [411, 300] width 5 height 7
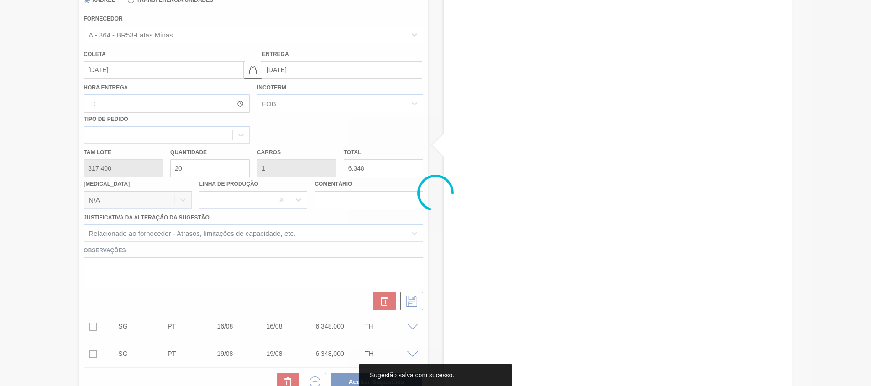
scroll to position [0, 0]
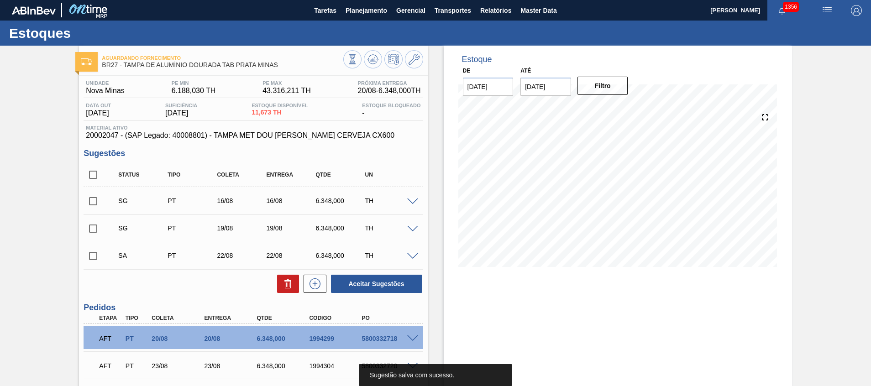
click at [98, 256] on input "checkbox" at bounding box center [93, 255] width 19 height 19
click at [416, 254] on span at bounding box center [412, 256] width 11 height 7
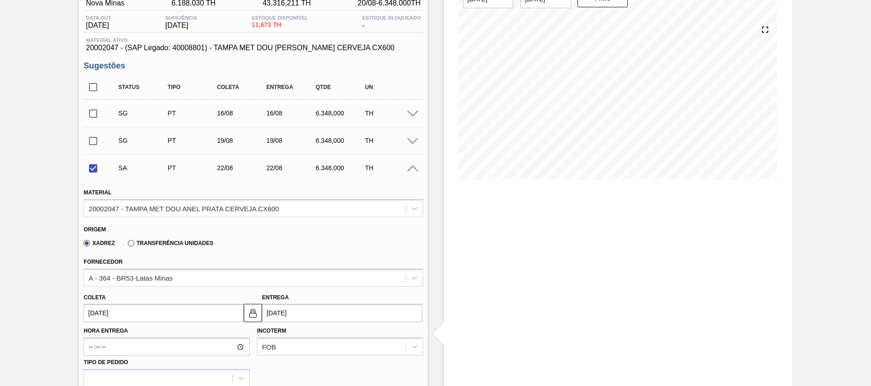
scroll to position [137, 0]
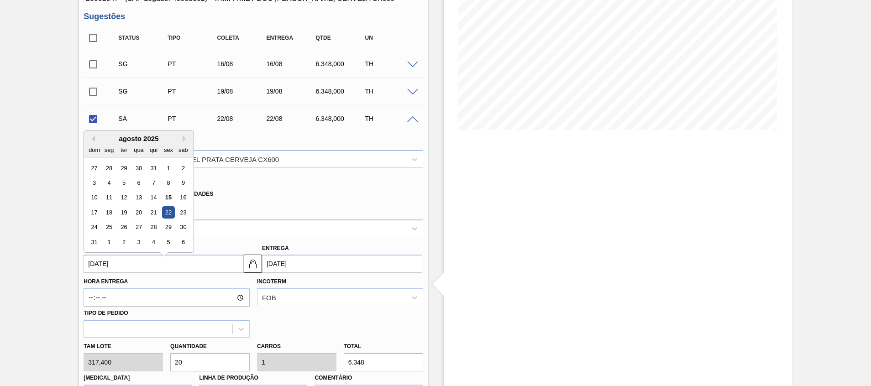
click at [217, 257] on input "22/08/2025" at bounding box center [164, 264] width 160 height 18
click at [182, 134] on div "agosto 2025" at bounding box center [139, 134] width 110 height 8
click at [183, 136] on button "Next Month" at bounding box center [186, 134] width 6 height 6
click at [109, 206] on div "22" at bounding box center [109, 208] width 12 height 12
checkbox input "false"
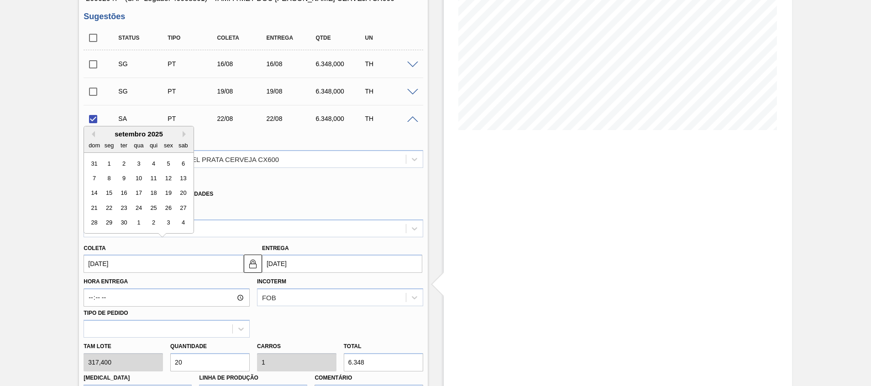
type input "[DATE]"
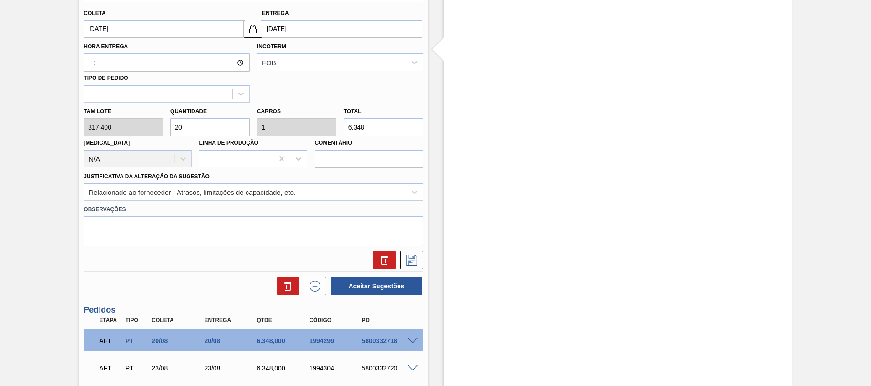
scroll to position [411, 0]
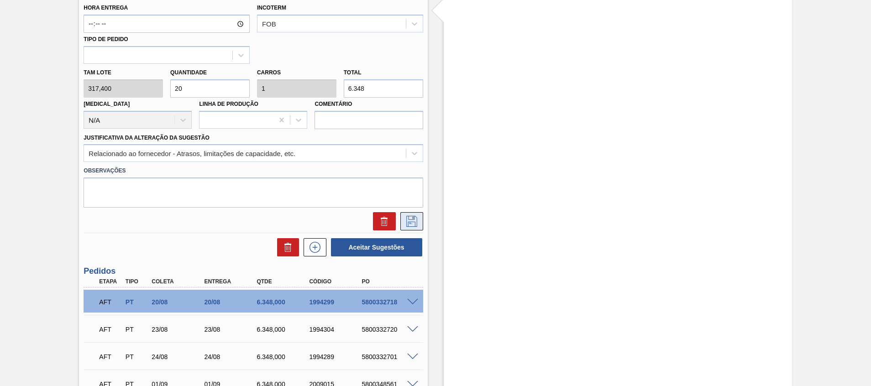
click at [411, 227] on button at bounding box center [411, 221] width 23 height 18
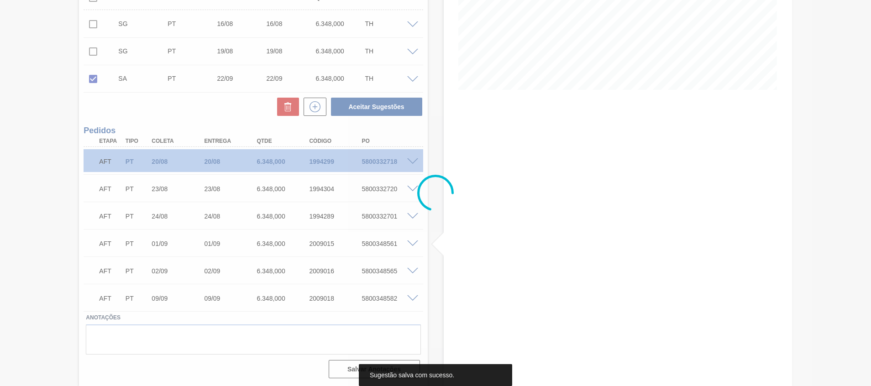
scroll to position [177, 0]
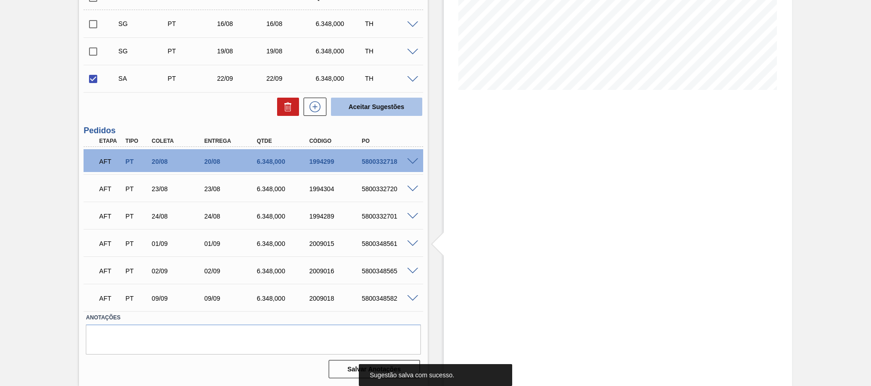
click at [376, 101] on button "Aceitar Sugestões" at bounding box center [376, 107] width 91 height 18
checkbox input "false"
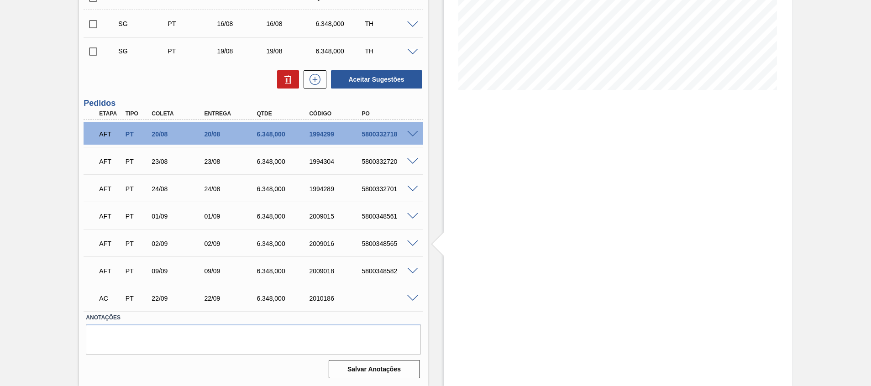
click at [408, 300] on span at bounding box center [412, 298] width 11 height 7
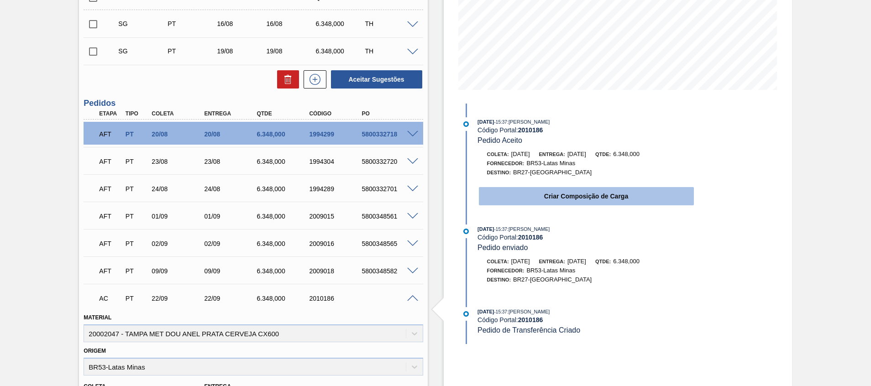
click at [529, 193] on button "Criar Composição de Carga" at bounding box center [586, 196] width 215 height 18
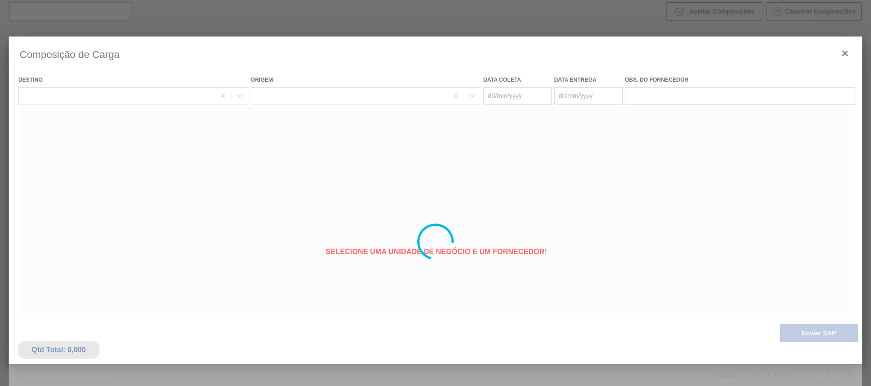
type coleta "[DATE]"
type entrega "[DATE]"
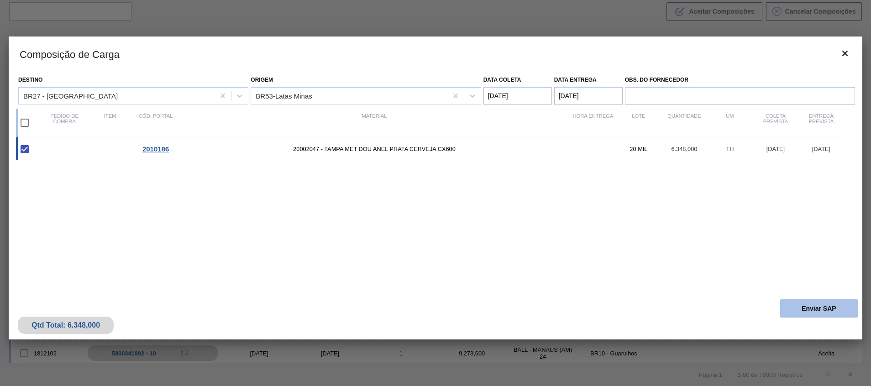
click at [801, 306] on button "Enviar SAP" at bounding box center [819, 308] width 78 height 18
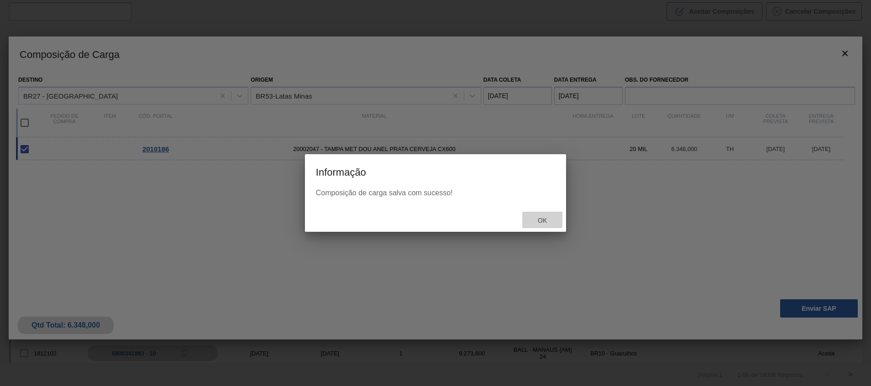
click at [549, 219] on span "Ok" at bounding box center [542, 220] width 24 height 7
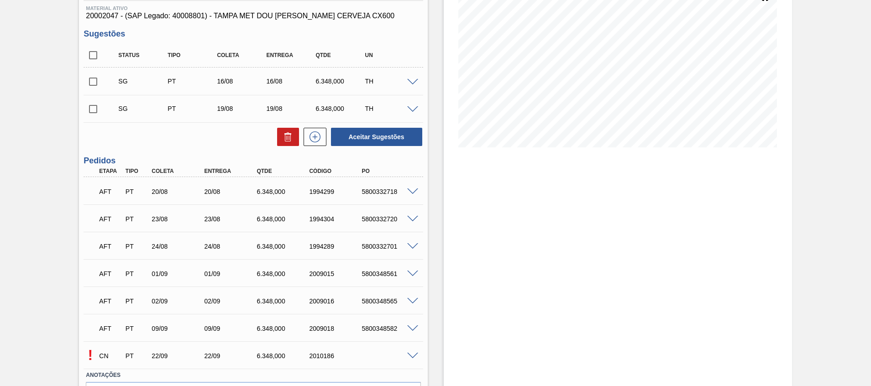
scroll to position [177, 0]
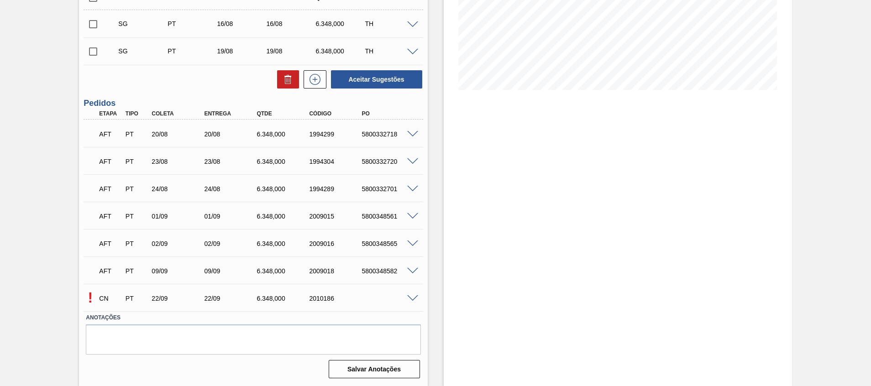
click at [413, 298] on span at bounding box center [412, 298] width 11 height 7
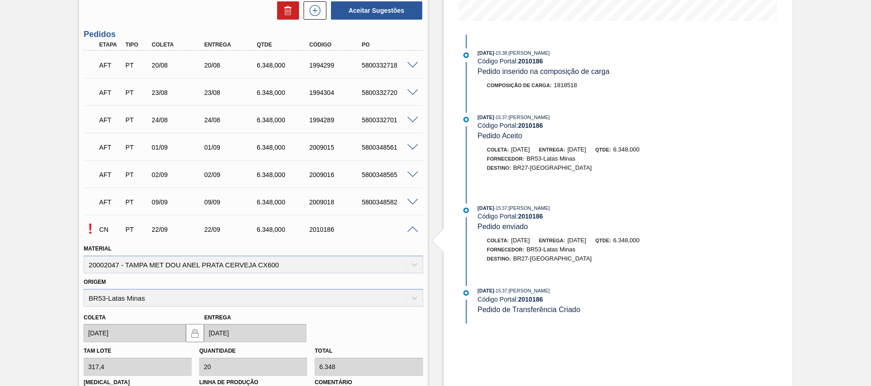
scroll to position [314, 0]
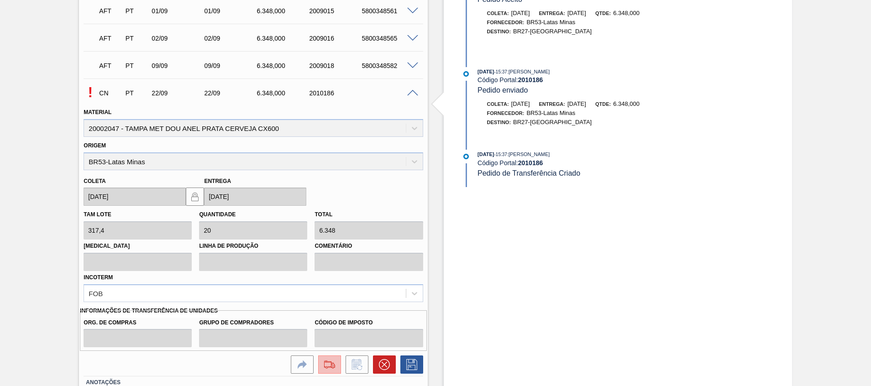
click at [330, 358] on button at bounding box center [329, 364] width 23 height 18
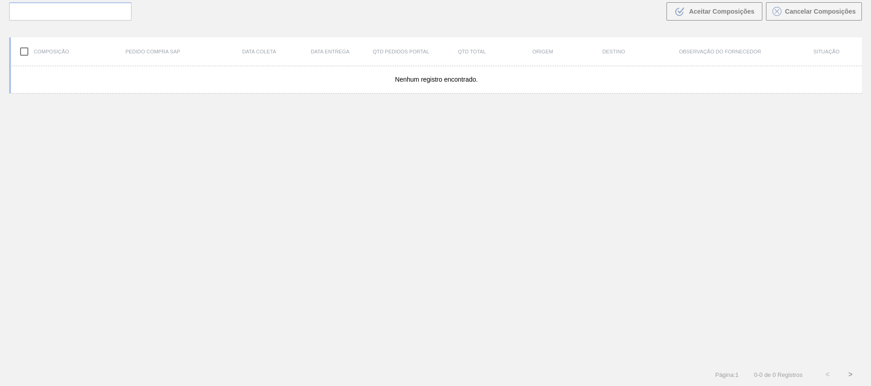
scroll to position [66, 0]
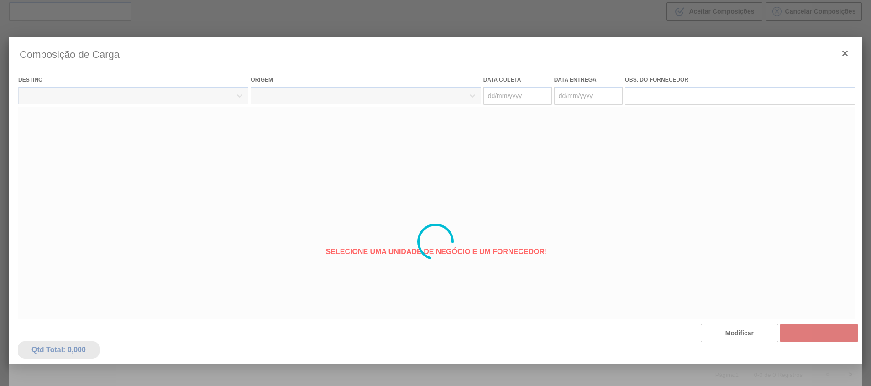
type coleta "[DATE]"
type entrega "[DATE]"
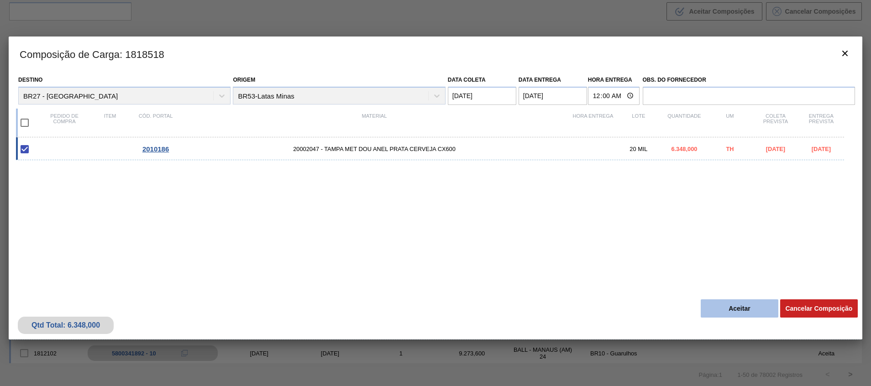
click at [726, 301] on button "Aceitar" at bounding box center [739, 308] width 78 height 18
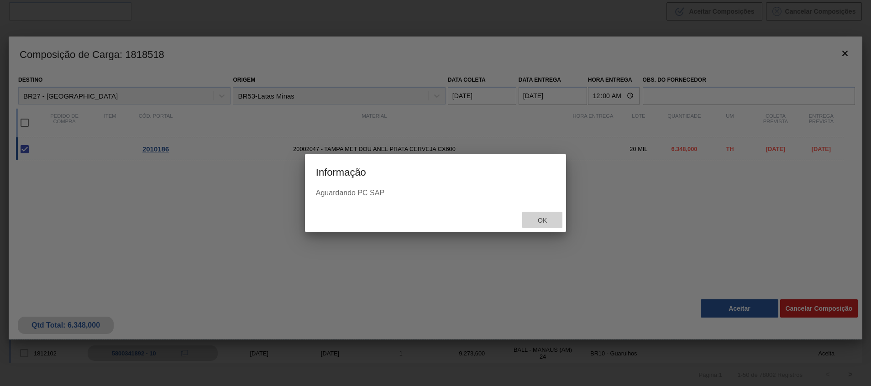
click at [538, 213] on div "Ok" at bounding box center [542, 220] width 40 height 17
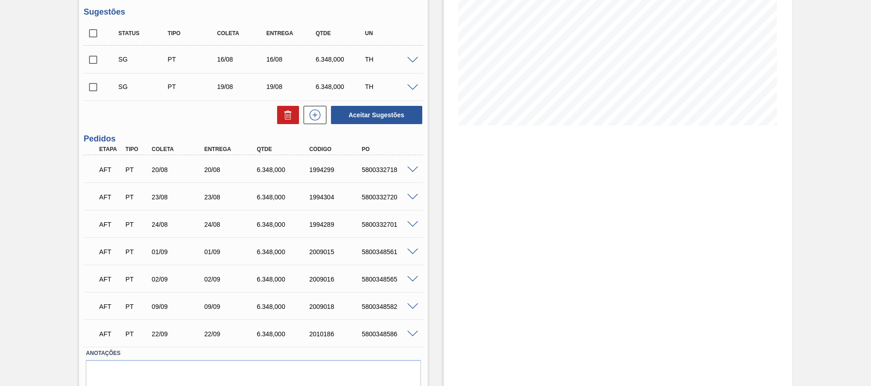
scroll to position [177, 0]
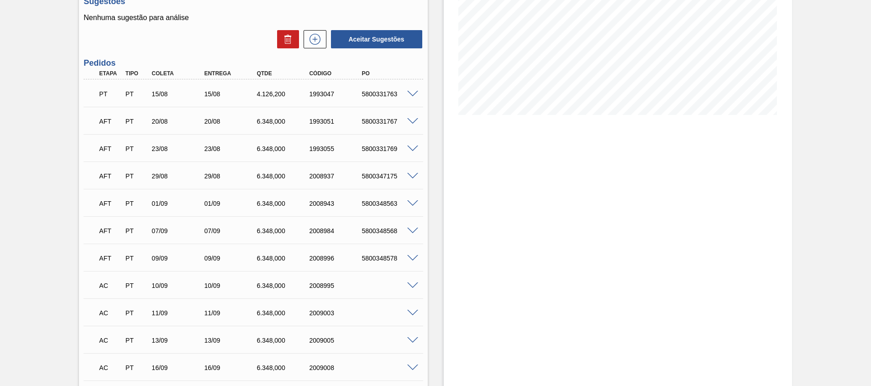
scroll to position [276, 0]
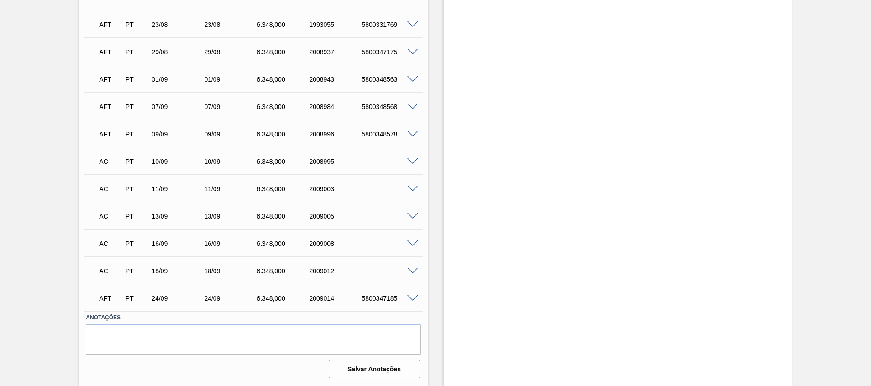
click at [411, 157] on div at bounding box center [414, 160] width 18 height 7
click at [409, 160] on span at bounding box center [412, 161] width 11 height 7
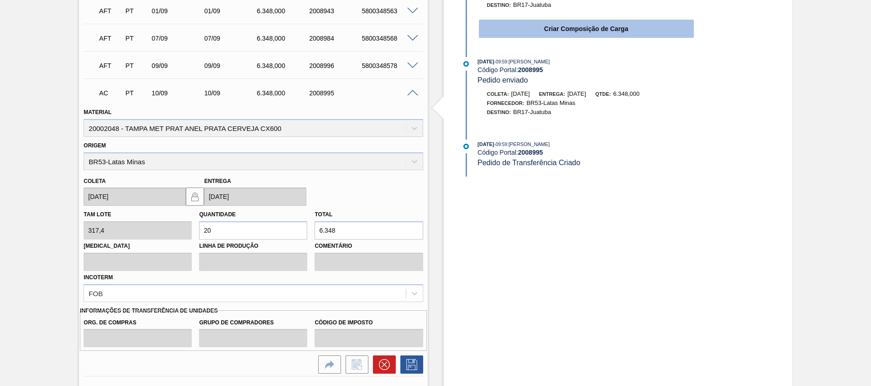
click at [582, 31] on button "Criar Composição de Carga" at bounding box center [586, 29] width 215 height 18
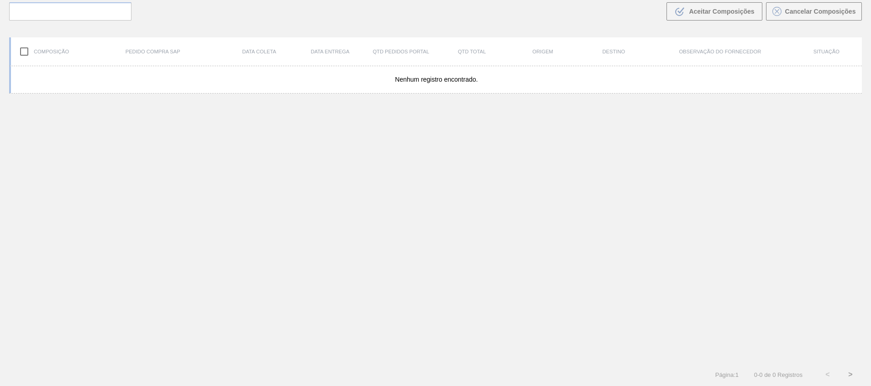
scroll to position [66, 0]
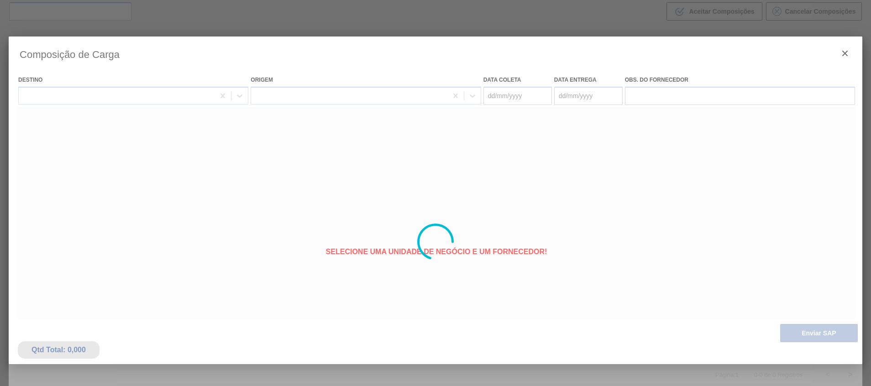
type coleta "[DATE]"
type entrega "[DATE]"
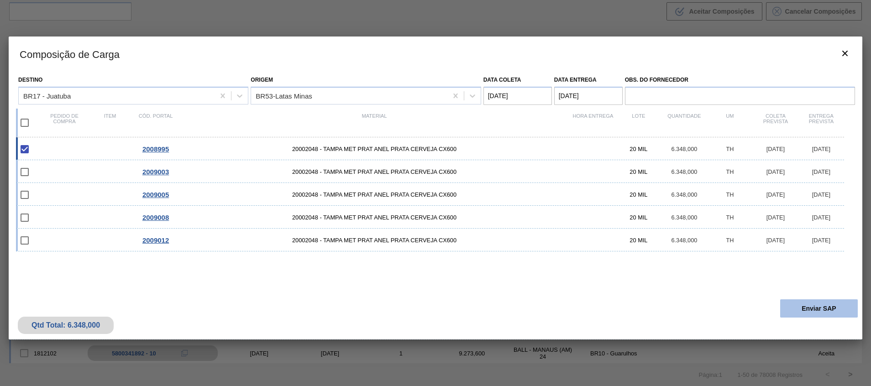
click at [809, 303] on button "Enviar SAP" at bounding box center [819, 308] width 78 height 18
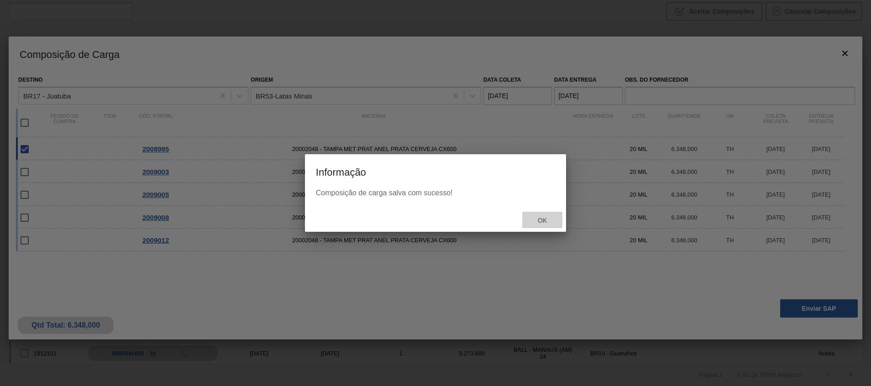
click at [534, 217] on span "Ok" at bounding box center [542, 220] width 24 height 7
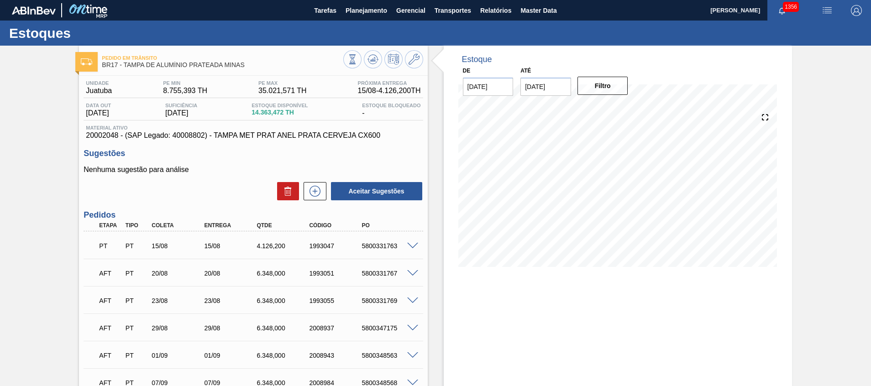
scroll to position [274, 0]
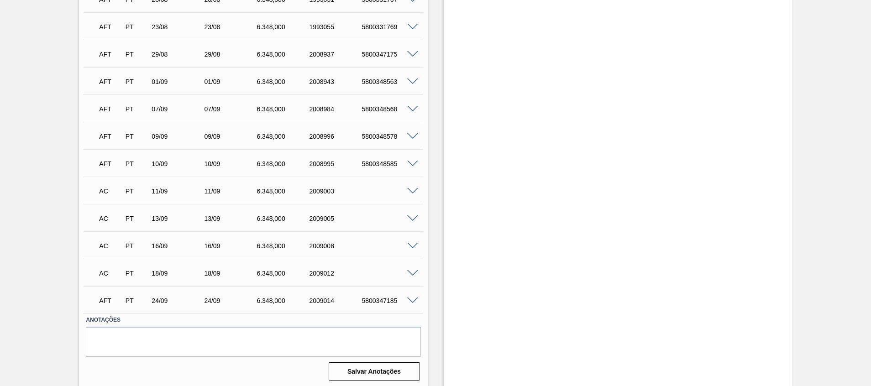
click at [410, 190] on span at bounding box center [412, 191] width 11 height 7
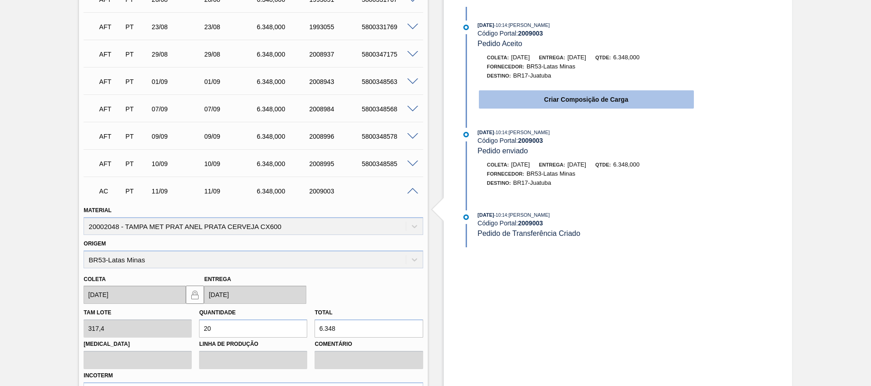
click at [559, 103] on button "Criar Composição de Carga" at bounding box center [586, 99] width 215 height 18
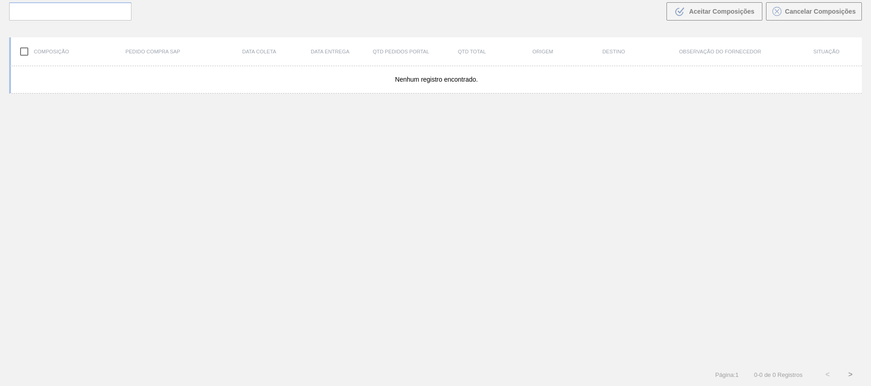
scroll to position [66, 0]
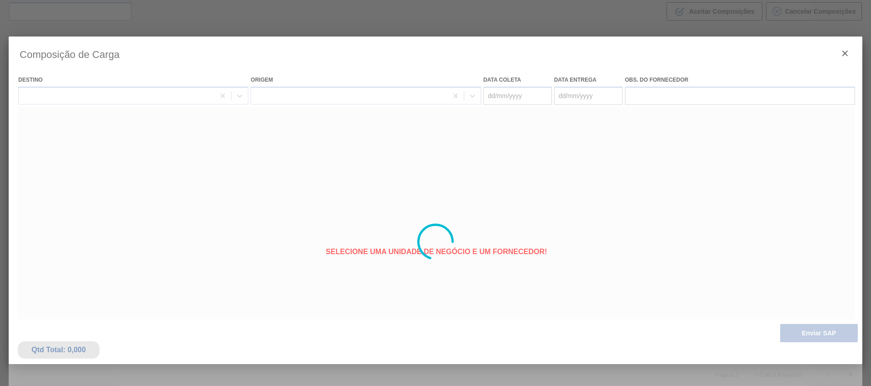
type coleta "[DATE]"
type entrega "[DATE]"
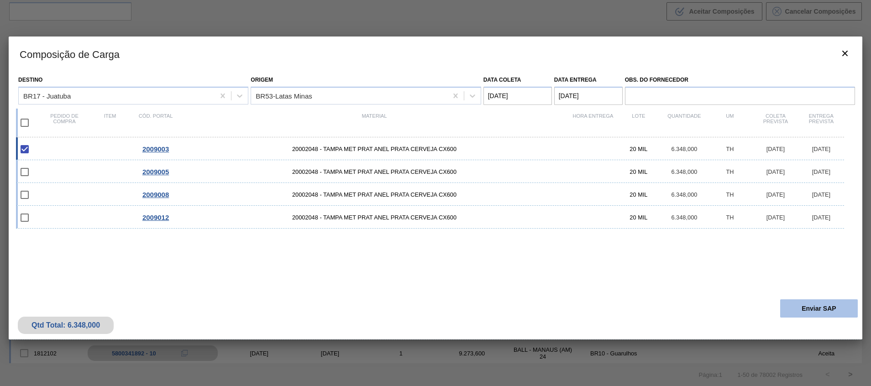
click at [805, 310] on button "Enviar SAP" at bounding box center [819, 308] width 78 height 18
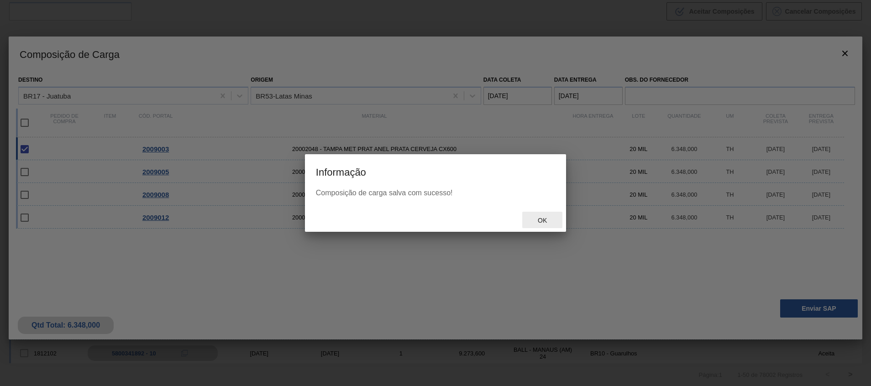
click at [540, 217] on span "Ok" at bounding box center [542, 220] width 24 height 7
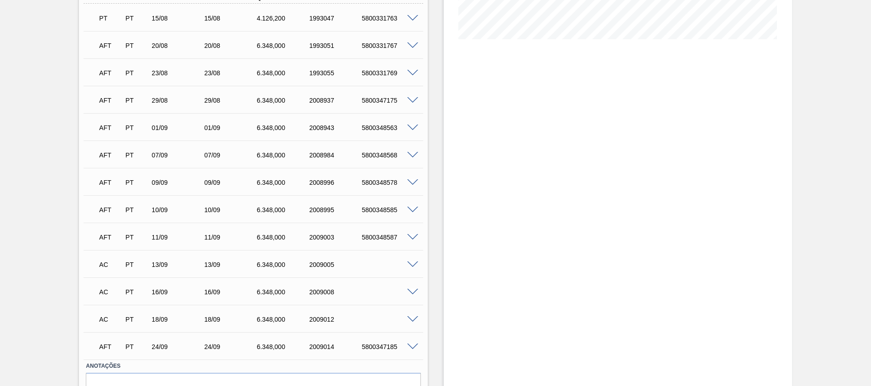
scroll to position [276, 0]
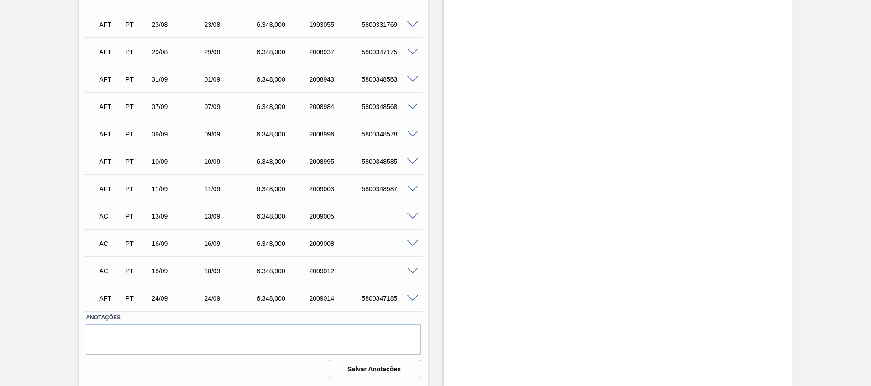
click at [413, 214] on span at bounding box center [412, 216] width 11 height 7
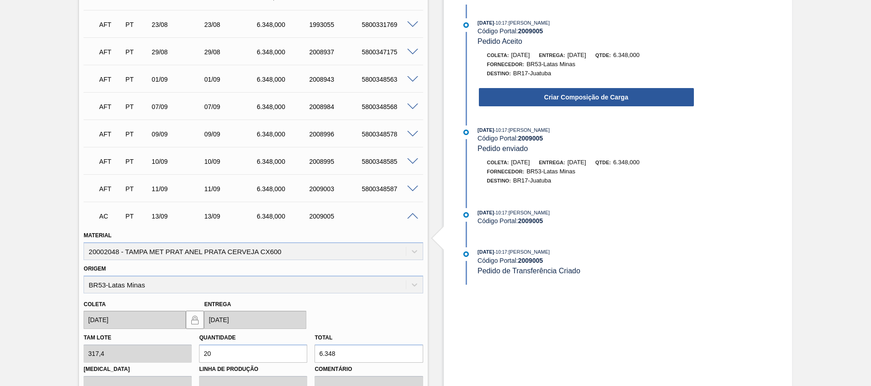
click at [538, 110] on div "14/08/2025 - 10:17 : Beatriz Marcelino Vasconcelo Código Portal: 2009005 Pedido…" at bounding box center [577, 65] width 235 height 94
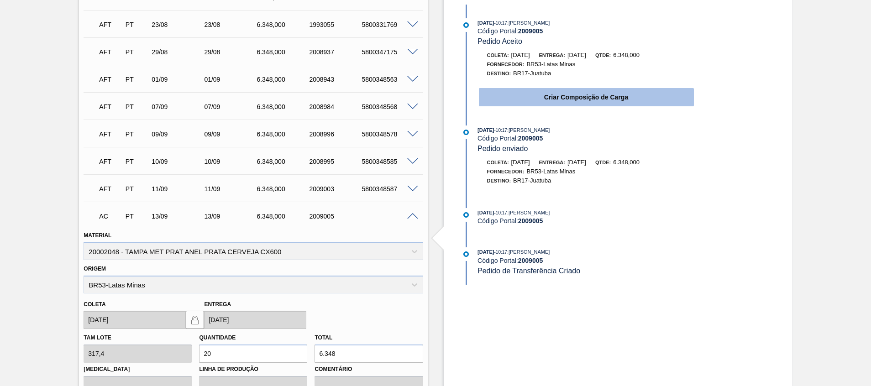
click at [543, 94] on button "Criar Composição de Carga" at bounding box center [586, 97] width 215 height 18
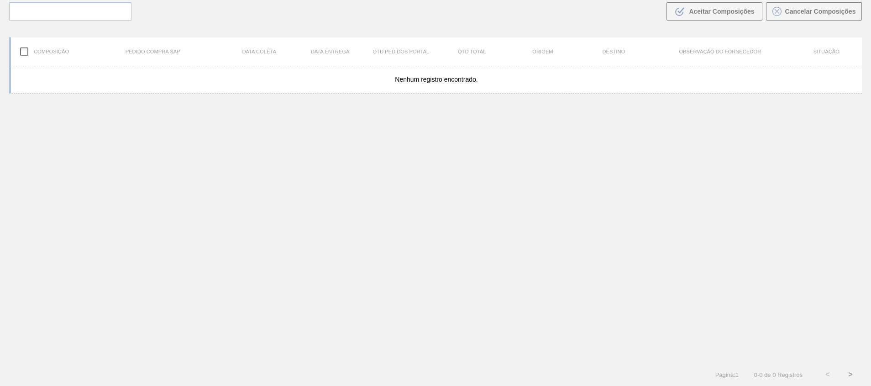
scroll to position [66, 0]
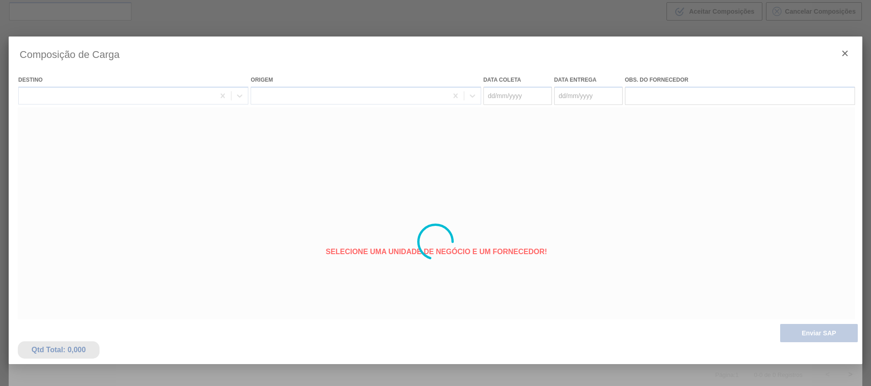
type coleta "[DATE]"
type entrega "[DATE]"
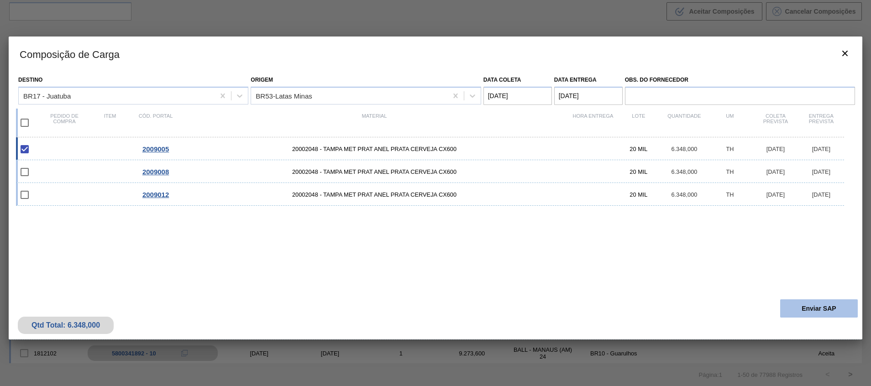
click at [836, 307] on button "Enviar SAP" at bounding box center [819, 308] width 78 height 18
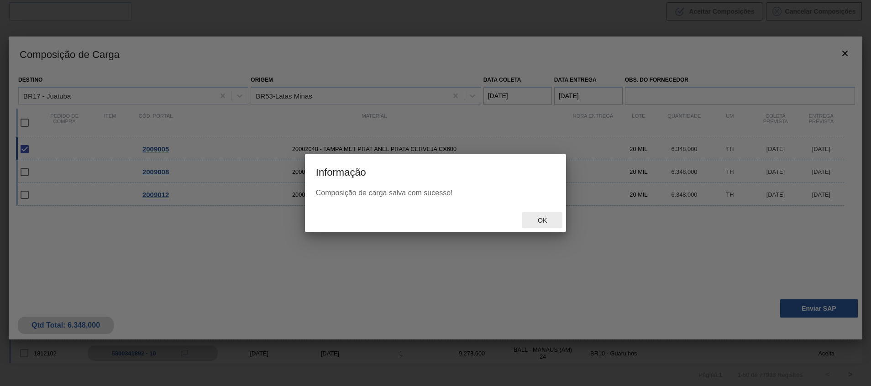
click at [546, 216] on div "Ok" at bounding box center [542, 220] width 40 height 17
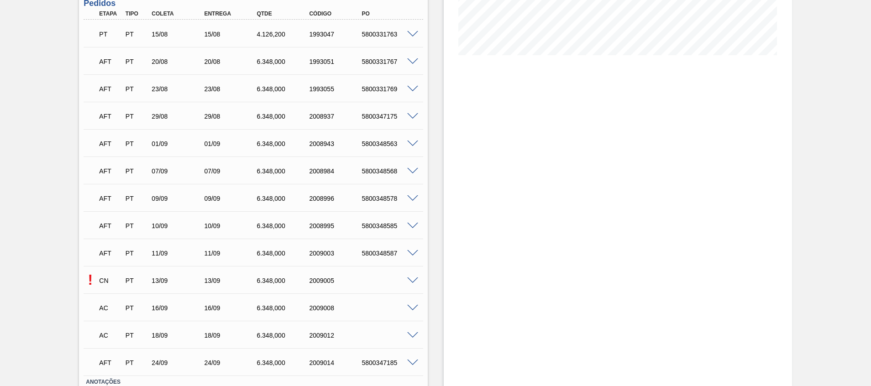
scroll to position [276, 0]
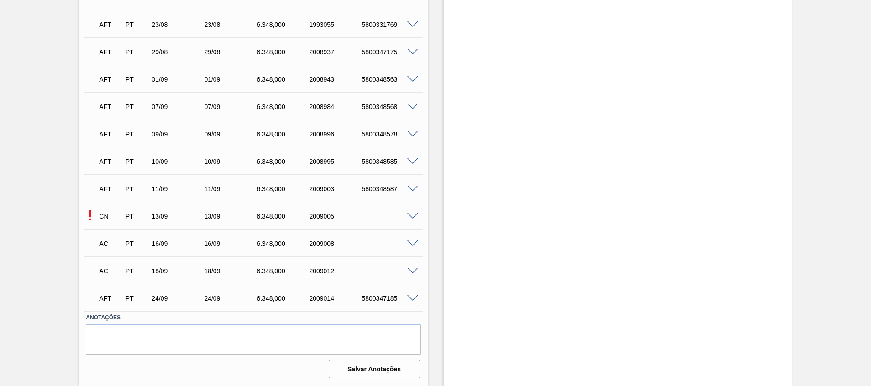
click at [409, 240] on div at bounding box center [414, 243] width 18 height 7
click at [410, 242] on span at bounding box center [412, 243] width 11 height 7
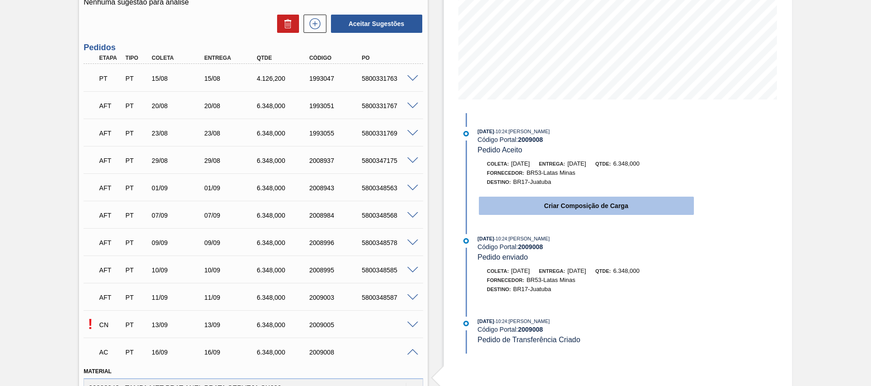
click at [629, 200] on button "Criar Composição de Carga" at bounding box center [586, 206] width 215 height 18
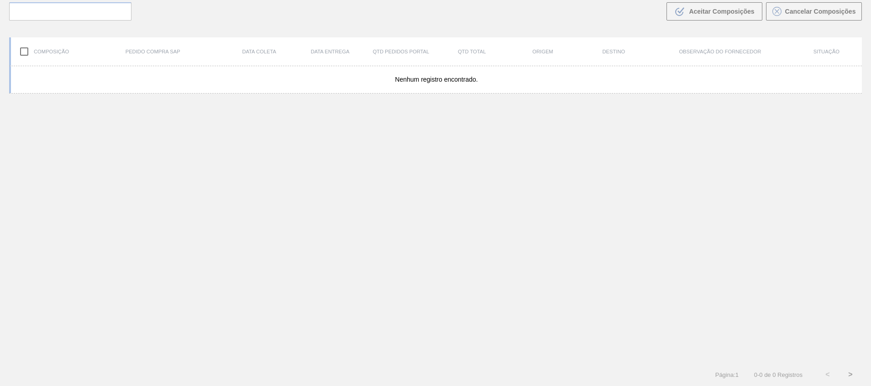
scroll to position [66, 0]
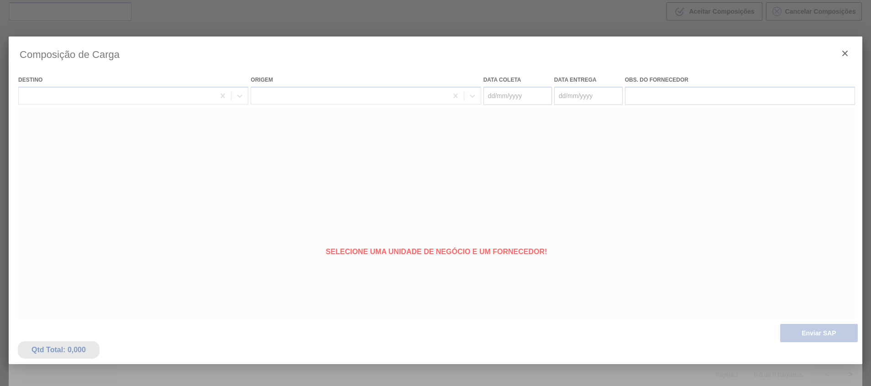
type coleta "[DATE]"
type entrega "[DATE]"
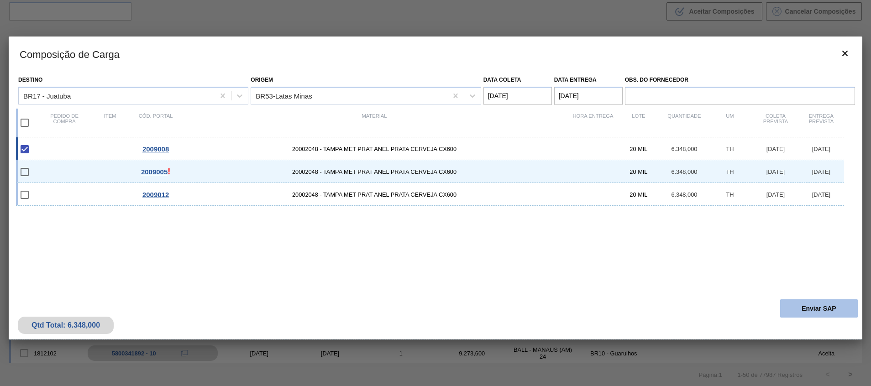
click at [826, 311] on button "Enviar SAP" at bounding box center [819, 308] width 78 height 18
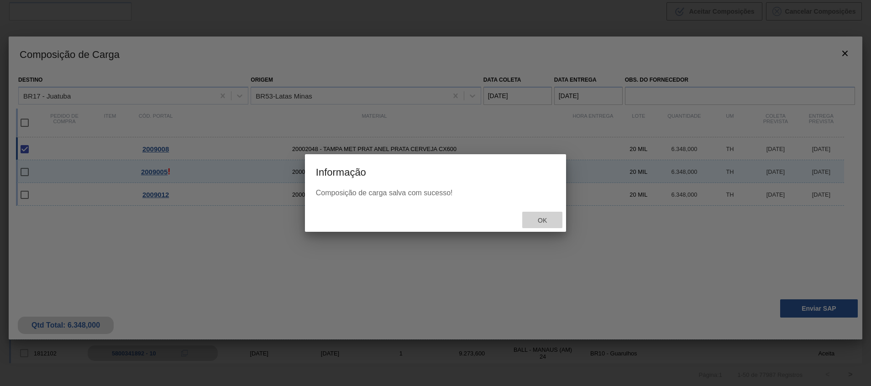
click at [544, 219] on span "Ok" at bounding box center [542, 220] width 24 height 7
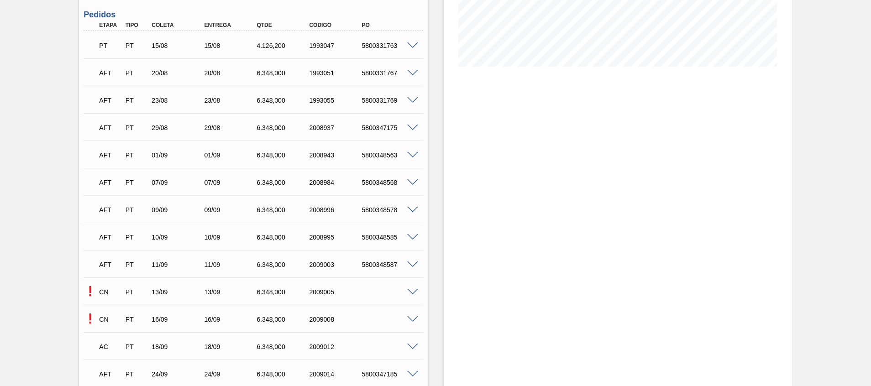
scroll to position [276, 0]
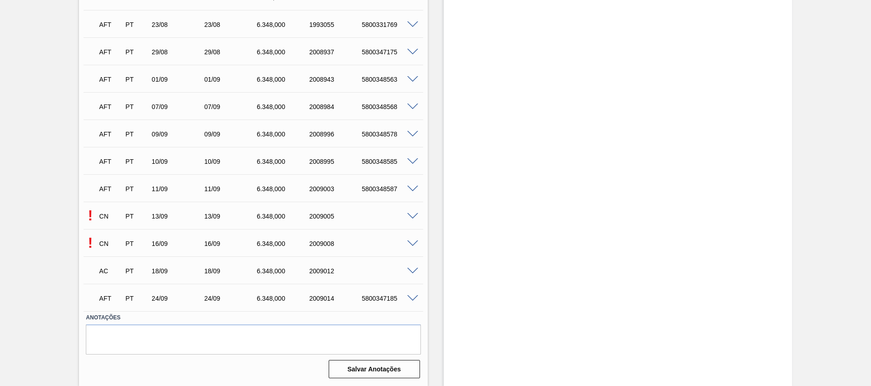
click at [412, 272] on span at bounding box center [412, 271] width 11 height 7
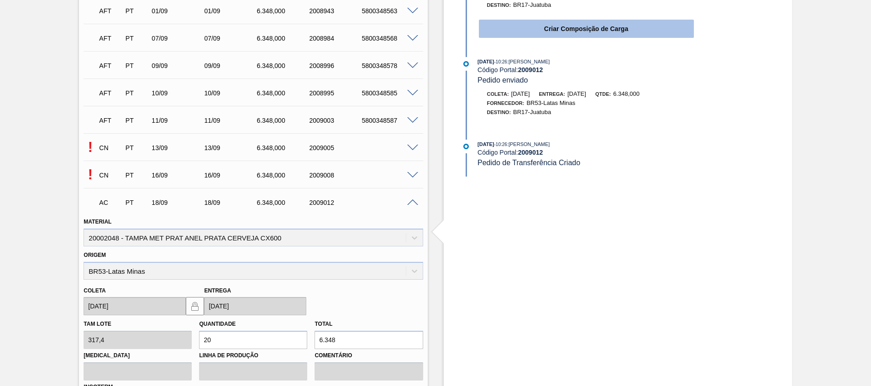
click at [536, 35] on button "Criar Composição de Carga" at bounding box center [586, 29] width 215 height 18
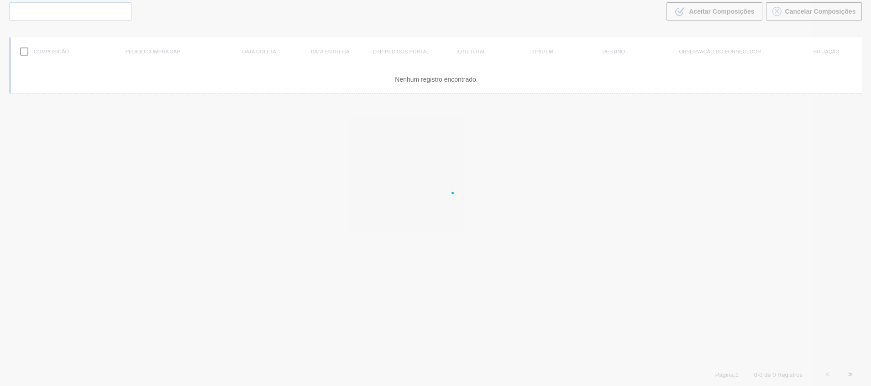
scroll to position [66, 0]
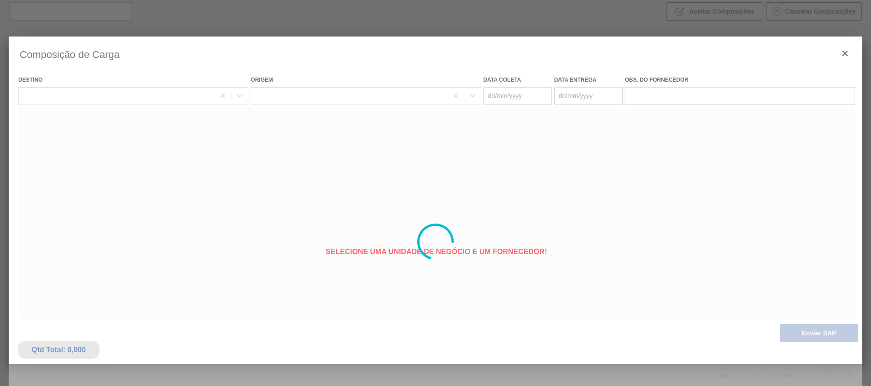
type coleta "[DATE]"
type entrega "[DATE]"
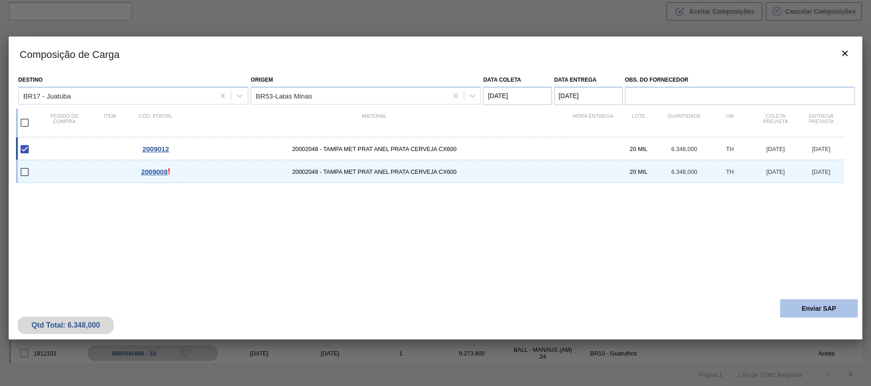
click at [839, 307] on button "Enviar SAP" at bounding box center [819, 308] width 78 height 18
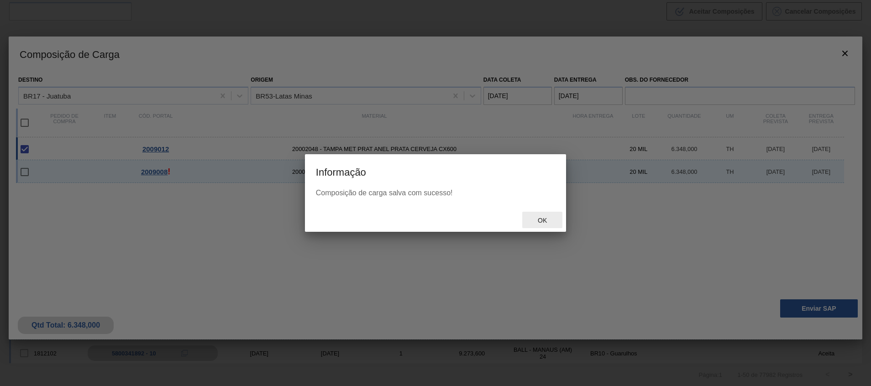
click at [543, 220] on span "Ok" at bounding box center [542, 220] width 24 height 7
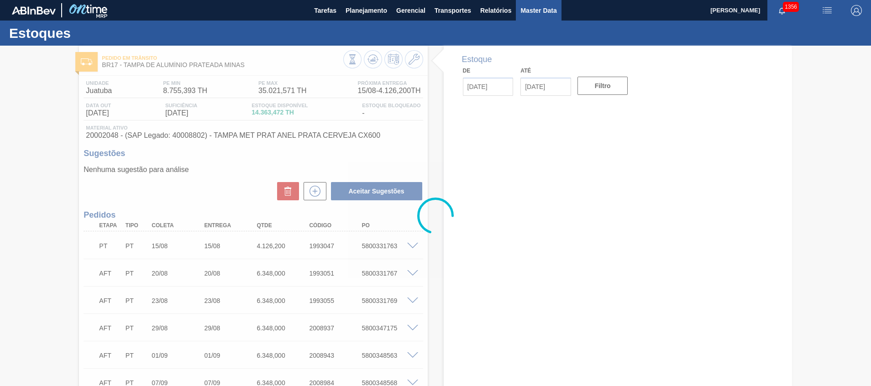
type input "[DATE]"
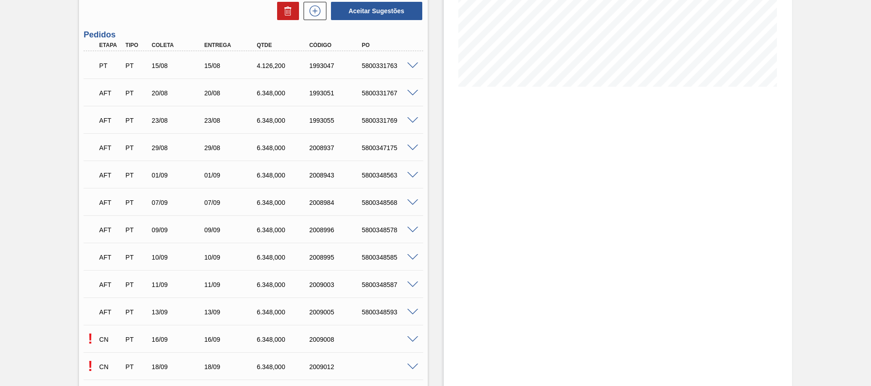
scroll to position [276, 0]
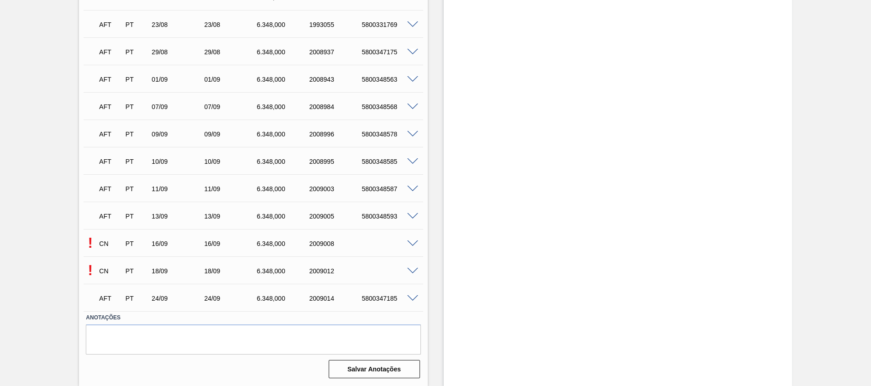
click at [412, 267] on div at bounding box center [414, 270] width 18 height 7
click at [412, 272] on span at bounding box center [412, 271] width 11 height 7
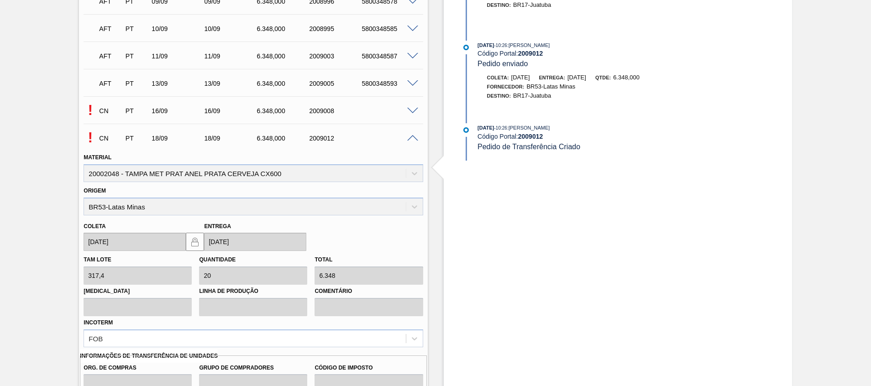
scroll to position [438, 0]
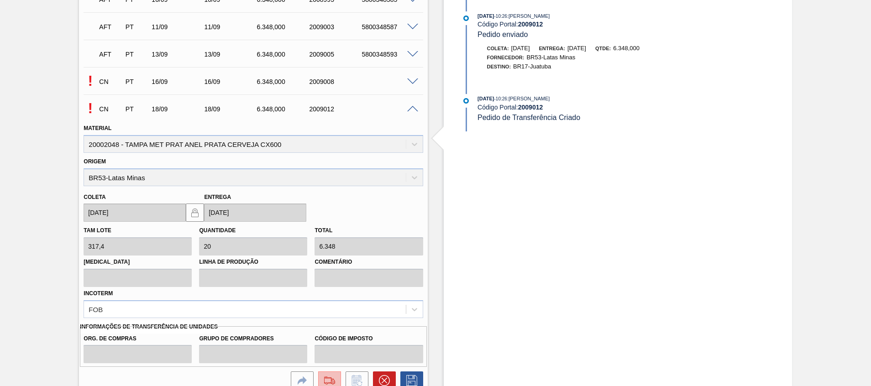
click at [327, 379] on img at bounding box center [329, 380] width 15 height 11
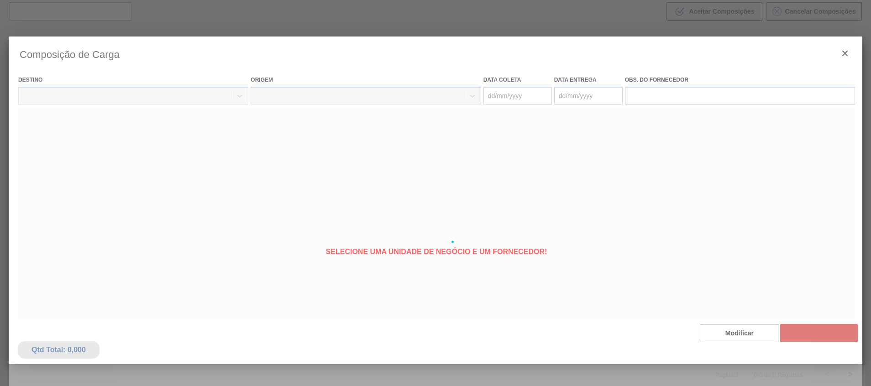
type coleta "[DATE]"
type entrega "[DATE]"
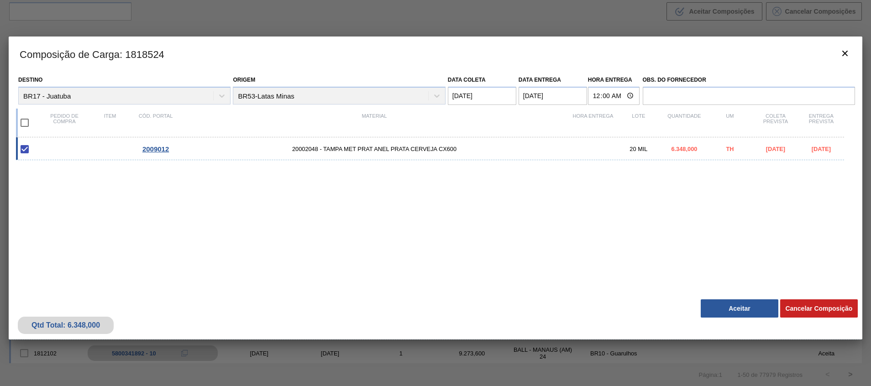
drag, startPoint x: 694, startPoint y: 308, endPoint x: 709, endPoint y: 307, distance: 15.1
click at [695, 308] on div "Qtd Total: 6.348,000 Cancelar Composição Aceitar" at bounding box center [435, 317] width 853 height 45
click at [711, 306] on button "Aceitar" at bounding box center [739, 308] width 78 height 18
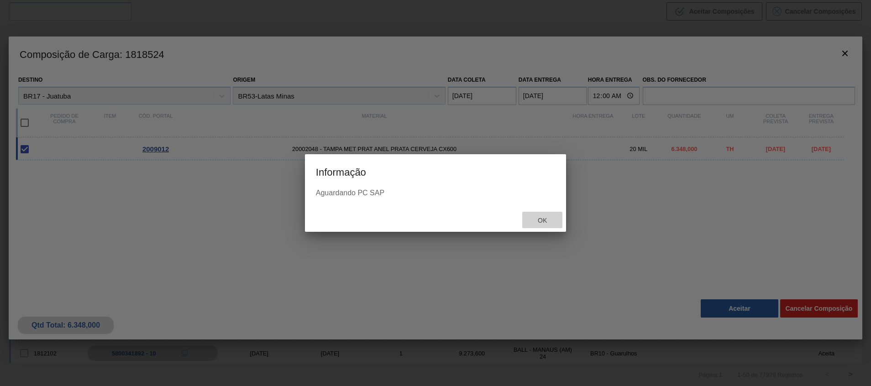
click at [549, 219] on span "Ok" at bounding box center [542, 220] width 24 height 7
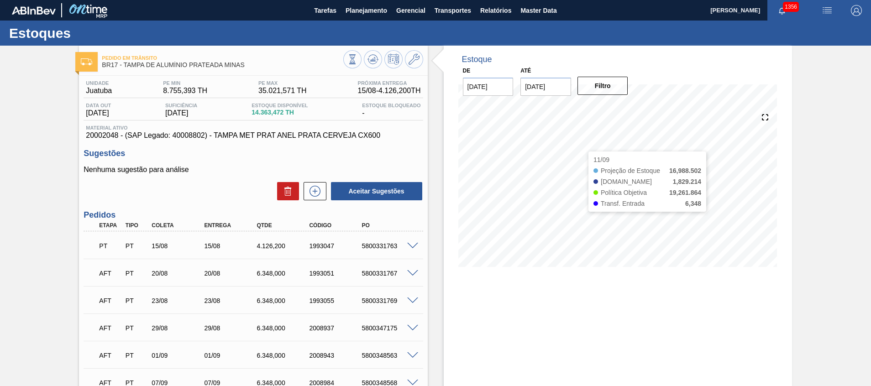
scroll to position [276, 0]
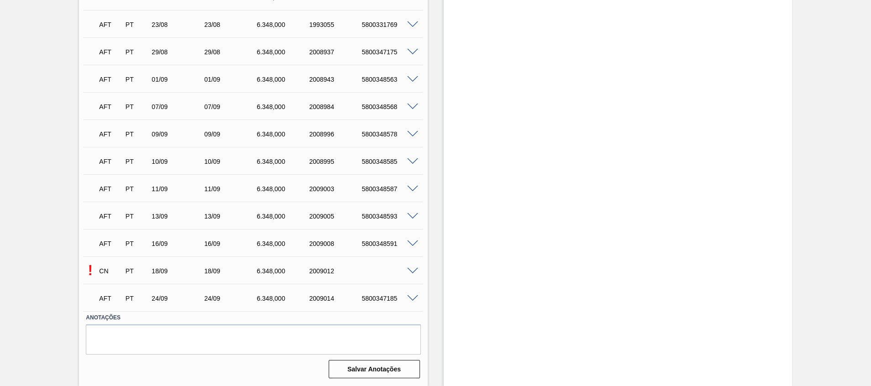
click at [413, 267] on div at bounding box center [414, 270] width 18 height 7
click at [416, 268] on span at bounding box center [412, 271] width 11 height 7
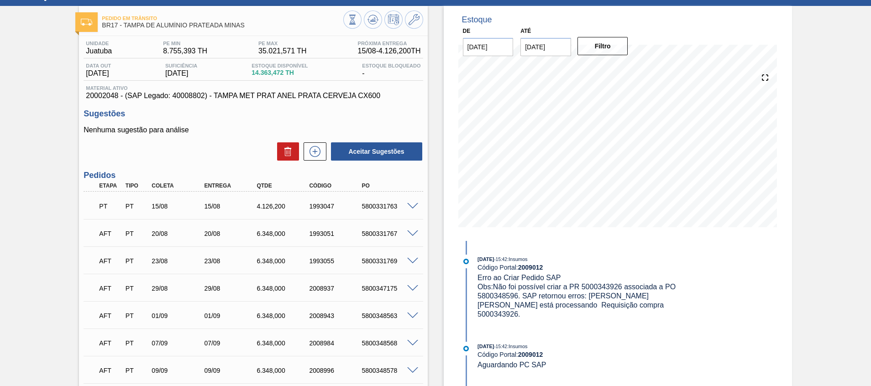
scroll to position [0, 0]
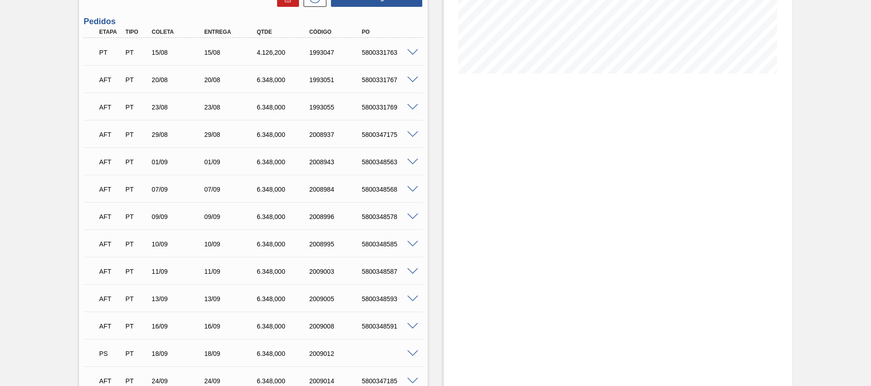
scroll to position [276, 0]
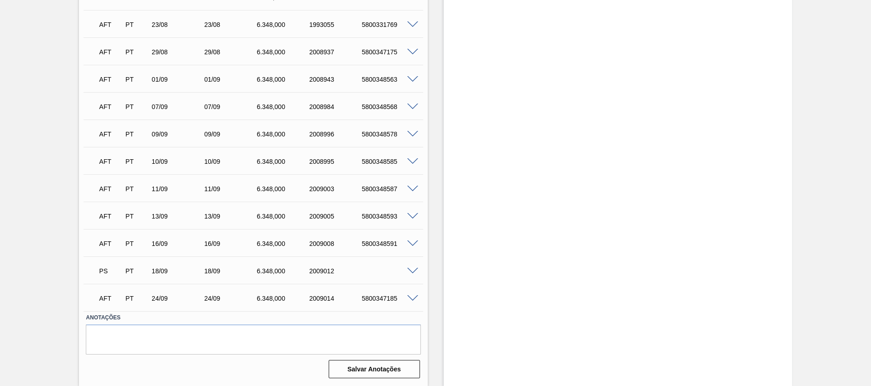
click at [413, 271] on span at bounding box center [412, 271] width 11 height 7
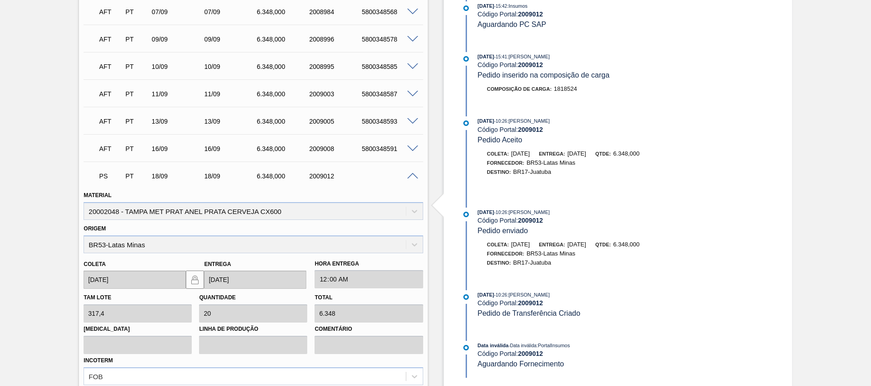
scroll to position [481, 0]
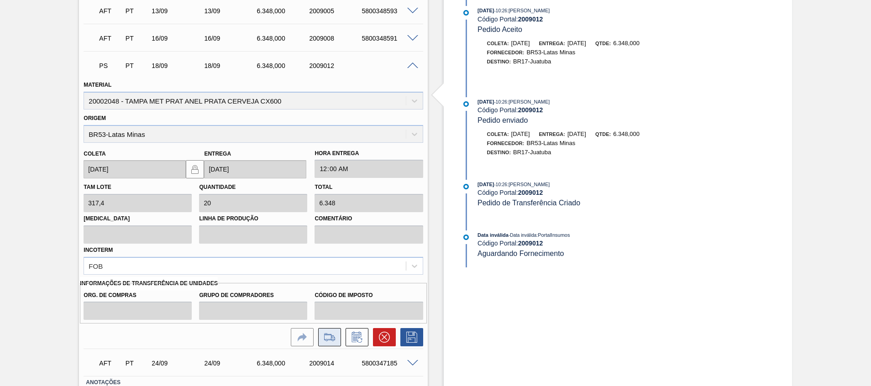
click at [337, 334] on button at bounding box center [329, 337] width 23 height 18
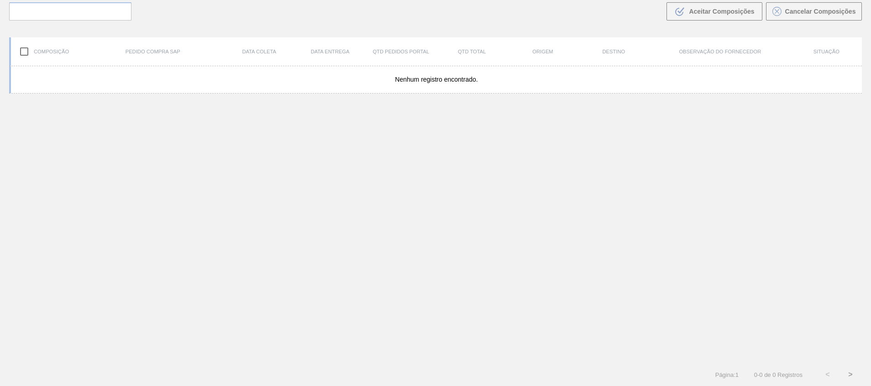
scroll to position [66, 0]
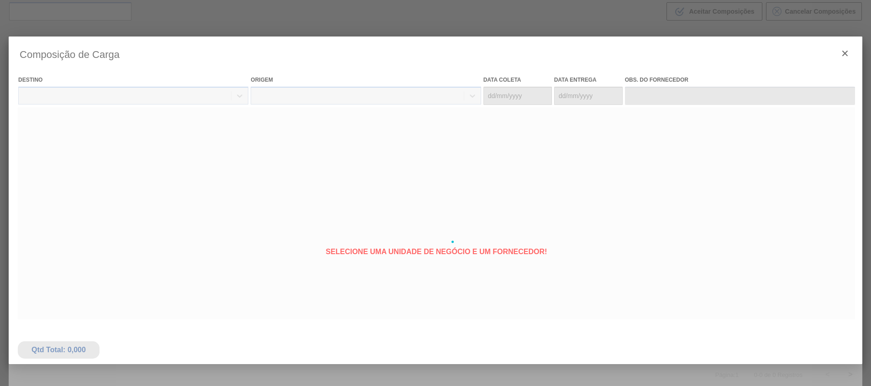
type coleta "[DATE]"
type entrega "[DATE]"
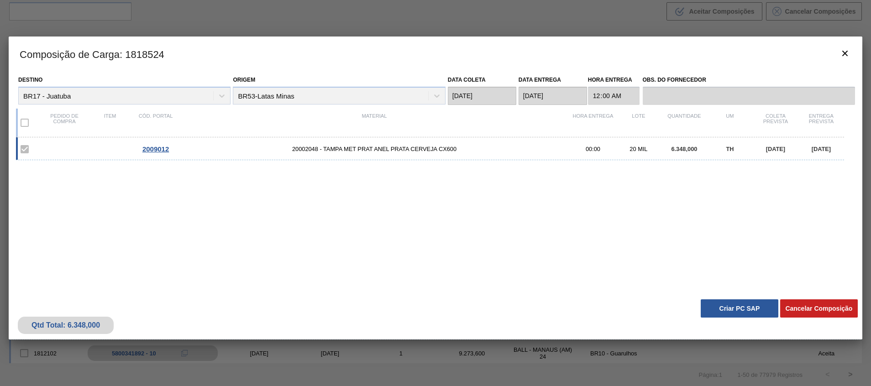
click at [732, 308] on button "Criar PC SAP" at bounding box center [739, 308] width 78 height 18
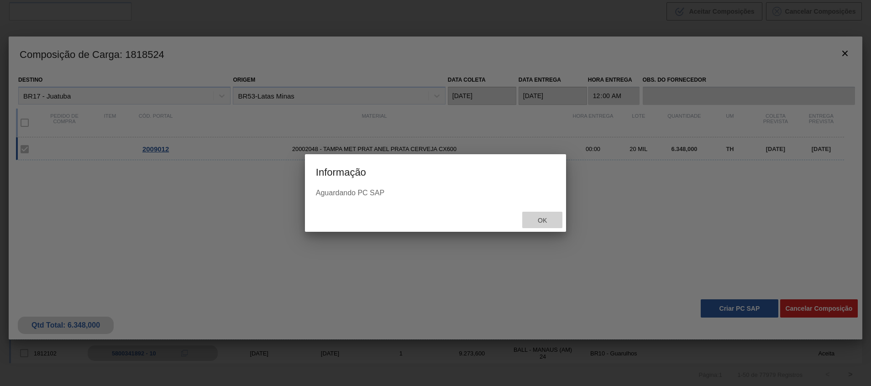
click at [544, 222] on span "Ok" at bounding box center [542, 220] width 24 height 7
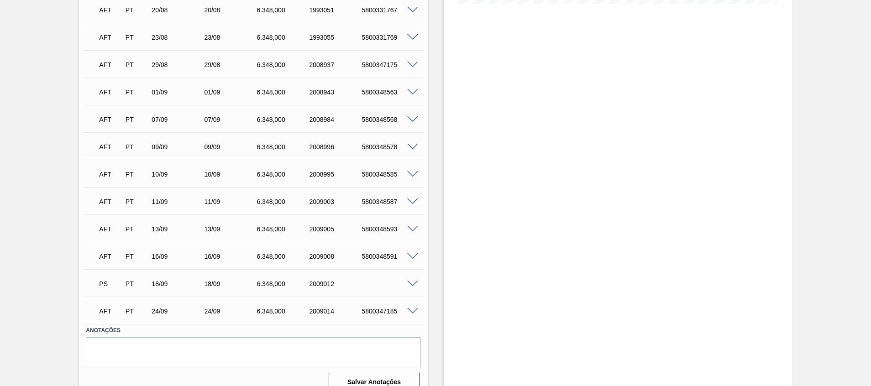
scroll to position [276, 0]
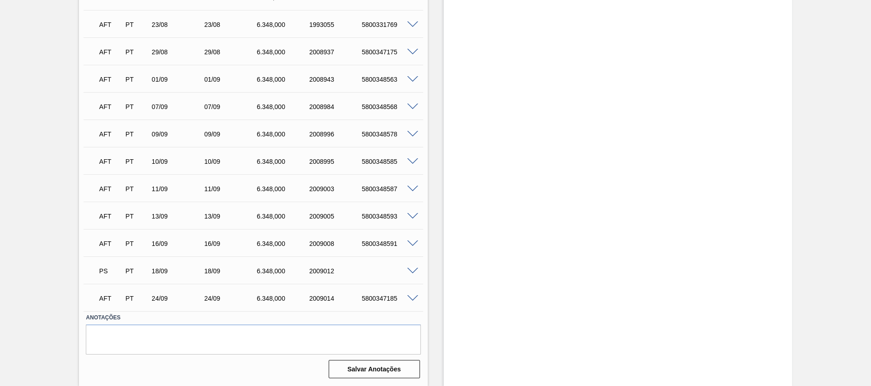
click at [416, 269] on span at bounding box center [412, 271] width 11 height 7
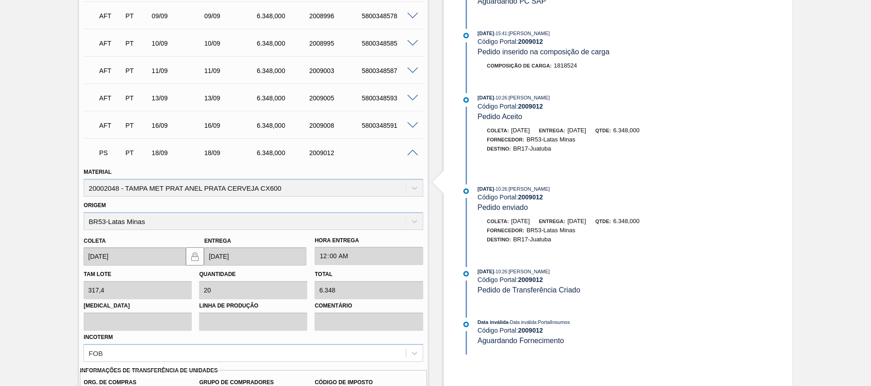
scroll to position [546, 0]
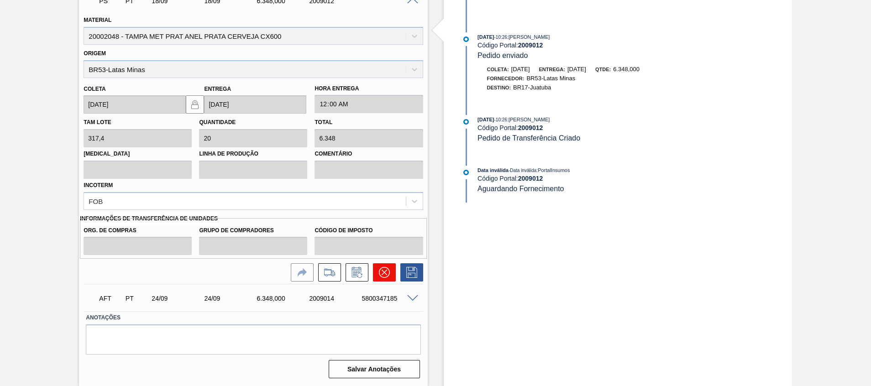
click at [382, 272] on icon at bounding box center [384, 272] width 11 height 11
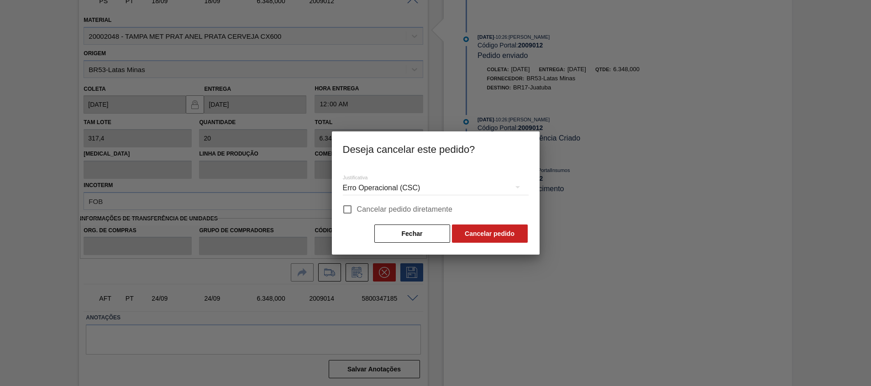
click at [386, 213] on span "Cancelar pedido diretamente" at bounding box center [405, 209] width 96 height 11
click at [357, 213] on input "Cancelar pedido diretamente" at bounding box center [347, 209] width 19 height 19
checkbox input "true"
click at [481, 225] on button "Cancelar pedido" at bounding box center [490, 234] width 76 height 18
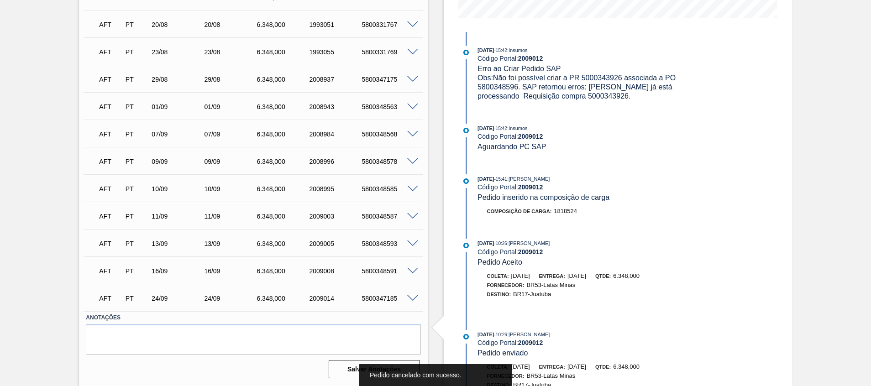
scroll to position [0, 0]
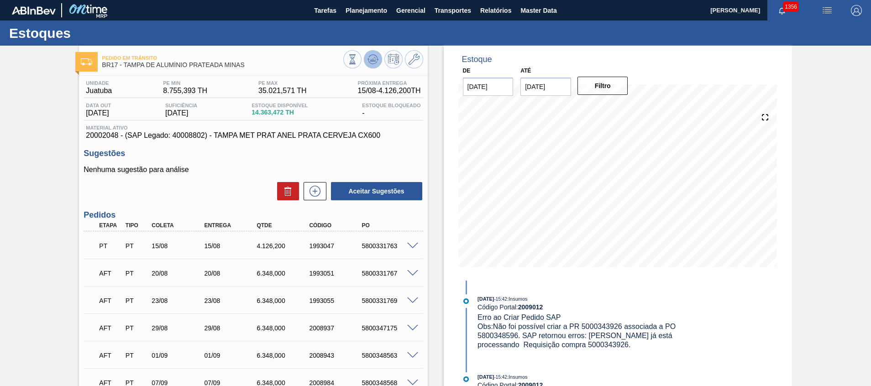
click at [377, 61] on button at bounding box center [373, 59] width 18 height 18
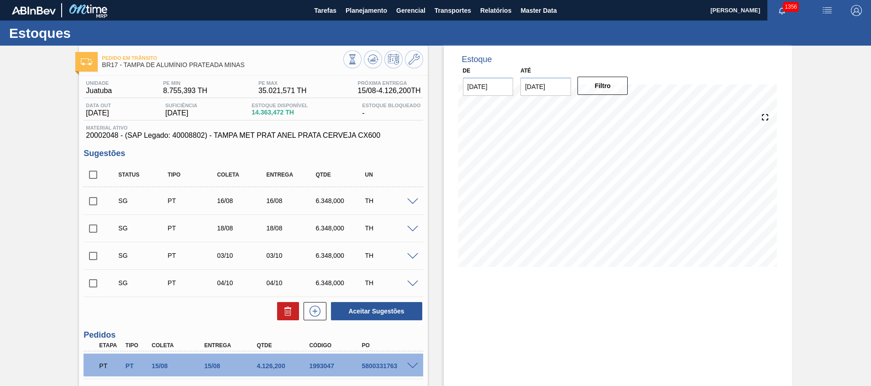
click at [101, 168] on input "checkbox" at bounding box center [93, 174] width 19 height 19
checkbox input "true"
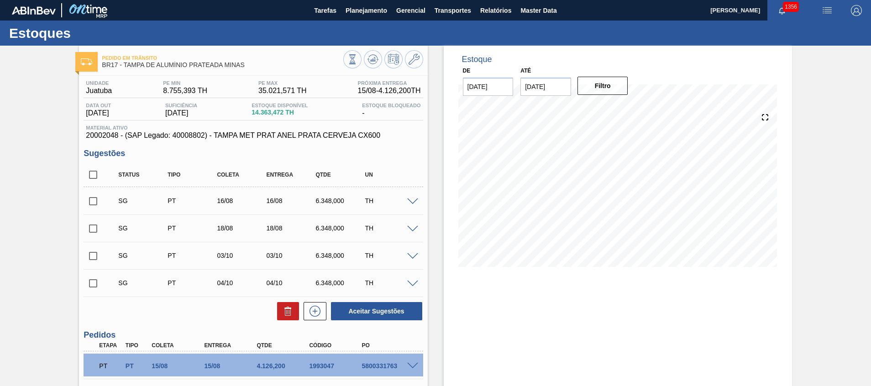
checkbox input "true"
click at [293, 319] on button at bounding box center [288, 311] width 22 height 18
checkbox input "false"
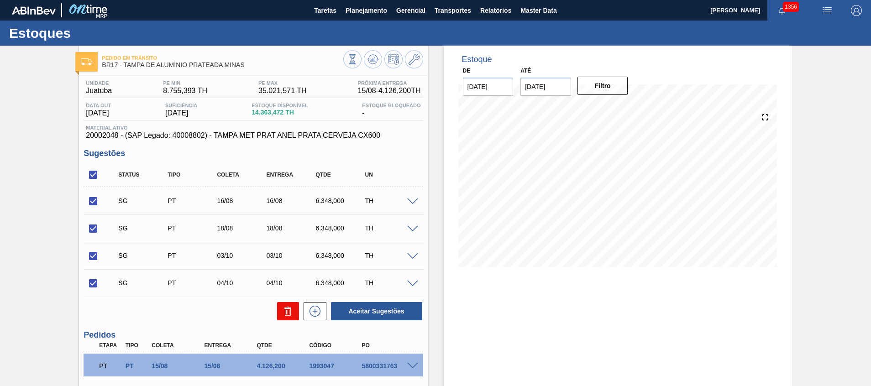
checkbox input "false"
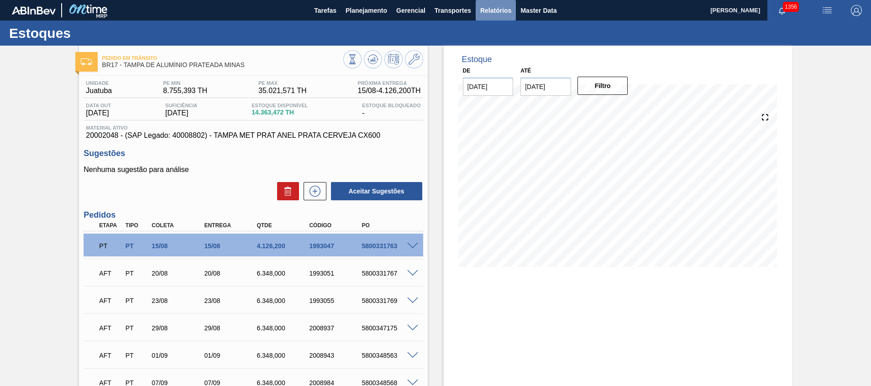
click at [484, 7] on span "Relatórios" at bounding box center [495, 10] width 31 height 11
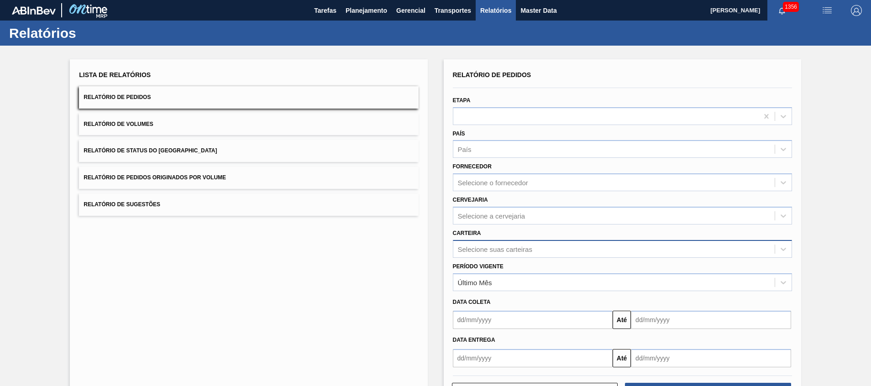
click at [509, 247] on div "Selecione suas carteiras" at bounding box center [622, 249] width 339 height 18
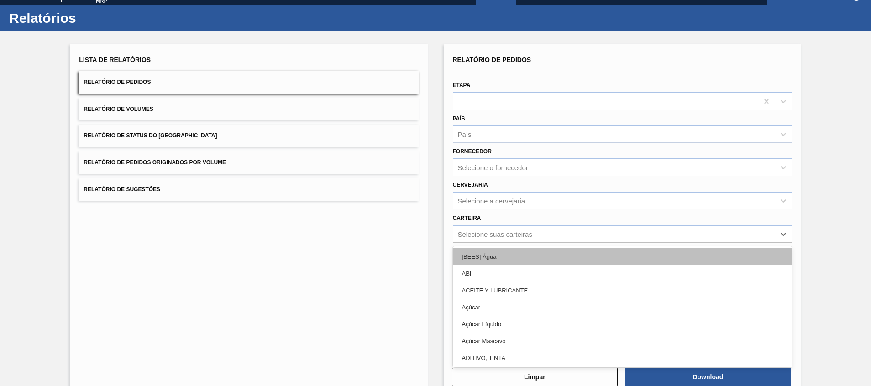
scroll to position [16, 0]
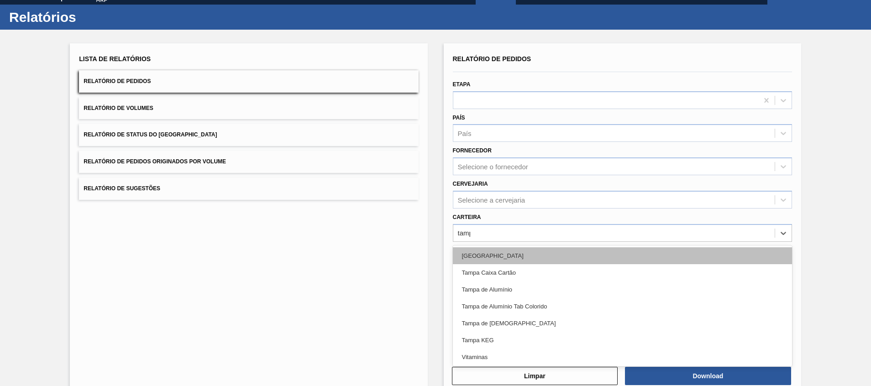
type input "[GEOGRAPHIC_DATA]"
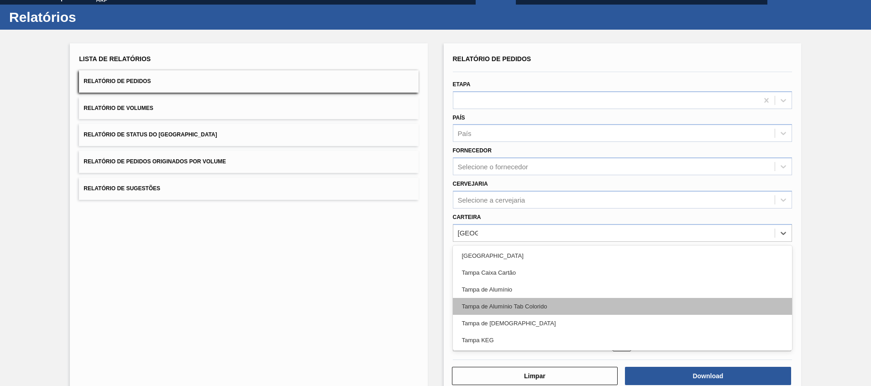
click at [534, 314] on div "Tampa de Alumínio Tab Colorido" at bounding box center [622, 306] width 339 height 17
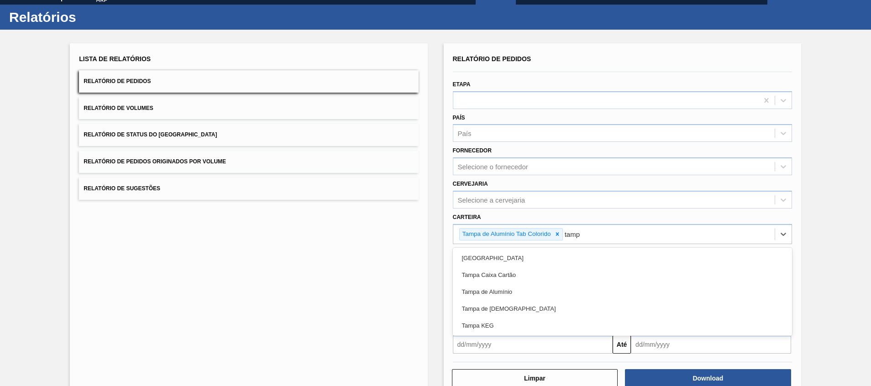
type input "[GEOGRAPHIC_DATA]"
click at [534, 314] on div "Tampa de [DEMOGRAPHIC_DATA]" at bounding box center [622, 308] width 339 height 17
type input "[GEOGRAPHIC_DATA]"
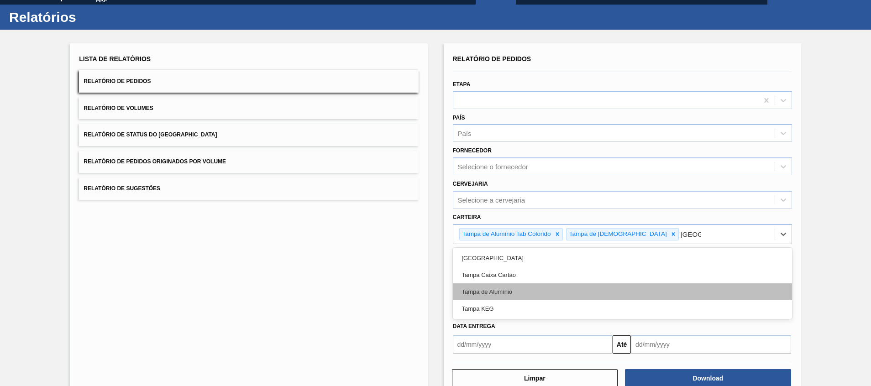
click at [537, 294] on div "Tampa de Alumínio" at bounding box center [622, 291] width 339 height 17
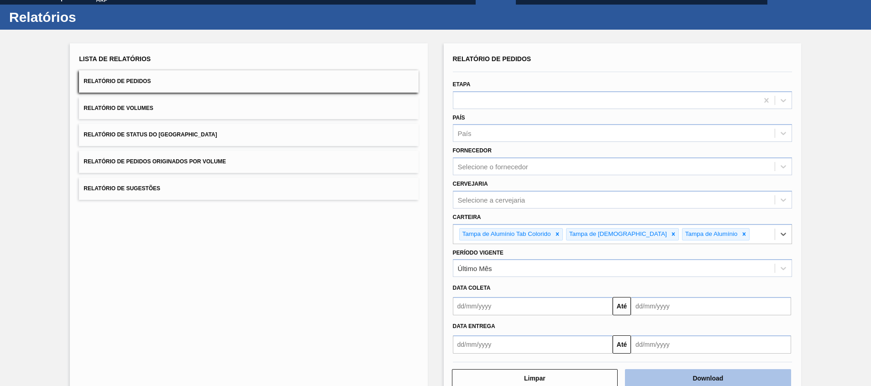
click at [682, 373] on button "Download" at bounding box center [708, 378] width 166 height 18
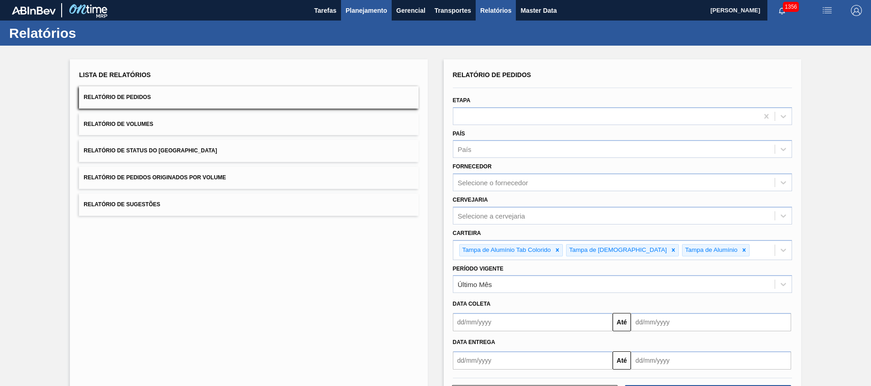
click at [379, 11] on span "Planejamento" at bounding box center [366, 10] width 42 height 11
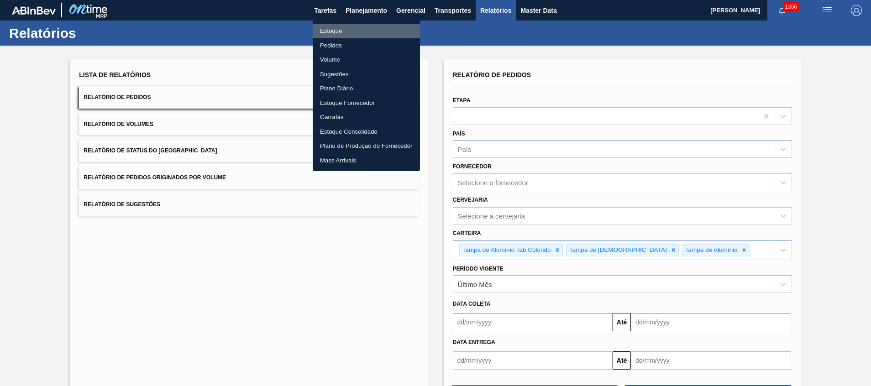
click at [366, 24] on li "Estoque" at bounding box center [366, 31] width 107 height 15
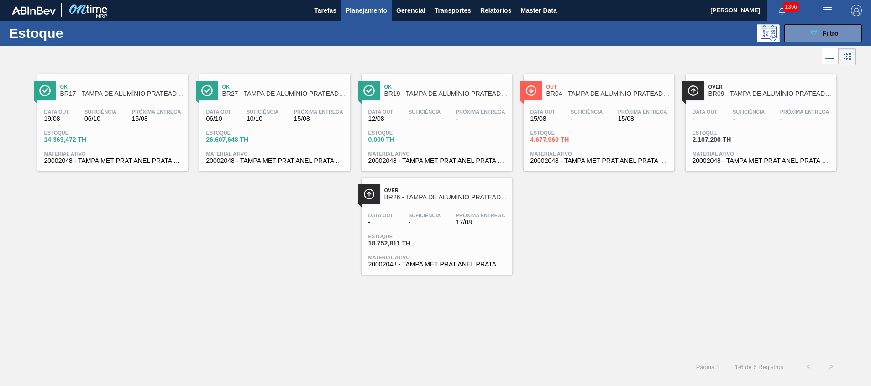
click at [609, 145] on div "Estoque 4.677,960 TH" at bounding box center [598, 138] width 141 height 16
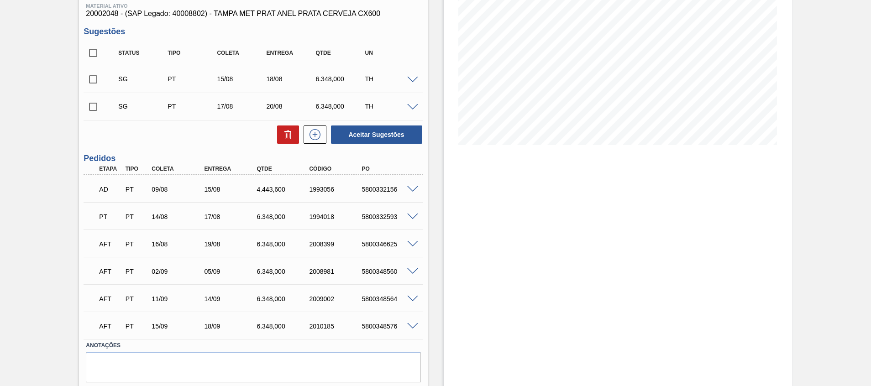
scroll to position [150, 0]
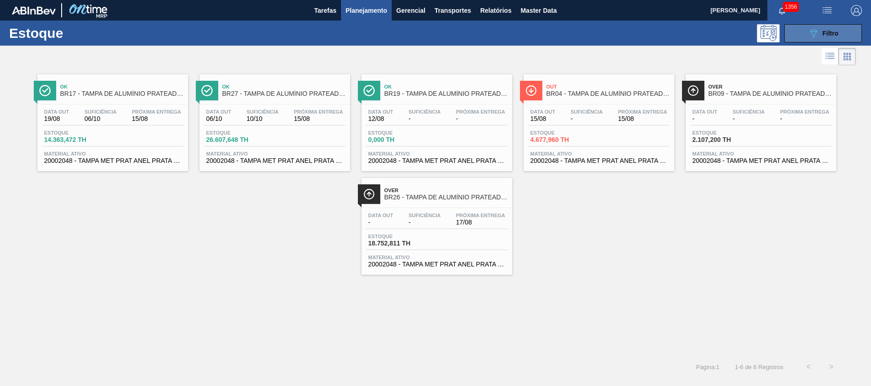
click at [809, 30] on icon "089F7B8B-B2A5-4AFE-B5C0-19BA573D28AC" at bounding box center [813, 33] width 11 height 11
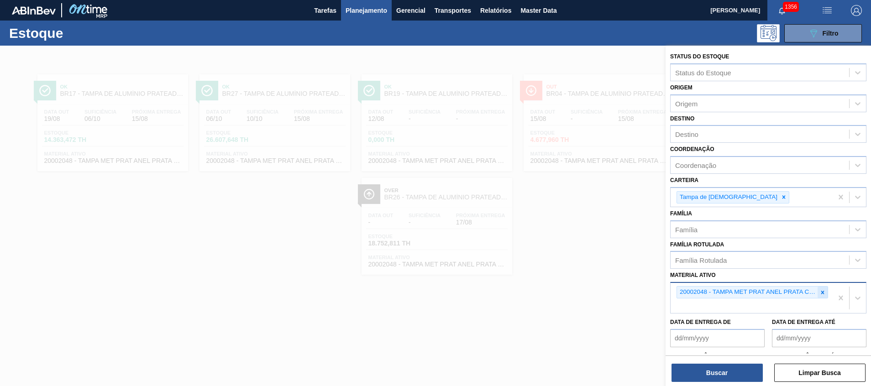
click at [819, 295] on icon at bounding box center [822, 292] width 6 height 6
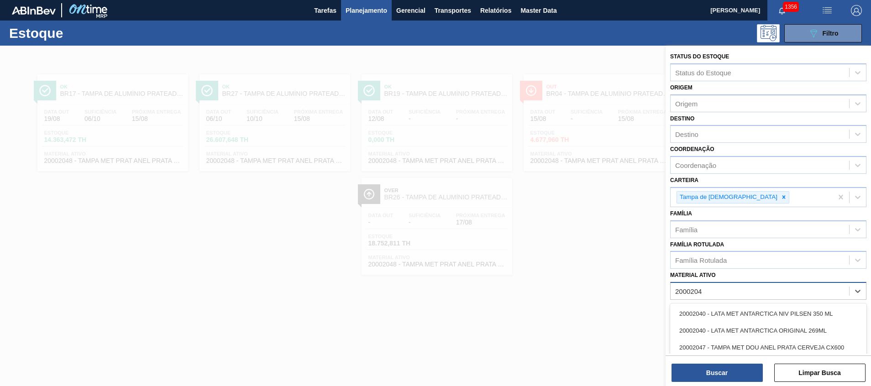
type ativo "20002047"
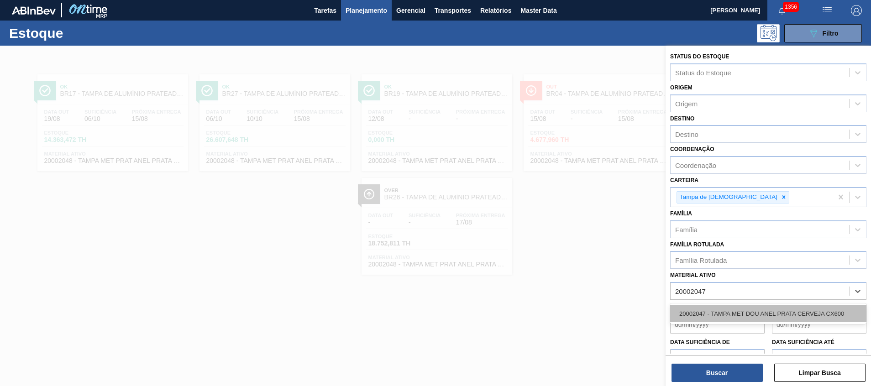
click at [768, 306] on div "20002047 - TAMPA MET DOU ANEL PRATA CERVEJA CX600" at bounding box center [768, 313] width 196 height 17
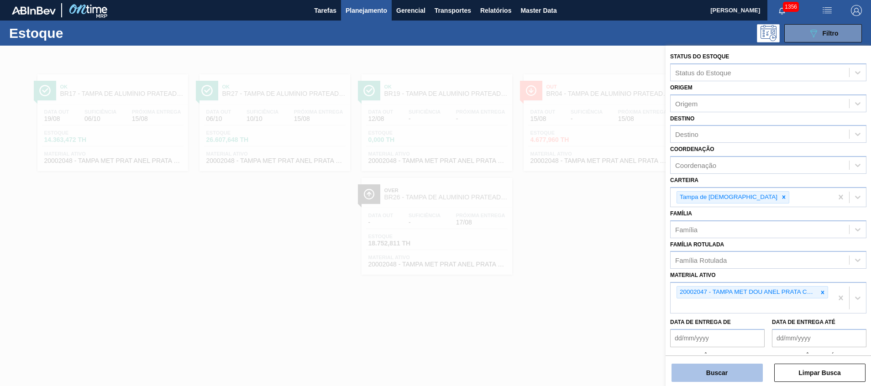
click at [739, 373] on button "Buscar" at bounding box center [716, 373] width 91 height 18
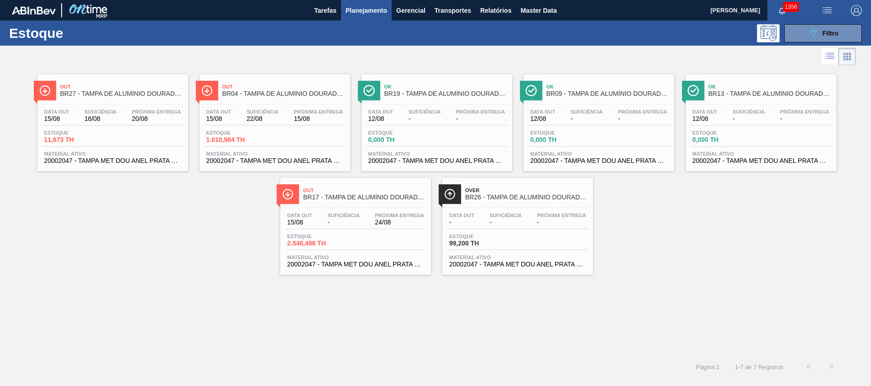
click at [321, 138] on div "Estoque 1.010,984 TH" at bounding box center [274, 138] width 141 height 16
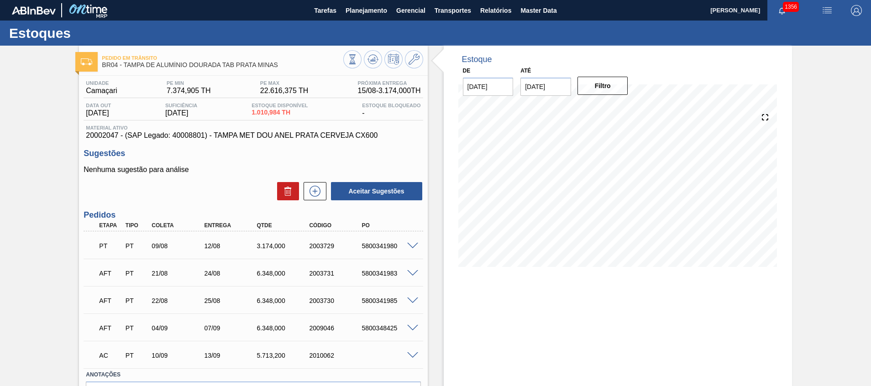
click at [410, 355] on span at bounding box center [412, 355] width 11 height 7
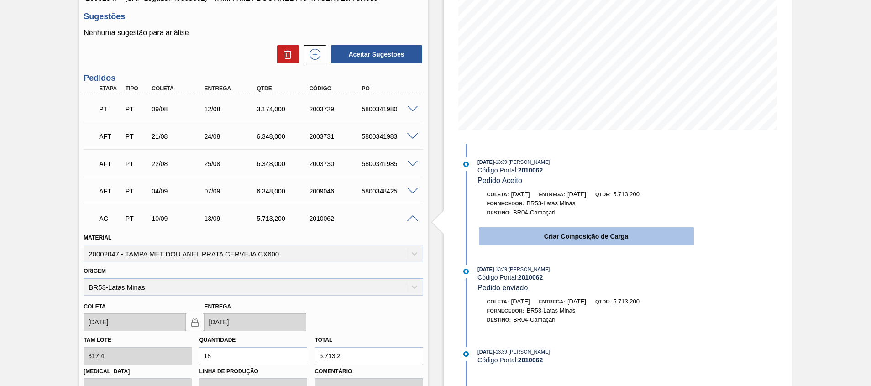
click at [529, 241] on button "Criar Composição de Carga" at bounding box center [586, 236] width 215 height 18
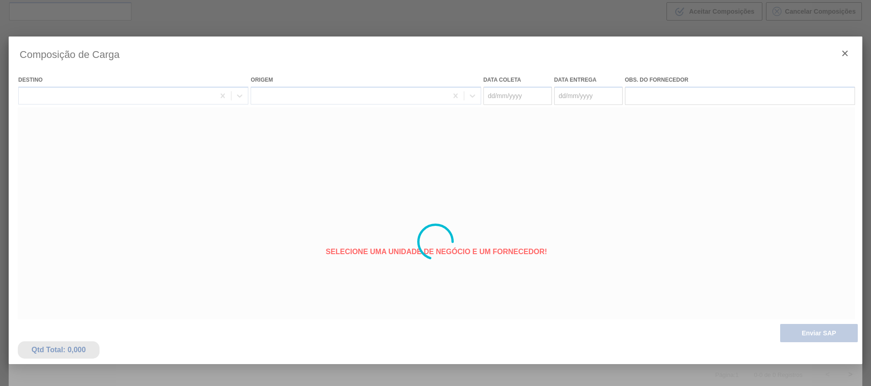
type coleta "[DATE]"
type entrega "[DATE]"
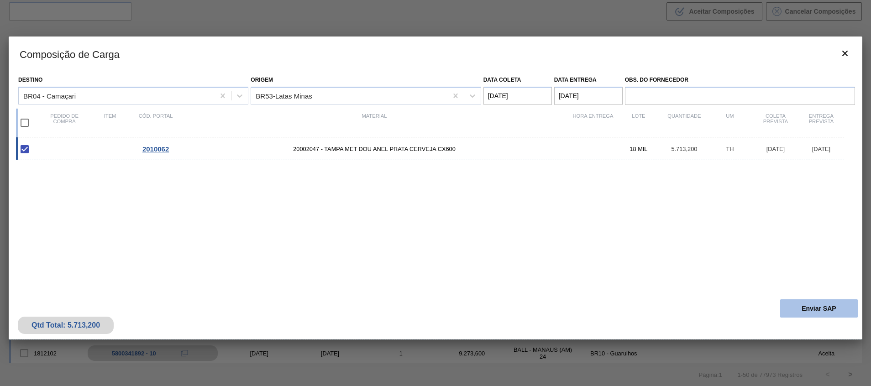
click at [802, 307] on button "Enviar SAP" at bounding box center [819, 308] width 78 height 18
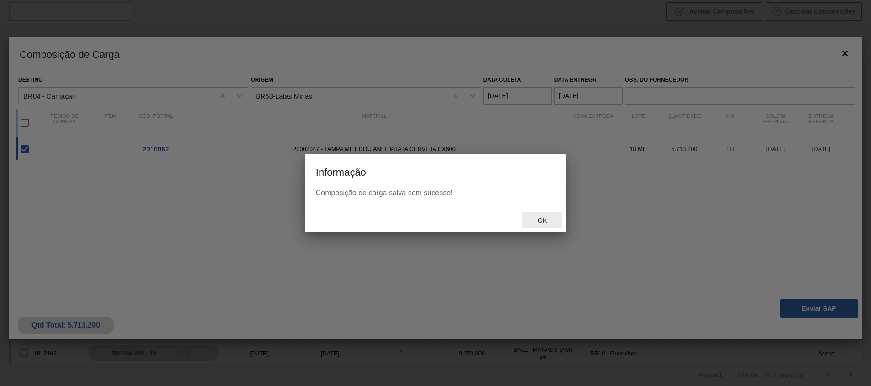
click at [541, 212] on div "Ok" at bounding box center [542, 220] width 40 height 17
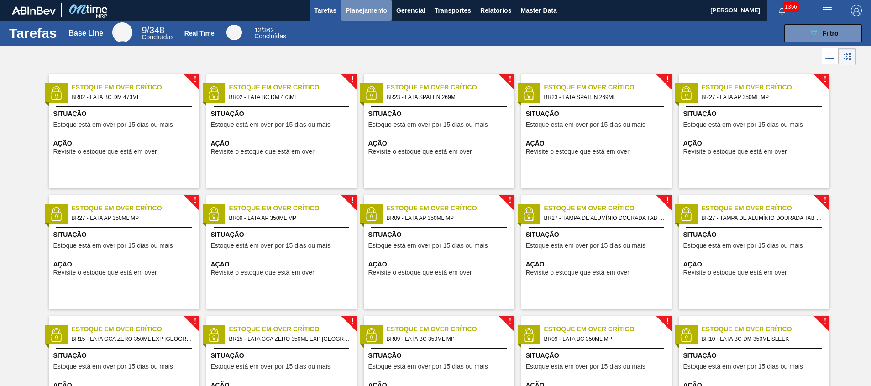
click at [362, 11] on span "Planejamento" at bounding box center [366, 10] width 42 height 11
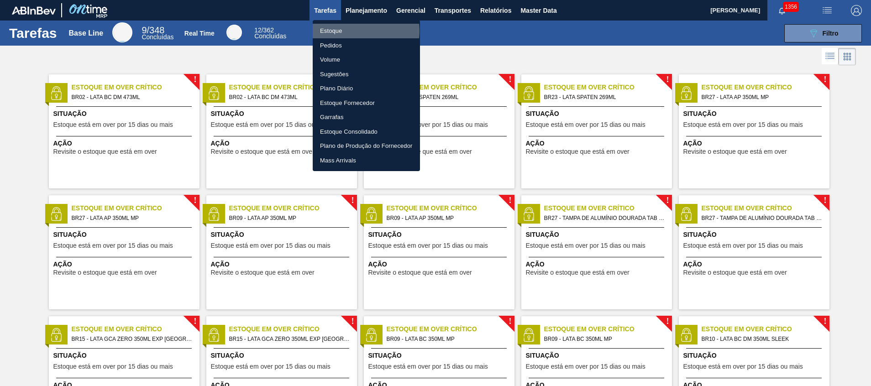
click at [356, 31] on li "Estoque" at bounding box center [366, 31] width 107 height 15
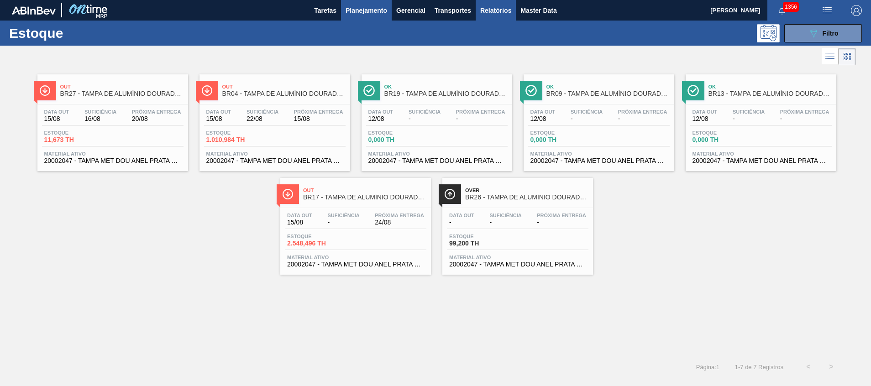
click at [498, 8] on span "Relatórios" at bounding box center [495, 10] width 31 height 11
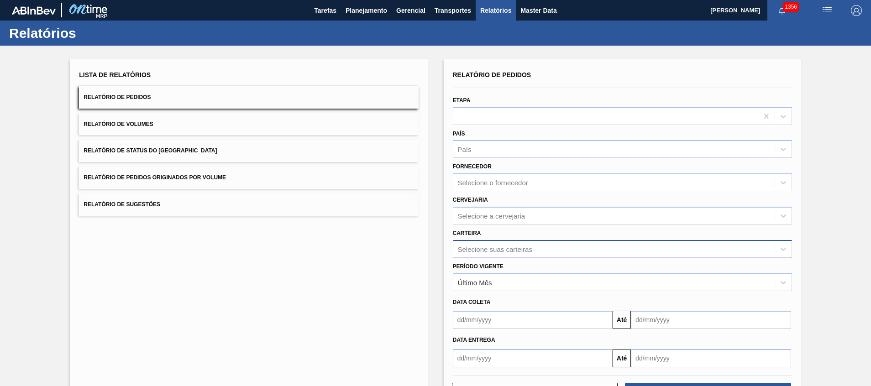
click at [543, 246] on div "Relatório de Pedidos Etapa País País Fornecedor Selecione o fornecedor Cervejar…" at bounding box center [622, 217] width 339 height 299
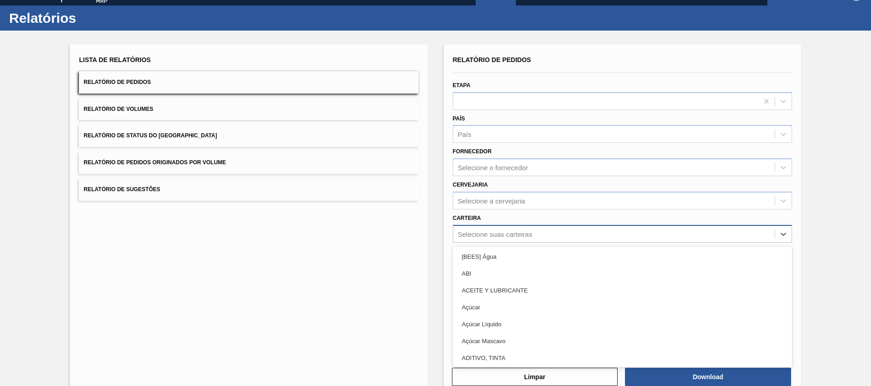
scroll to position [16, 0]
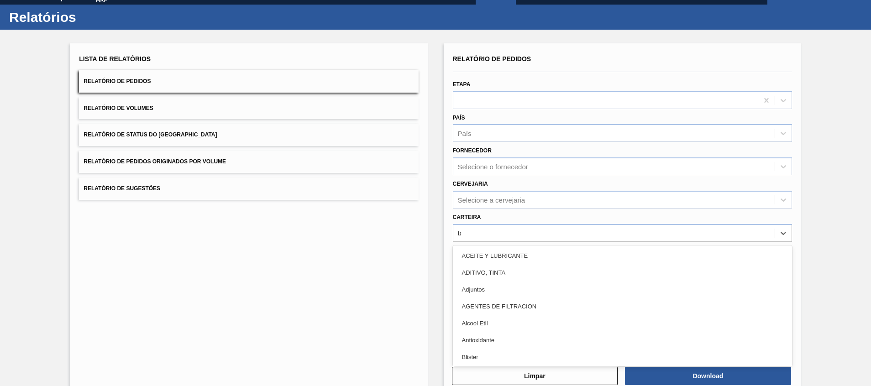
type input "[GEOGRAPHIC_DATA]"
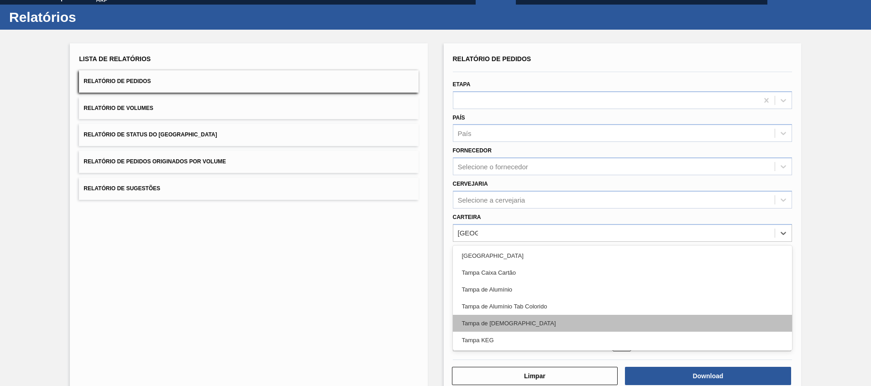
click at [570, 322] on div "Tampa de [DEMOGRAPHIC_DATA]" at bounding box center [622, 323] width 339 height 17
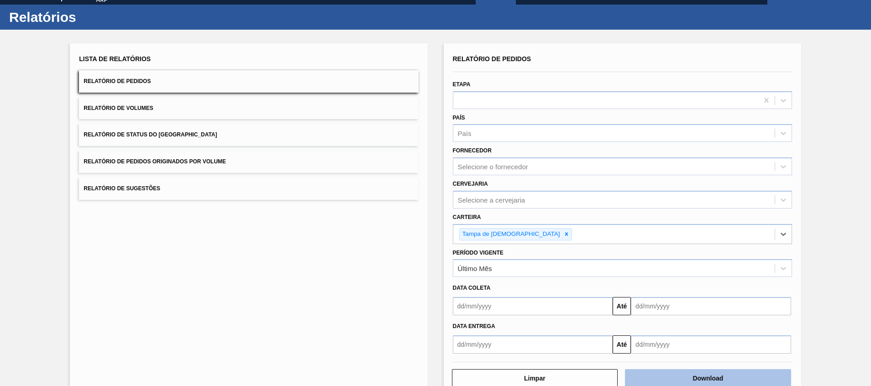
click at [673, 381] on button "Download" at bounding box center [708, 378] width 166 height 18
